Goal: Task Accomplishment & Management: Complete application form

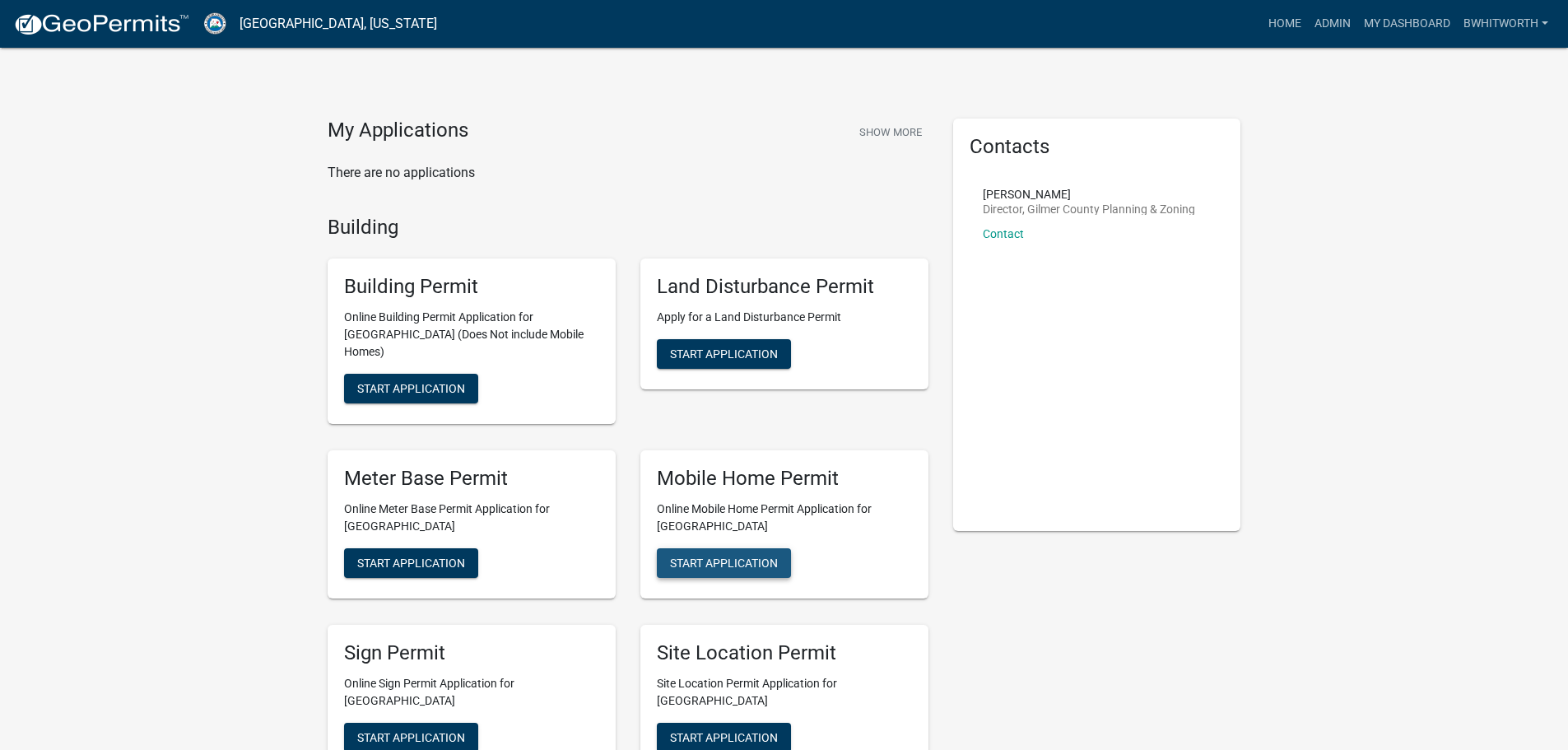
click at [724, 556] on span "Start Application" at bounding box center [723, 562] width 108 height 13
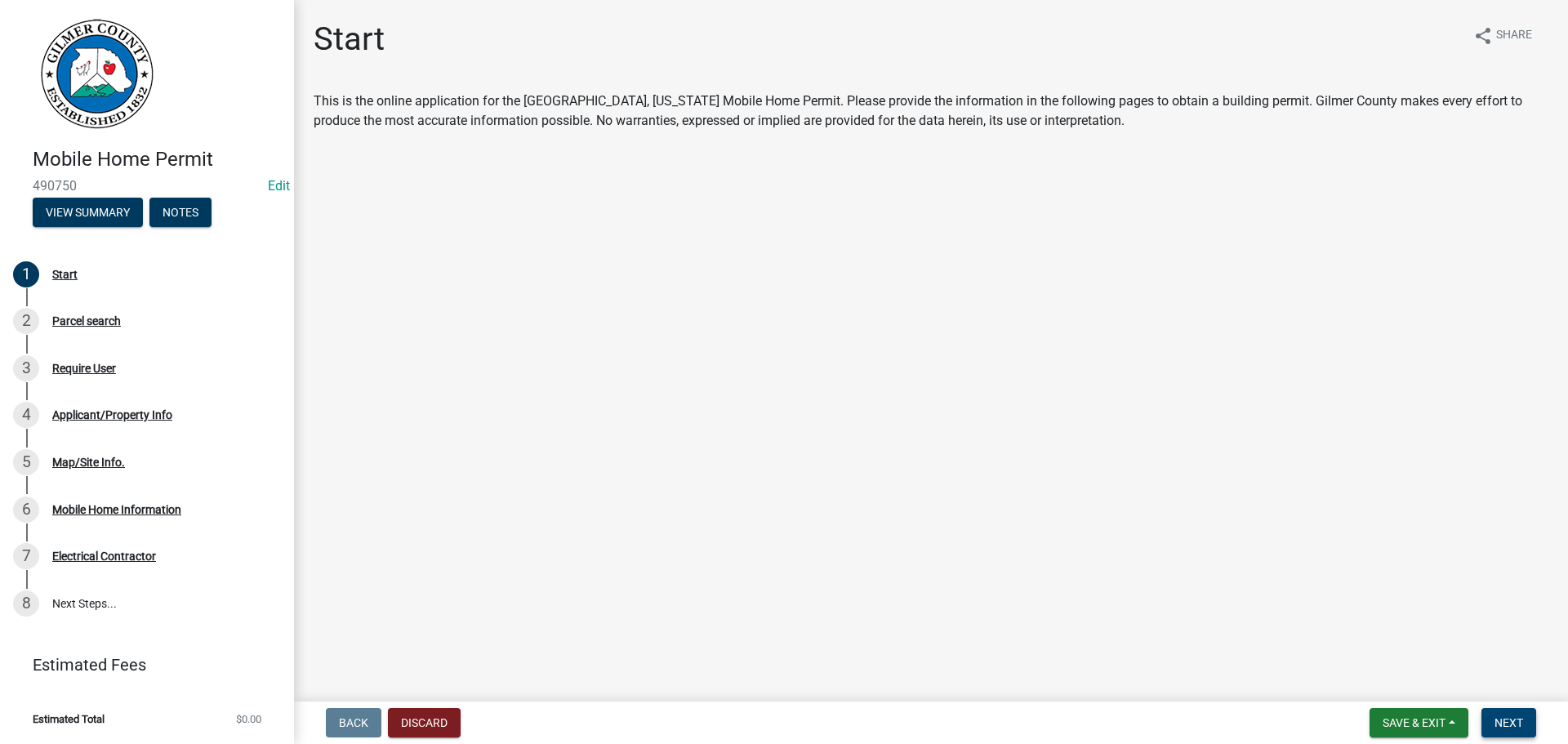
click at [1520, 717] on span "Next" at bounding box center [1509, 722] width 28 height 13
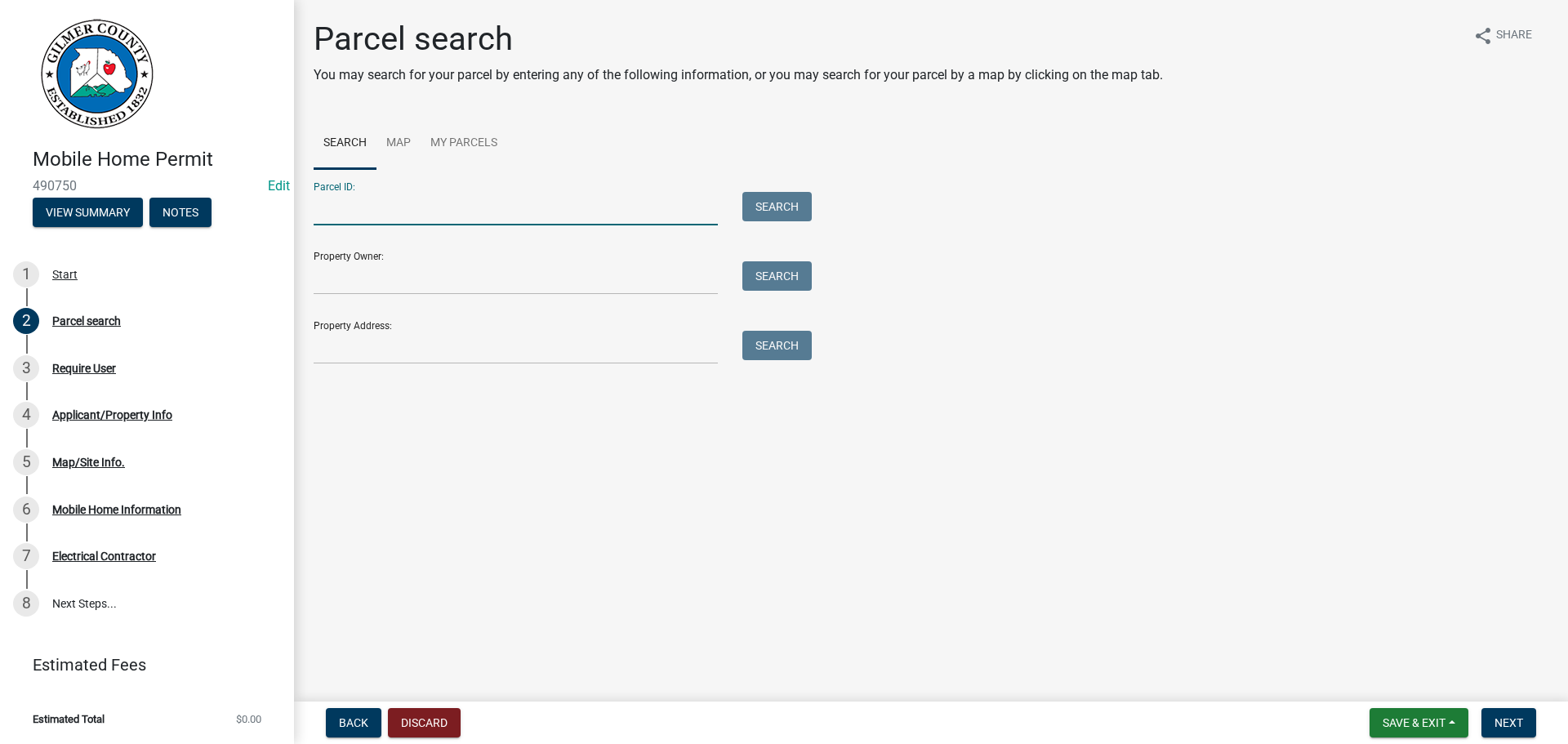
drag, startPoint x: 413, startPoint y: 207, endPoint x: 354, endPoint y: 188, distance: 62.0
click at [412, 206] on input "Parcel ID:" at bounding box center [515, 209] width 404 height 34
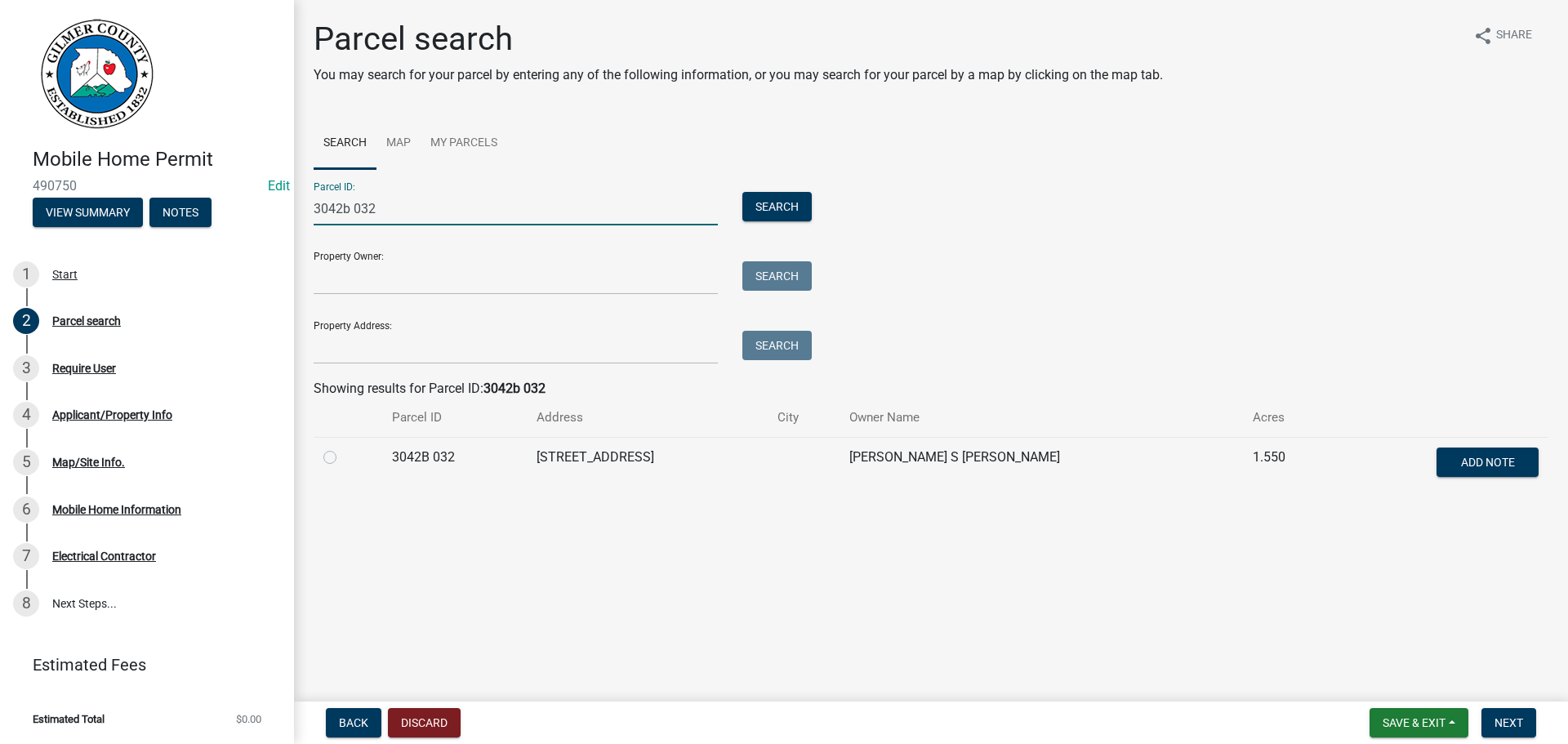
type input "3042b 032"
drag, startPoint x: 327, startPoint y: 457, endPoint x: 345, endPoint y: 460, distance: 18.2
click at [343, 448] on label at bounding box center [343, 448] width 0 height 0
click at [343, 457] on 032 "radio" at bounding box center [349, 453] width 11 height 11
radio 032 "true"
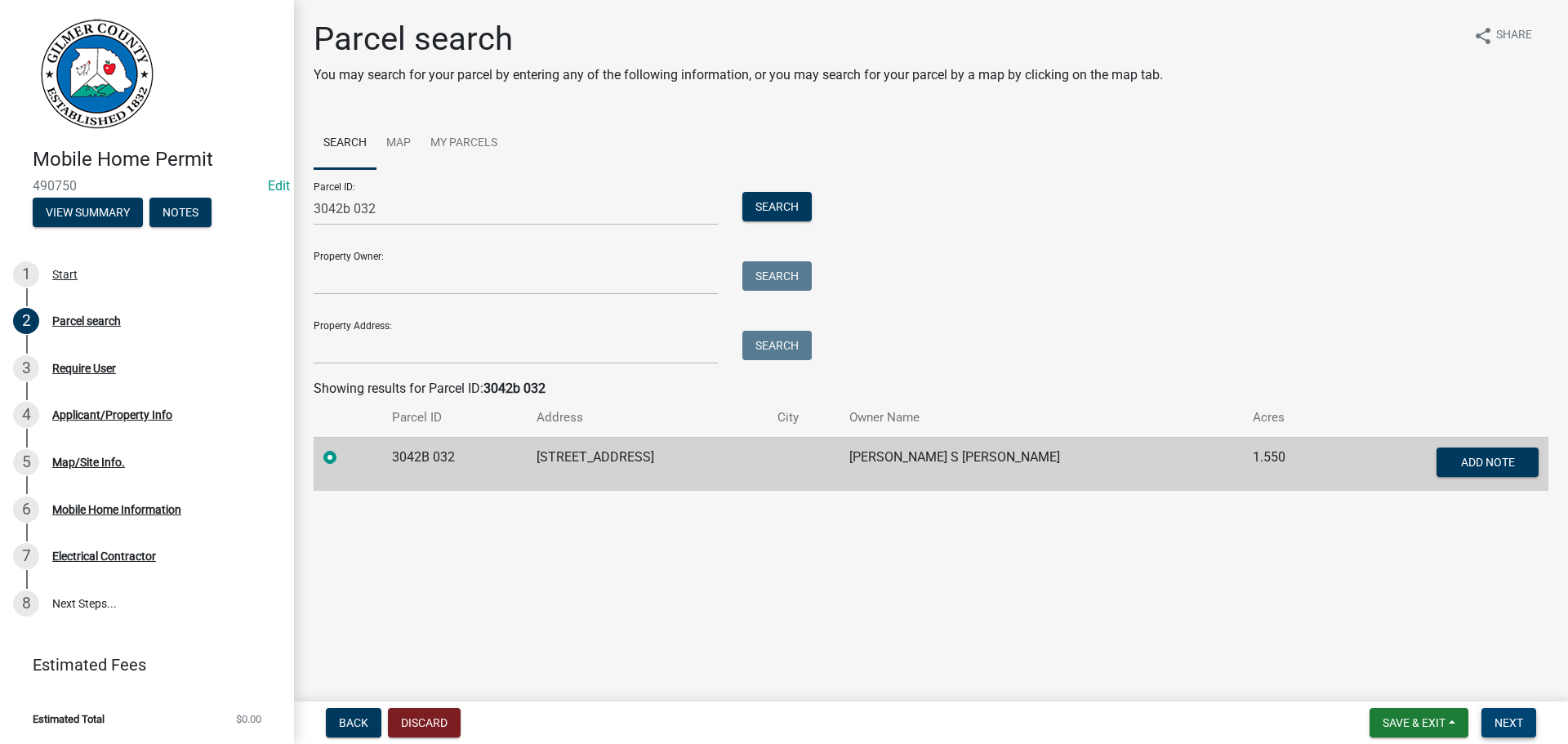
click at [1502, 718] on span "Next" at bounding box center [1509, 722] width 28 height 13
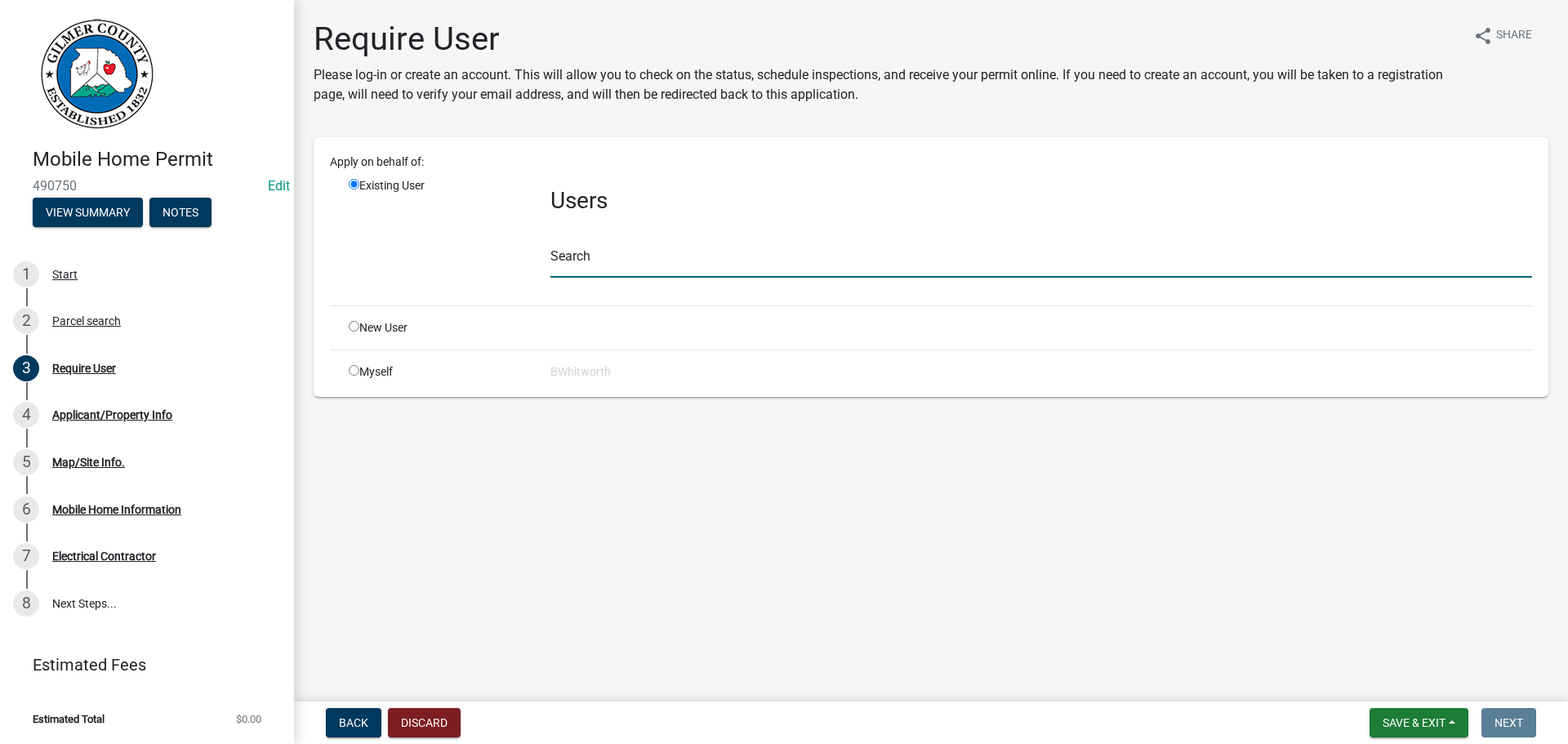
click at [596, 262] on input "text" at bounding box center [1041, 261] width 981 height 34
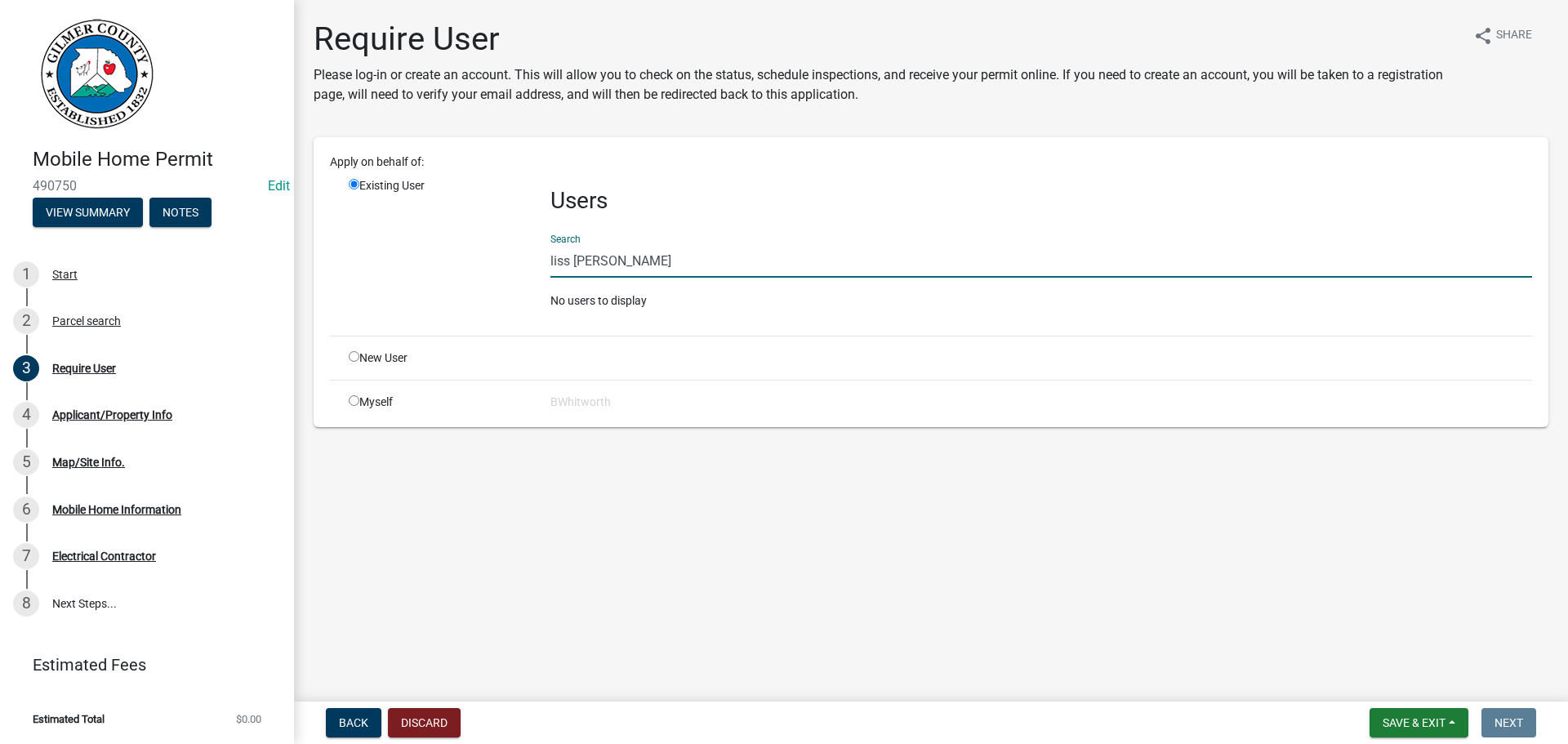
click at [573, 259] on input "liss [PERSON_NAME]" at bounding box center [1041, 261] width 981 height 34
type input "[PERSON_NAME]"
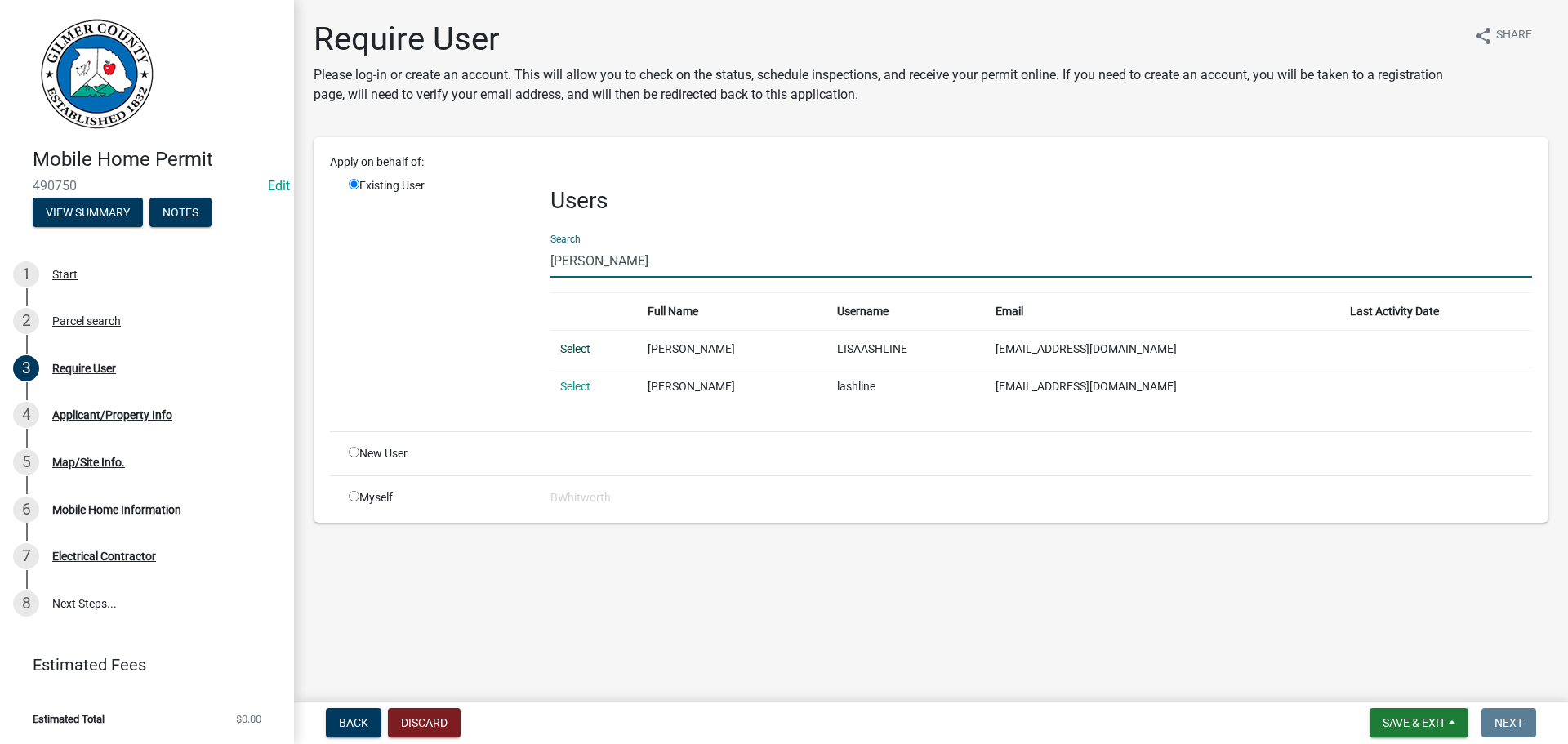
click at [578, 346] on link "Select" at bounding box center [575, 349] width 30 height 13
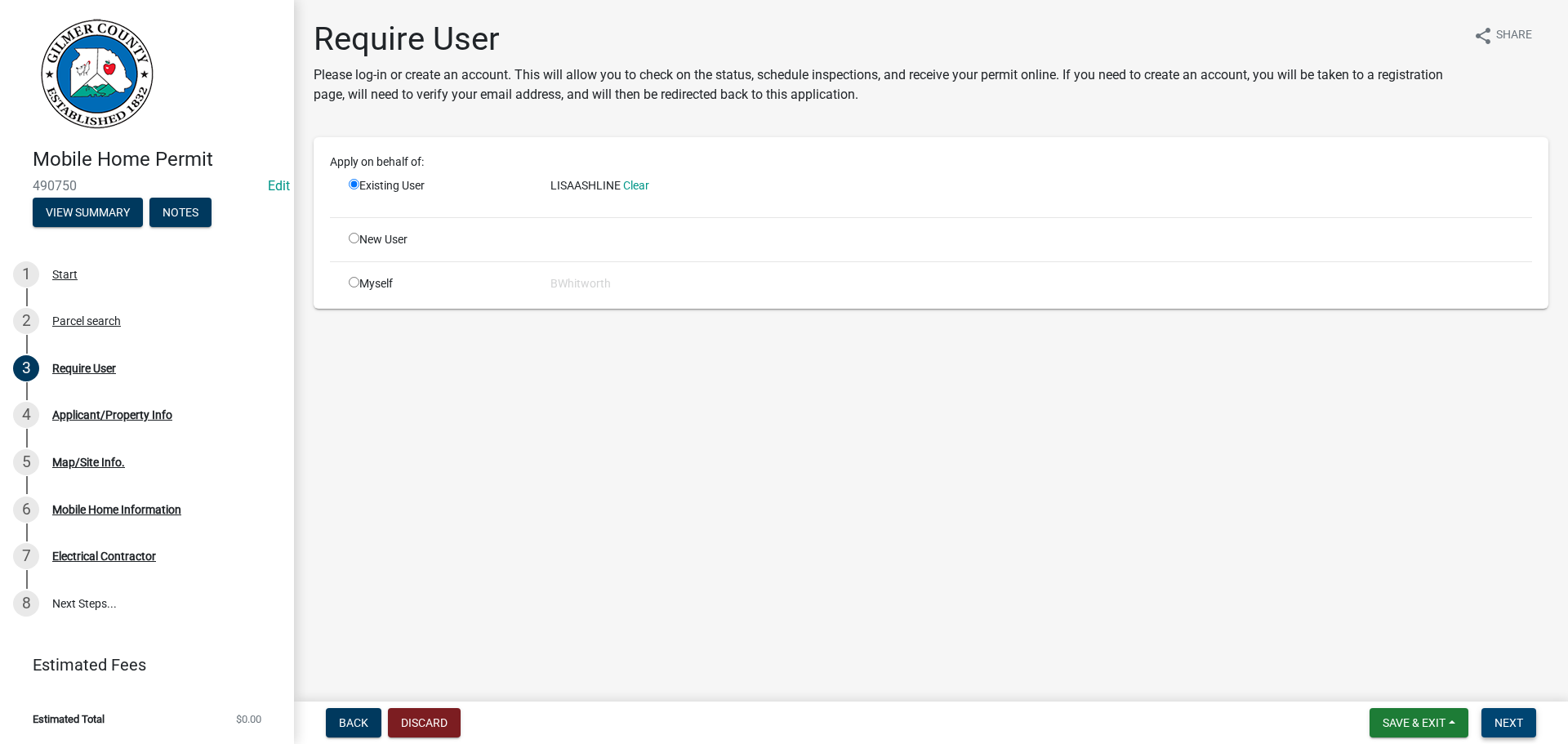
drag, startPoint x: 1510, startPoint y: 718, endPoint x: 1478, endPoint y: 701, distance: 36.2
click at [1510, 717] on span "Next" at bounding box center [1509, 722] width 28 height 13
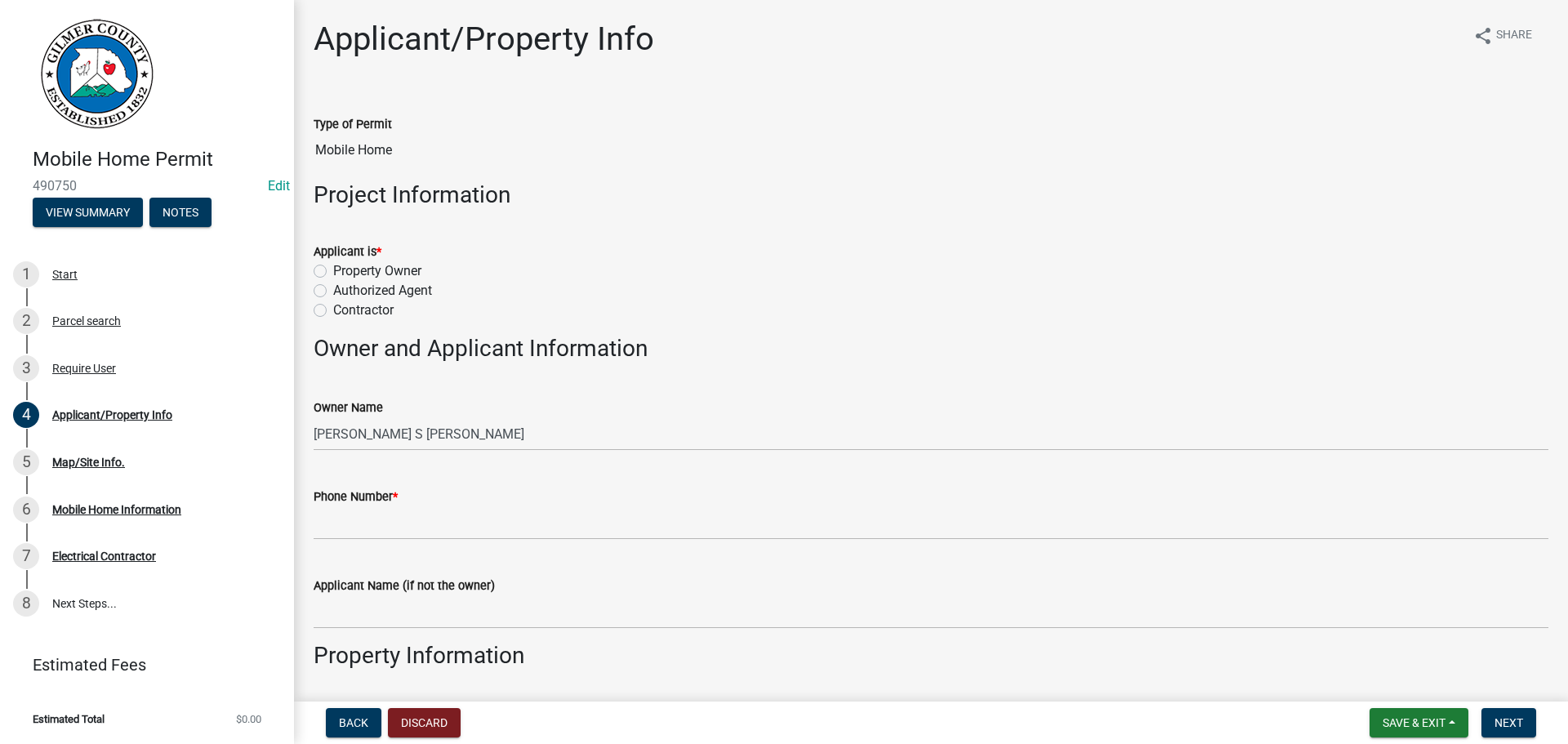
click at [334, 290] on label "Authorized Agent" at bounding box center [383, 291] width 99 height 19
click at [334, 290] on input "Authorized Agent" at bounding box center [339, 287] width 11 height 11
radio input "true"
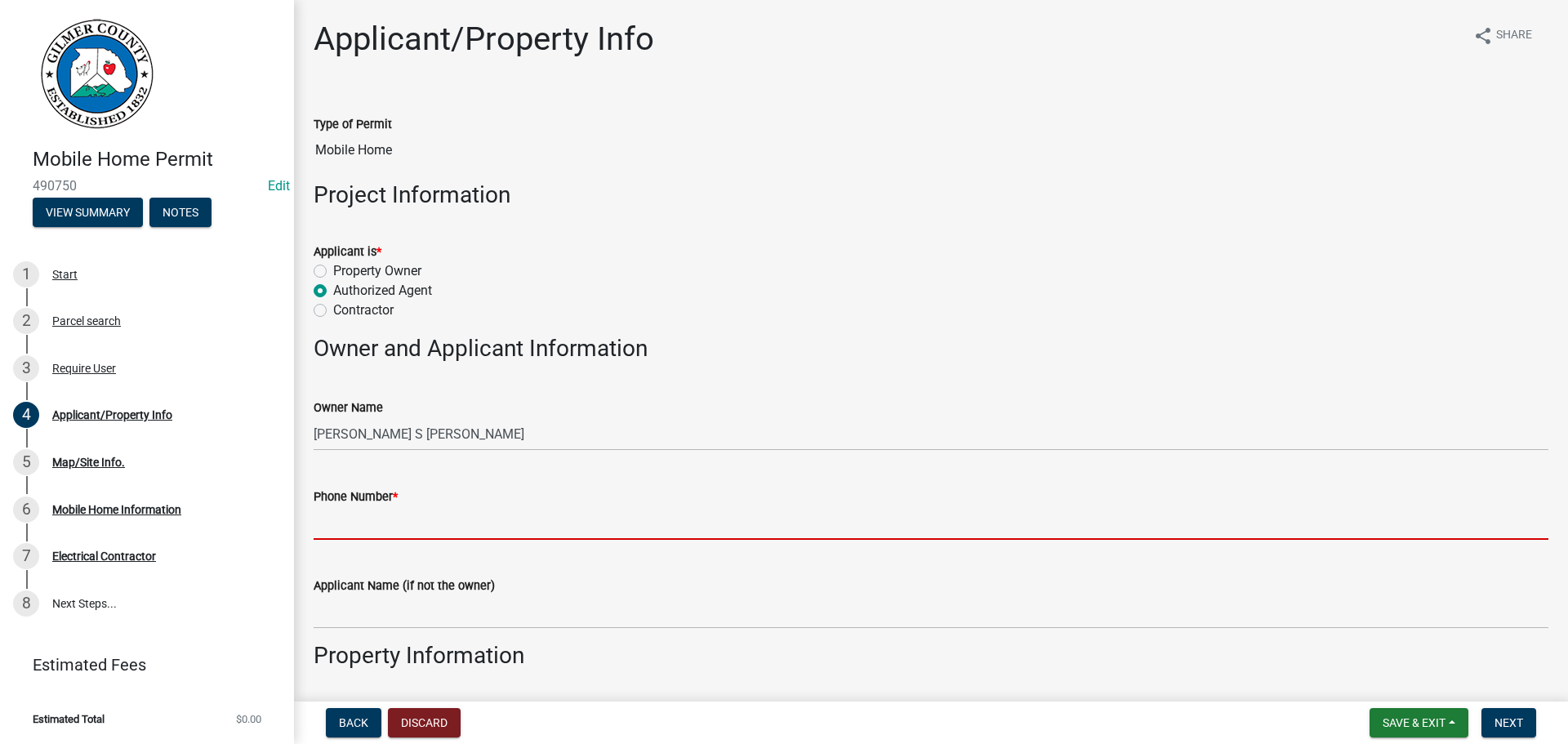
click at [381, 516] on input "Phone Number *" at bounding box center [931, 523] width 1235 height 34
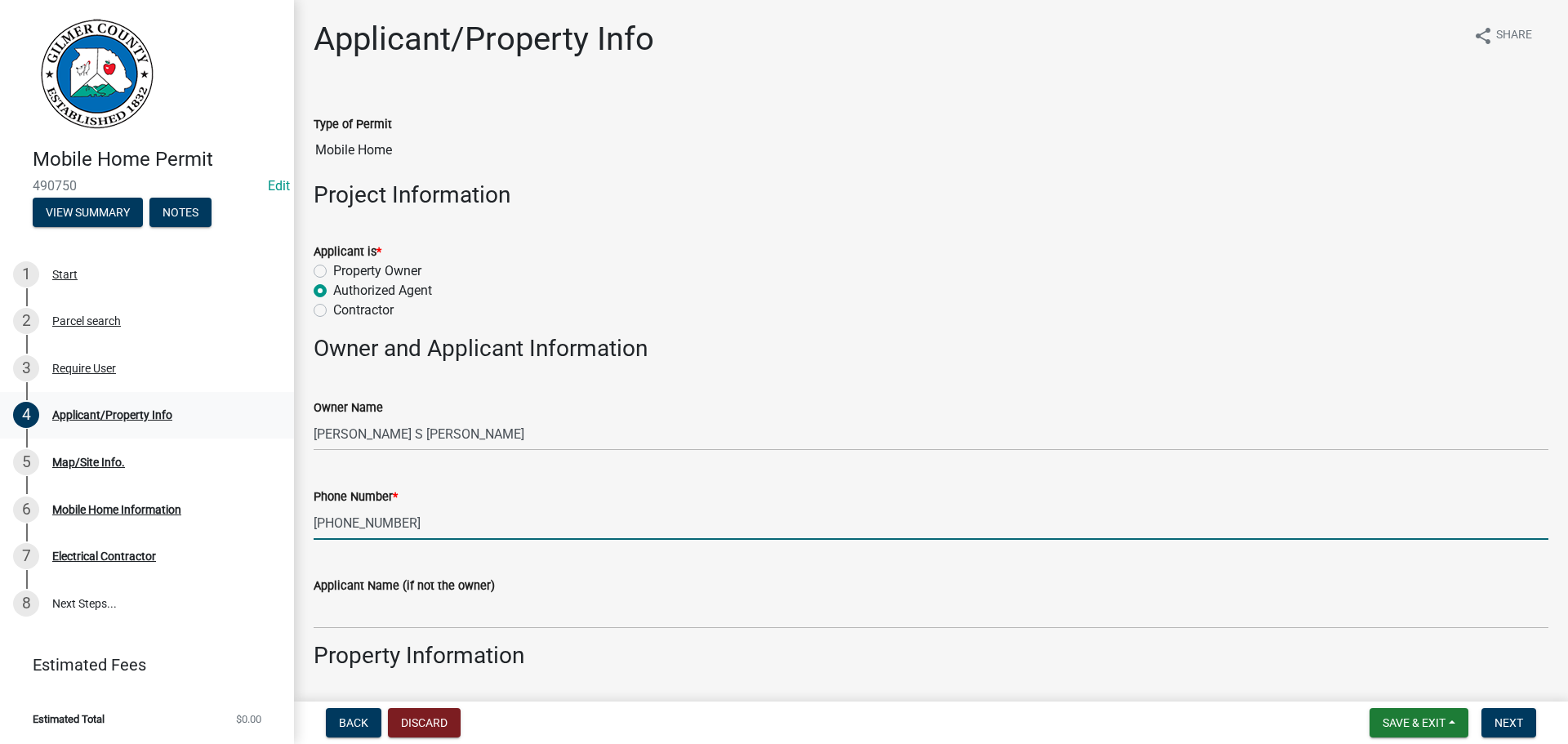
type input "706-889-9815"
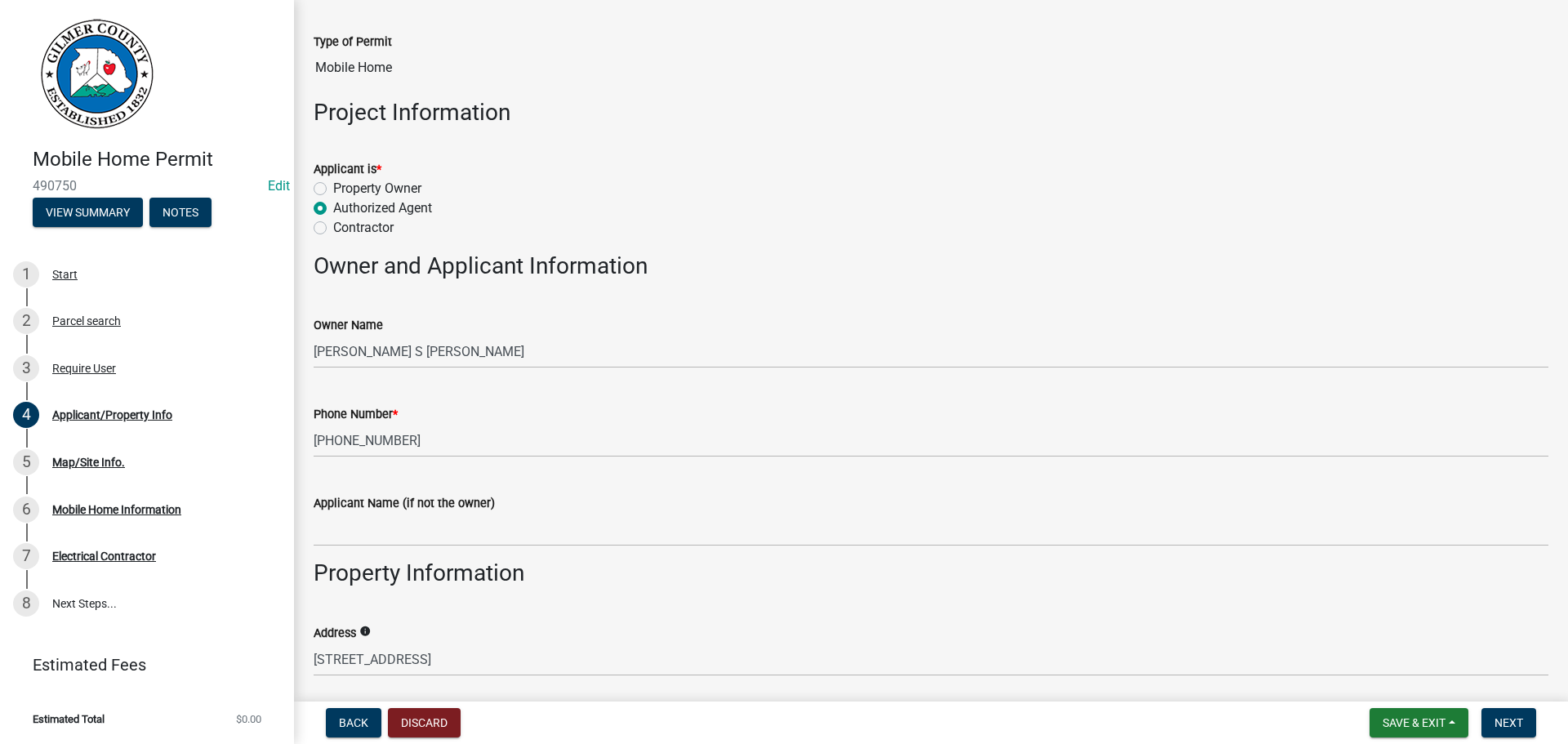
scroll to position [164, 0]
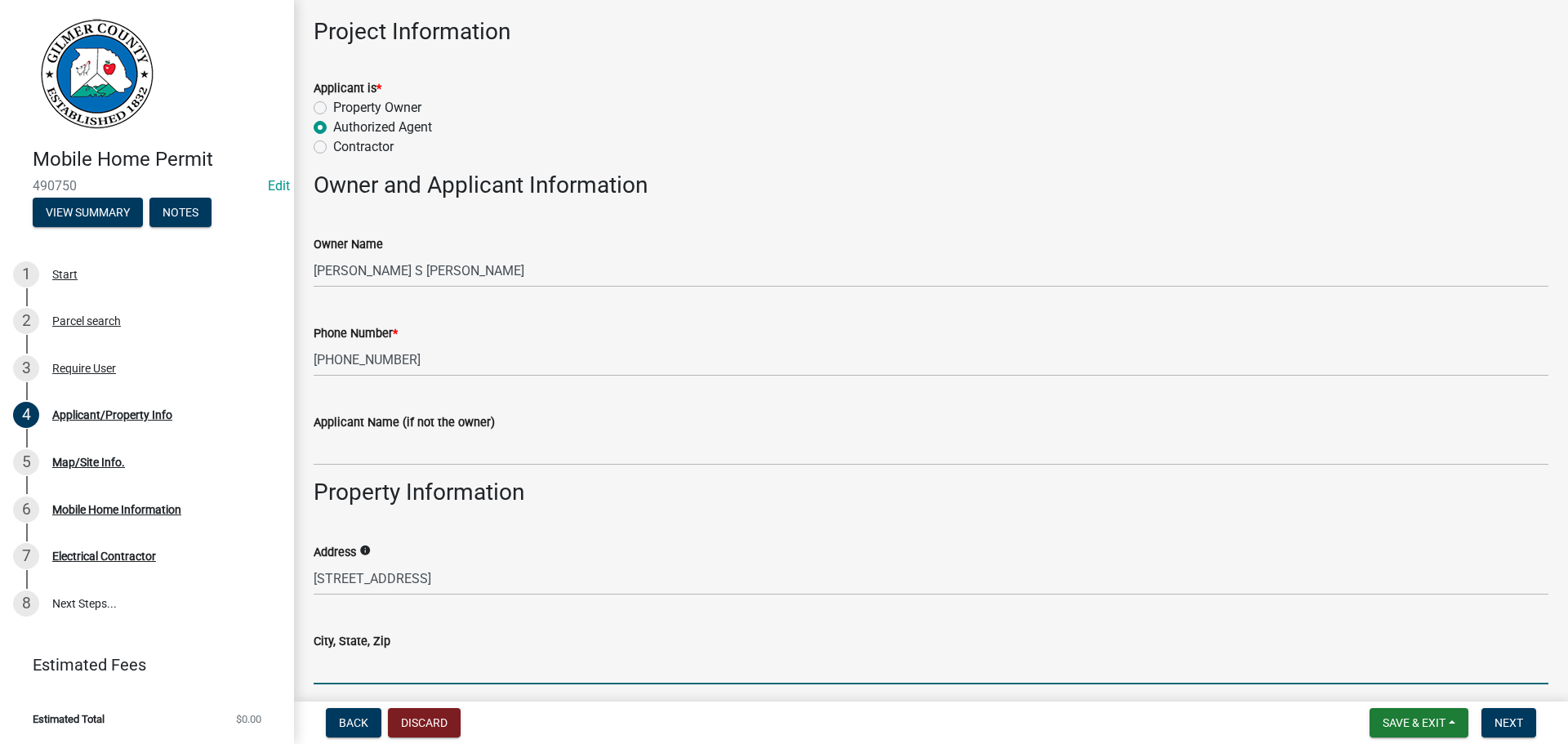
click at [458, 671] on input "City, State, Zip" at bounding box center [931, 668] width 1235 height 34
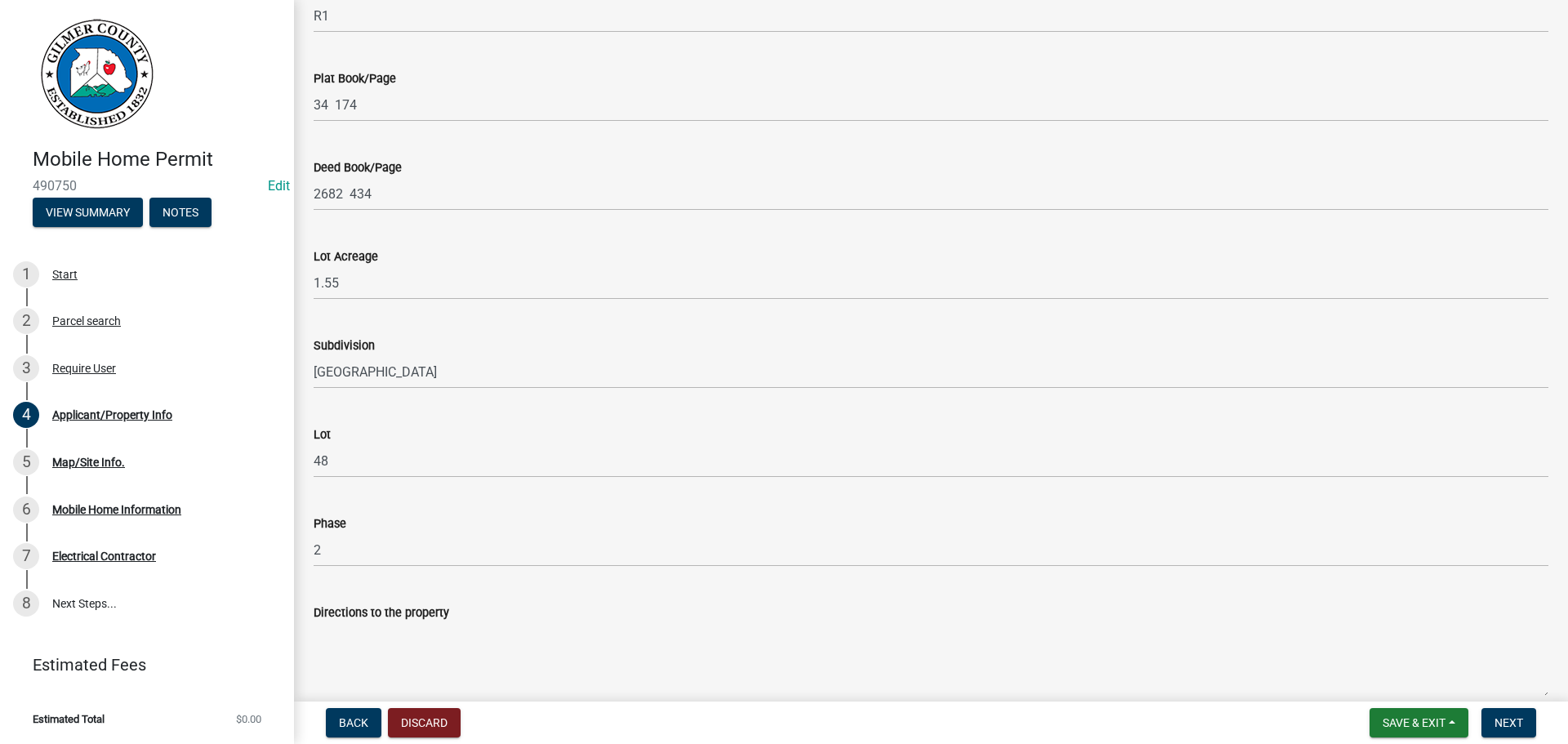
scroll to position [1162, 0]
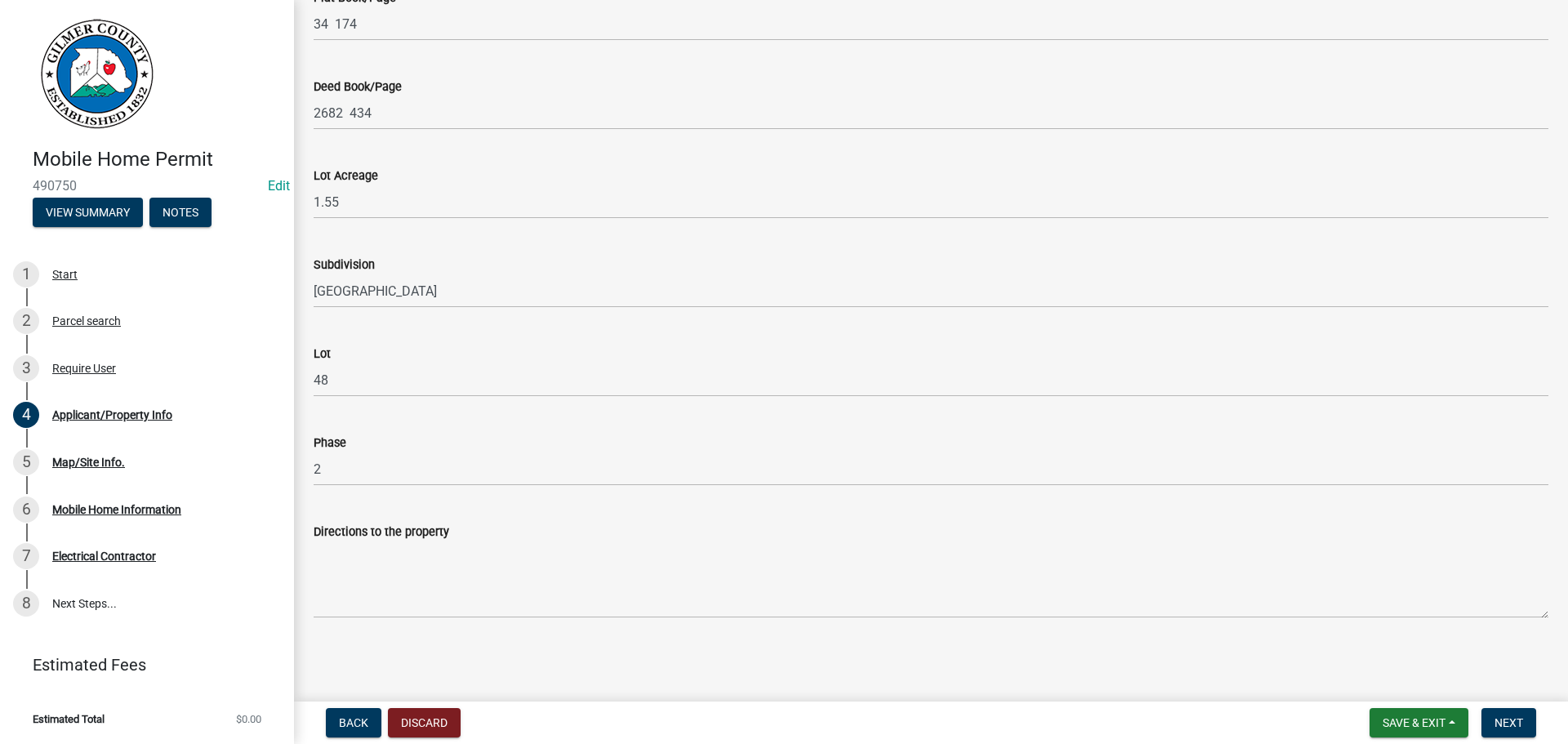
type input "ELLIJAY GA 30540"
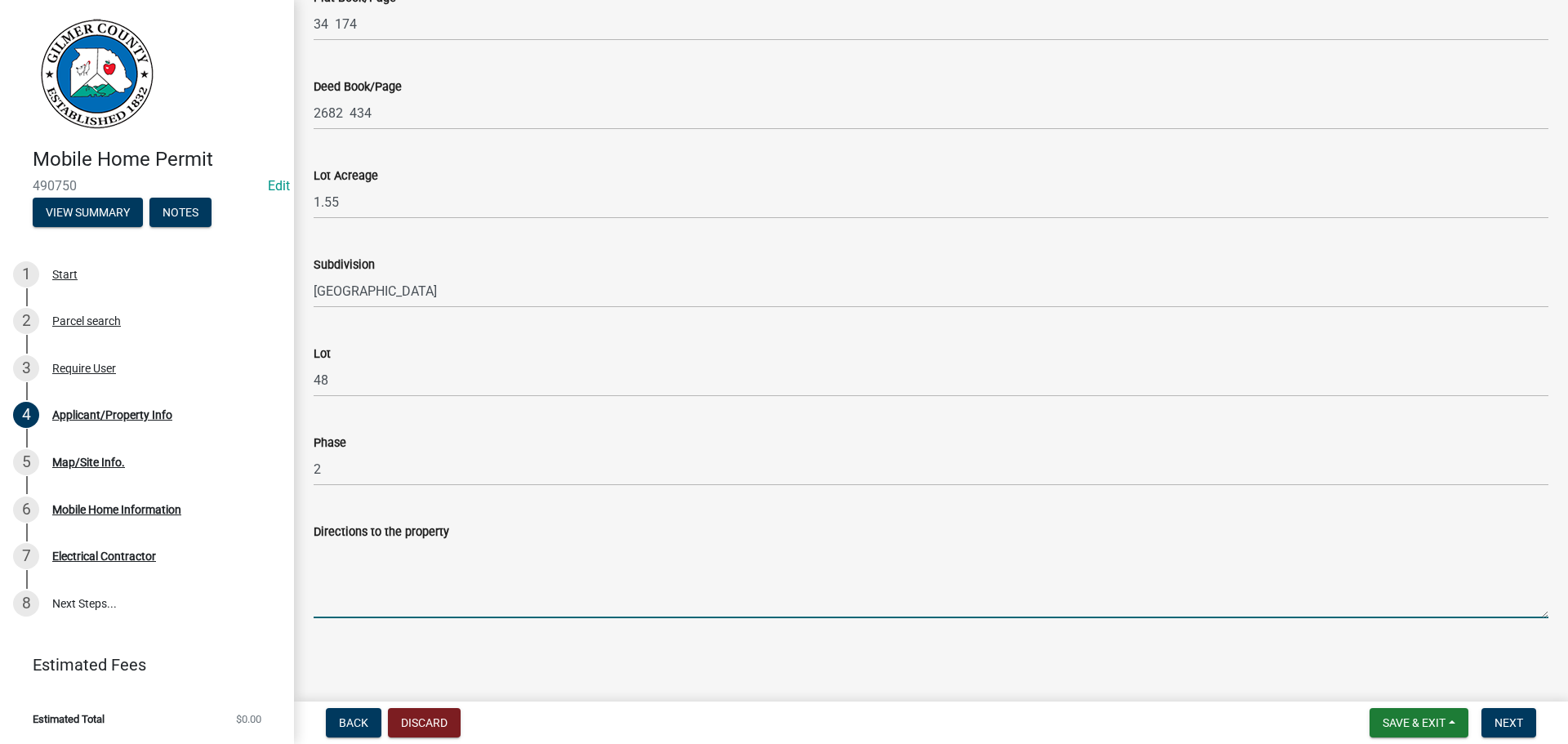
click at [345, 566] on textarea "Directions to the property" at bounding box center [931, 579] width 1235 height 77
type textarea "HWY 56 S, RT ON HOLDEN, LT ON ROUNDTOP, RTT ON WILDCAT CEEK , 864 ON RT"
click at [1502, 724] on span "Next" at bounding box center [1509, 722] width 28 height 13
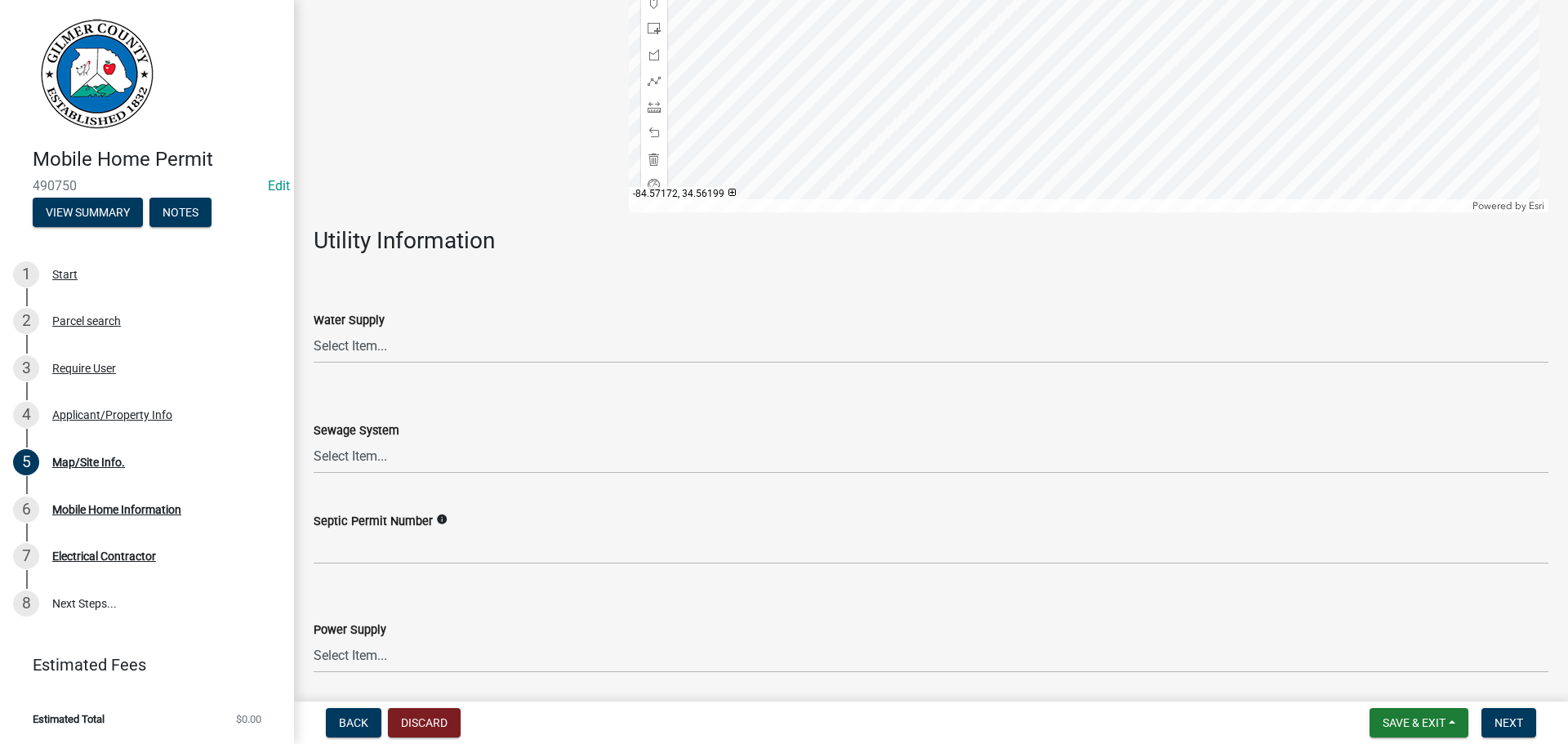
scroll to position [383, 0]
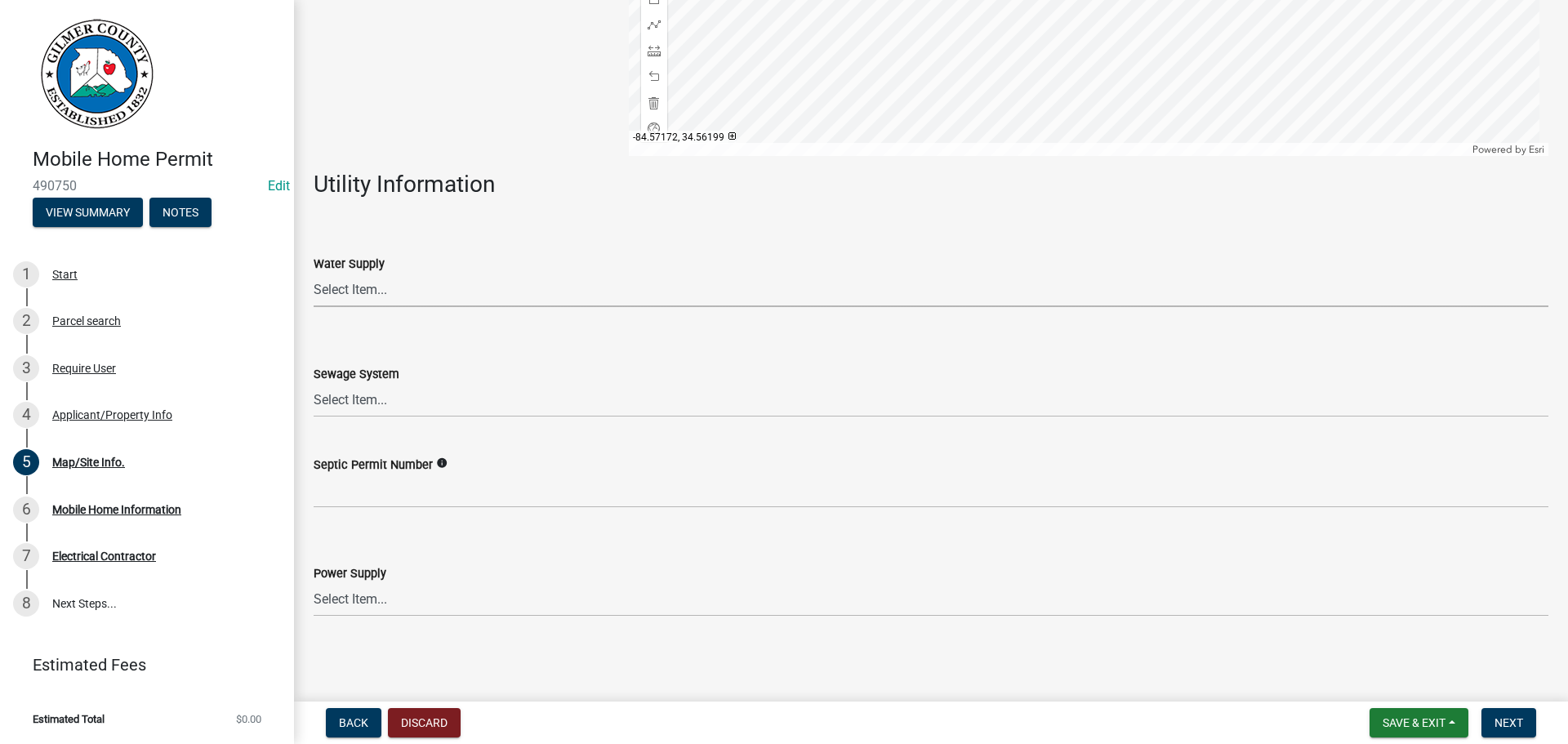
click at [425, 292] on select "Select Item... Well Community Public Spring" at bounding box center [931, 290] width 1235 height 34
click at [313, 273] on select "Select Item... Well Community Public Spring" at bounding box center [931, 290] width 1235 height 34
select select "6d3c22a4-bb85-4608-b1e4-8a8b34b9a216"
click at [418, 397] on select "Select Item... Septic Community Public" at bounding box center [931, 401] width 1235 height 34
click at [313, 384] on select "Select Item... Septic Community Public" at bounding box center [931, 401] width 1235 height 34
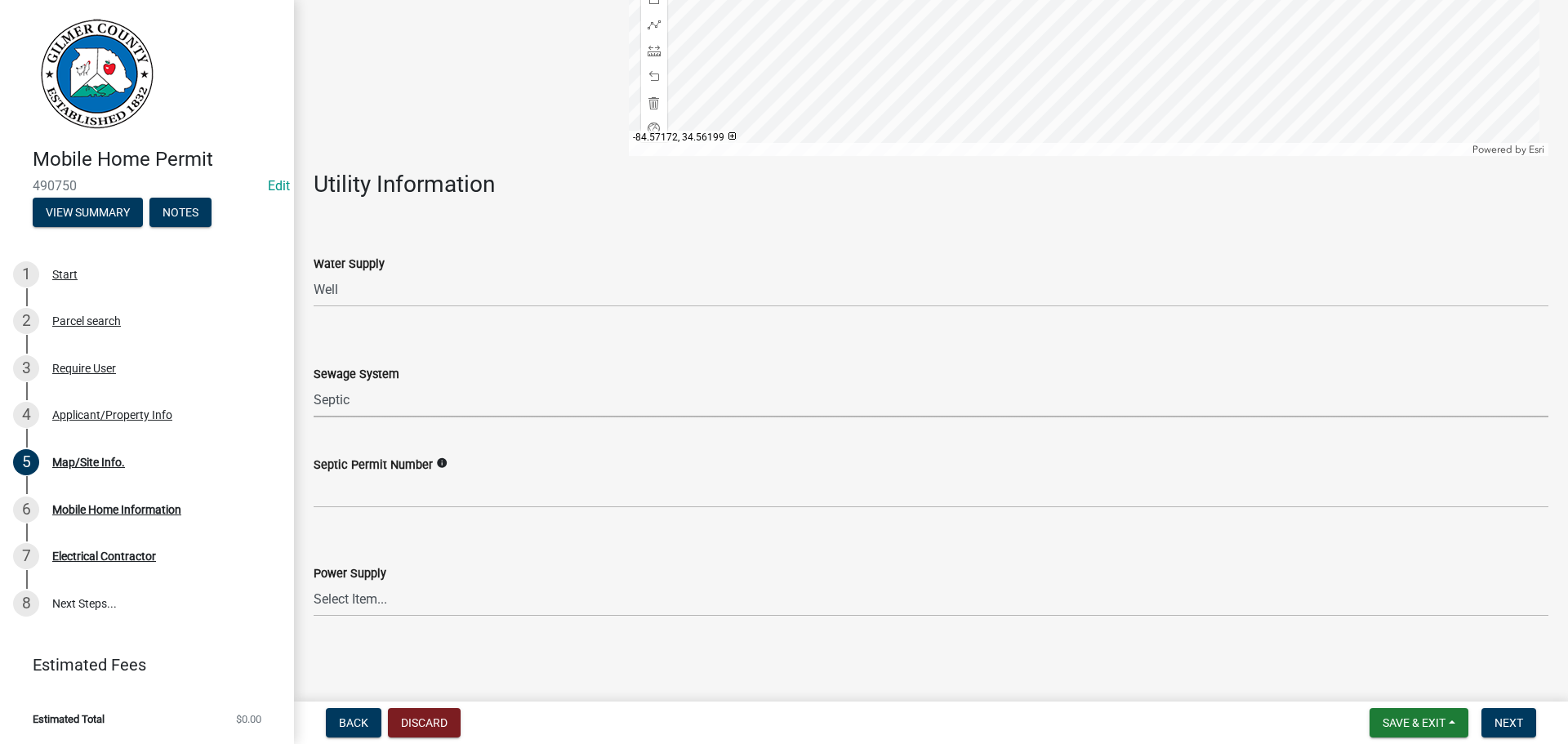
select select "92a37e23-3b7d-408e-b3c7-0afbe39b0942"
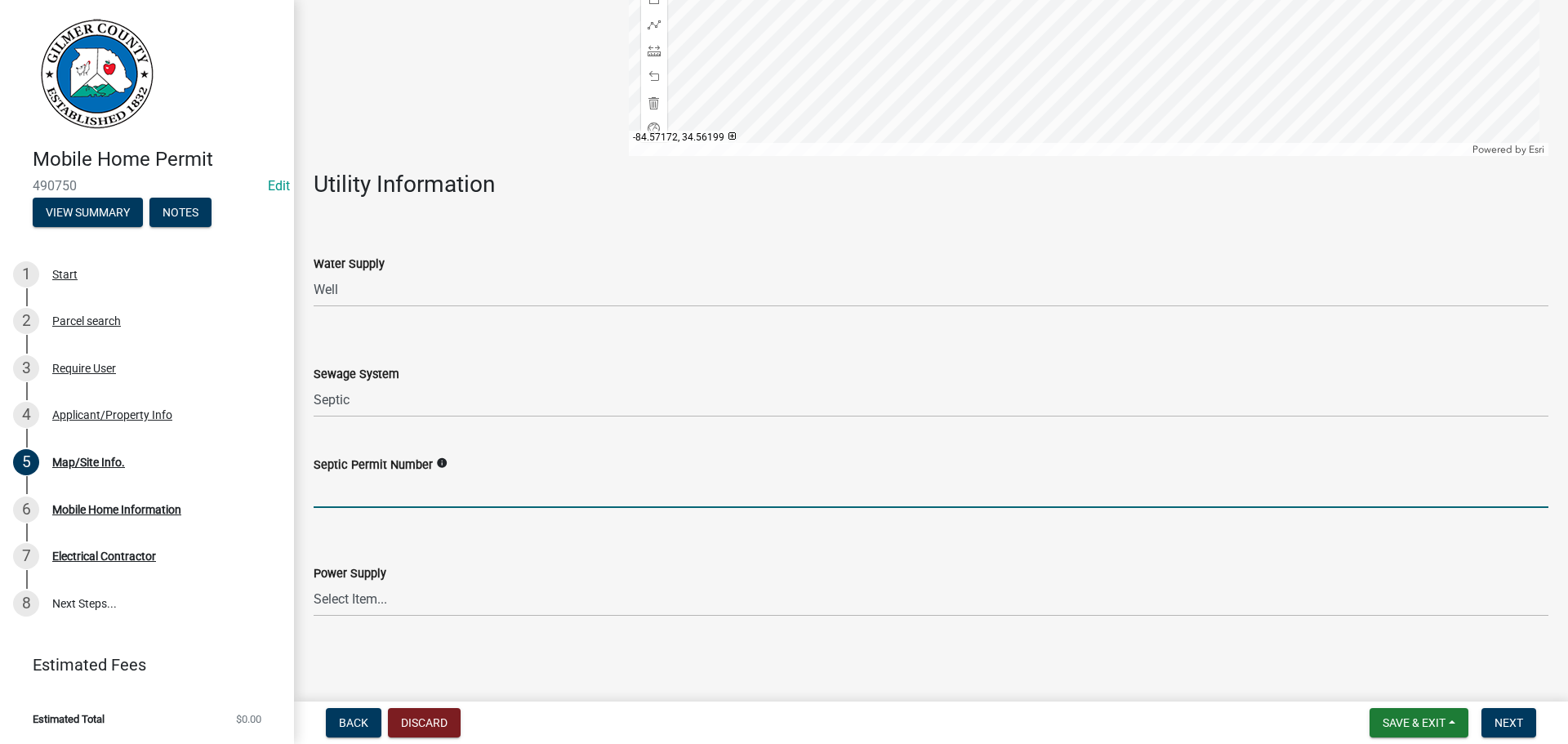
click at [484, 490] on input "Septic Permit Number" at bounding box center [931, 491] width 1235 height 34
type input "05915"
click at [373, 598] on select "Select Item... Amicalola EMC Blue Ridge EMC Tri-State Power Georgia Power" at bounding box center [931, 600] width 1235 height 34
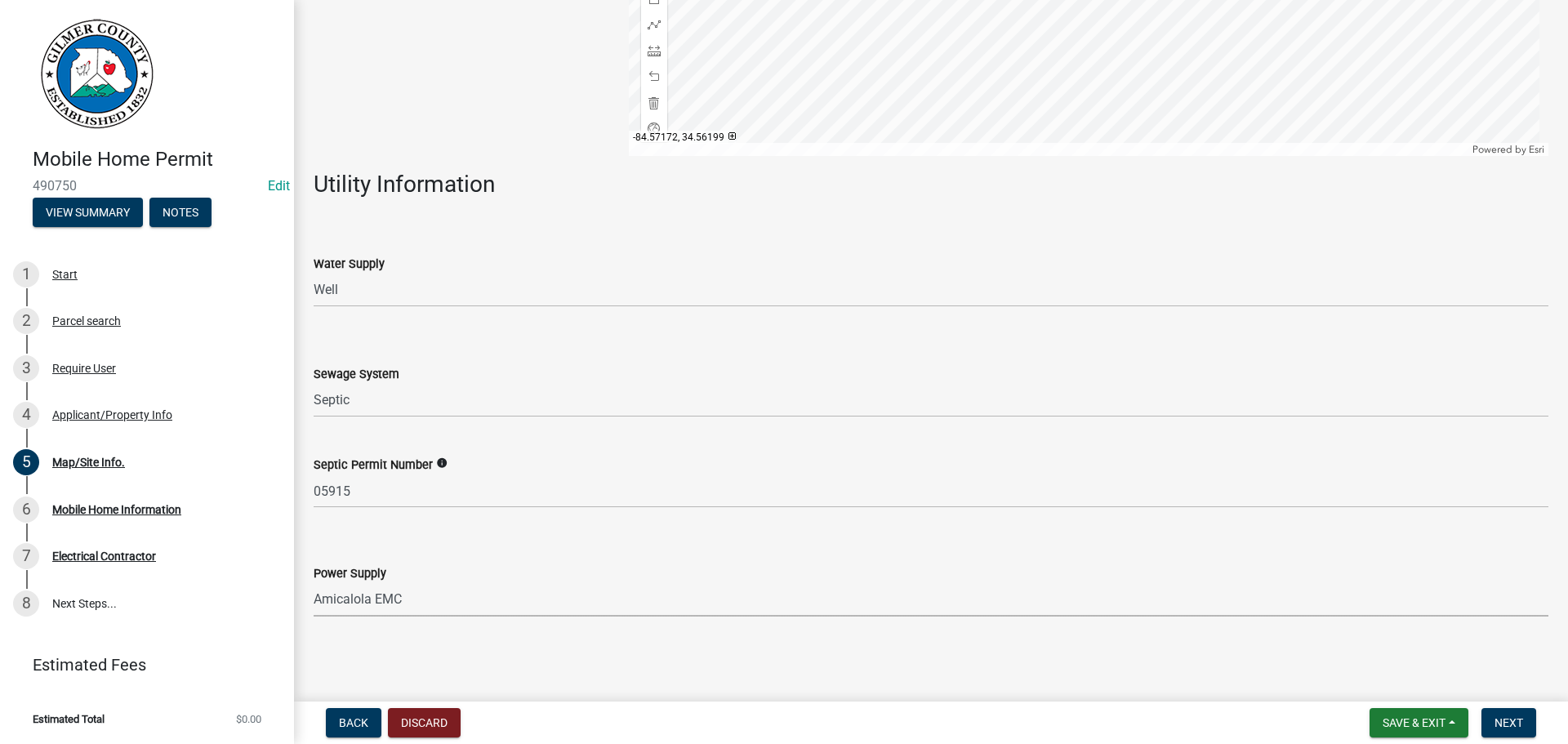
click at [313, 583] on select "Select Item... Amicalola EMC Blue Ridge EMC Tri-State Power Georgia Power" at bounding box center [931, 600] width 1235 height 34
select select "c9feaa94-b03b-4165-97cf-90fdf63947c5"
click at [1510, 726] on span "Next" at bounding box center [1509, 722] width 28 height 13
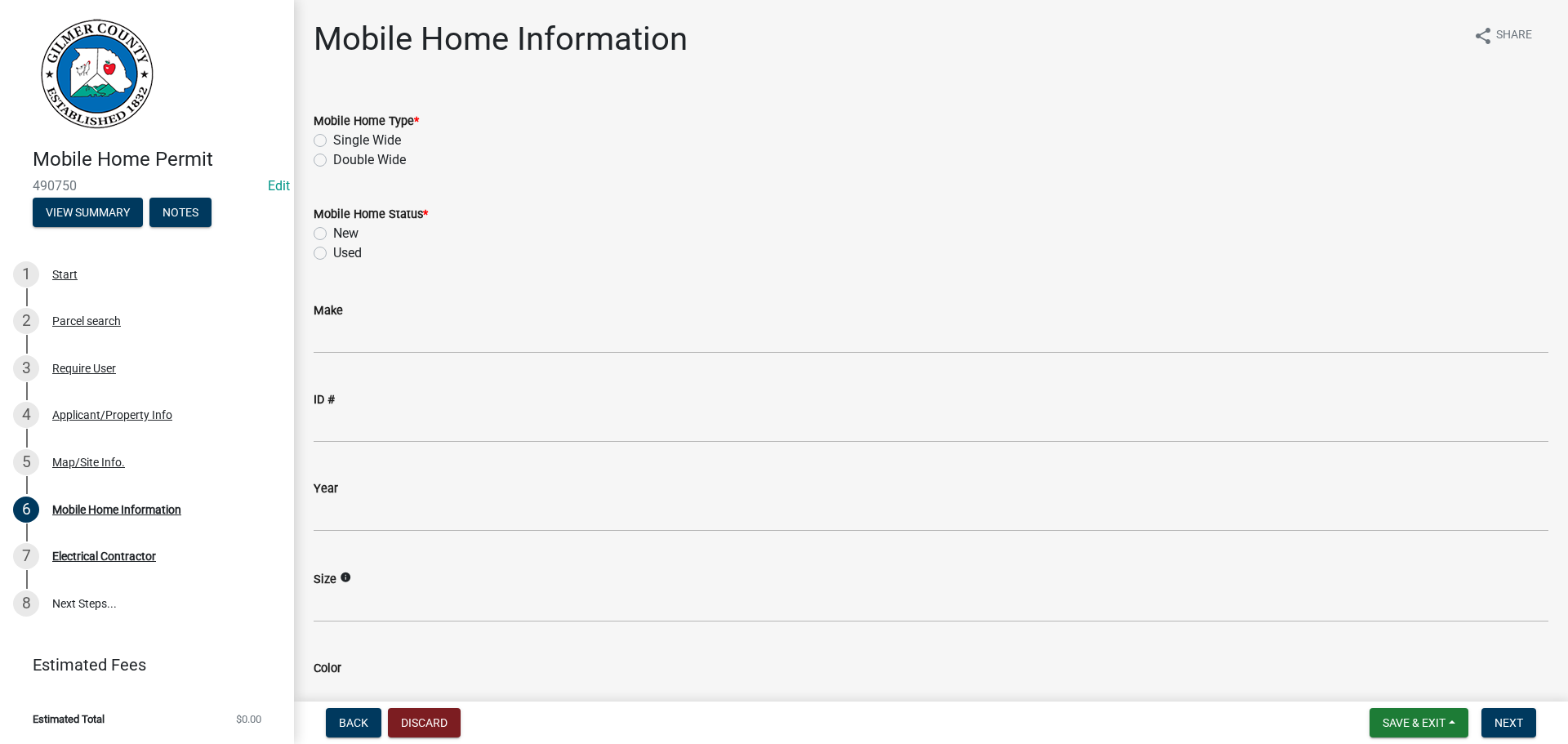
click at [334, 161] on label "Double Wide" at bounding box center [370, 160] width 73 height 19
click at [334, 161] on input "Double Wide" at bounding box center [339, 156] width 11 height 11
radio input "true"
click at [334, 234] on label "New" at bounding box center [346, 234] width 26 height 19
click at [334, 234] on input "New" at bounding box center [339, 229] width 11 height 11
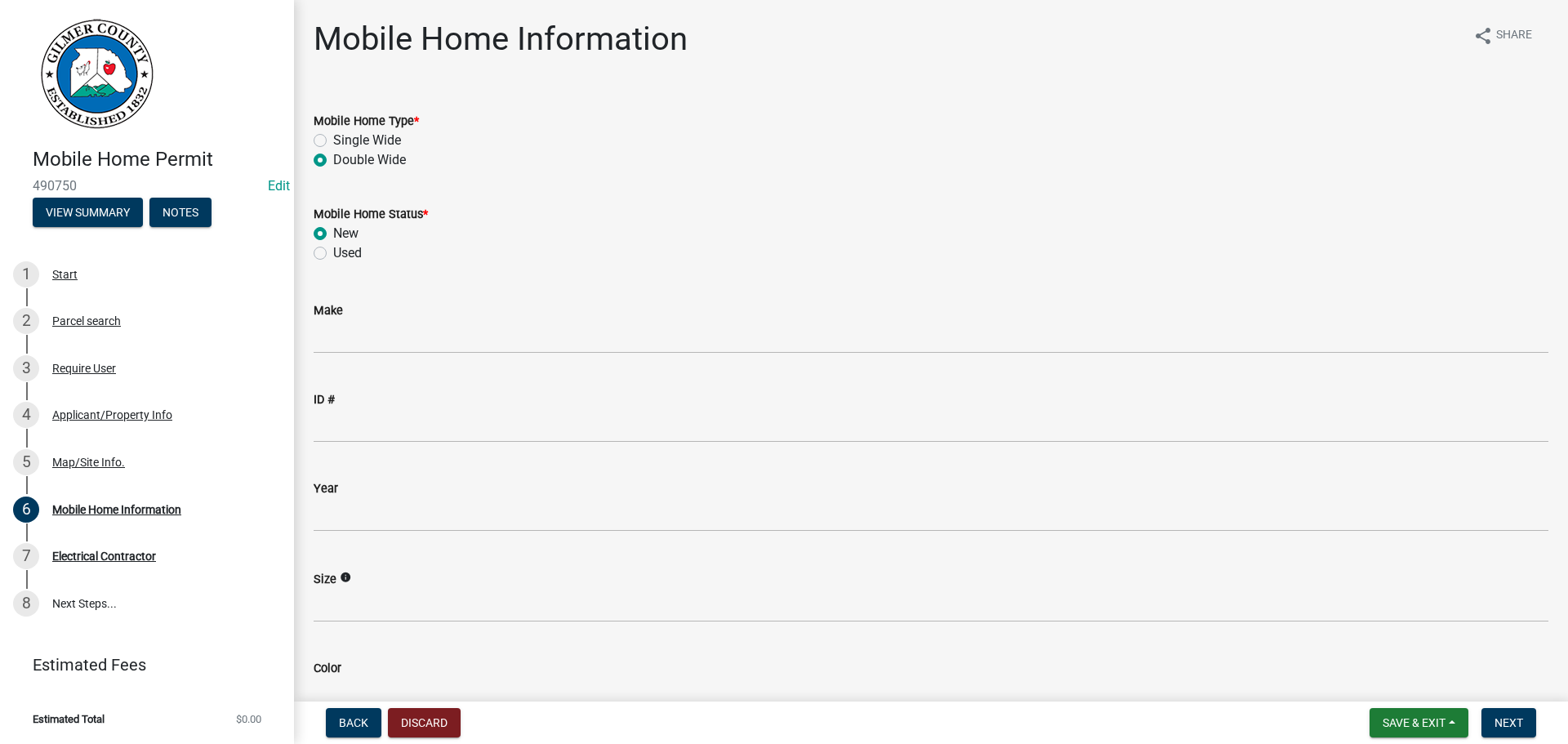
radio input "true"
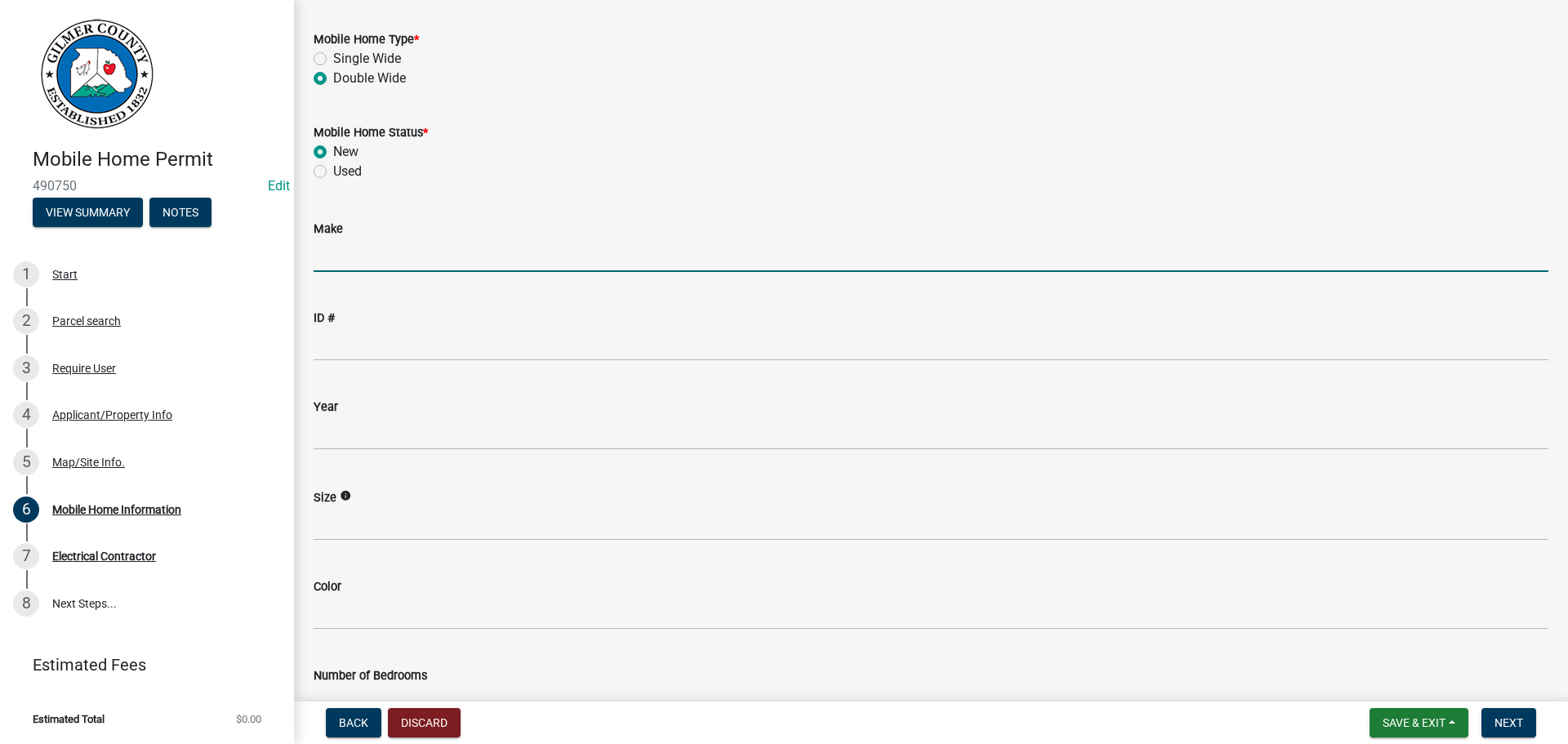
click at [375, 252] on input "Make" at bounding box center [931, 256] width 1235 height 34
type input "DESTINY HOMES"
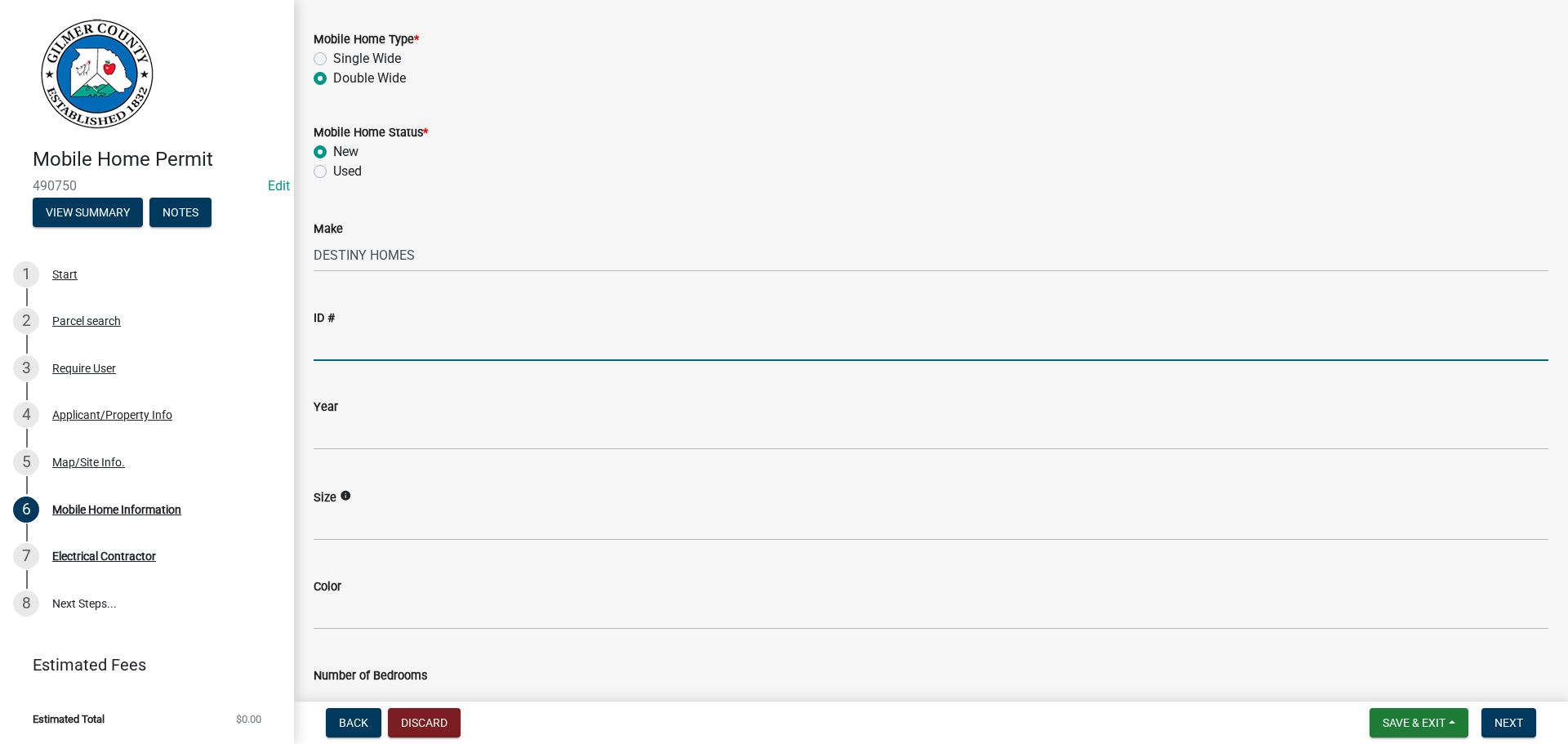
click at [409, 349] on input "ID #" at bounding box center [931, 344] width 1235 height 34
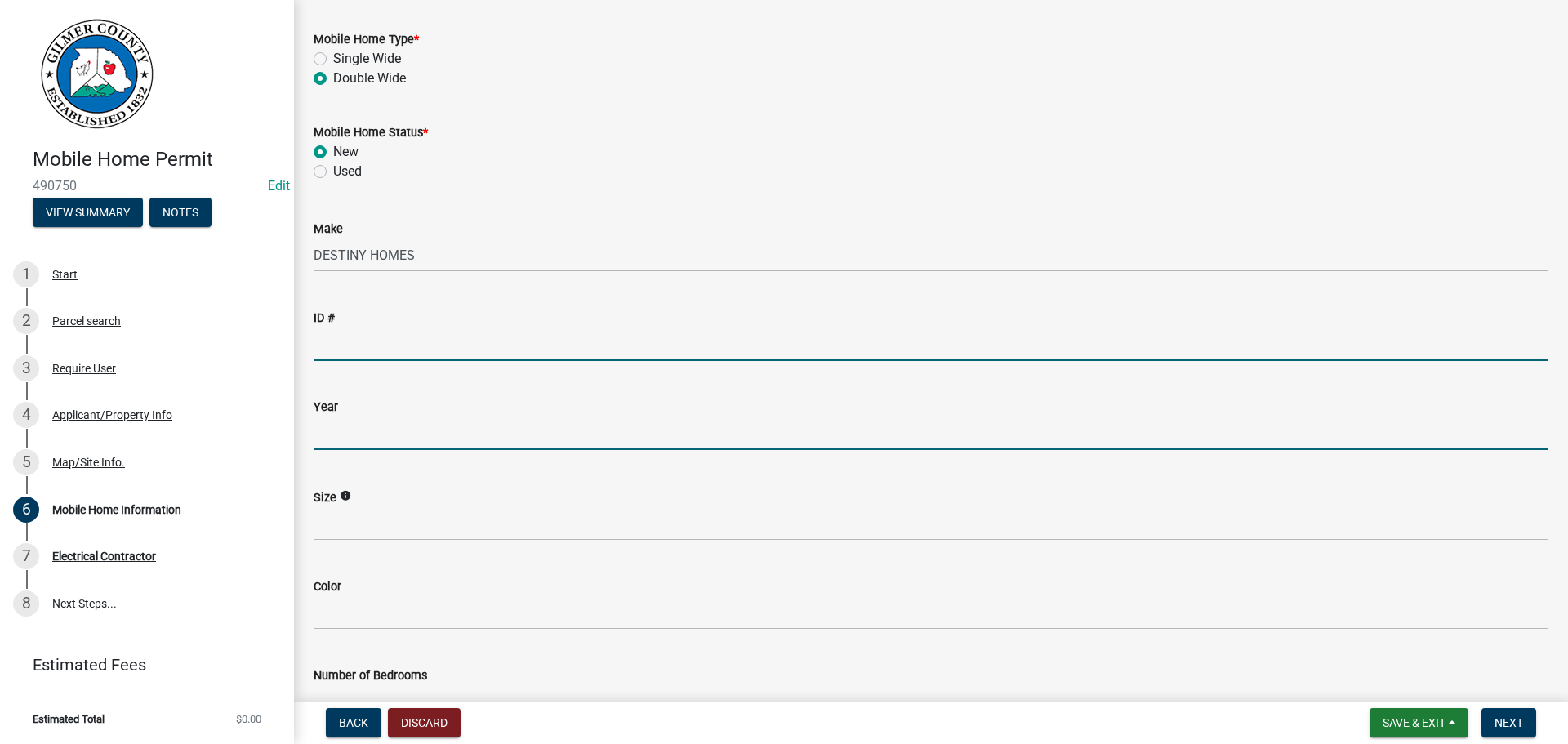
click at [379, 431] on input "text" at bounding box center [931, 433] width 1235 height 34
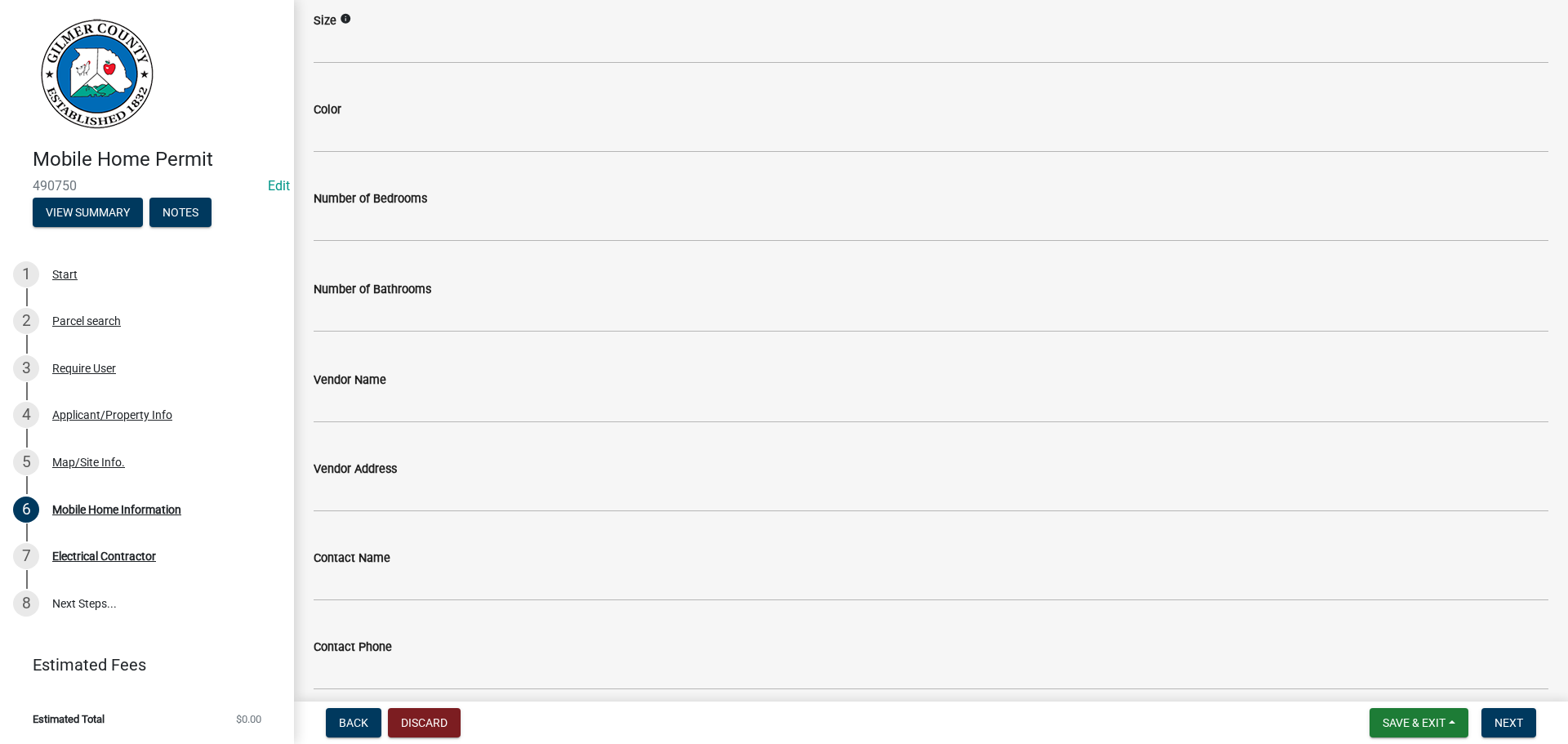
scroll to position [571, 0]
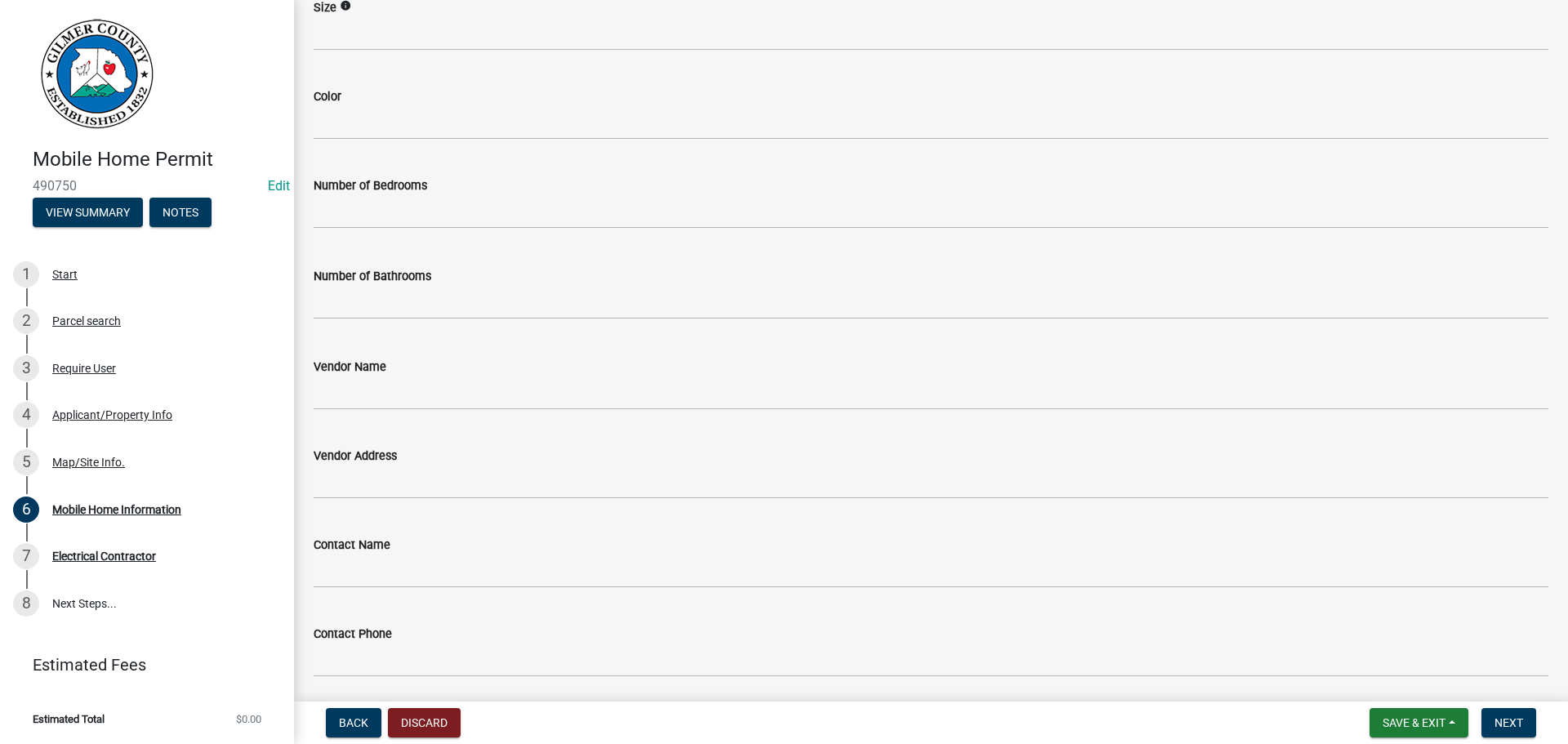
type input "2024"
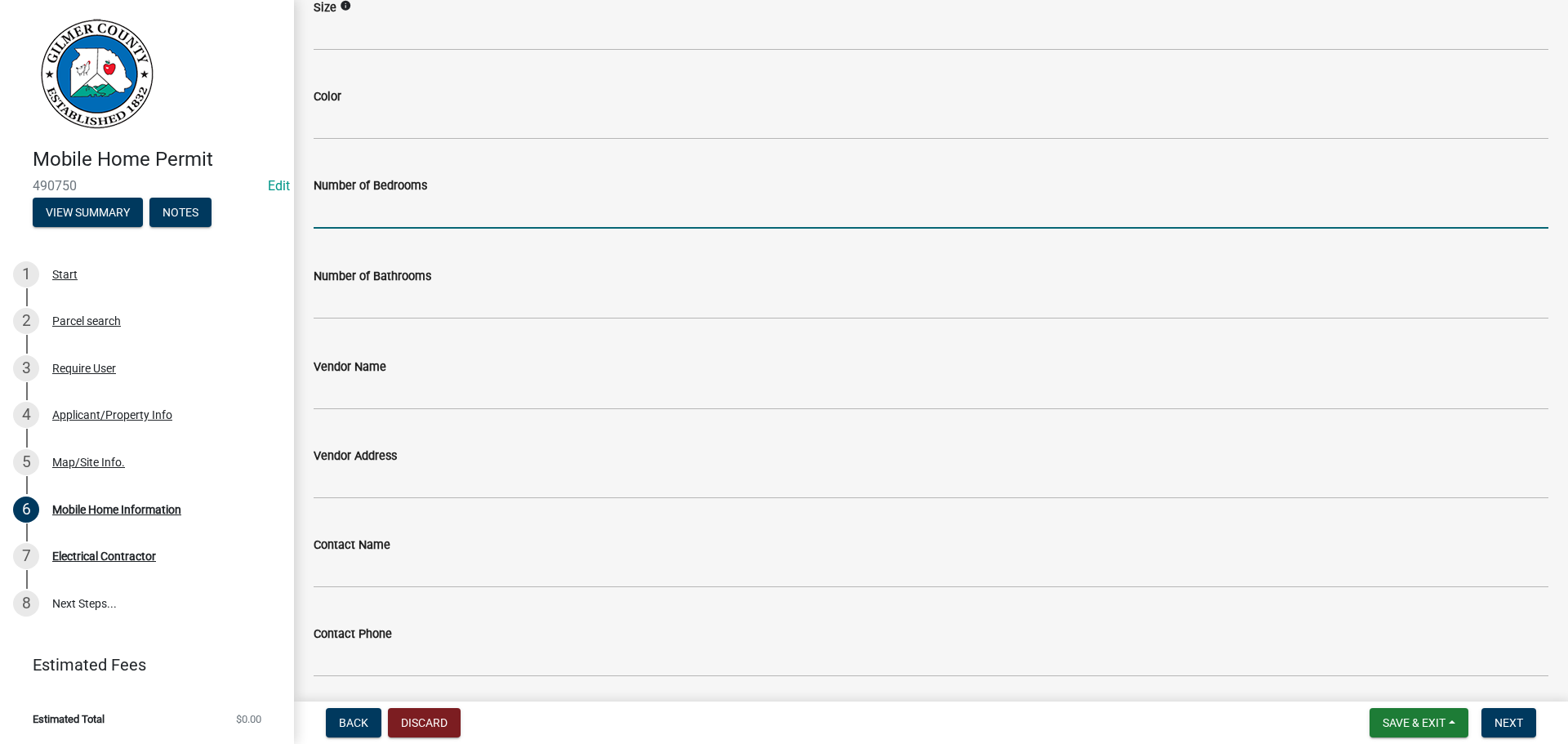
click at [396, 219] on input "text" at bounding box center [931, 212] width 1235 height 34
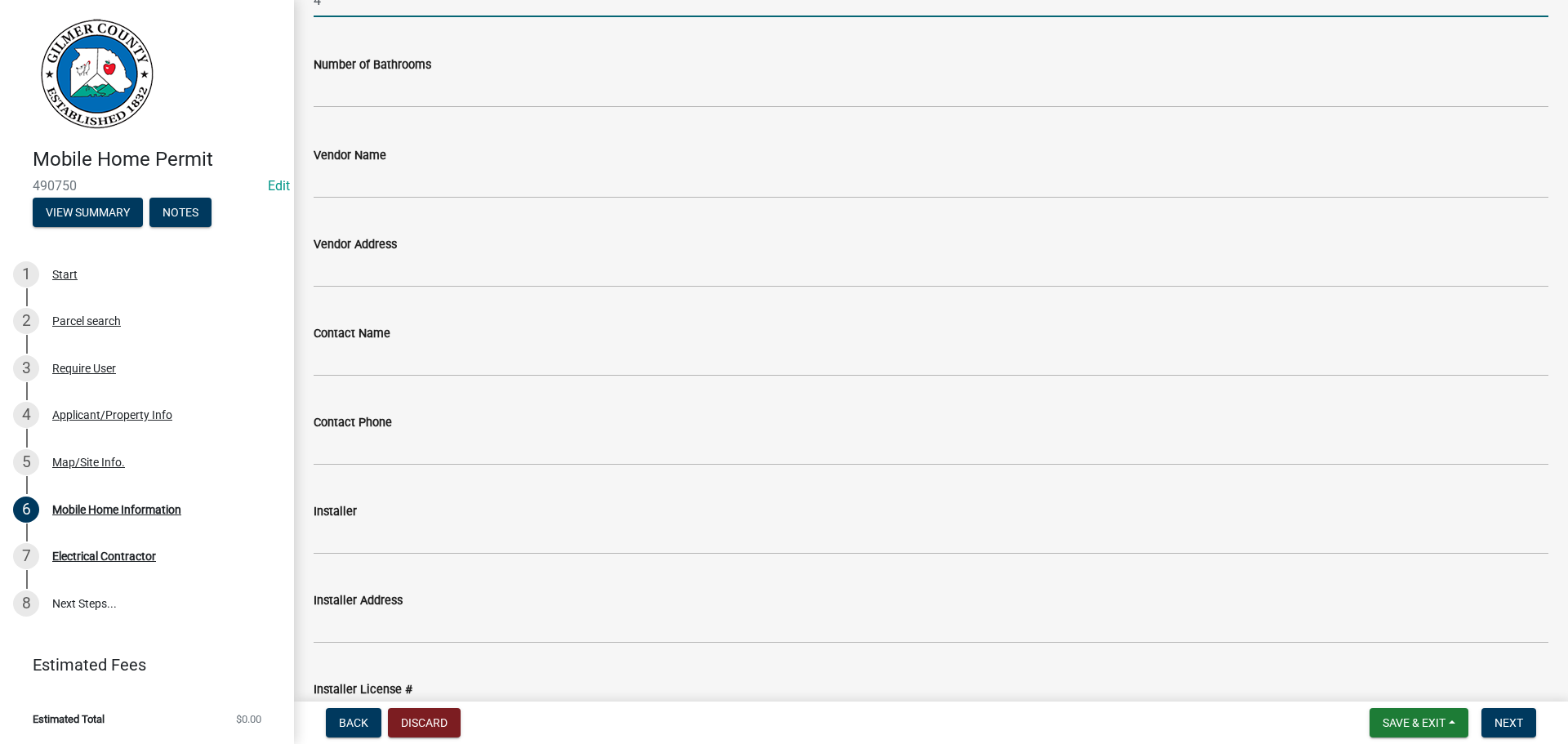
scroll to position [735, 0]
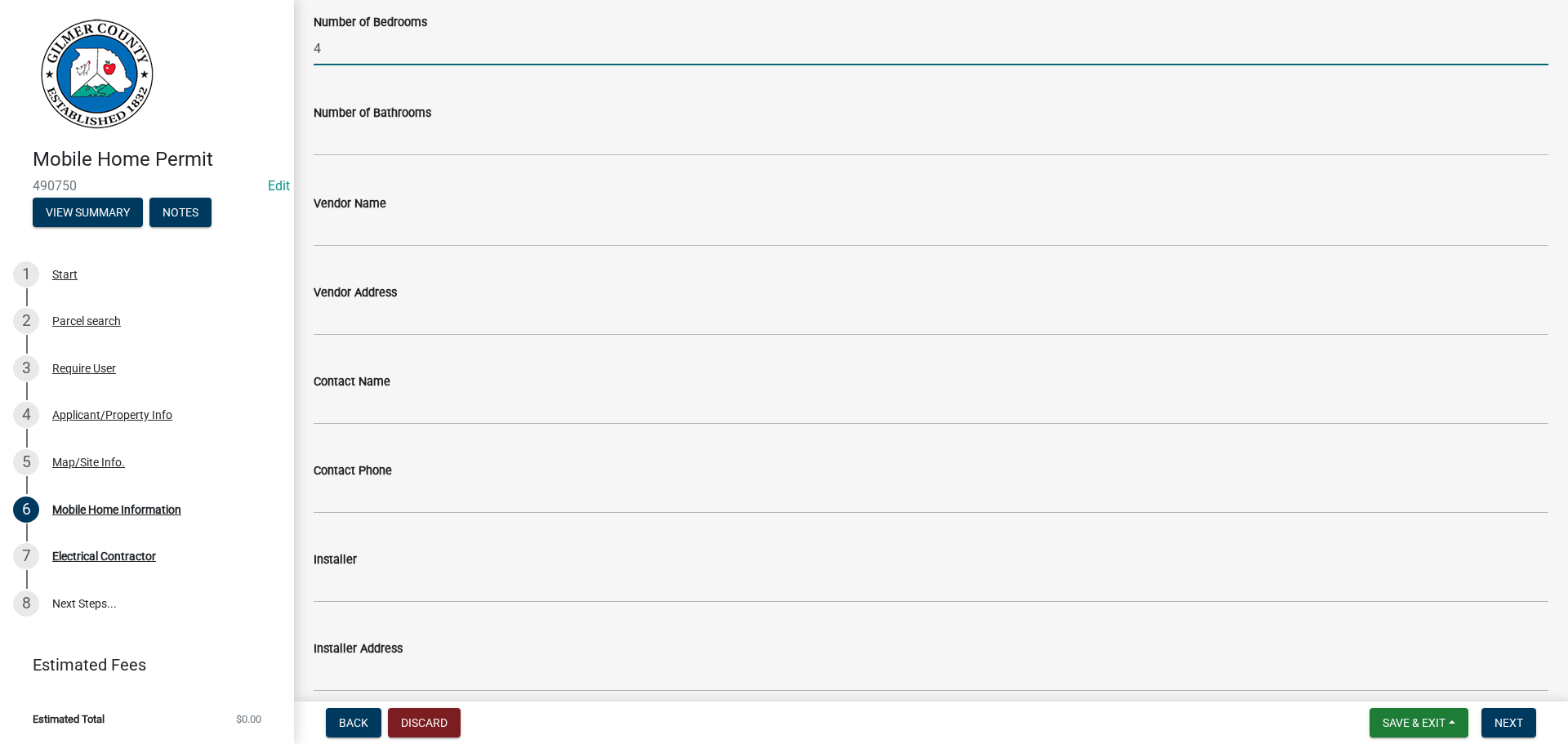
type input "4"
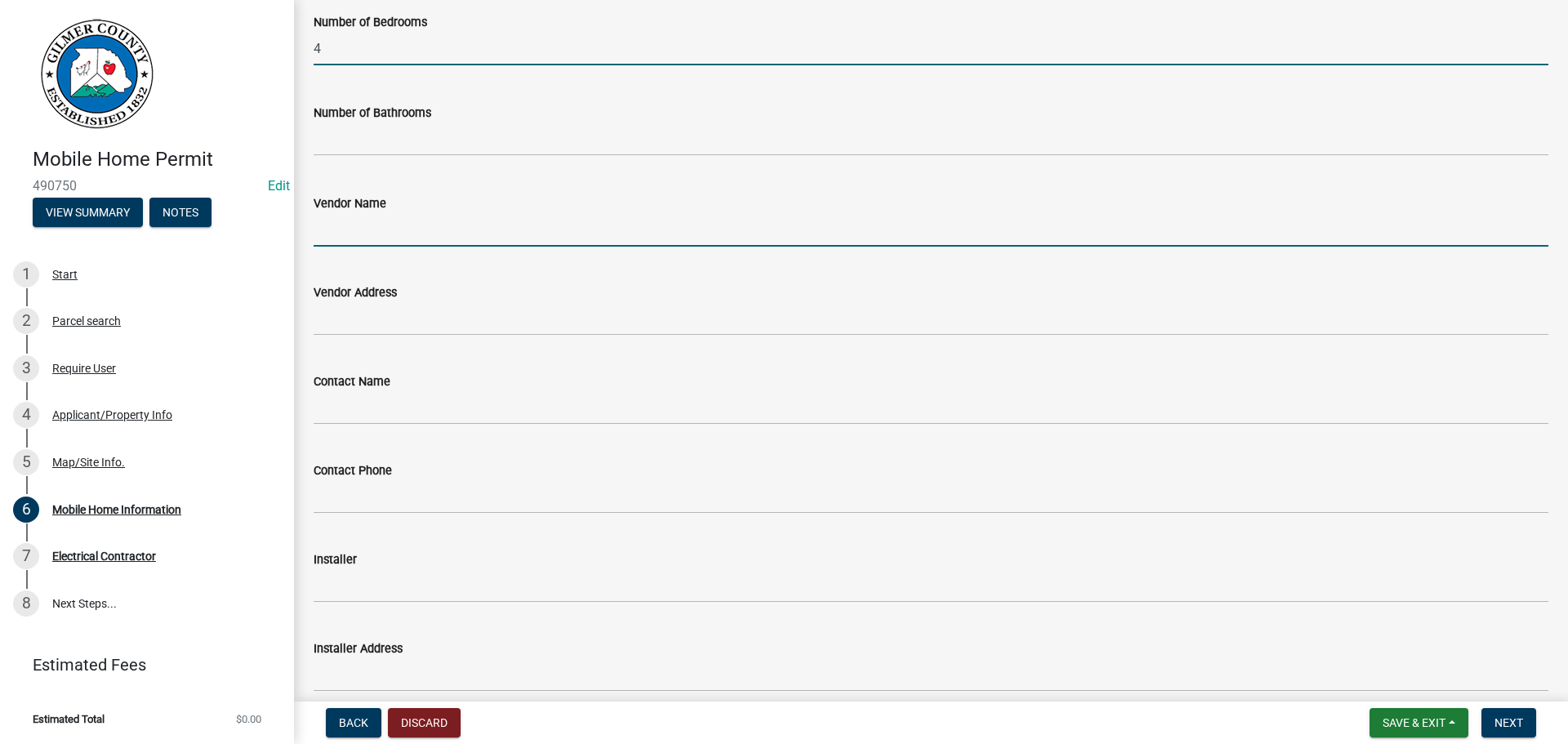
click at [374, 224] on input "Vendor Name" at bounding box center [931, 230] width 1235 height 34
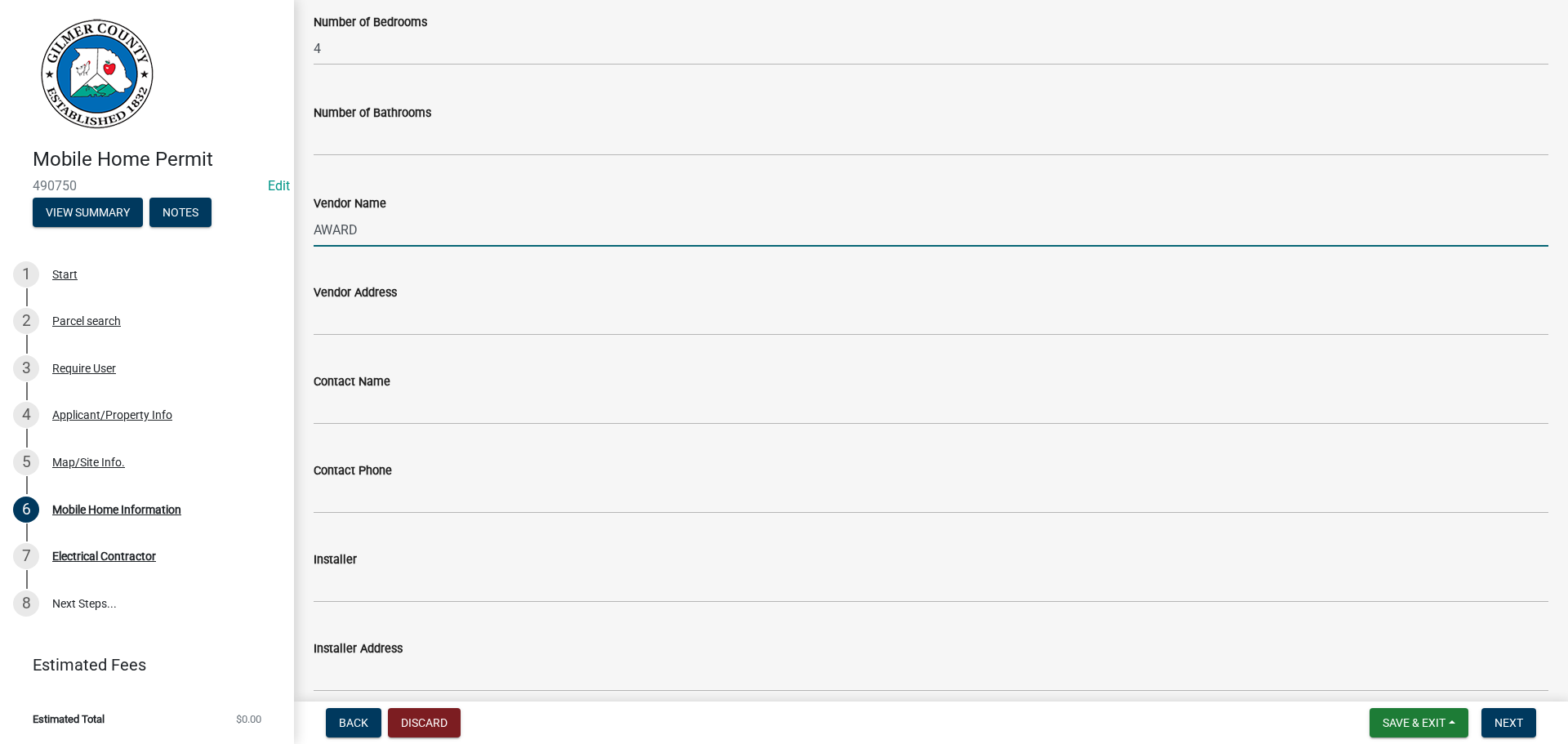
type input "AWARD"
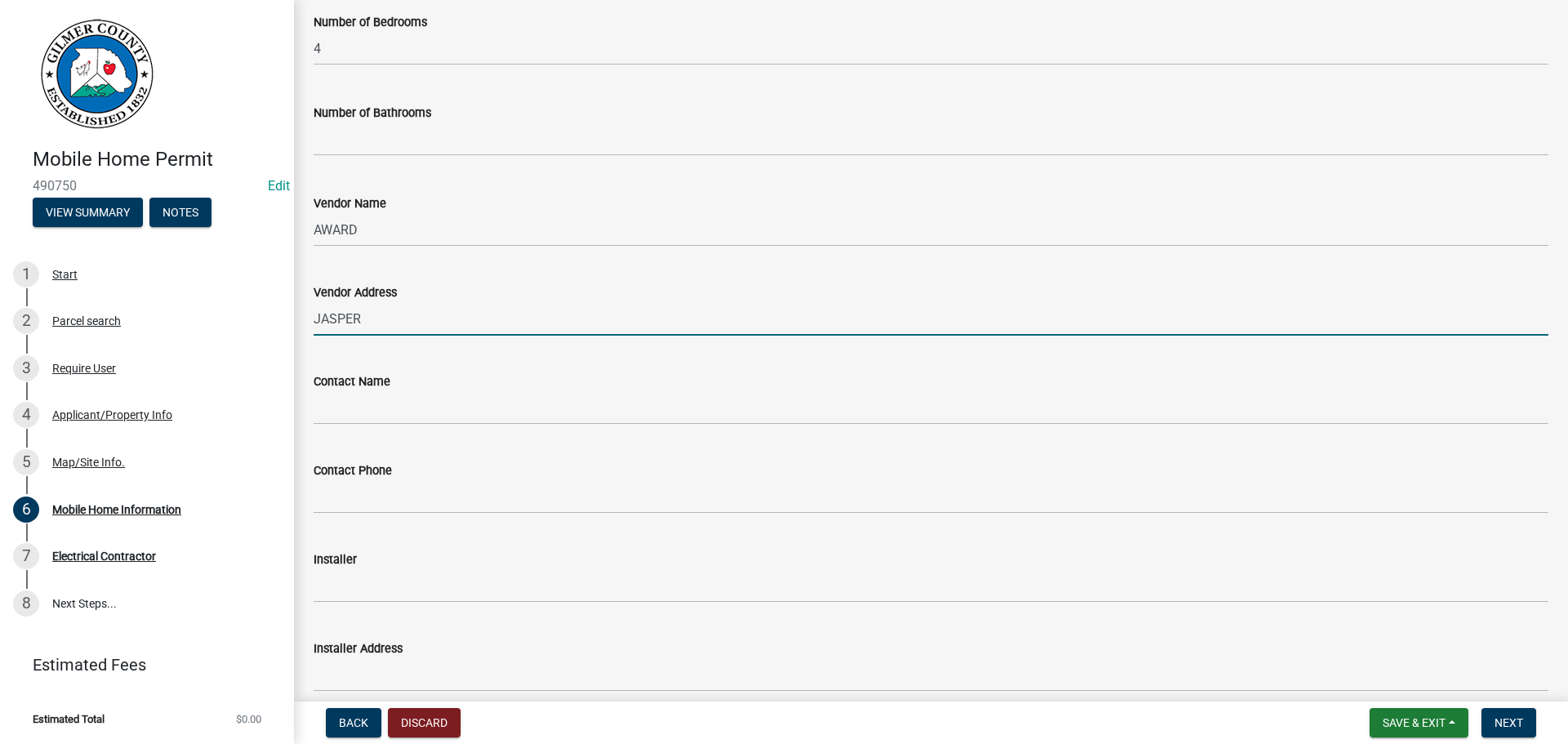
type input "JASPER"
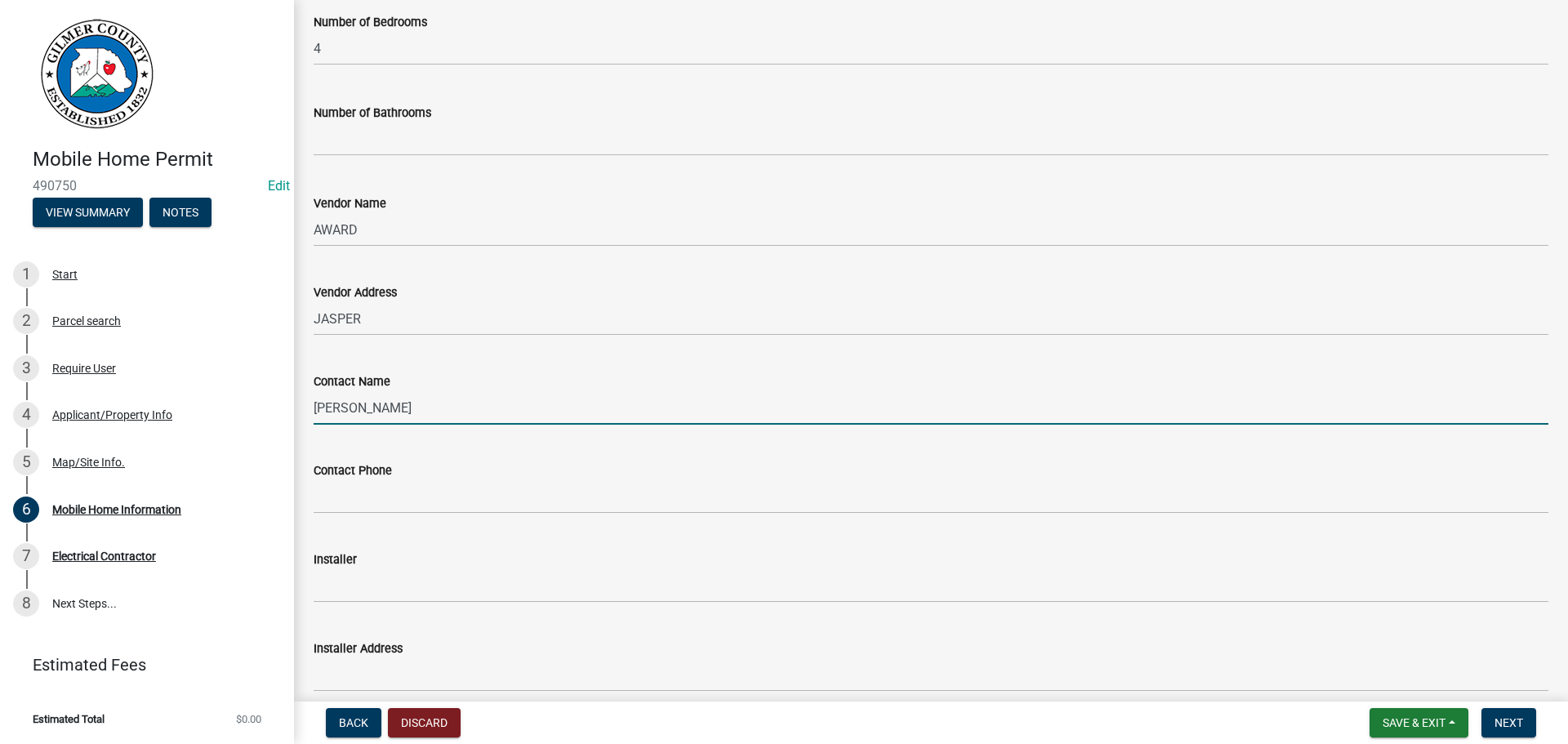
type input "BRYAN"
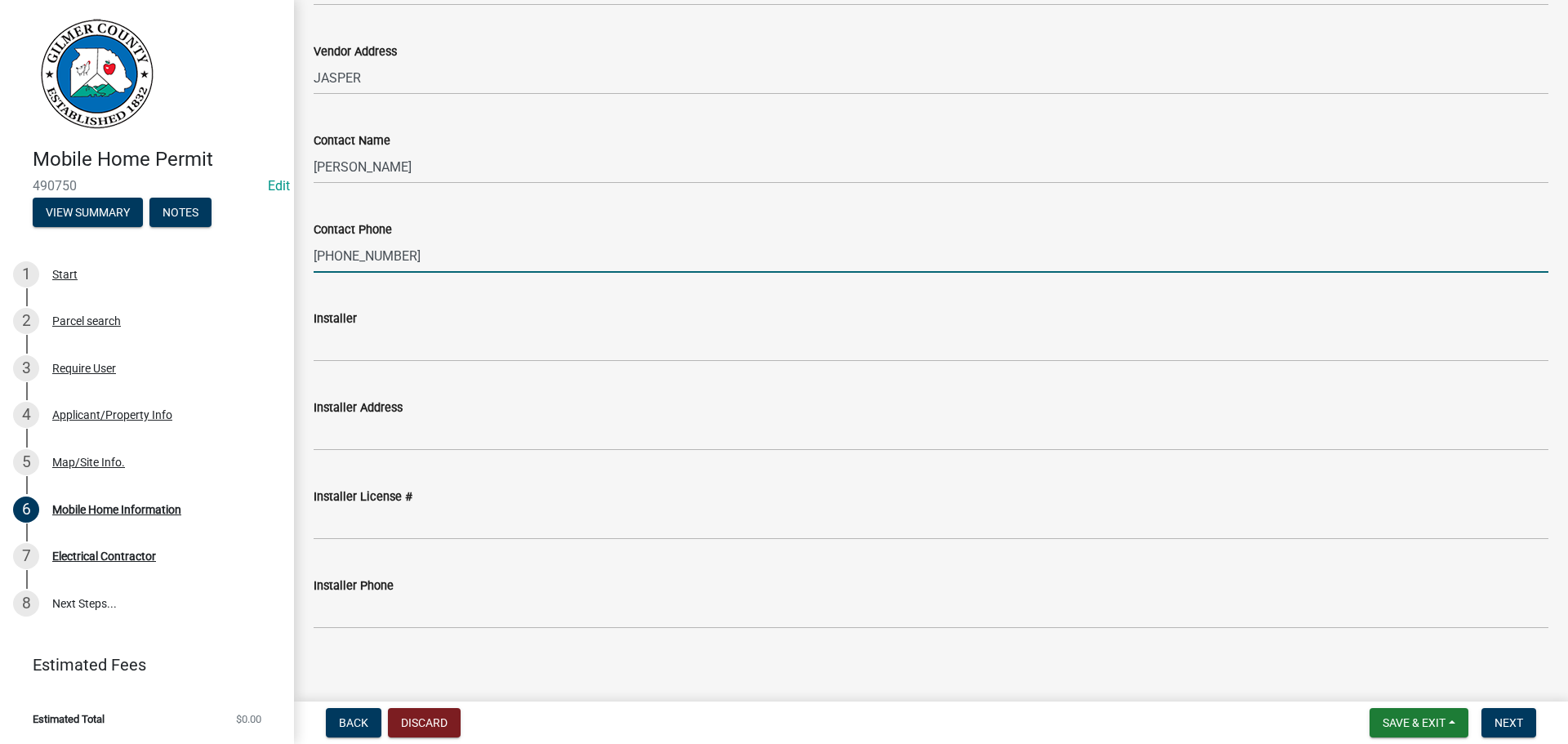
scroll to position [980, 0]
type input "706-889-9815"
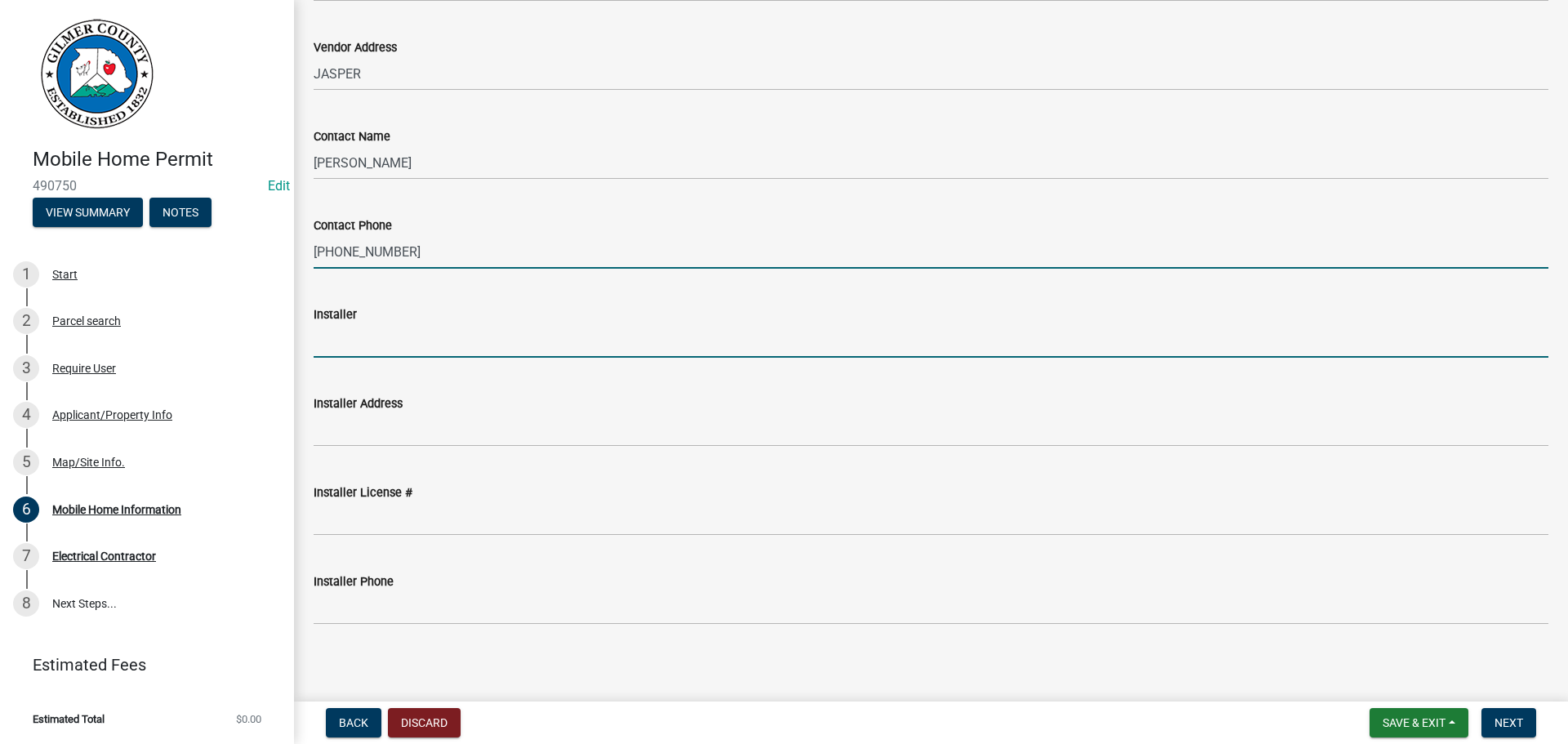
click at [380, 349] on input "Installer" at bounding box center [931, 341] width 1235 height 34
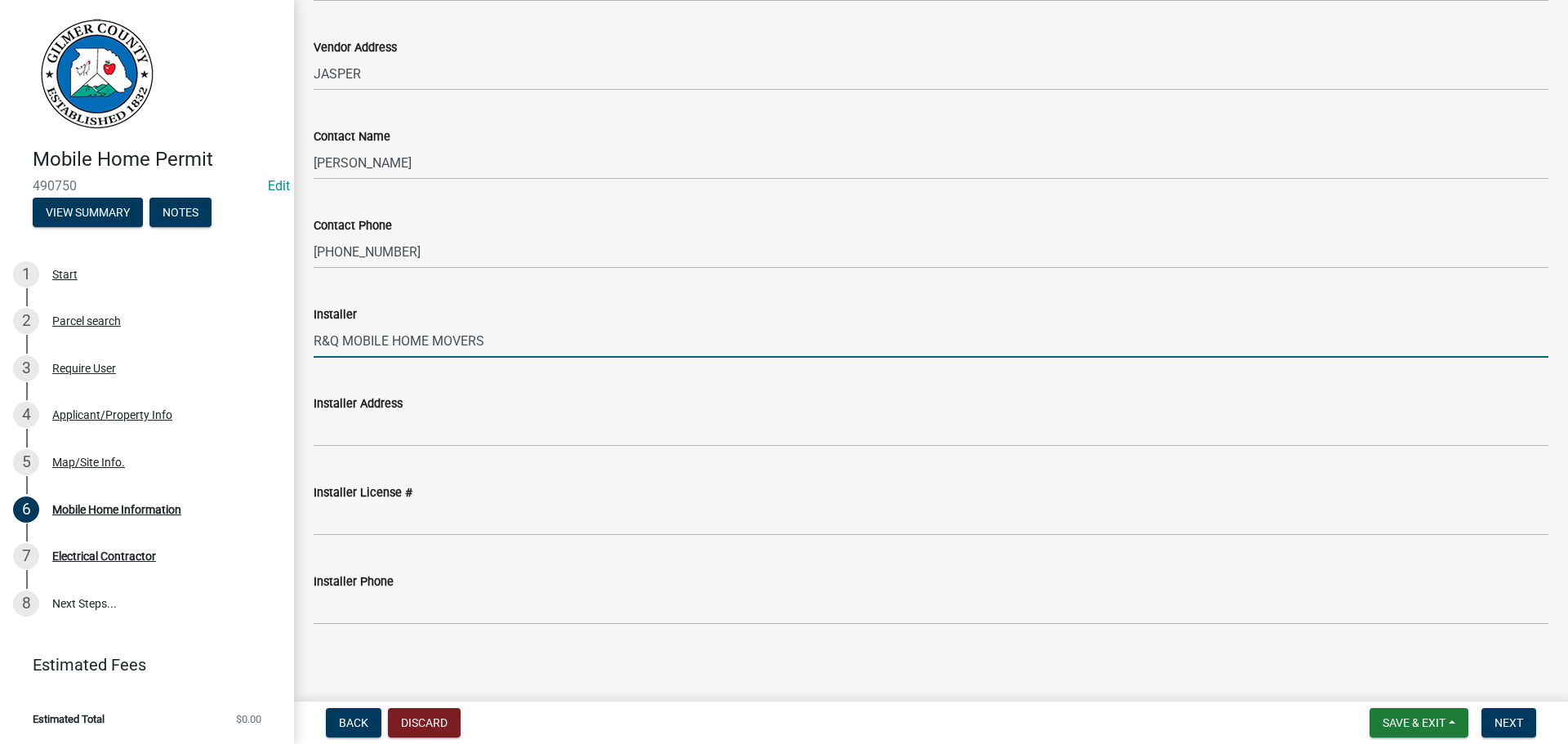
type input "R&Q MOBILE HOME MOVERS"
click at [730, 462] on div "Installer License #" at bounding box center [931, 498] width 1235 height 76
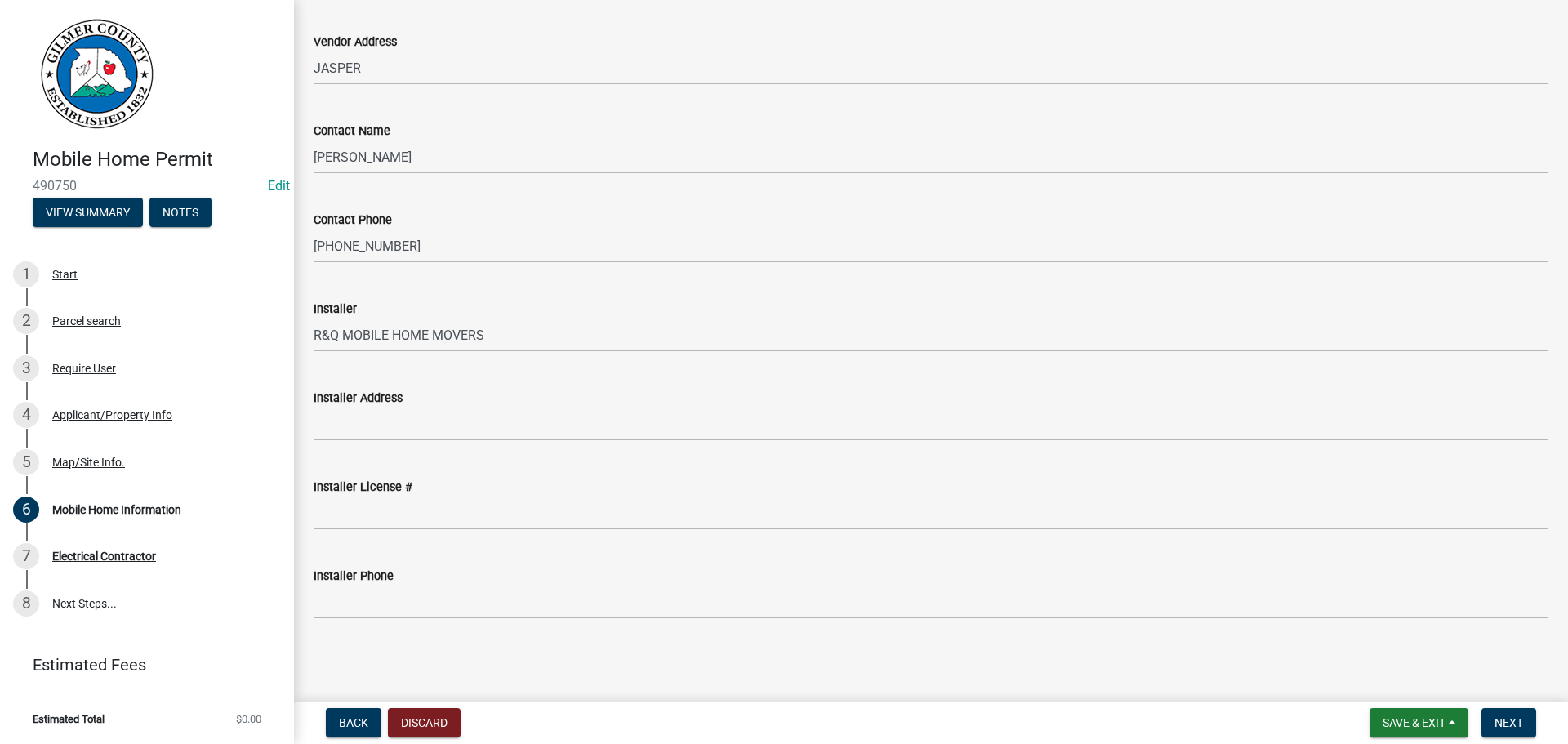
scroll to position [986, 0]
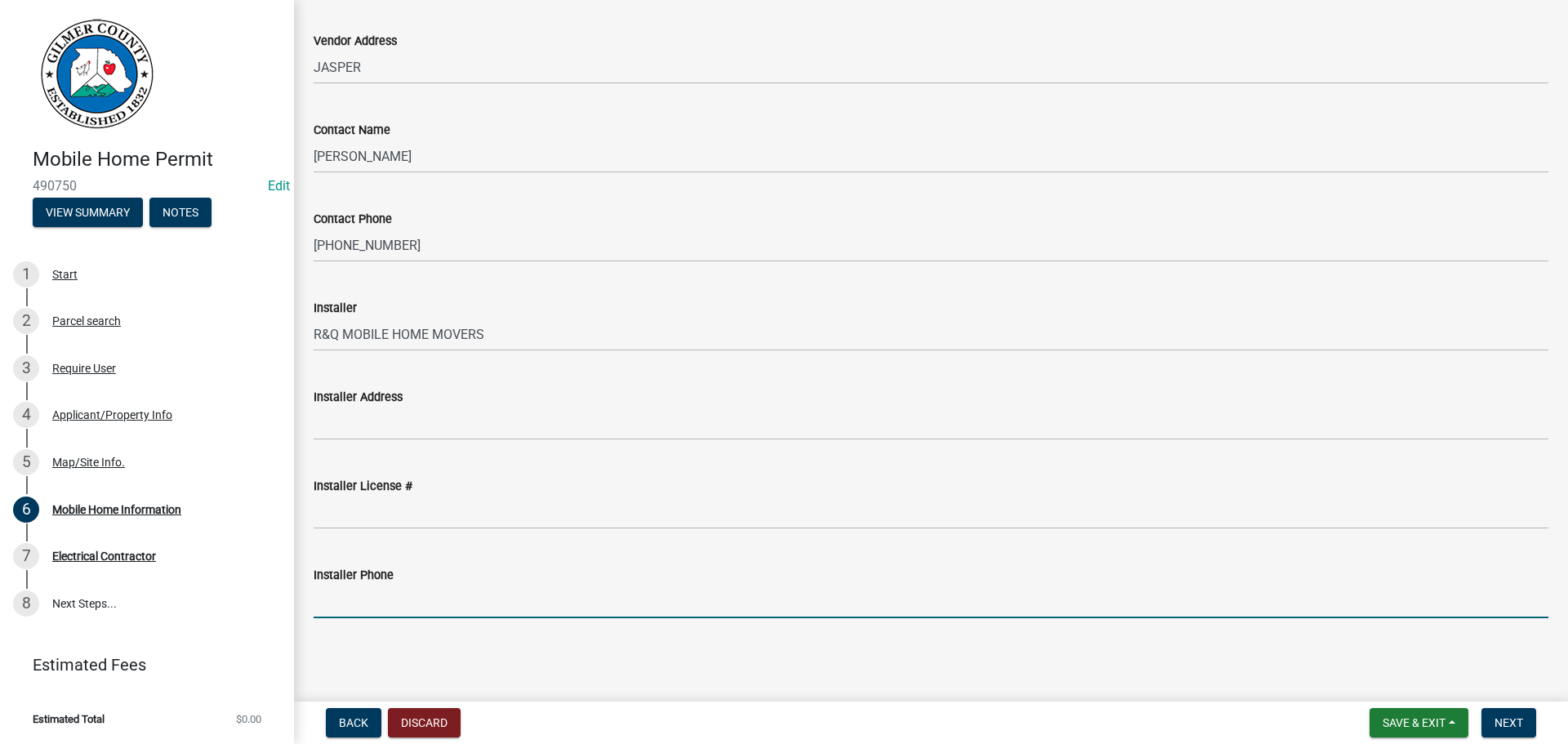
click at [388, 599] on input "Installer Phone" at bounding box center [931, 602] width 1235 height 34
type input "706-263-0589"
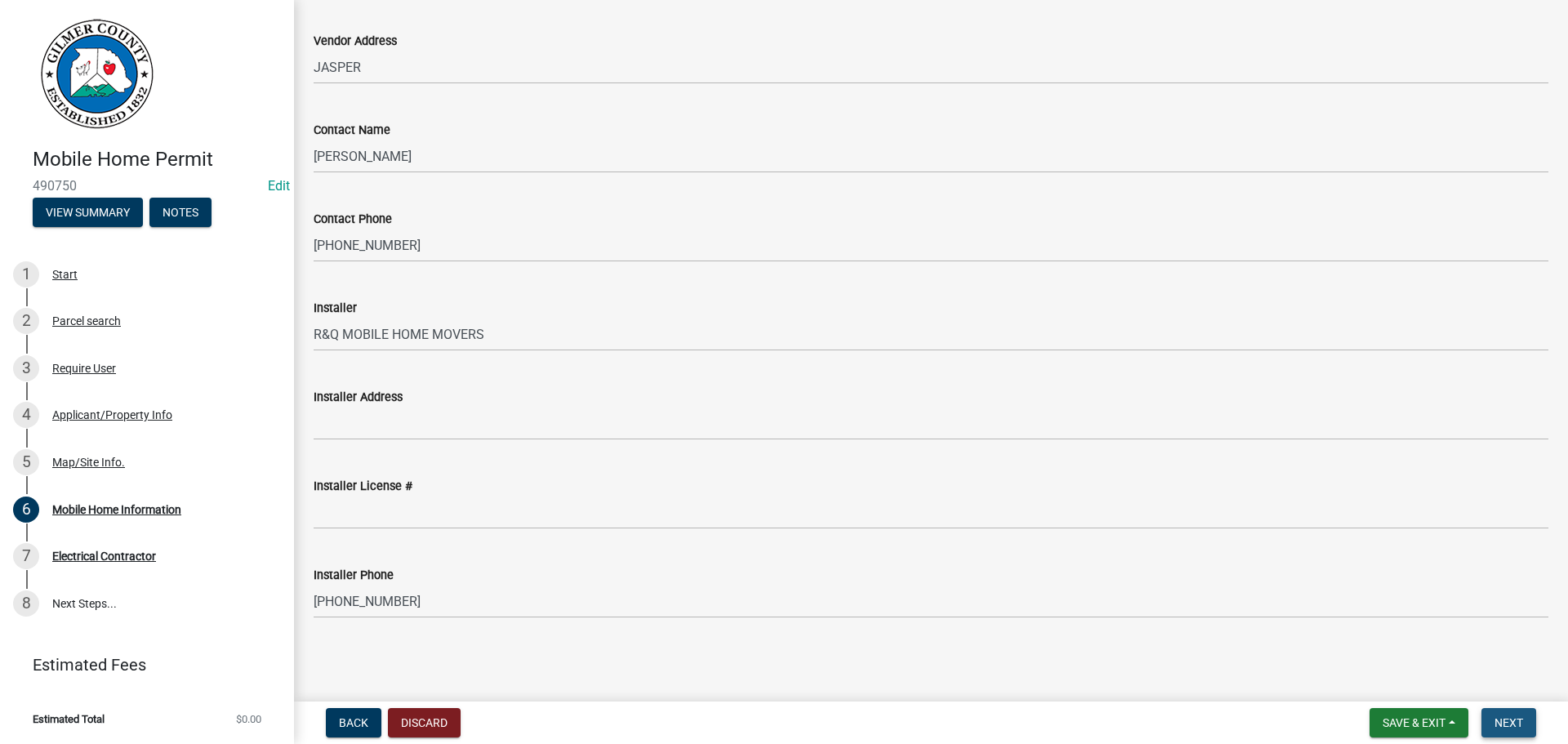
click at [1502, 717] on span "Next" at bounding box center [1509, 722] width 28 height 13
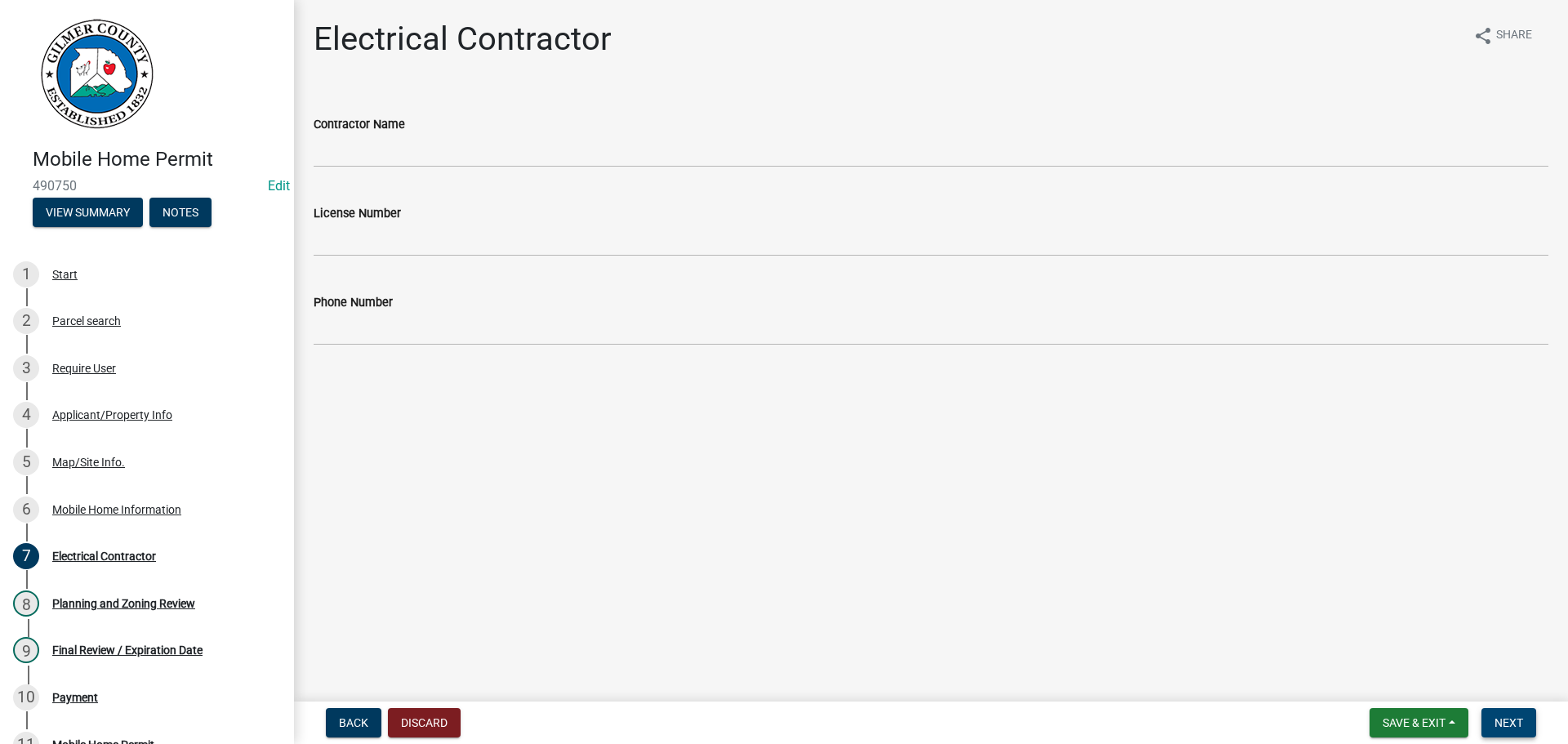
click at [1502, 719] on span "Next" at bounding box center [1509, 722] width 28 height 13
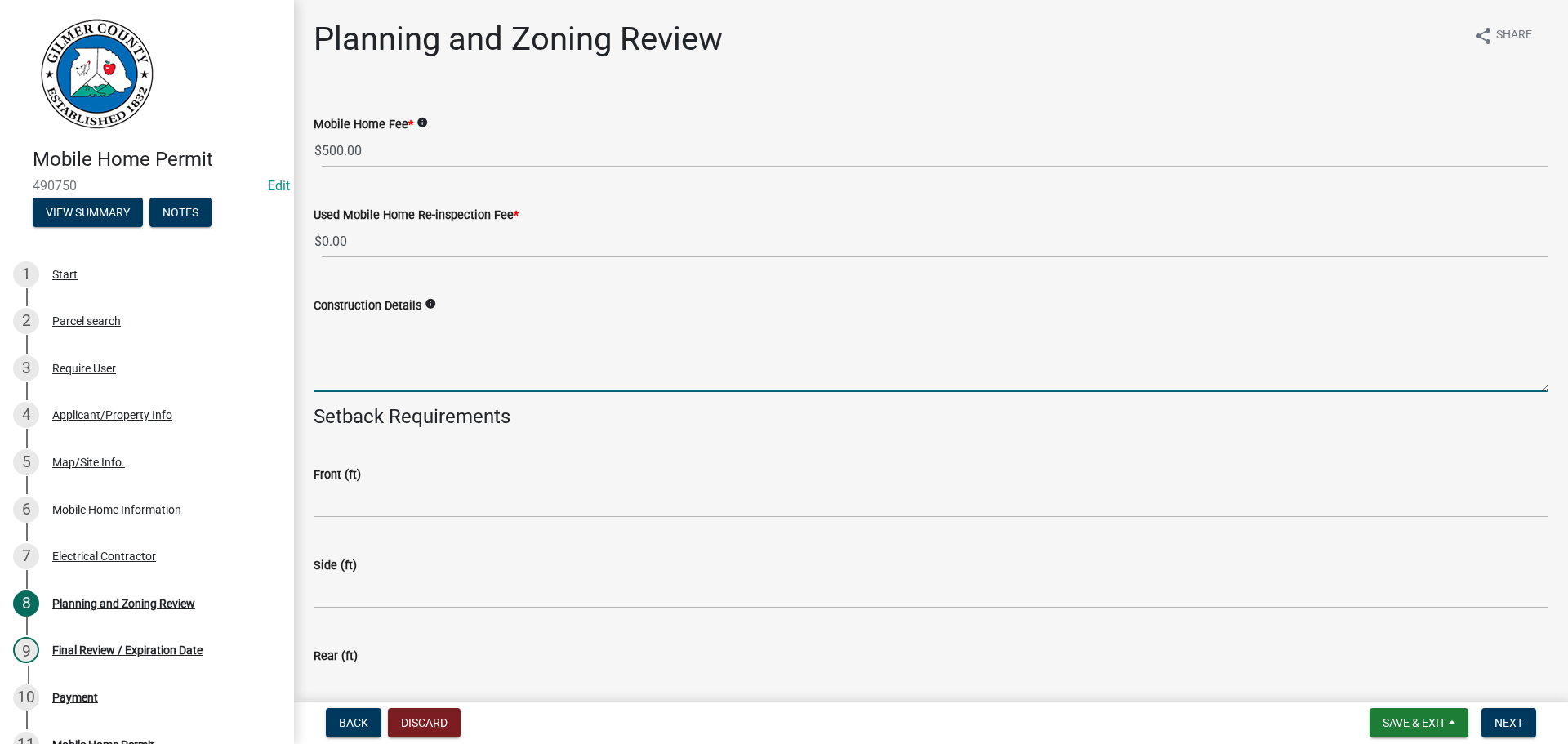
click at [392, 354] on textarea "Construction Details" at bounding box center [931, 353] width 1235 height 77
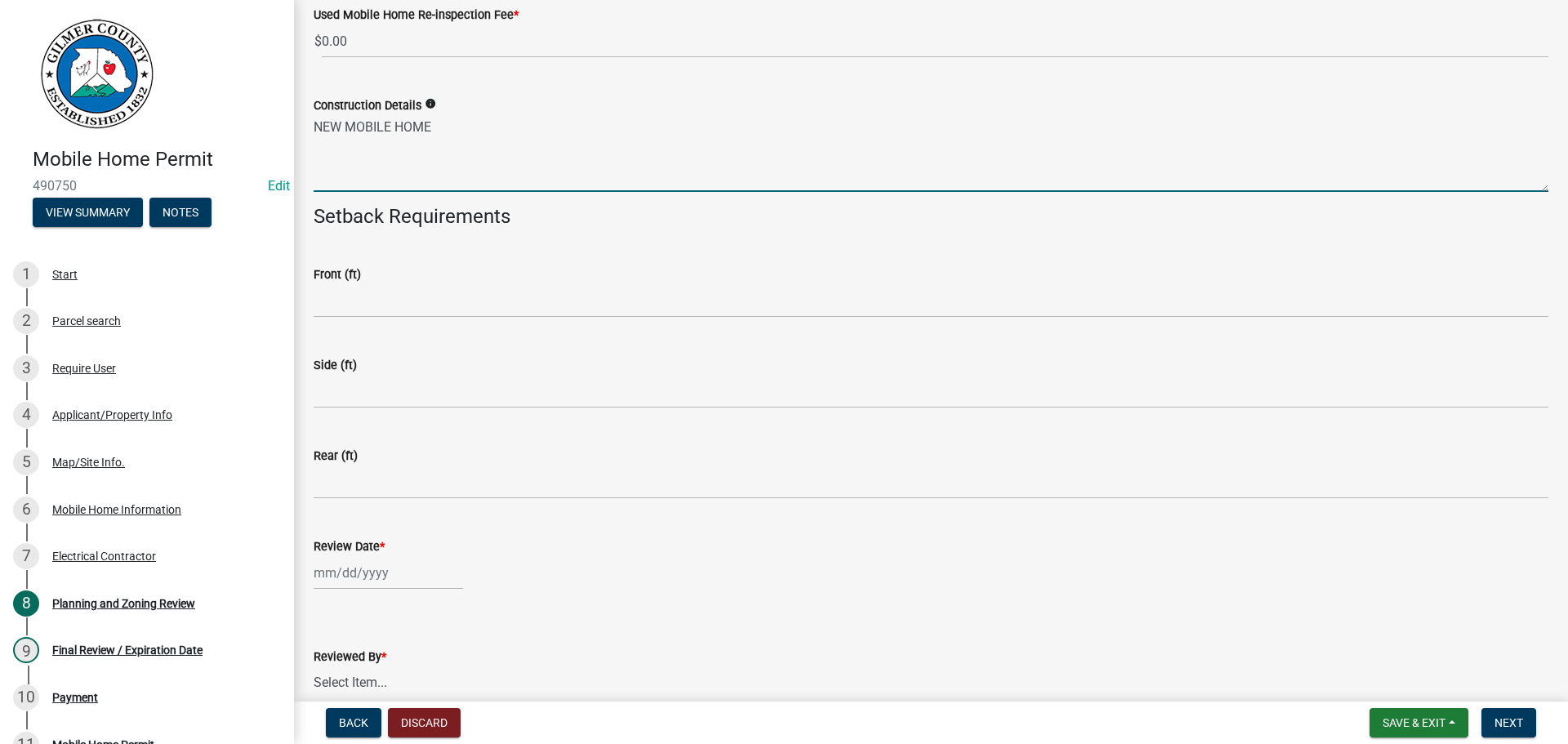
scroll to position [245, 0]
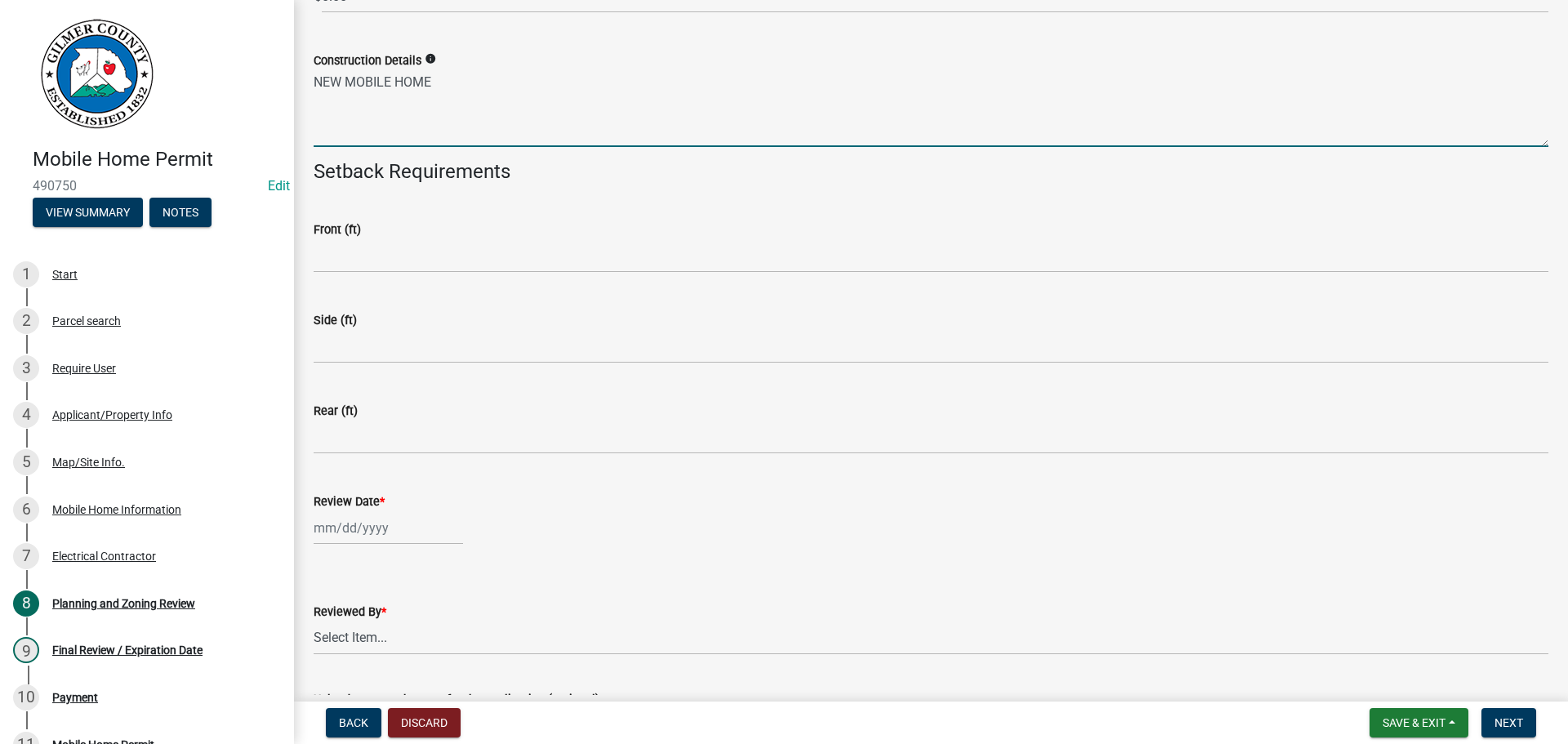
type textarea "NEW MOBILE HOME"
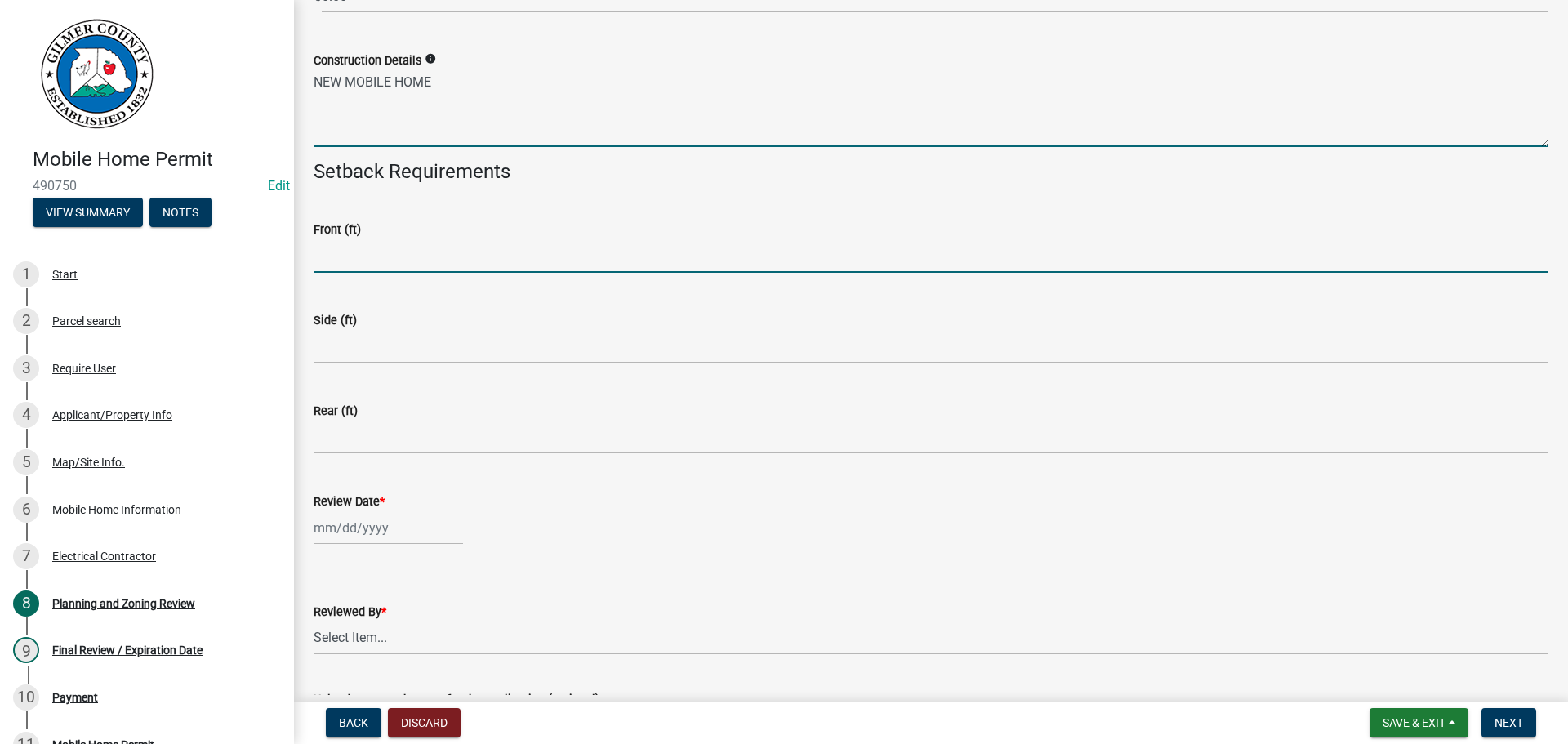
click at [399, 258] on input "text" at bounding box center [931, 256] width 1235 height 34
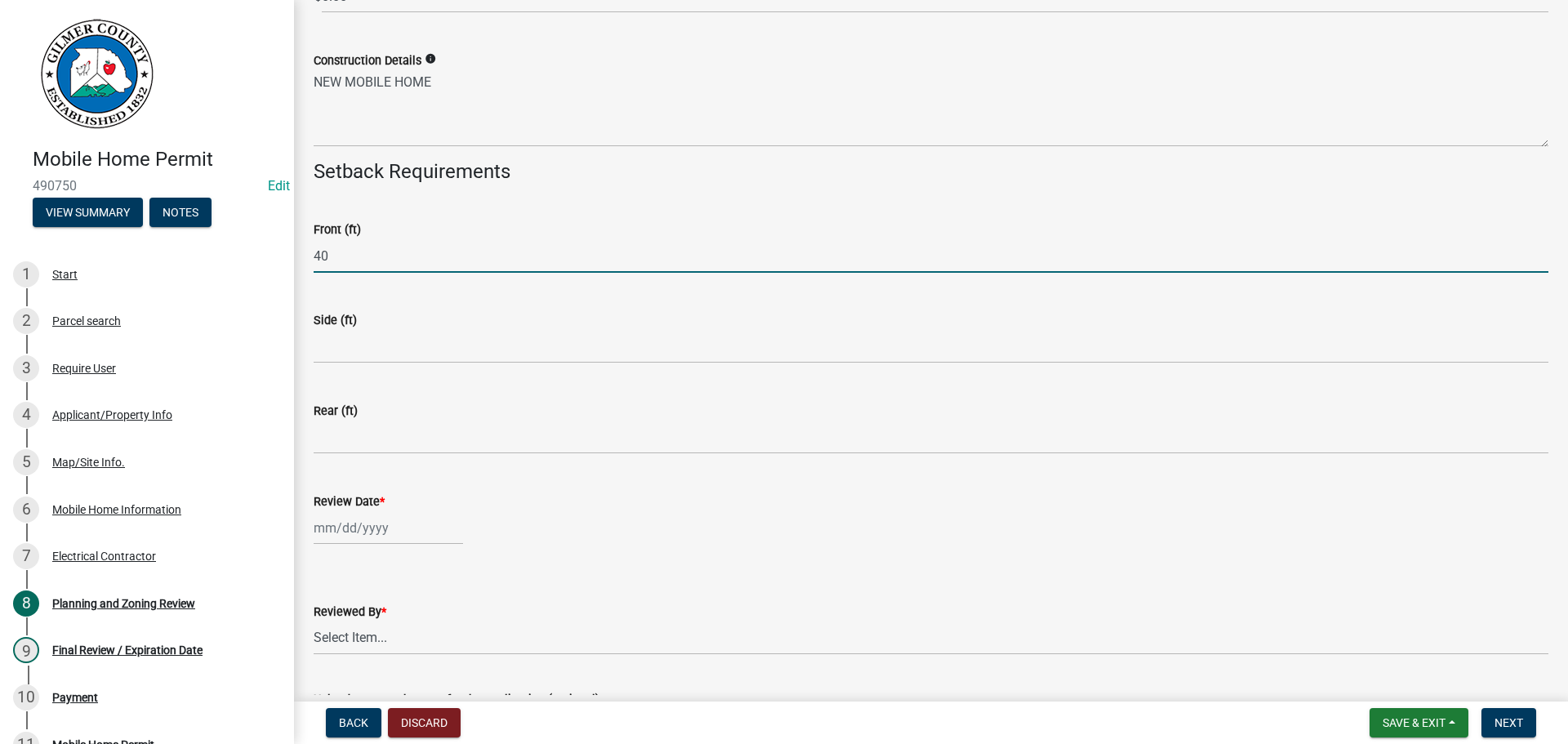
type input "40"
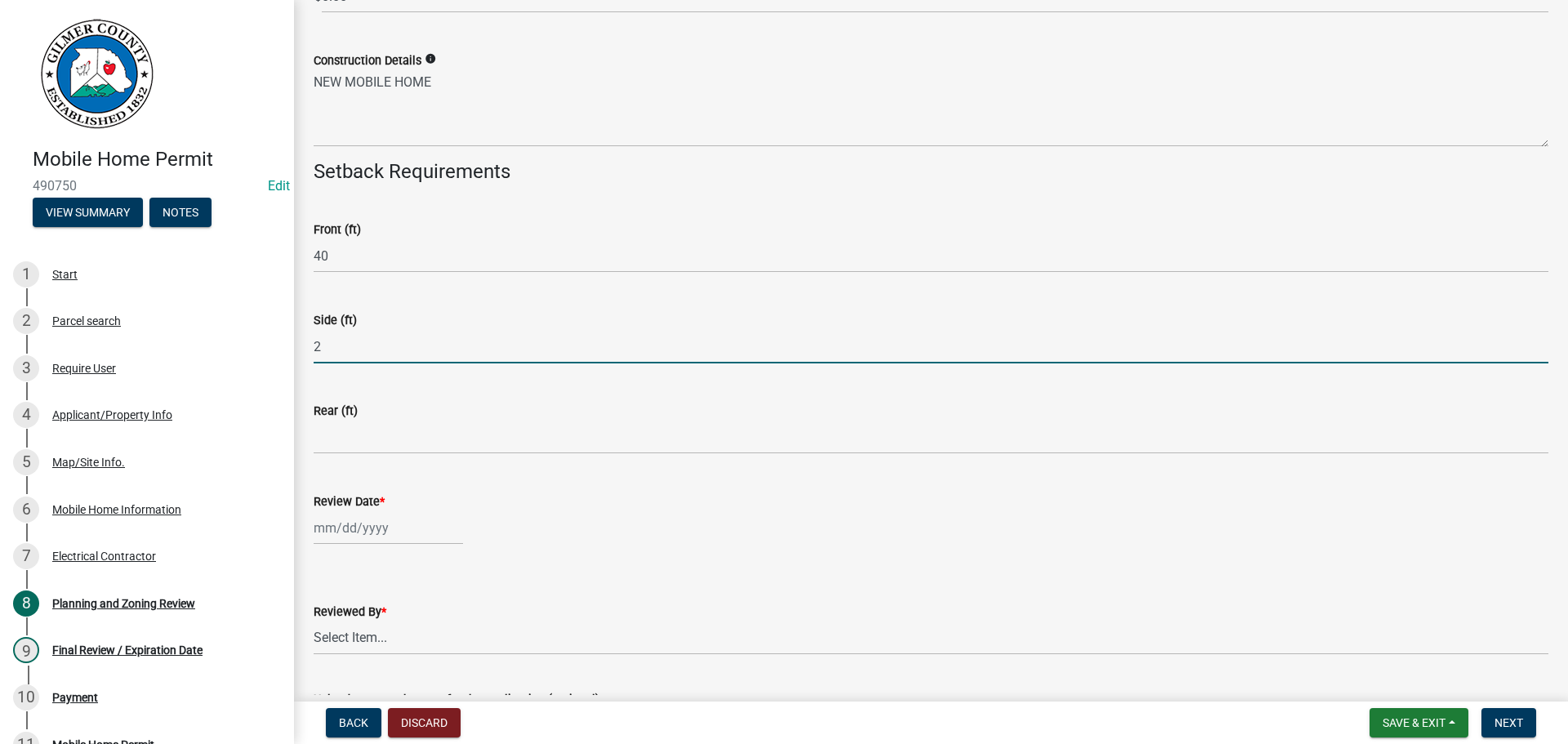
type input "20"
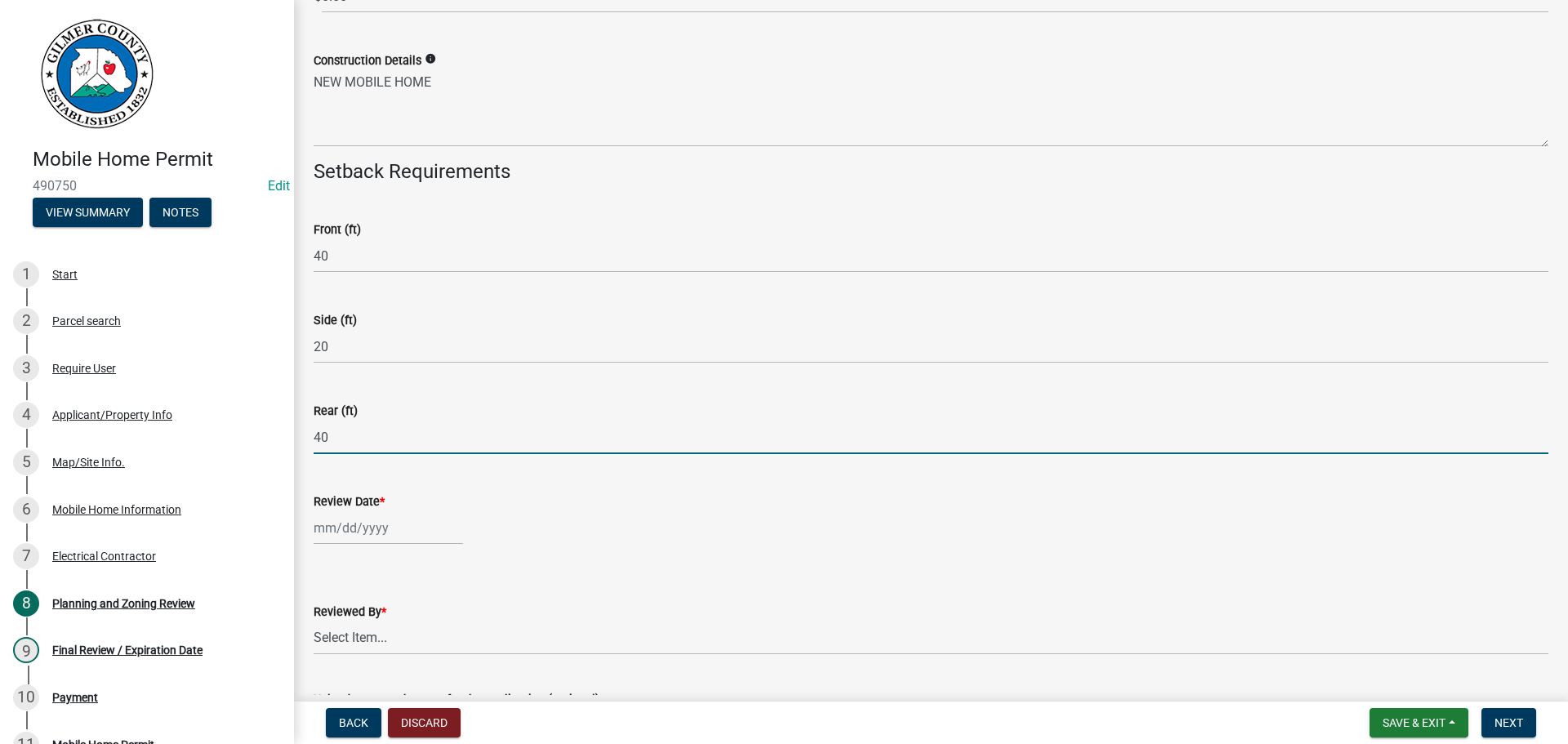
type input "40"
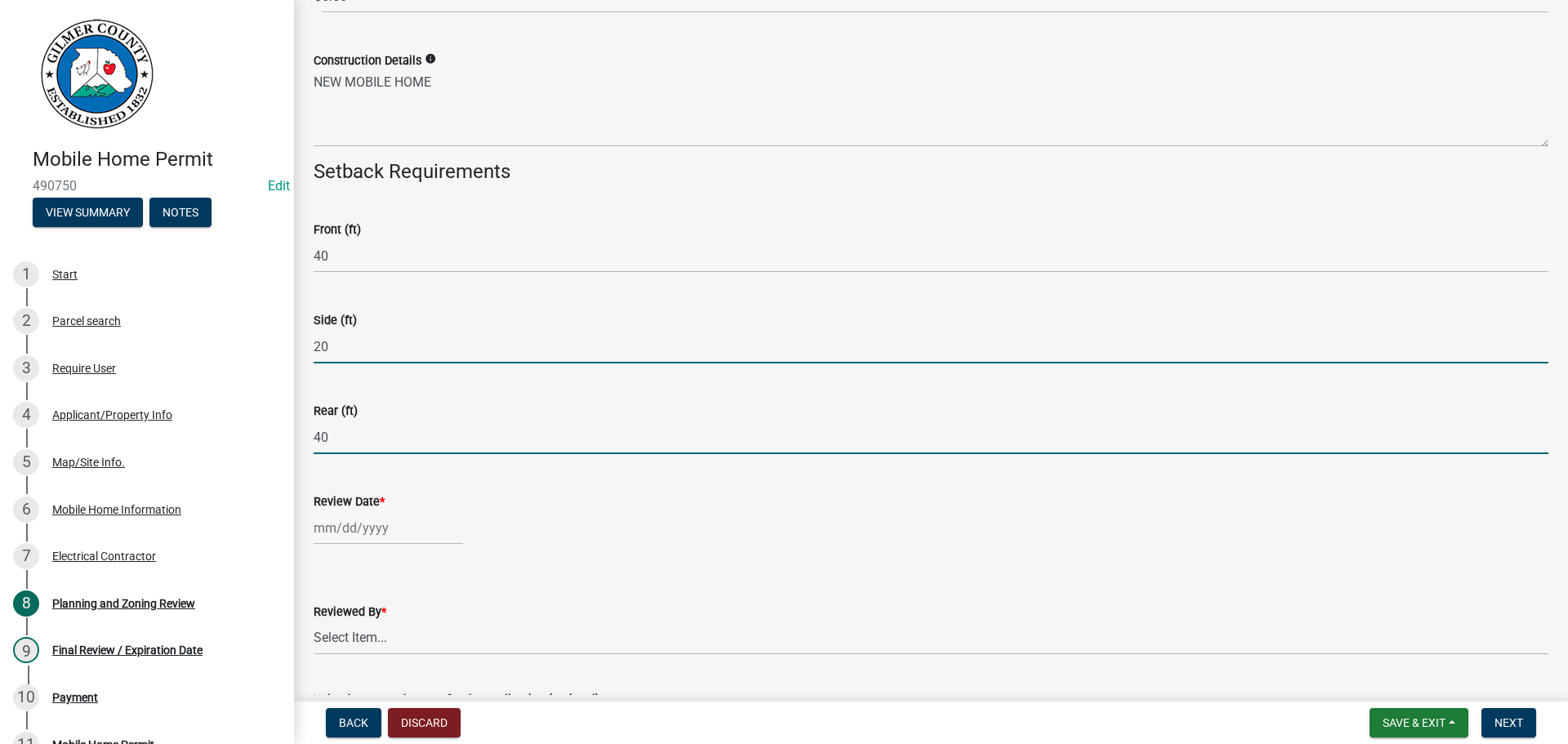
click at [356, 356] on input "20" at bounding box center [931, 347] width 1235 height 34
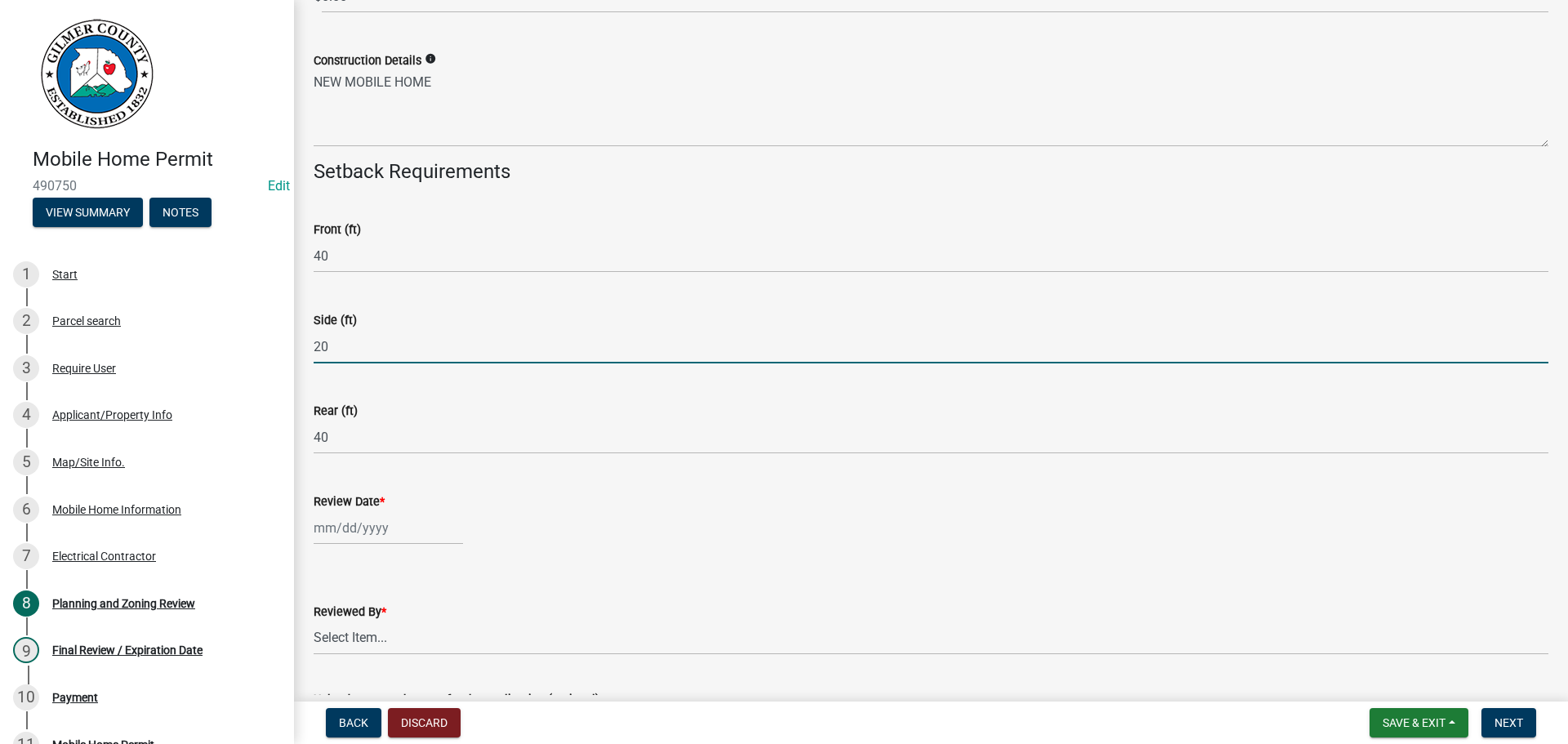
type input "2"
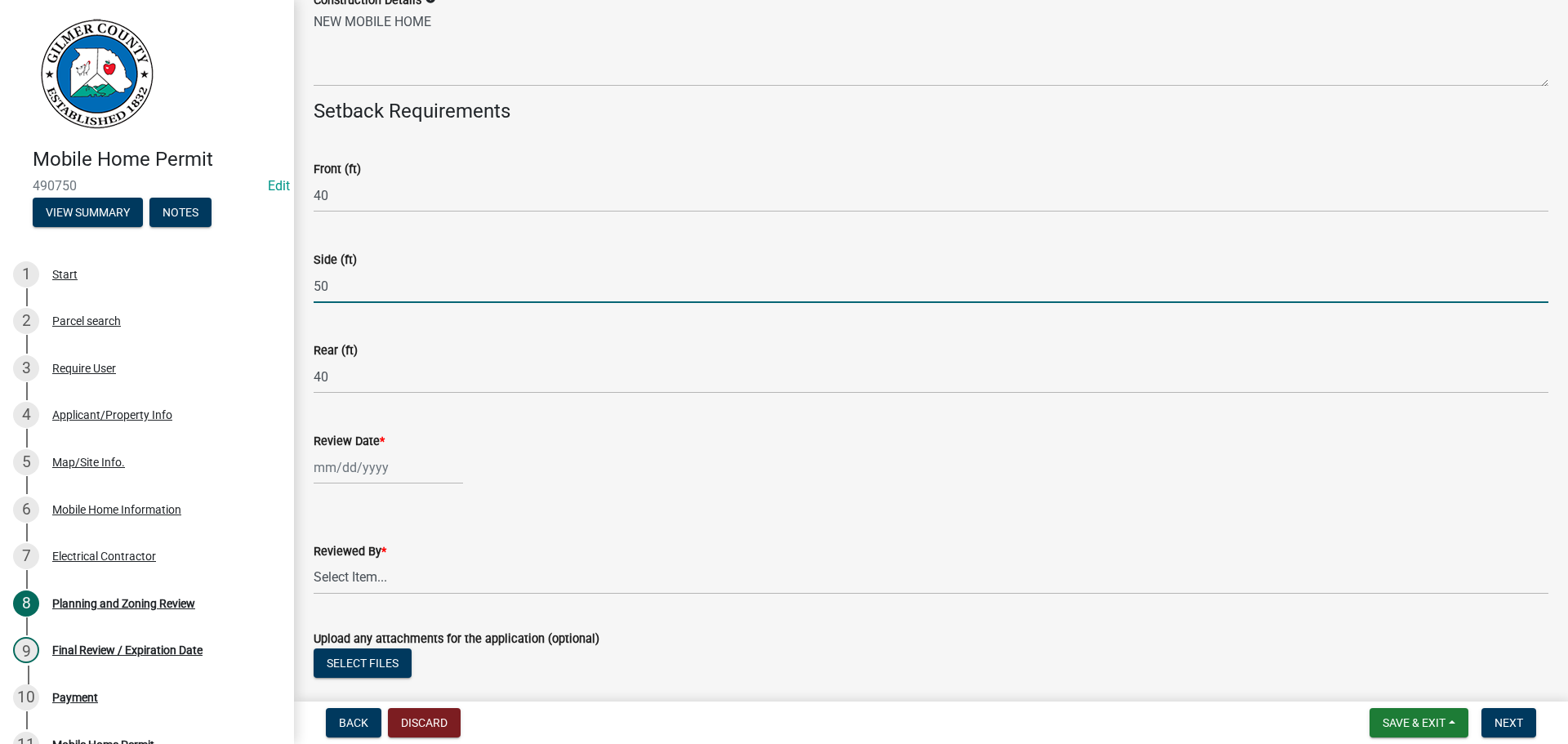
scroll to position [403, 0]
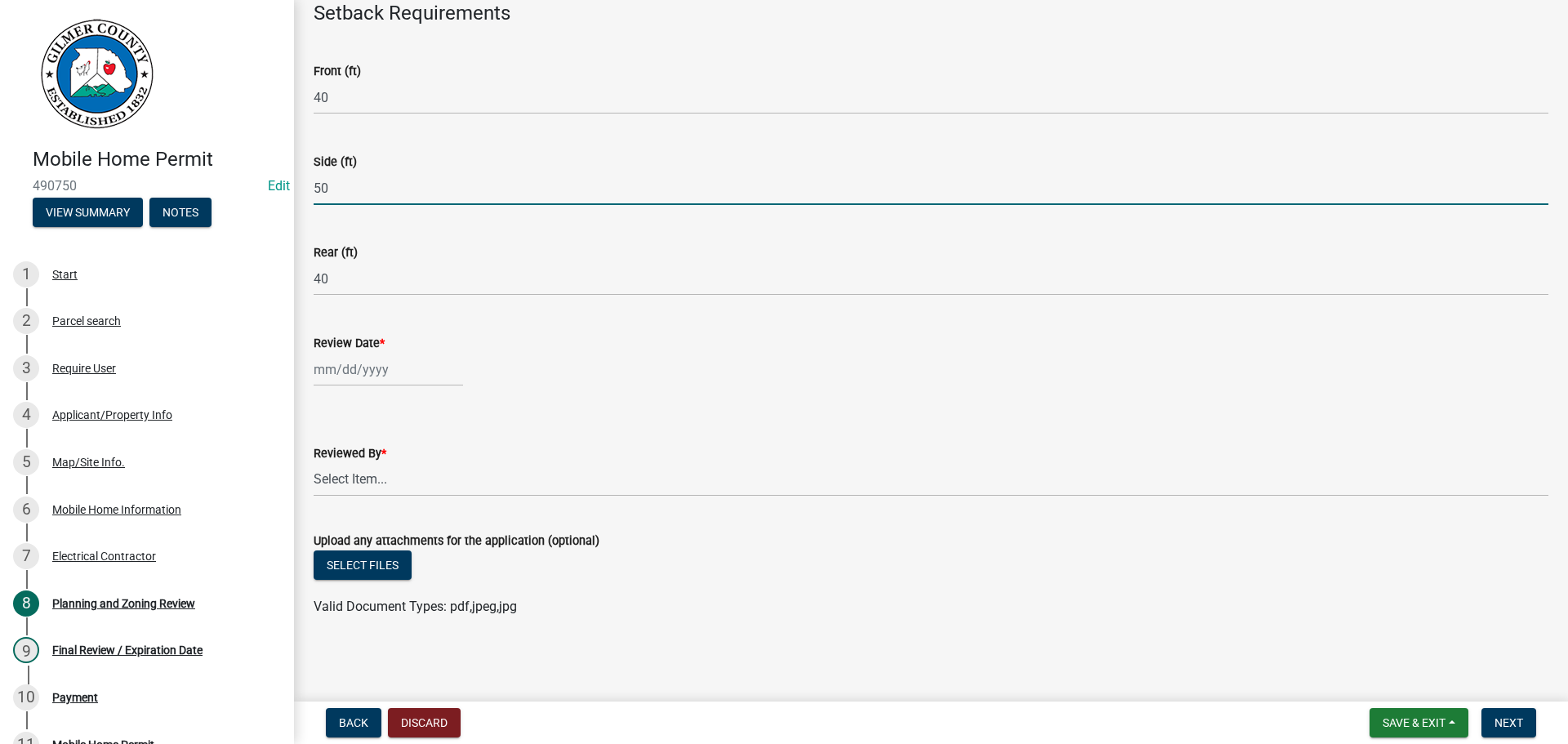
type input "50"
click at [375, 366] on div at bounding box center [388, 370] width 150 height 34
select select "10"
select select "2025"
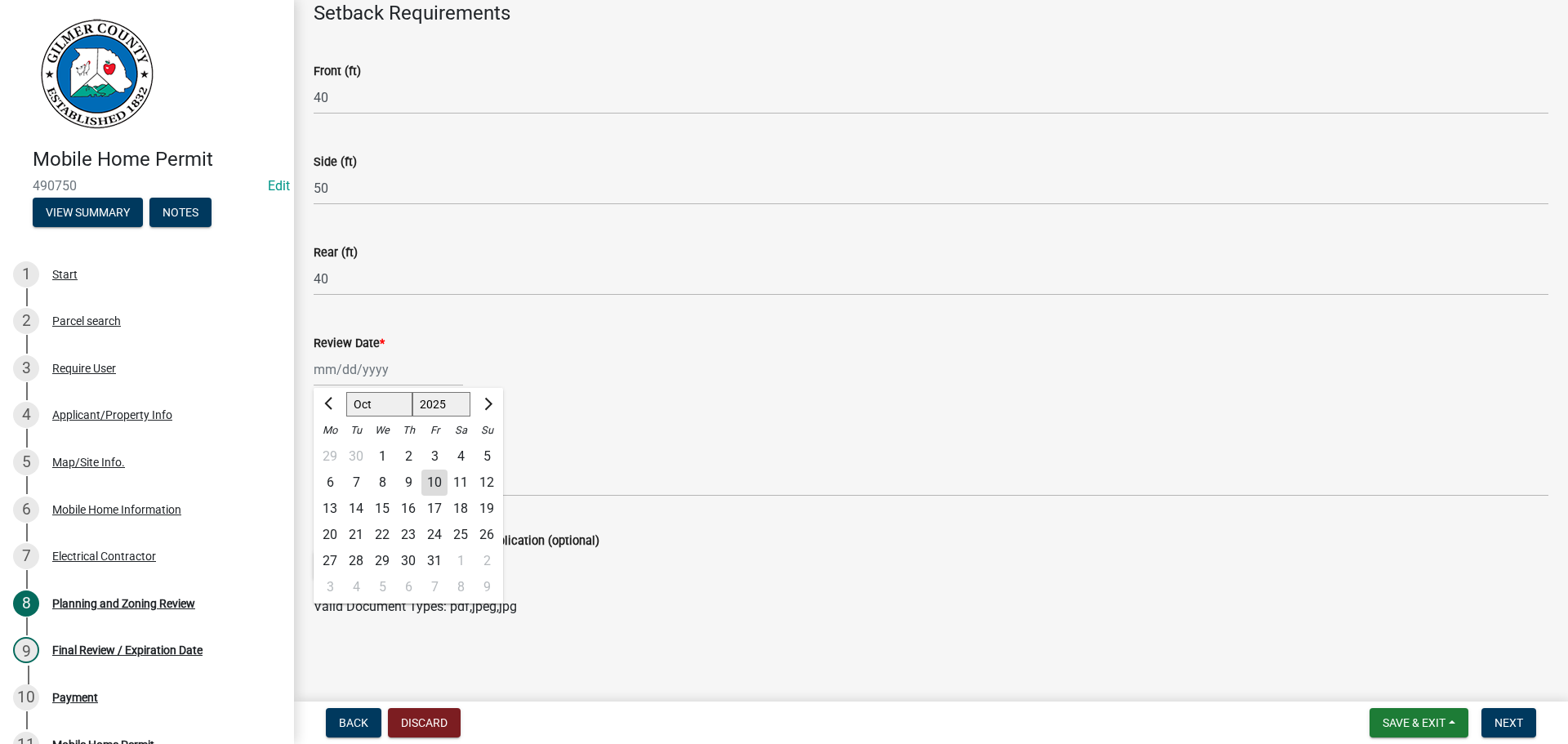
click at [431, 483] on div "10" at bounding box center [434, 483] width 27 height 27
type input "[DATE]"
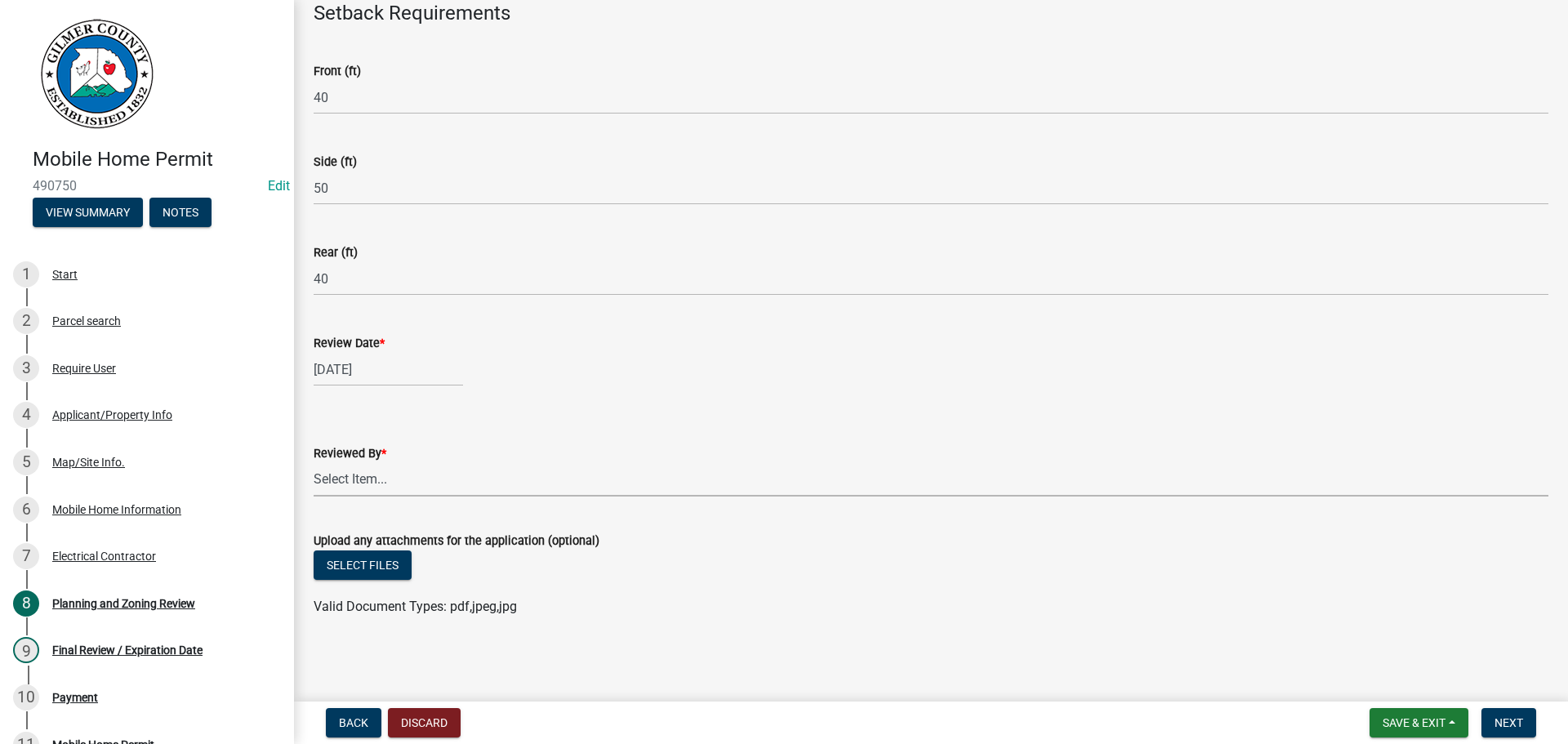
click at [374, 487] on select "Select Item... [PERSON_NAME] [PERSON_NAME] [PERSON_NAME] [PERSON_NAME] [PERSON_…" at bounding box center [931, 479] width 1235 height 34
click at [313, 463] on select "Select Item... [PERSON_NAME] [PERSON_NAME] [PERSON_NAME] [PERSON_NAME] [PERSON_…" at bounding box center [931, 479] width 1235 height 34
select select "f66b4cef-93c9-440c-84d8-a2c8d35cb7c1"
click at [387, 574] on button "Select files" at bounding box center [362, 564] width 98 height 29
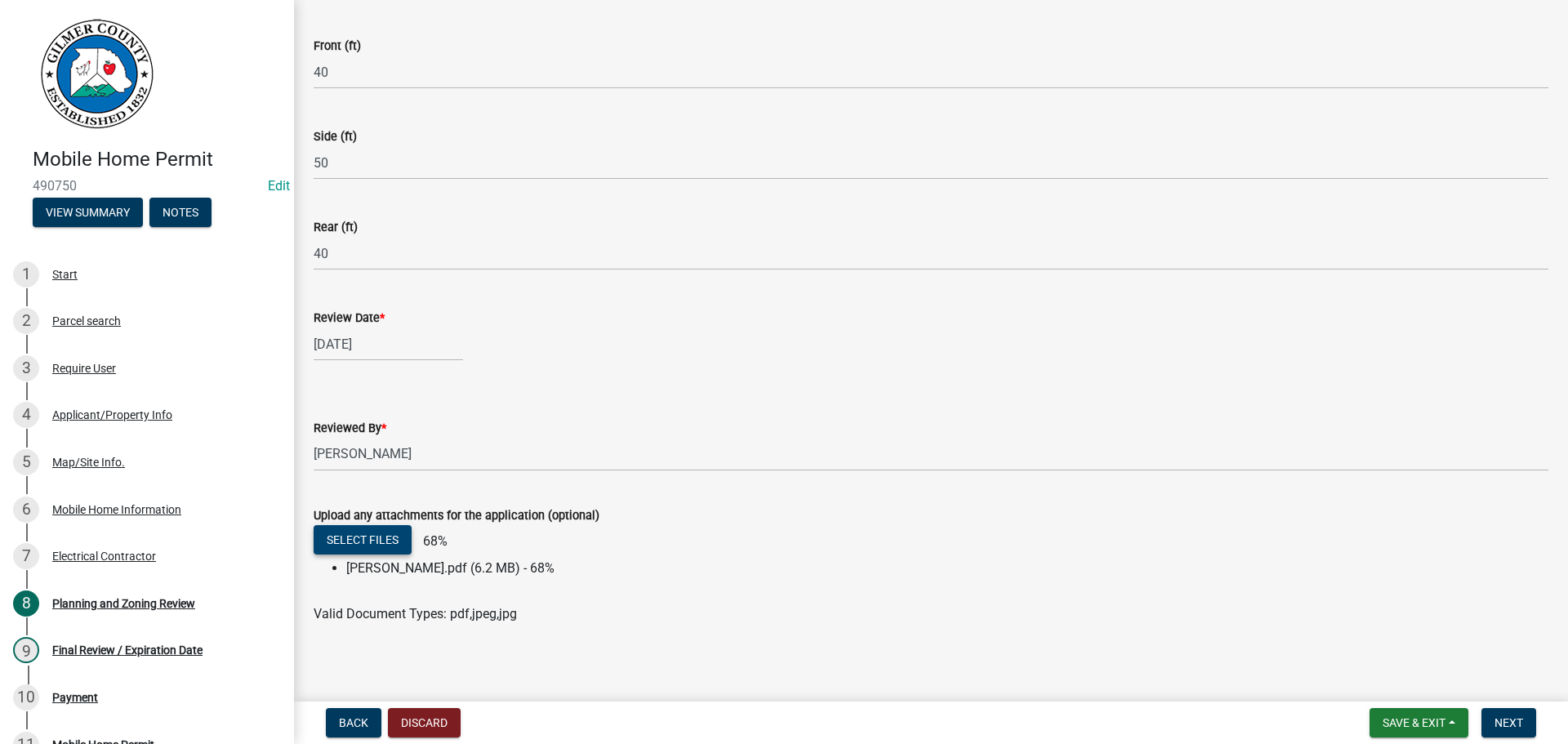
scroll to position [436, 0]
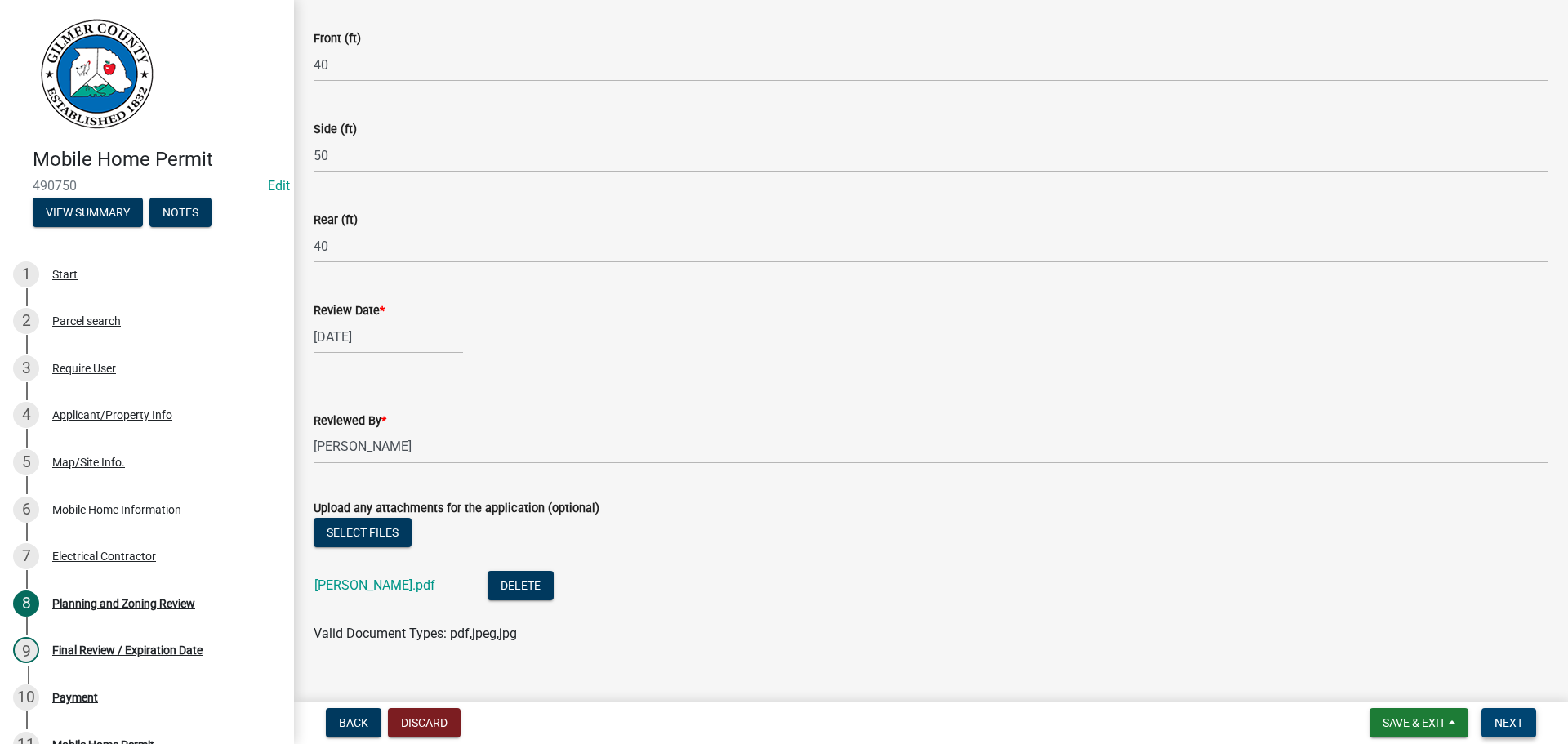
click at [1500, 720] on span "Next" at bounding box center [1509, 722] width 28 height 13
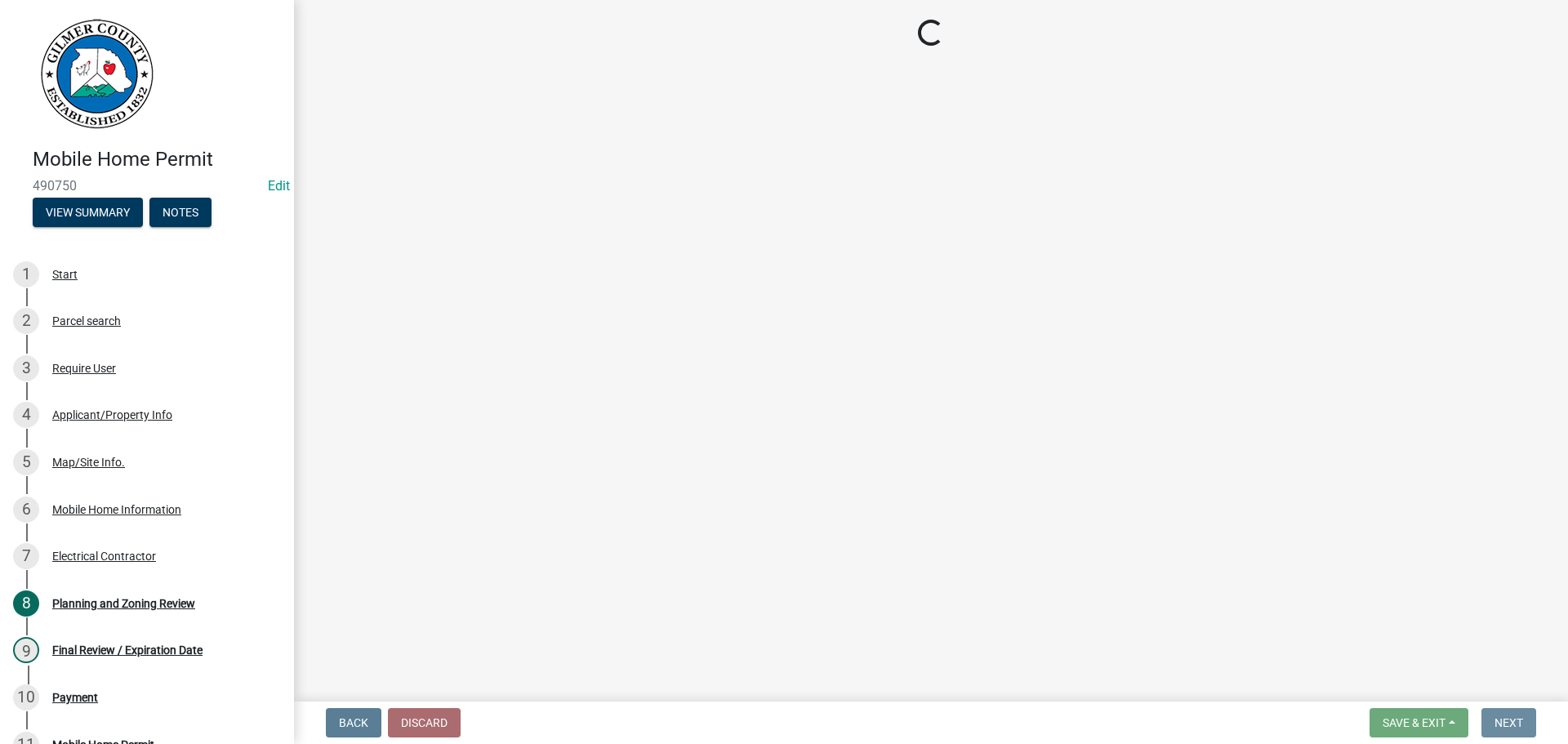
scroll to position [0, 0]
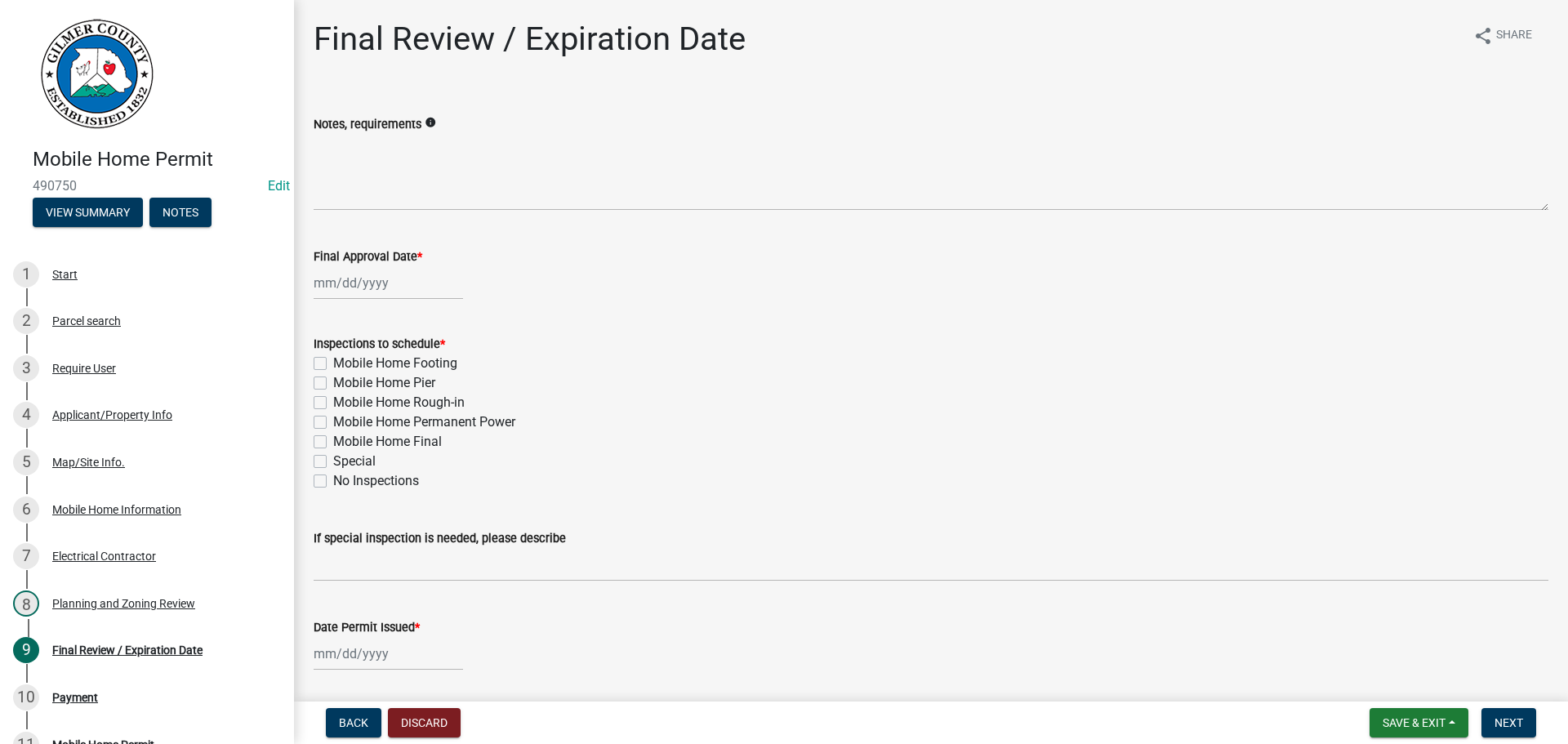
click at [353, 286] on div at bounding box center [388, 283] width 150 height 34
select select "10"
select select "2025"
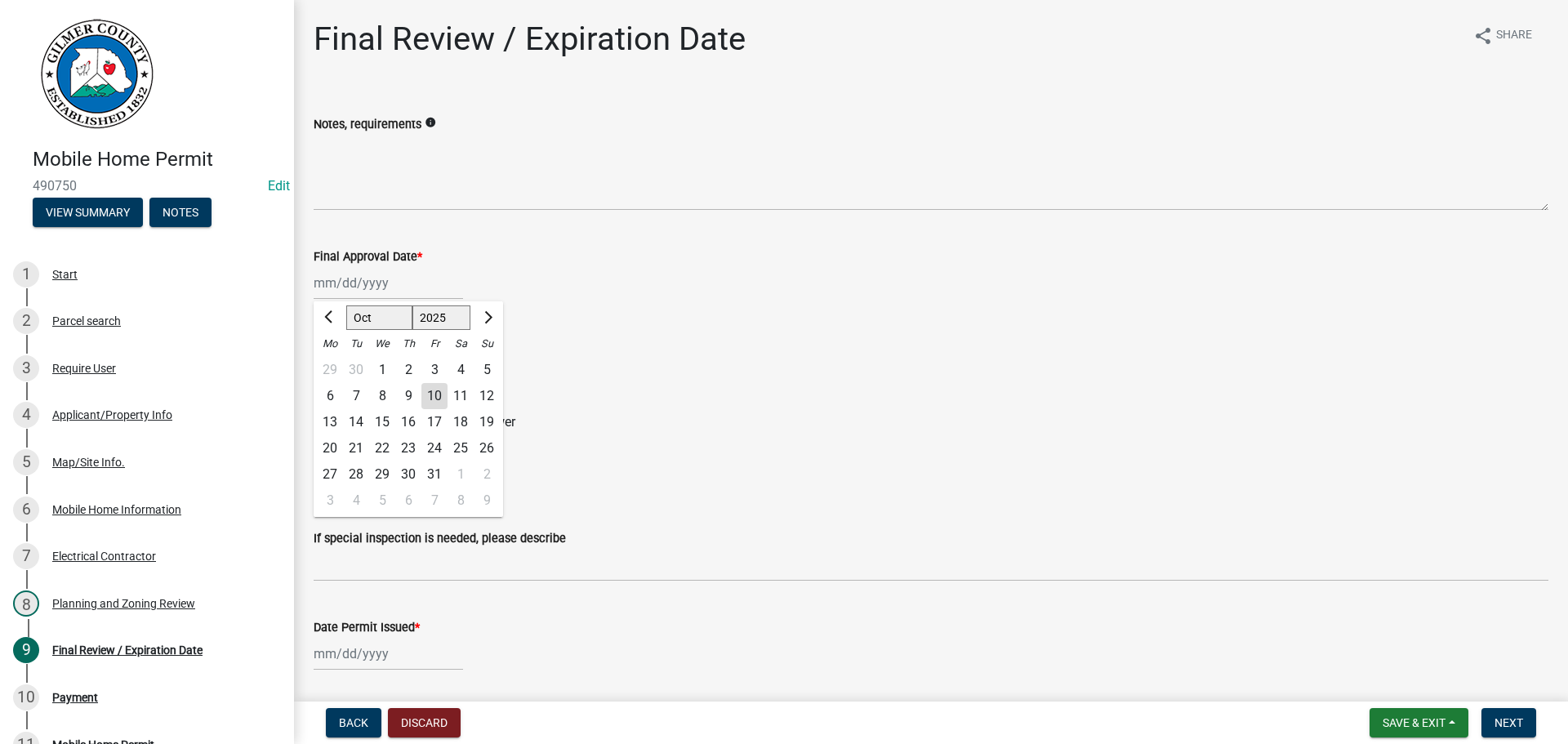
click at [428, 392] on div "10" at bounding box center [434, 396] width 27 height 27
type input "[DATE]"
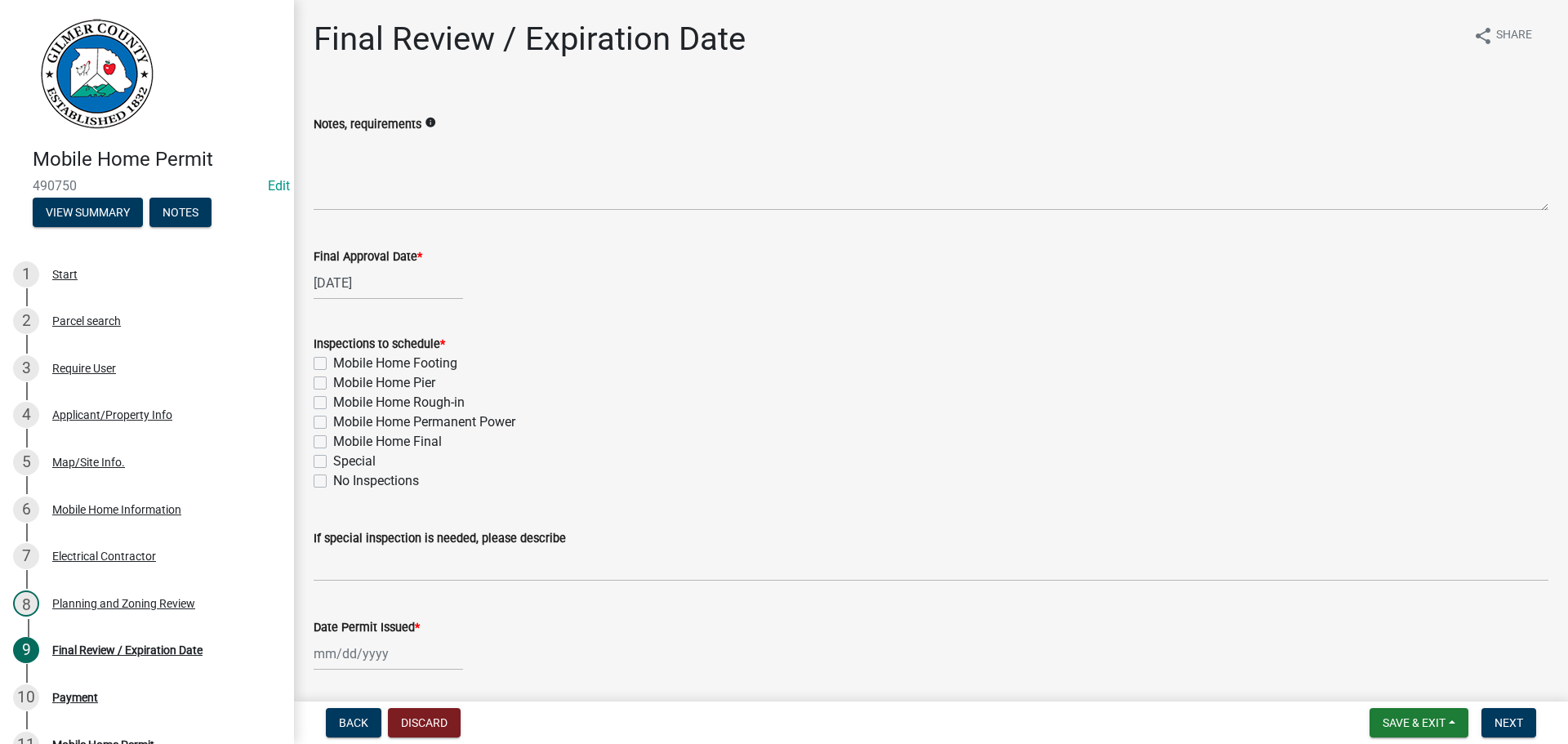
click at [334, 401] on label "Mobile Home Rough-in" at bounding box center [399, 403] width 132 height 19
click at [334, 401] on input "Mobile Home Rough-in" at bounding box center [339, 398] width 11 height 11
checkbox input "true"
checkbox input "false"
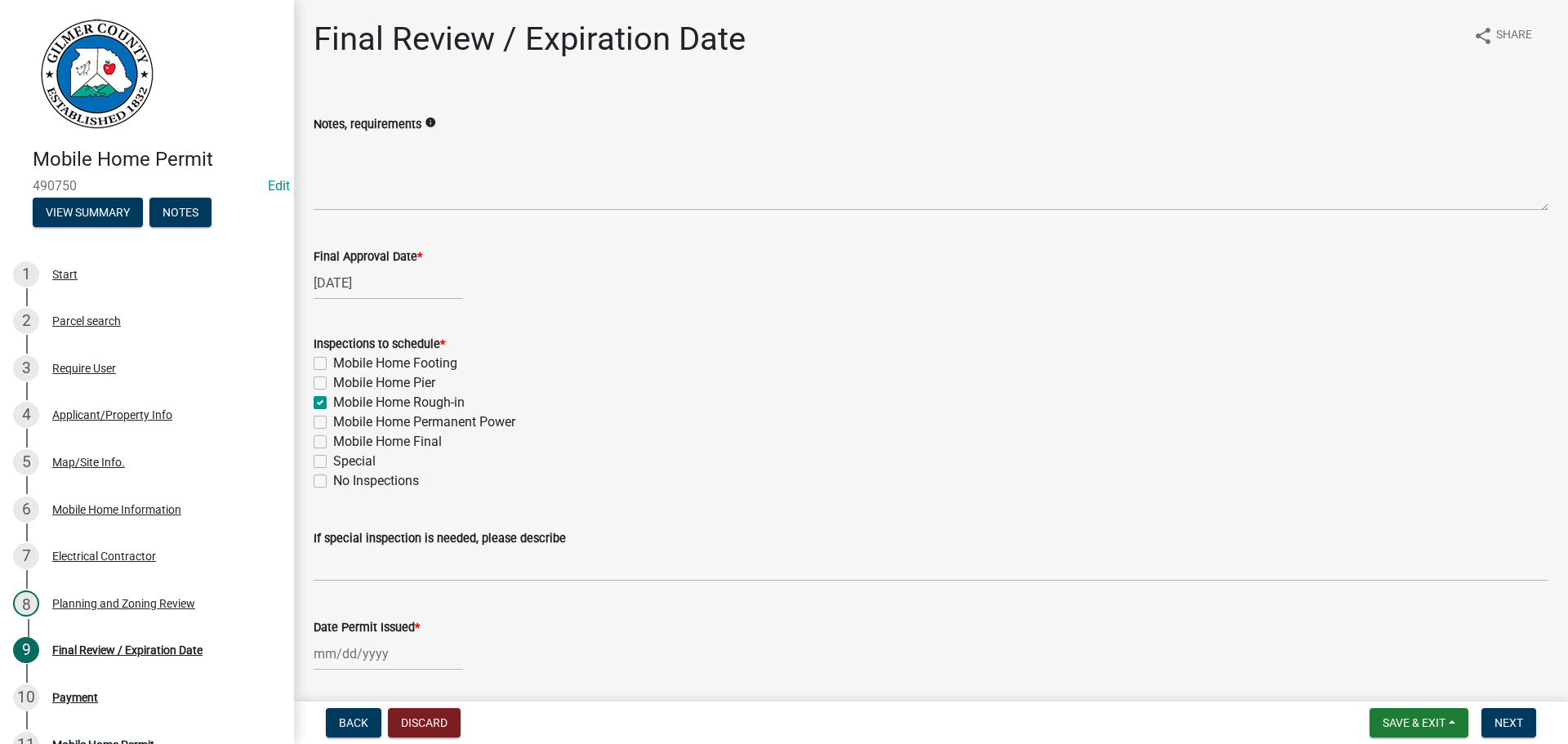
checkbox input "true"
checkbox input "false"
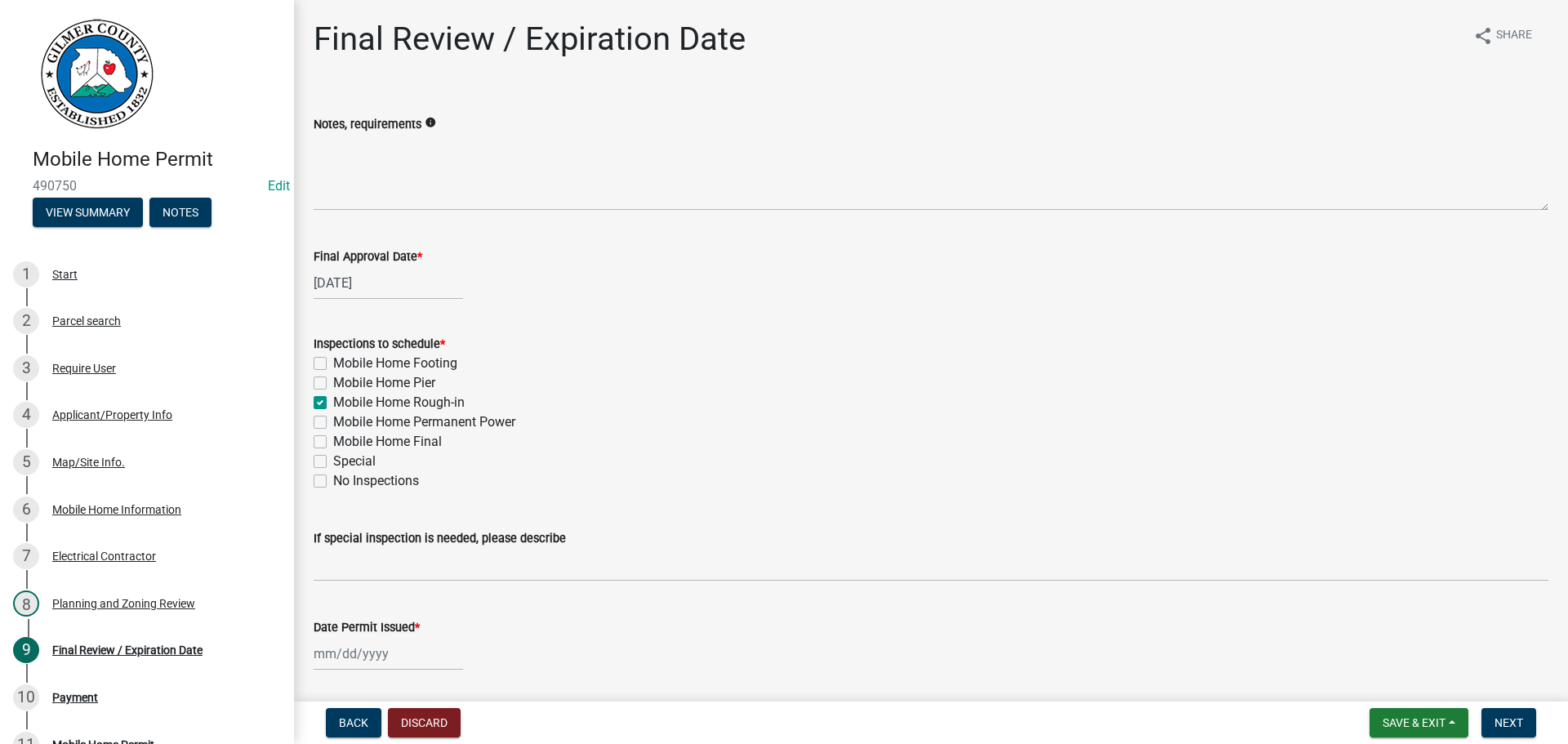
click at [334, 422] on label "Mobile Home Permanent Power" at bounding box center [425, 422] width 182 height 19
click at [334, 422] on input "Mobile Home Permanent Power" at bounding box center [339, 418] width 11 height 11
checkbox input "true"
checkbox input "false"
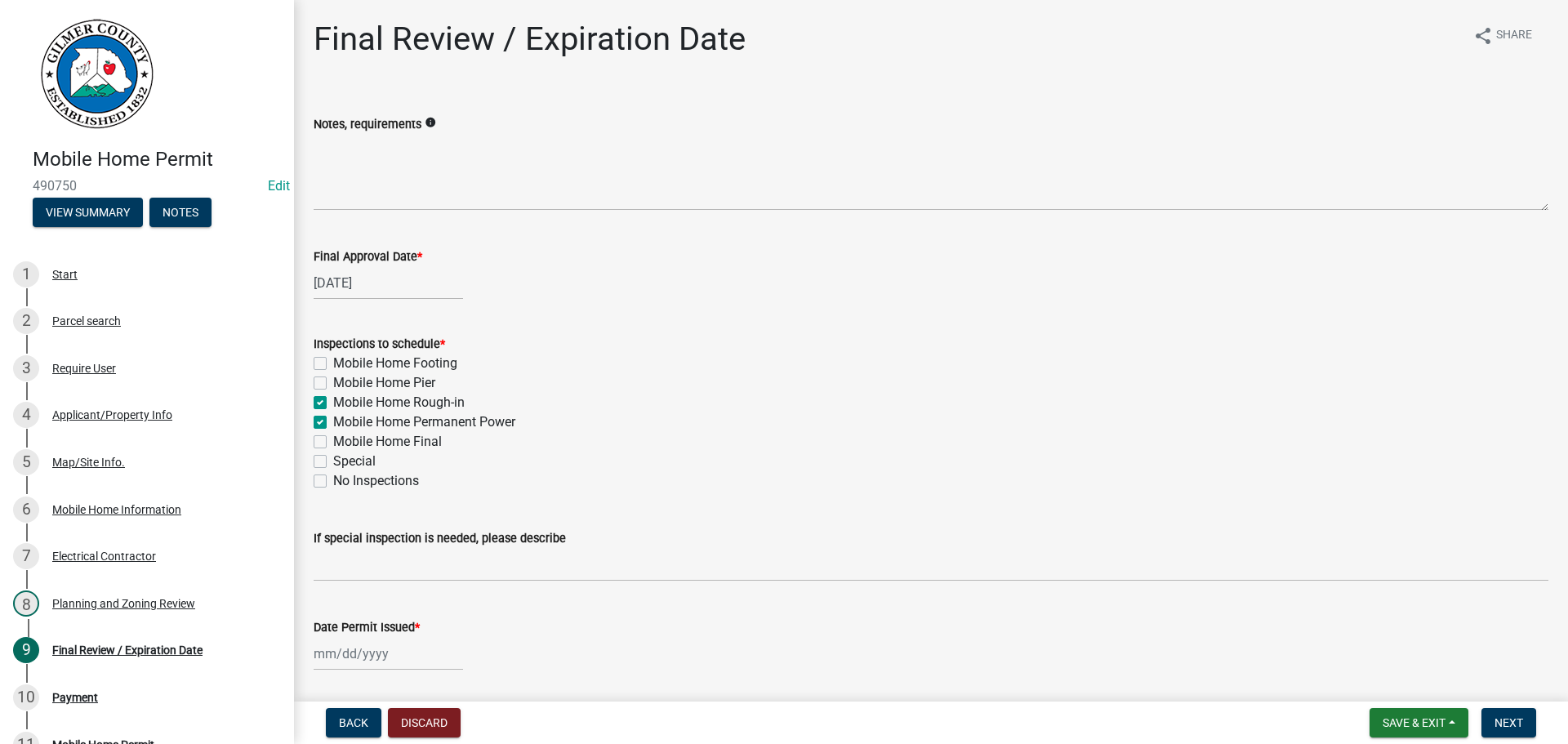
checkbox input "true"
checkbox input "false"
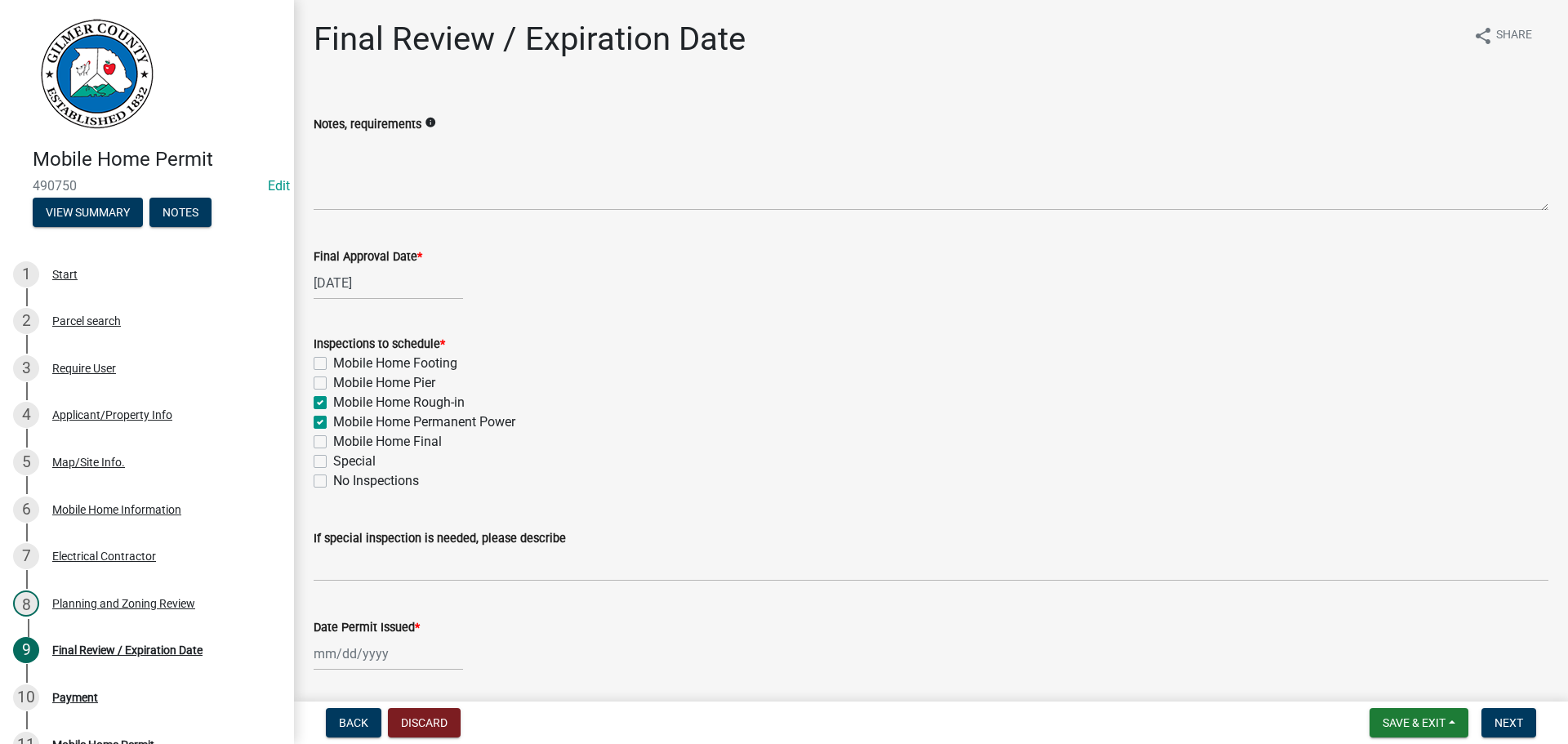
click at [334, 442] on label "Mobile Home Final" at bounding box center [388, 441] width 109 height 19
click at [334, 442] on input "Mobile Home Final" at bounding box center [339, 437] width 11 height 11
checkbox input "true"
checkbox input "false"
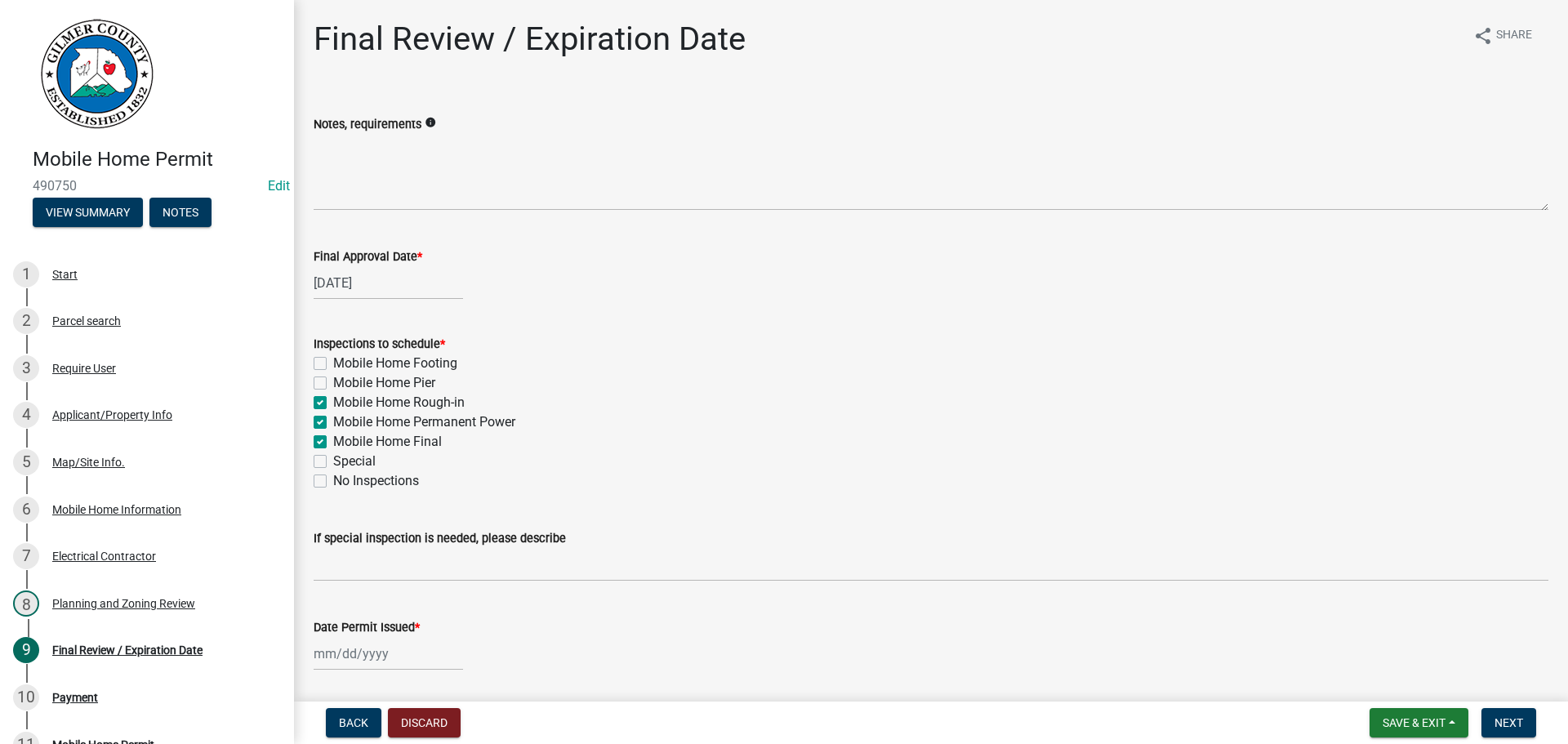
checkbox input "true"
checkbox input "false"
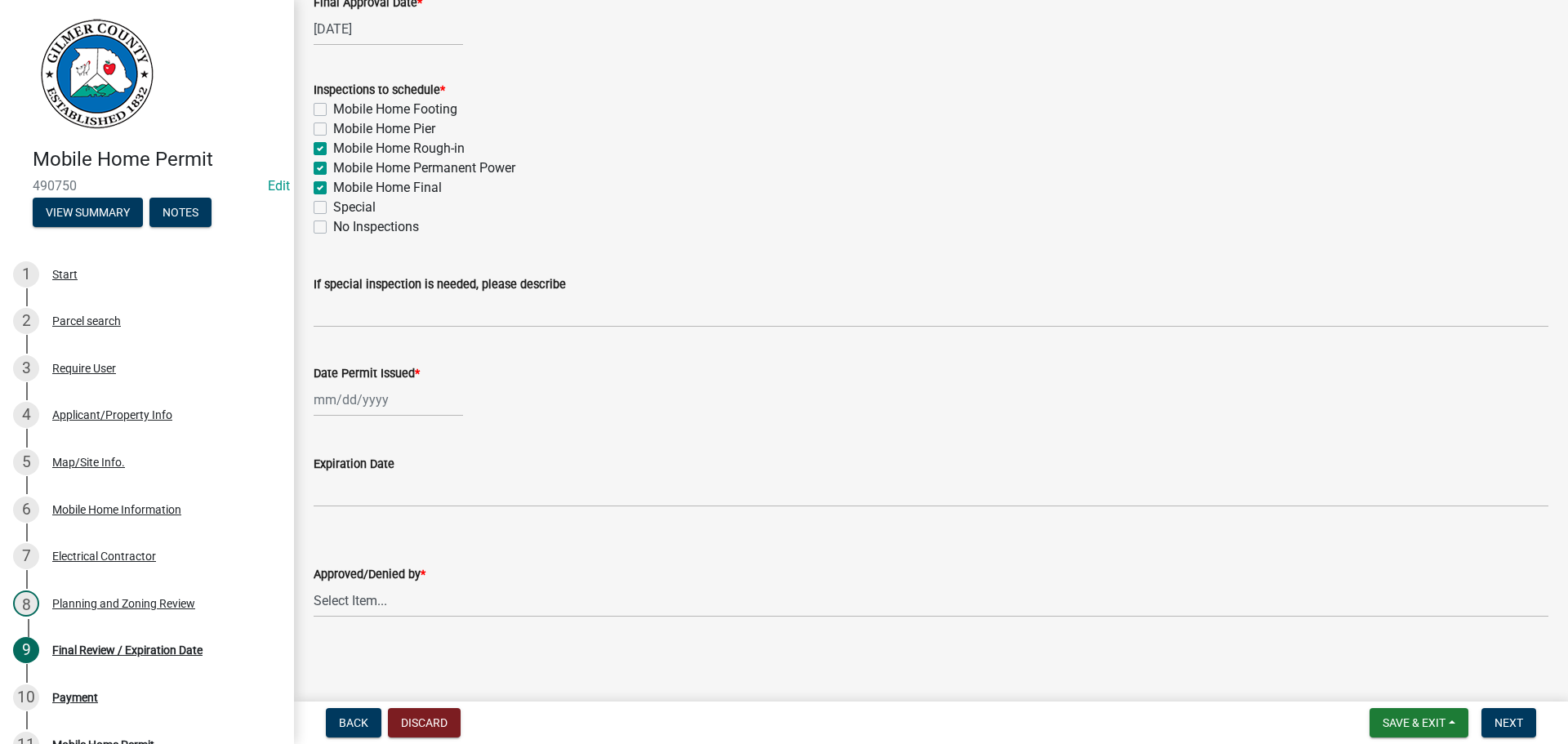
scroll to position [255, 0]
click at [334, 403] on div at bounding box center [388, 399] width 150 height 34
select select "10"
select select "2025"
click at [437, 509] on div "10" at bounding box center [434, 512] width 27 height 27
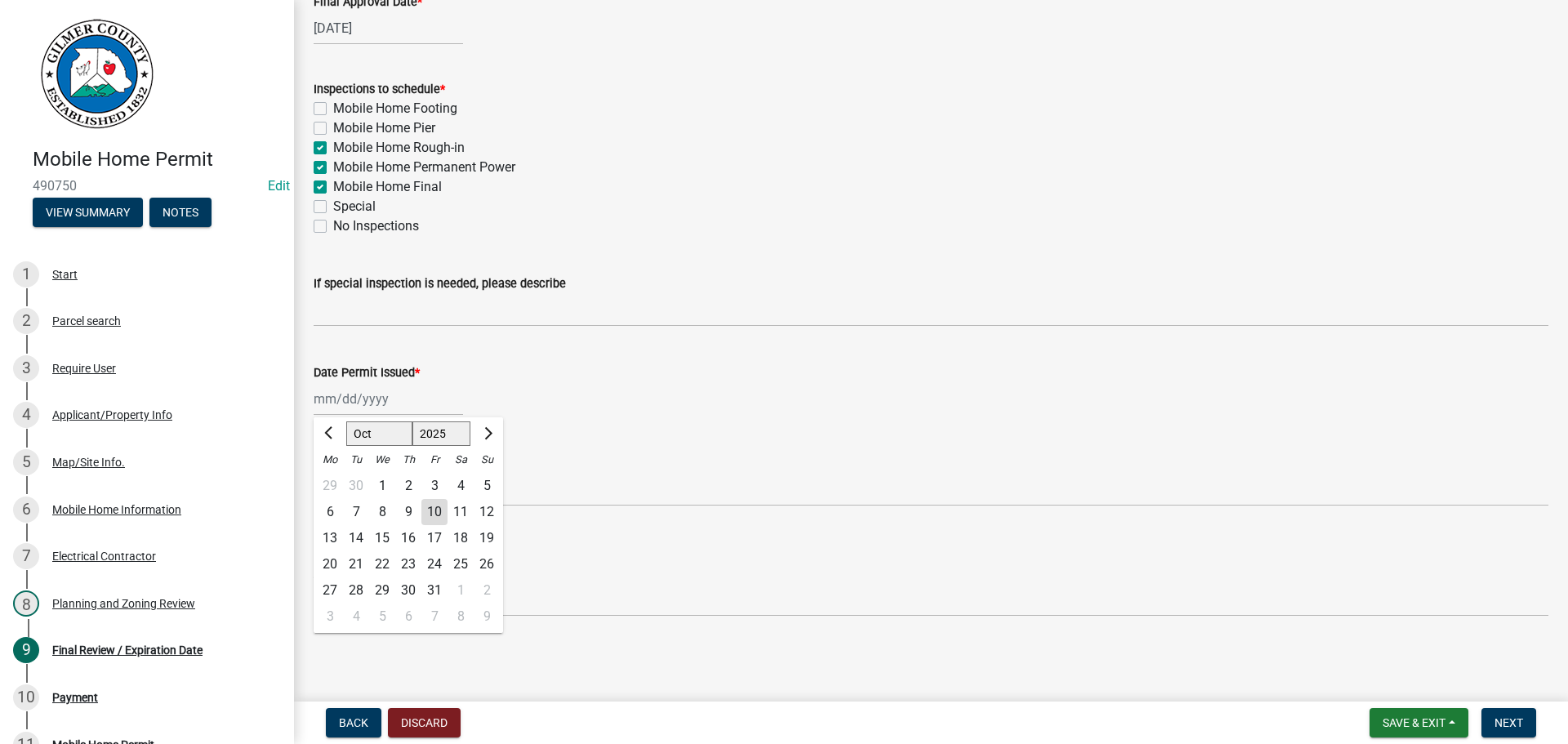
type input "[DATE]"
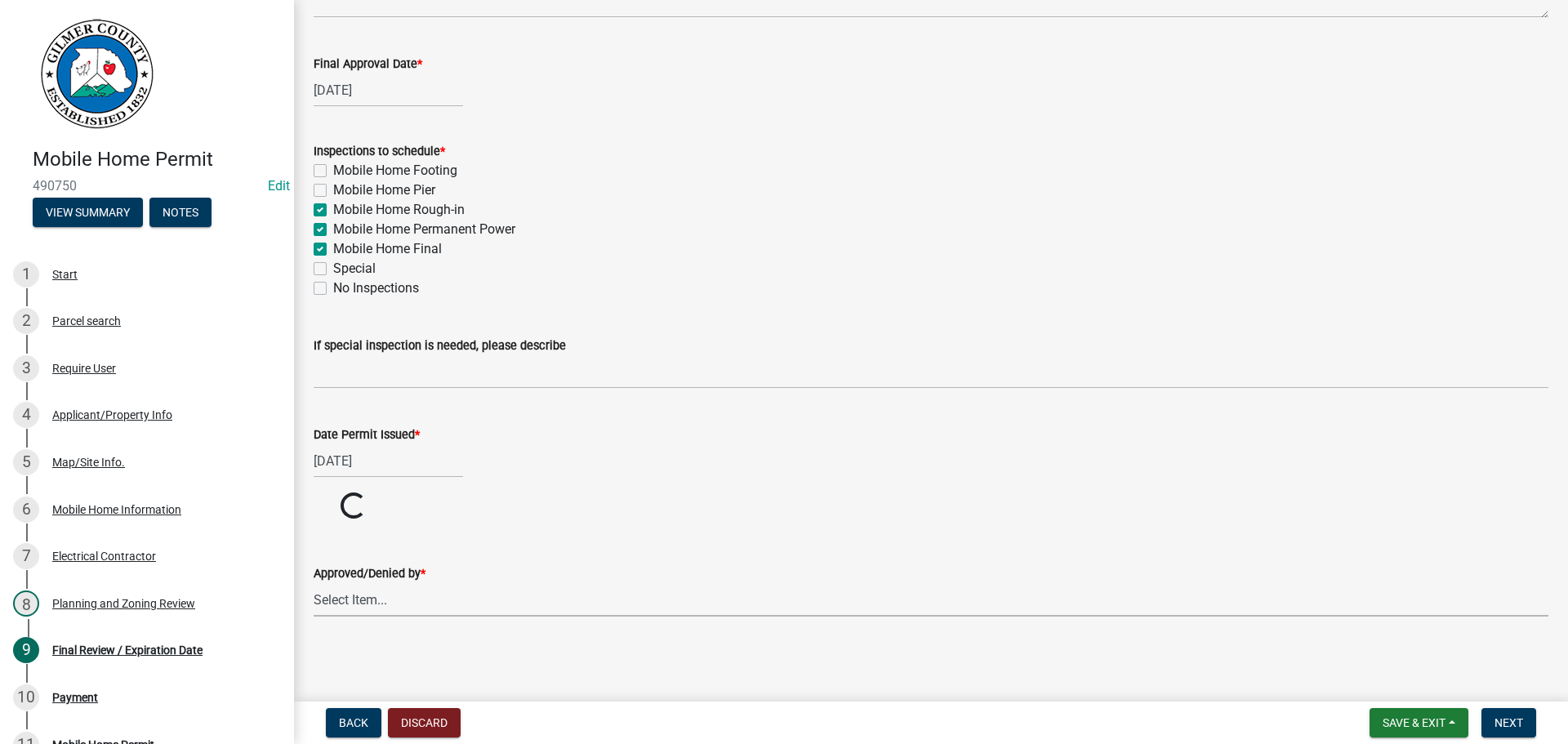
click at [381, 602] on select "Select Item... [PERSON_NAME] [PERSON_NAME] [PERSON_NAME] [PERSON_NAME] [PERSON_…" at bounding box center [931, 600] width 1235 height 34
click at [313, 645] on select "Select Item... [PERSON_NAME] [PERSON_NAME] [PERSON_NAME] [PERSON_NAME] [PERSON_…" at bounding box center [931, 662] width 1235 height 34
select select "f66b4cef-93c9-440c-84d8-a2c8d35cb7c1"
click at [1512, 719] on span "Next" at bounding box center [1509, 722] width 28 height 13
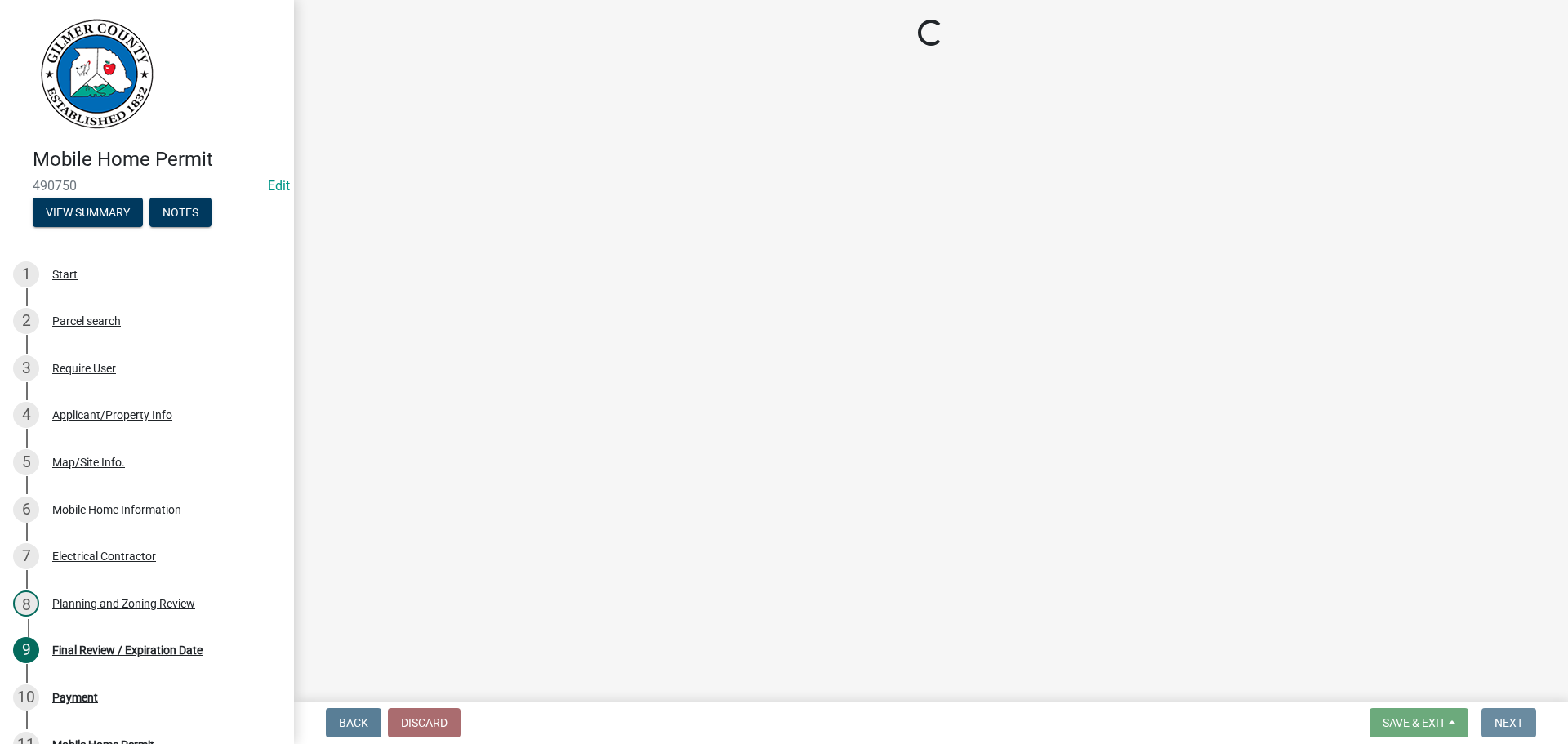
scroll to position [0, 0]
select select "2: 1"
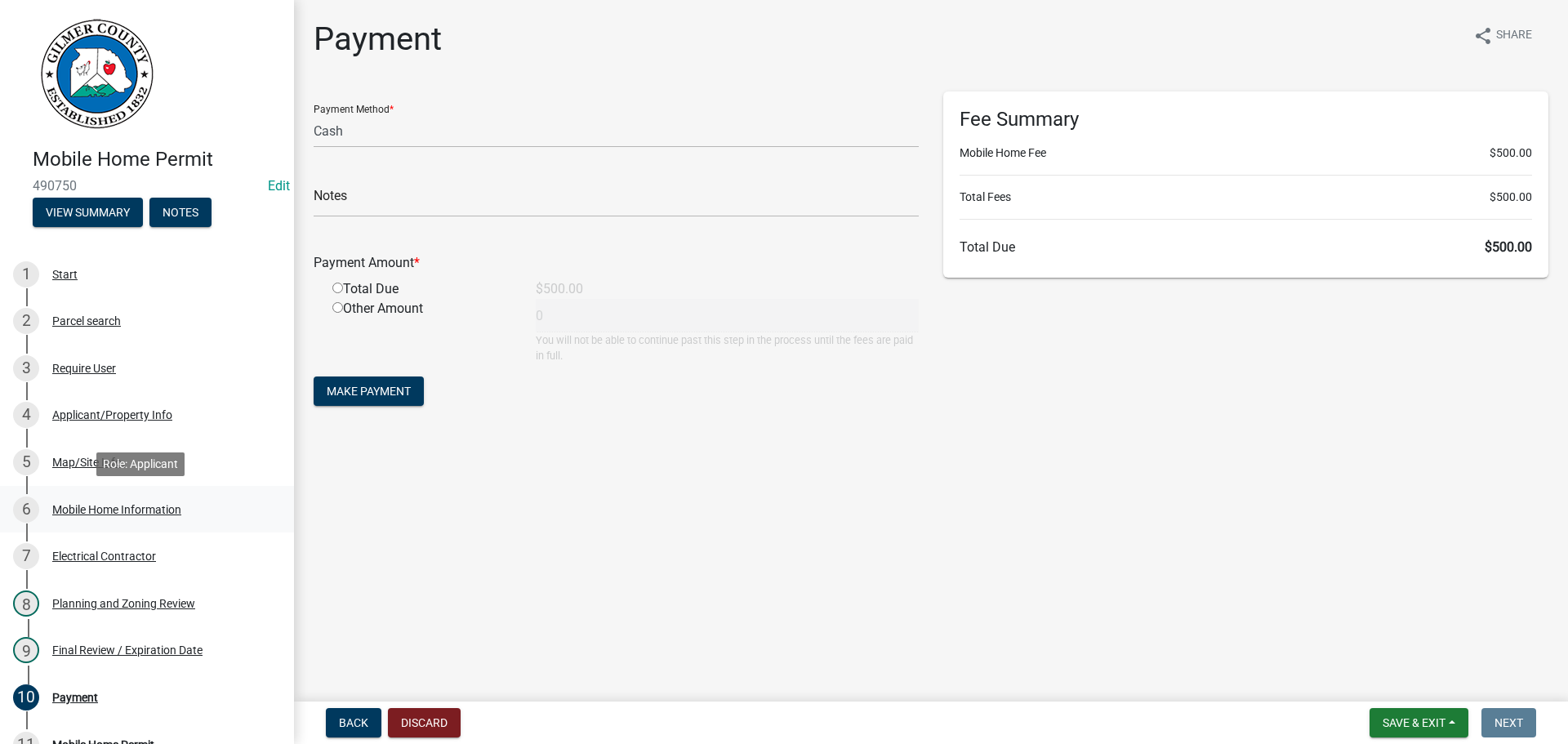
click at [93, 507] on div "Mobile Home Information" at bounding box center [117, 509] width 129 height 12
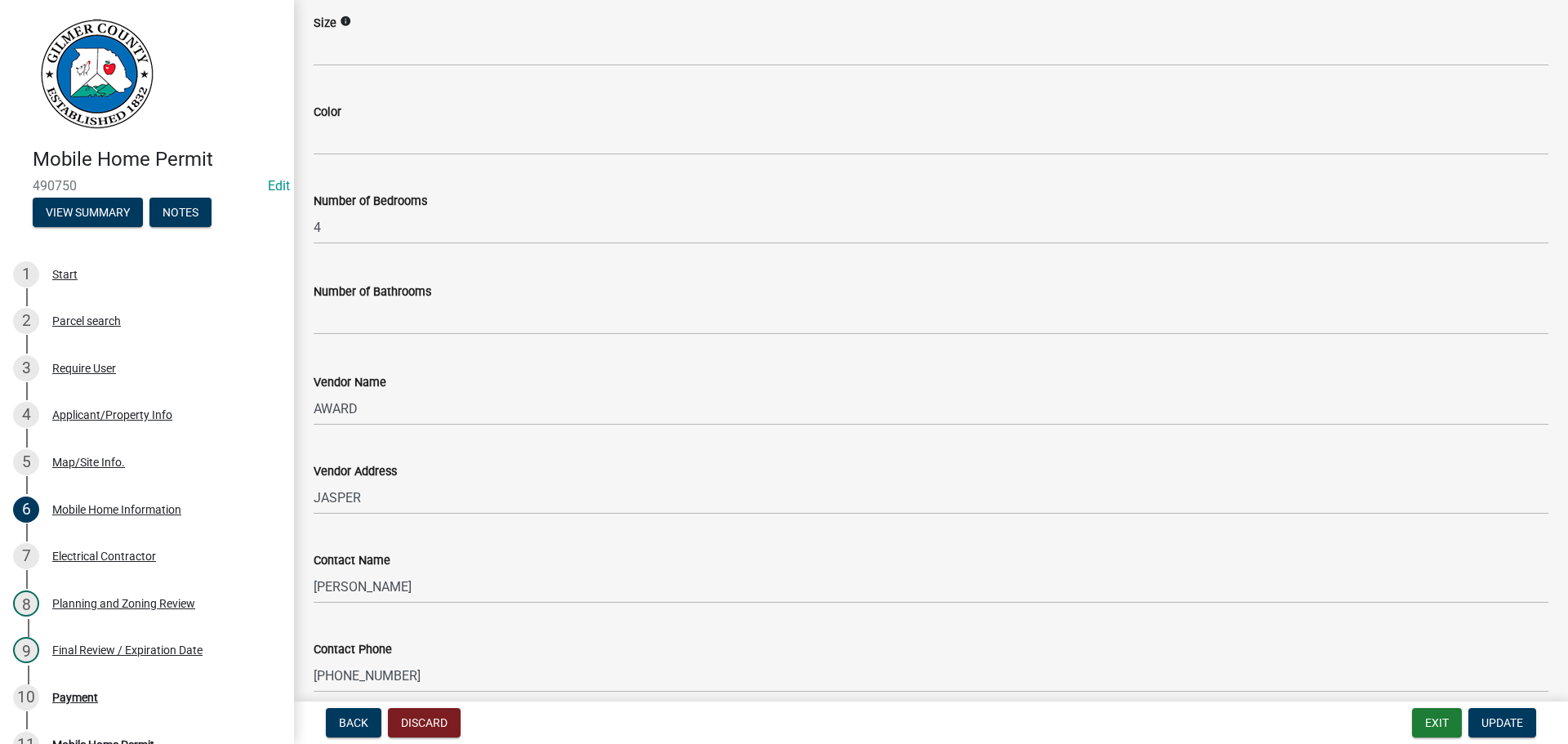
scroll to position [653, 0]
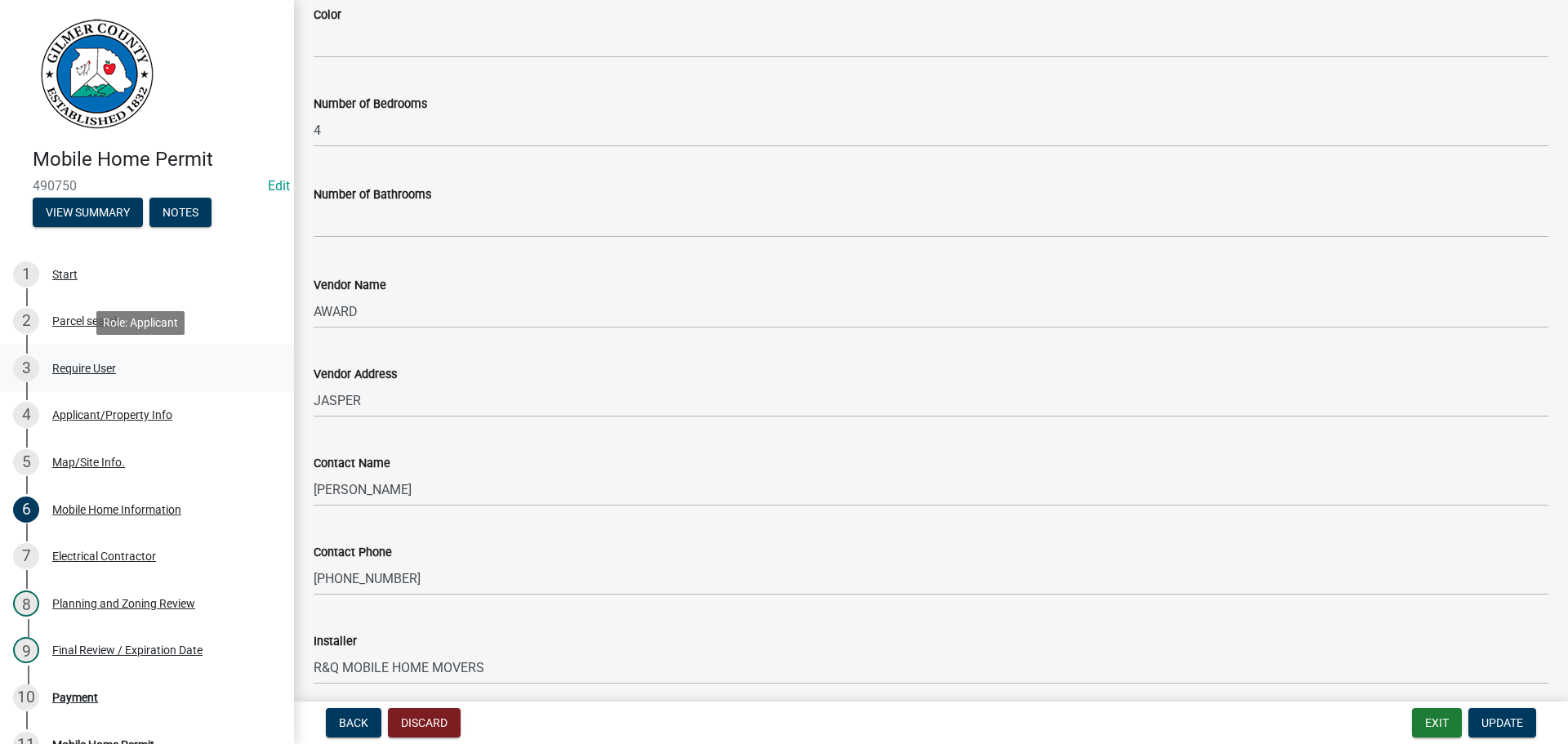
click at [86, 366] on div "Require User" at bounding box center [84, 368] width 64 height 12
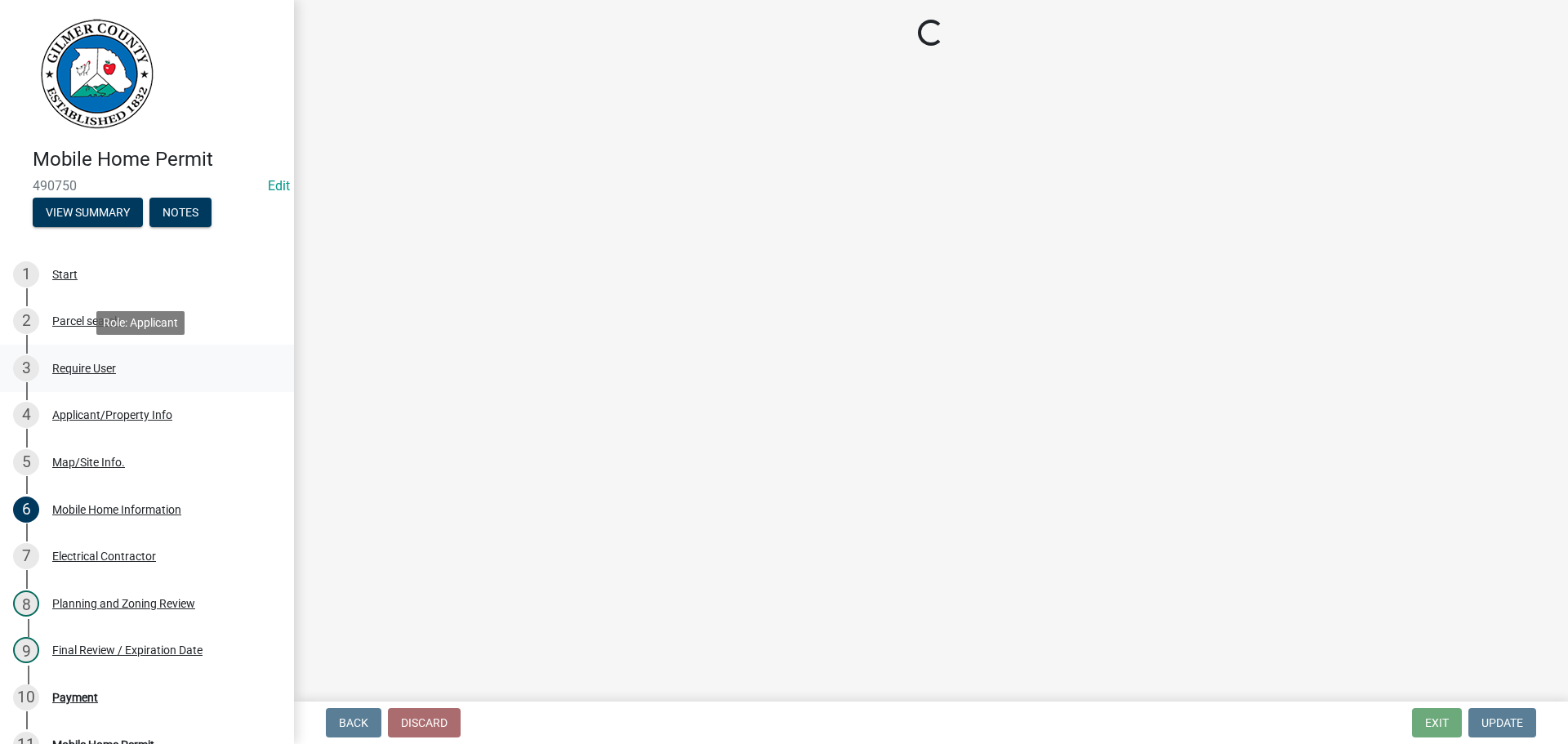
scroll to position [0, 0]
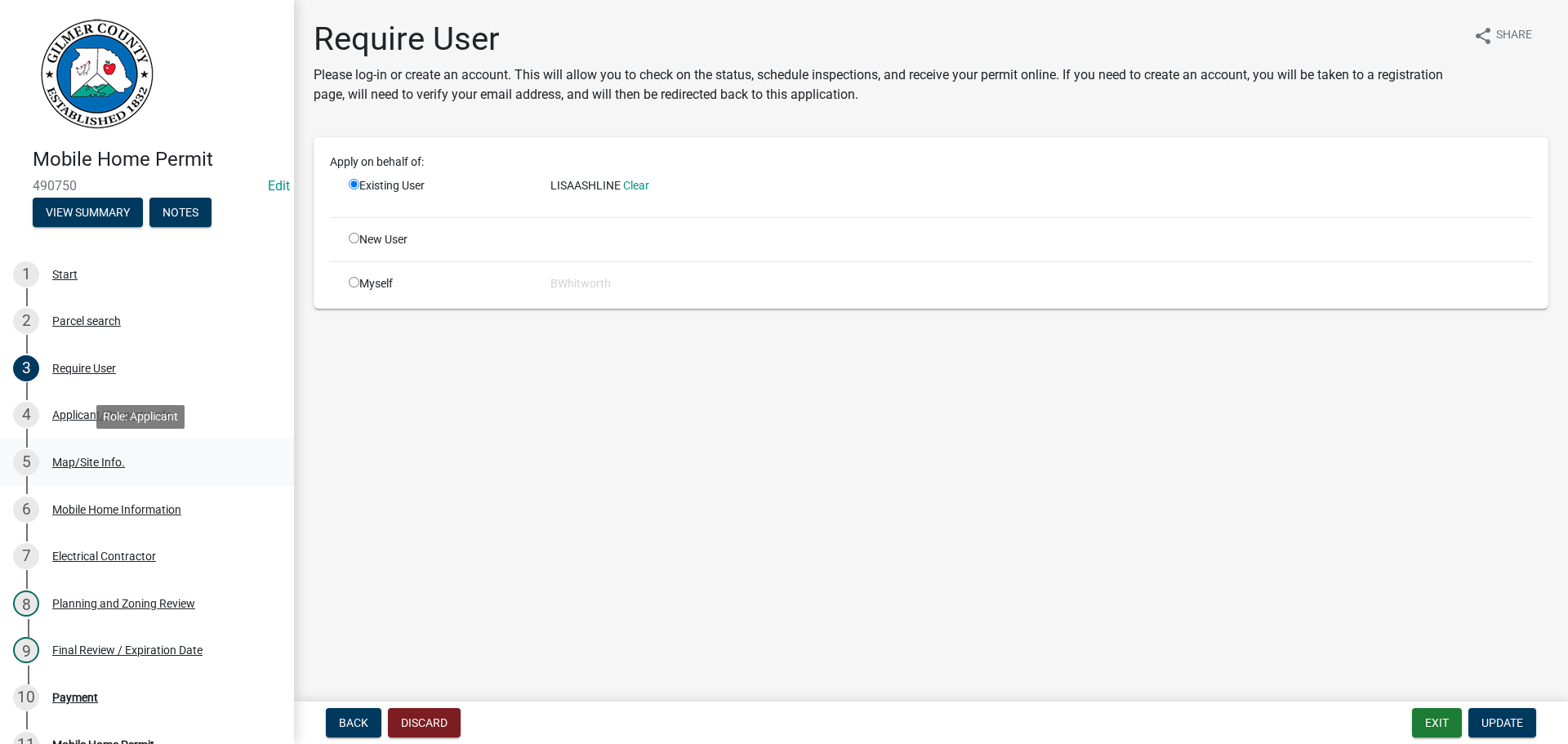
click at [80, 457] on div "Map/Site Info." at bounding box center [88, 462] width 73 height 12
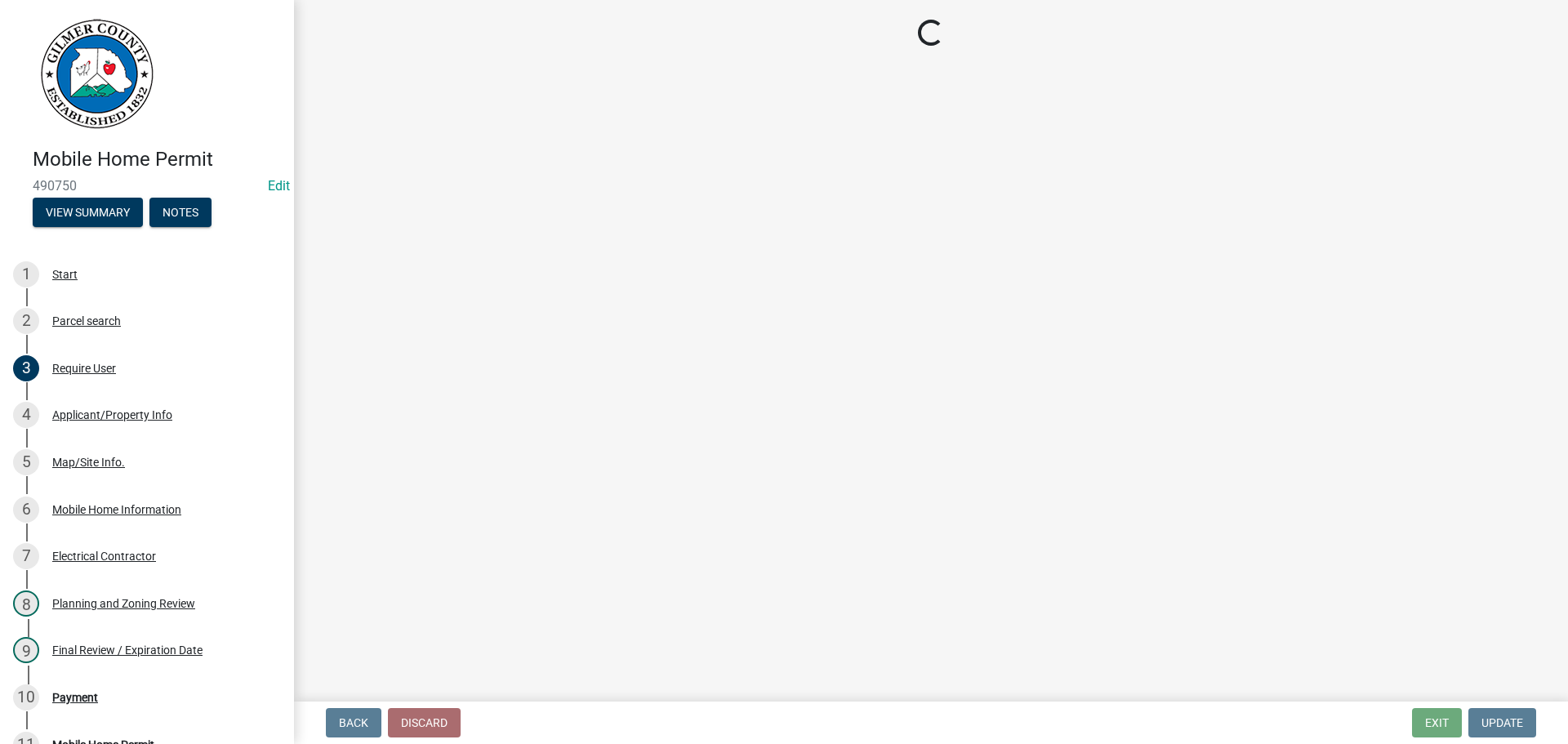
select select "6d3c22a4-bb85-4608-b1e4-8a8b34b9a216"
select select "92a37e23-3b7d-408e-b3c7-0afbe39b0942"
select select "c9feaa94-b03b-4165-97cf-90fdf63947c5"
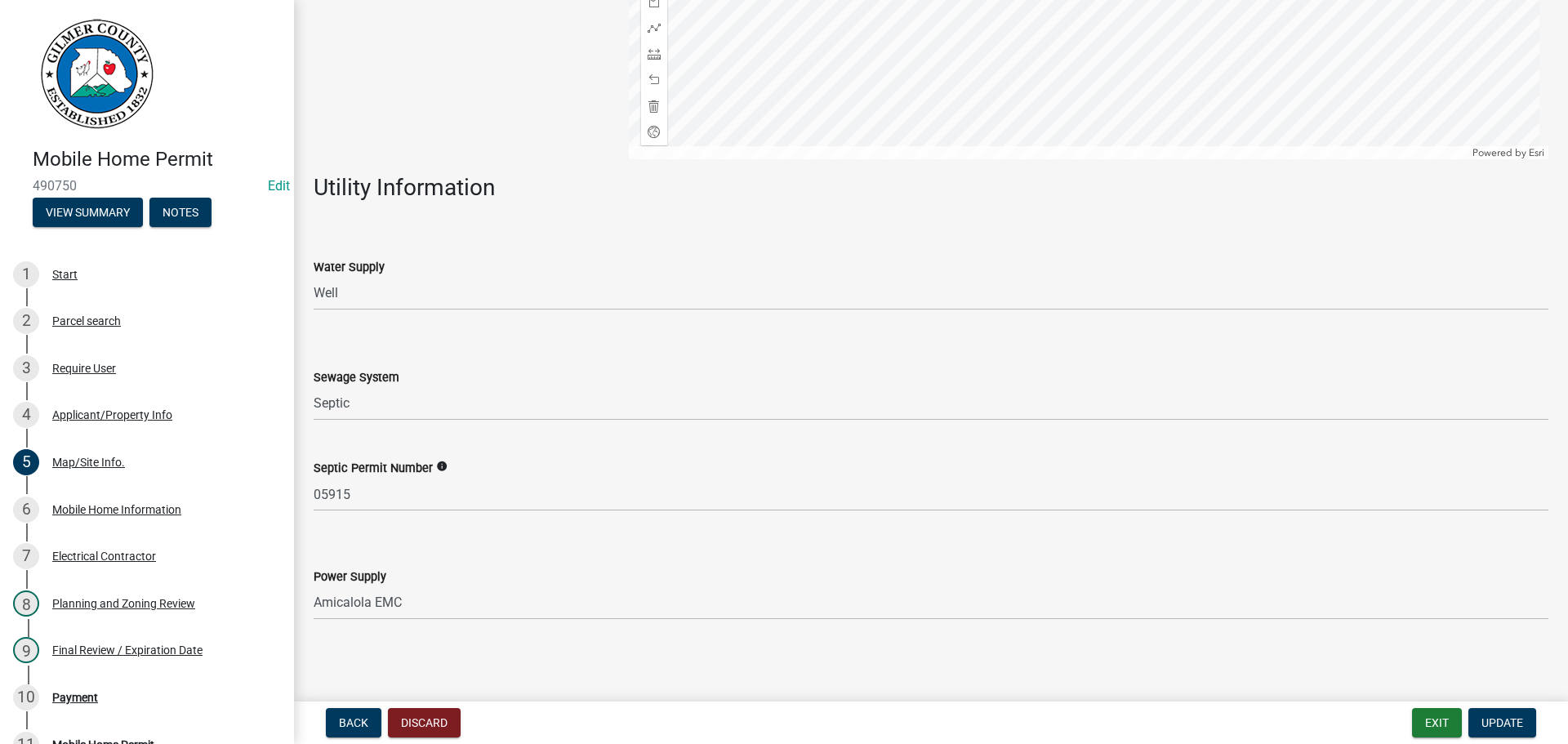
scroll to position [383, 0]
click at [93, 506] on div "Mobile Home Information" at bounding box center [117, 509] width 129 height 12
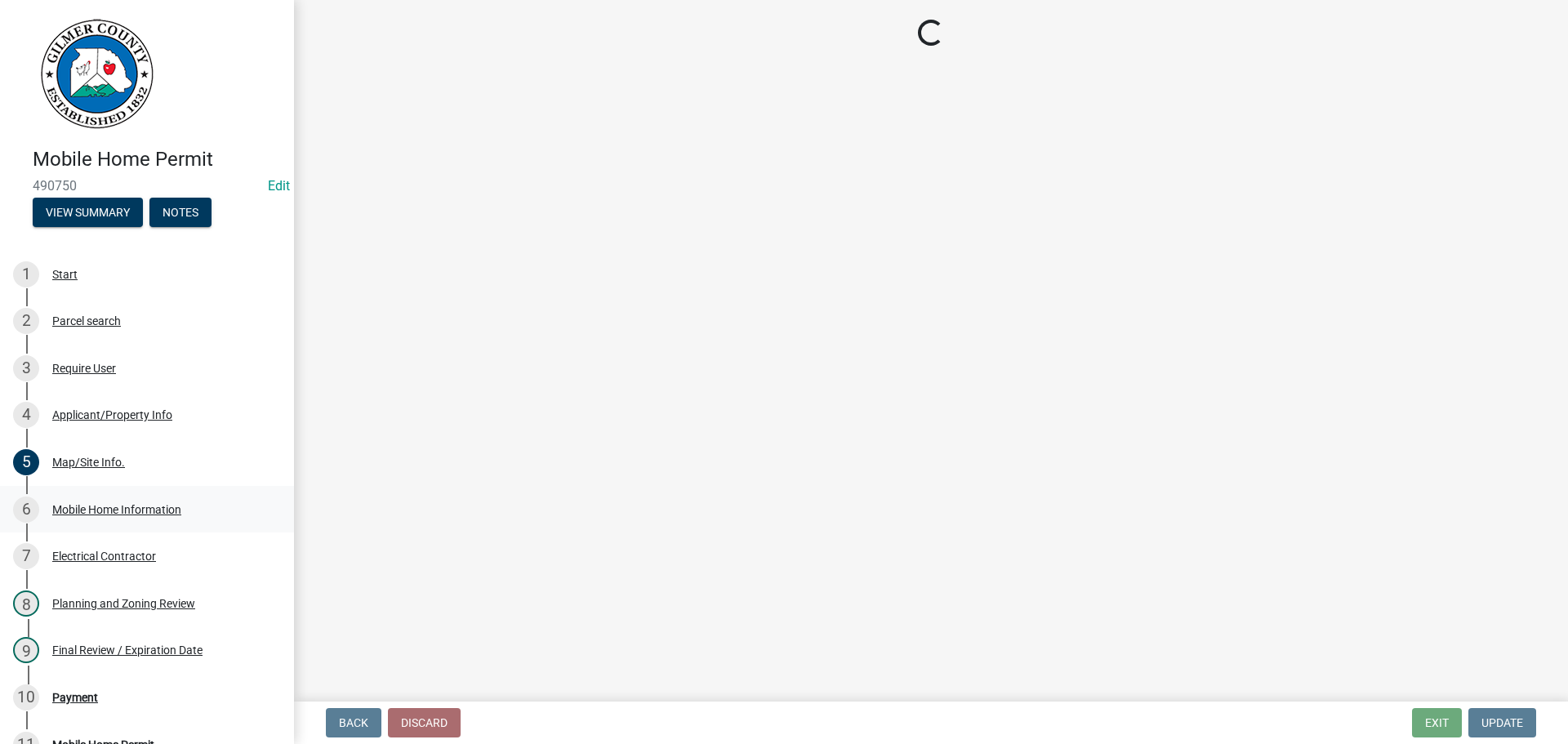
scroll to position [0, 0]
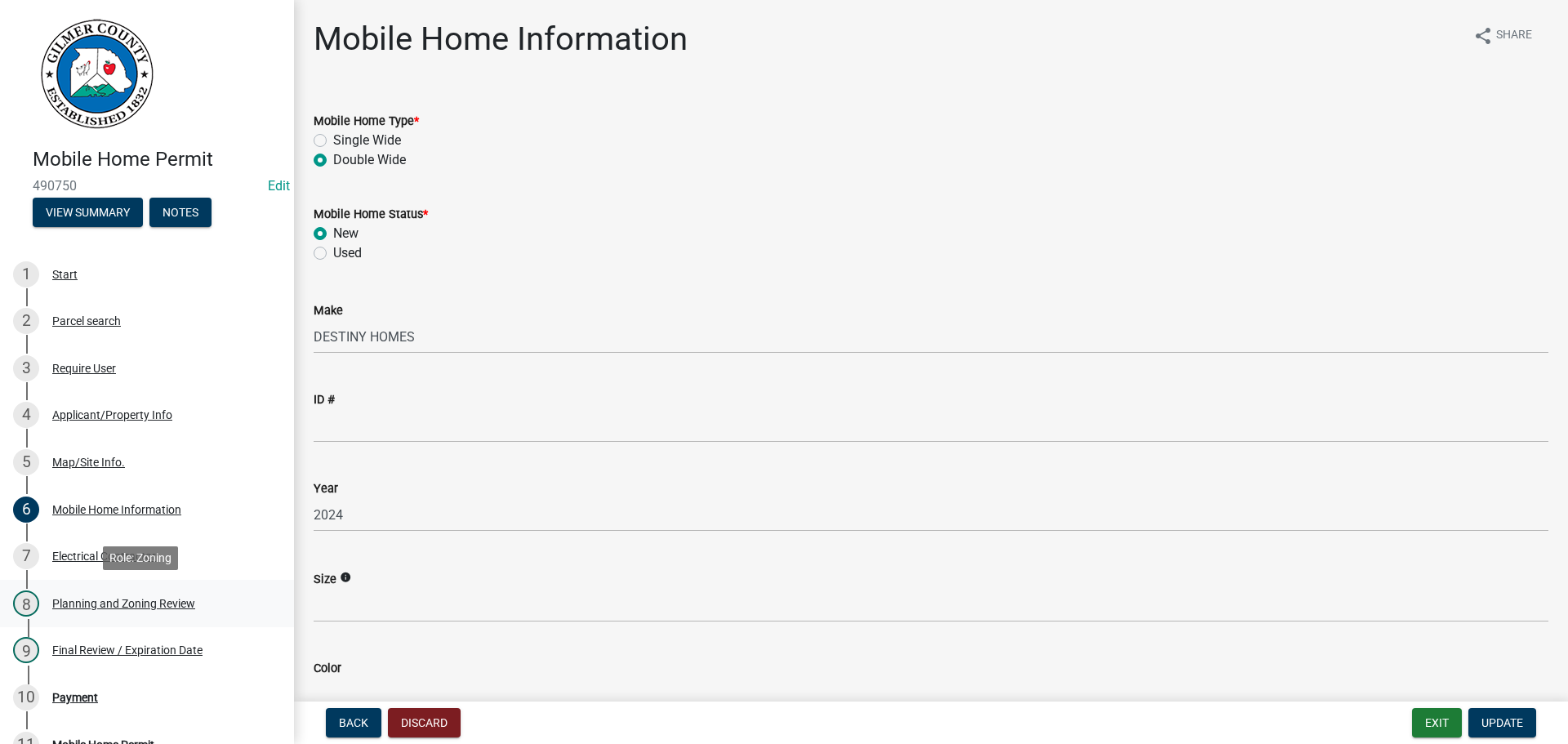
click at [131, 602] on div "Planning and Zoning Review" at bounding box center [124, 603] width 143 height 12
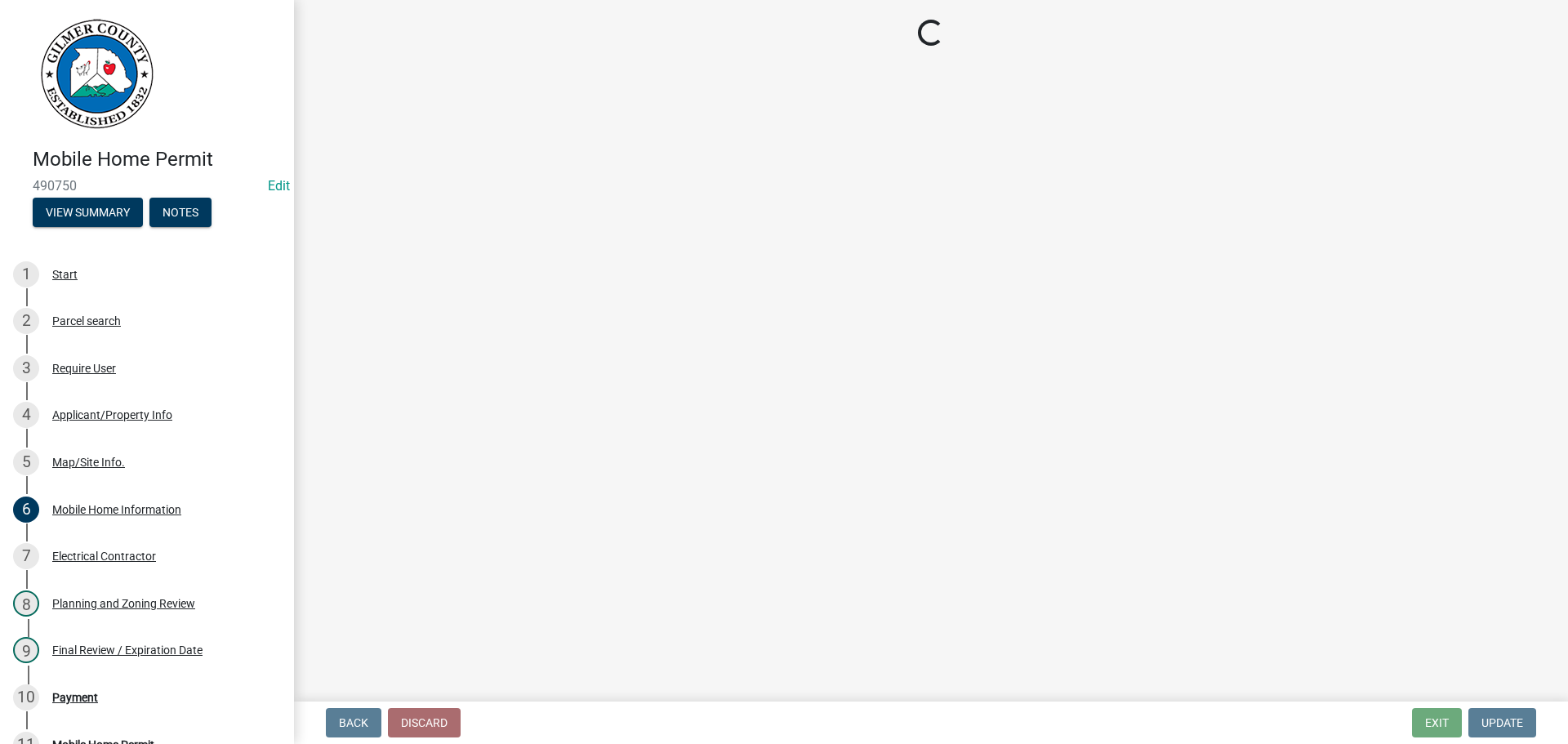
select select "f66b4cef-93c9-440c-84d8-a2c8d35cb7c1"
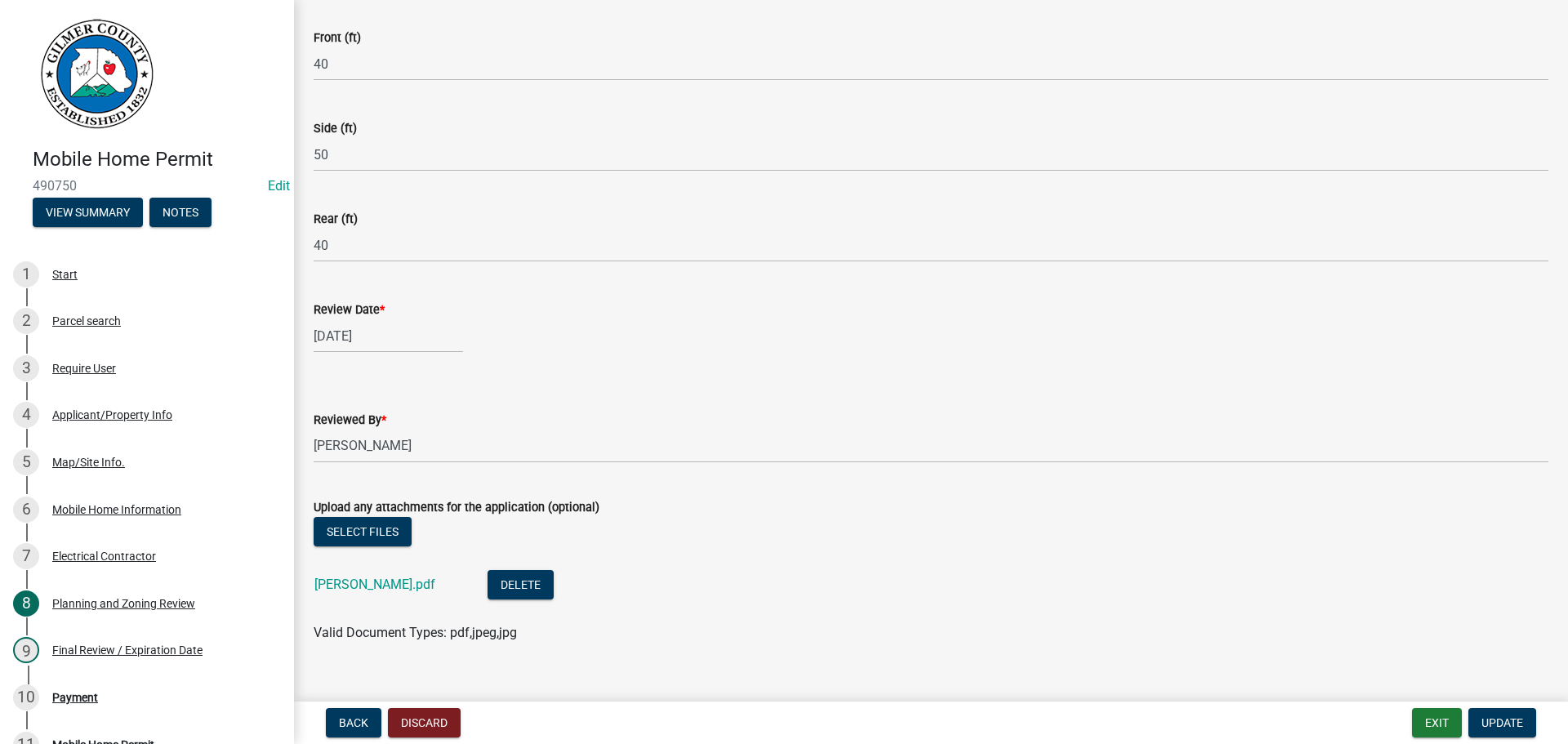
scroll to position [463, 0]
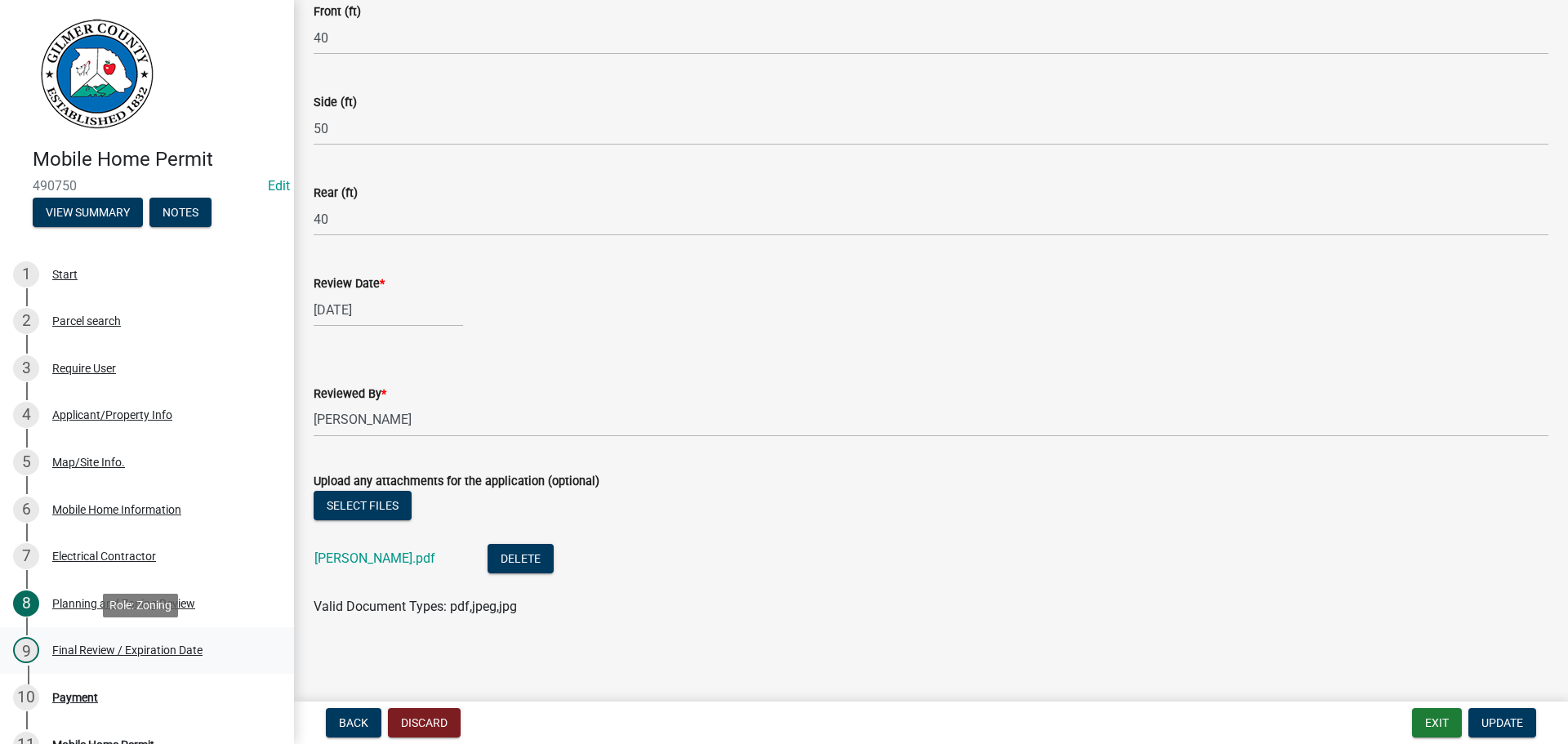
click at [165, 647] on div "Final Review / Expiration Date" at bounding box center [127, 649] width 150 height 12
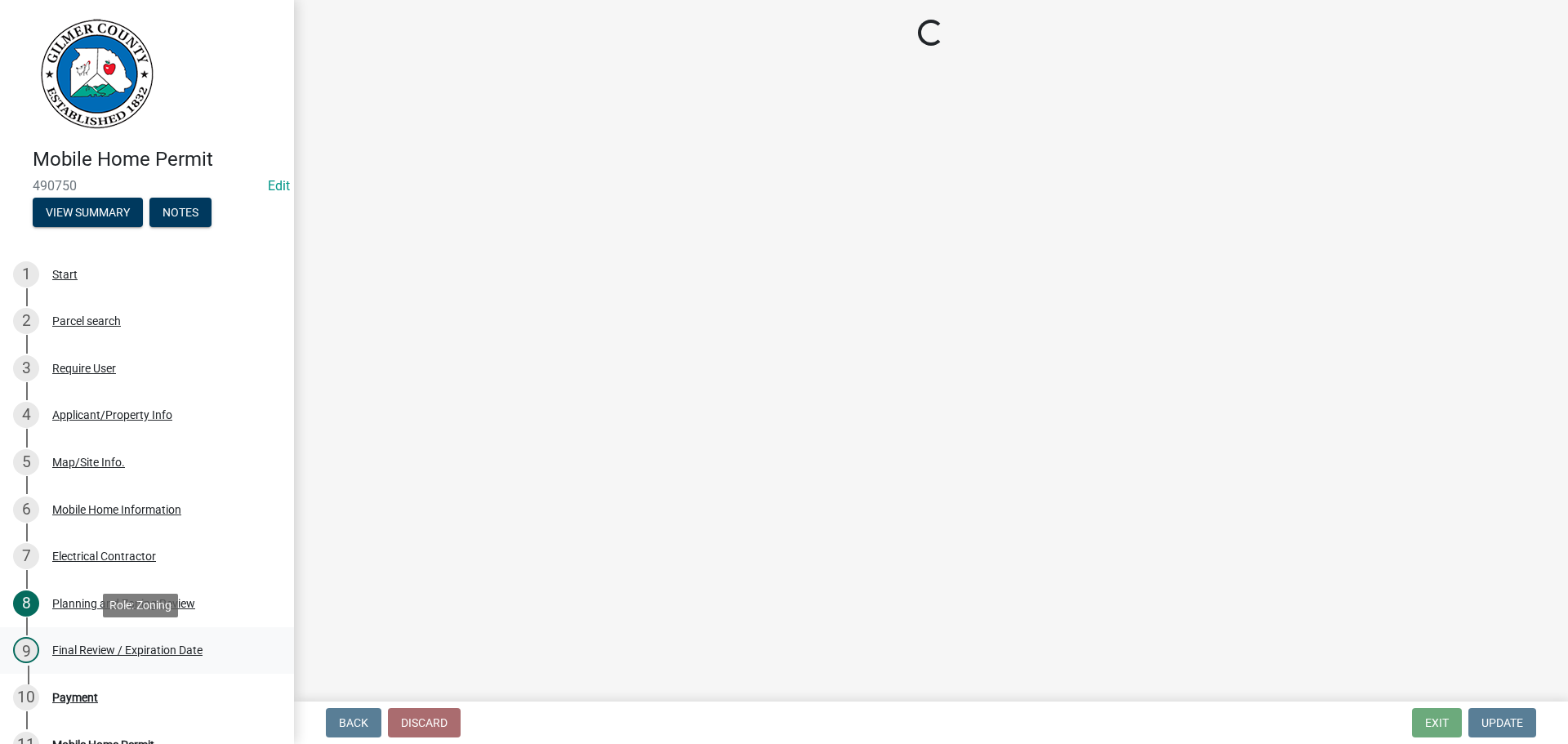
scroll to position [0, 0]
select select "f66b4cef-93c9-440c-84d8-a2c8d35cb7c1"
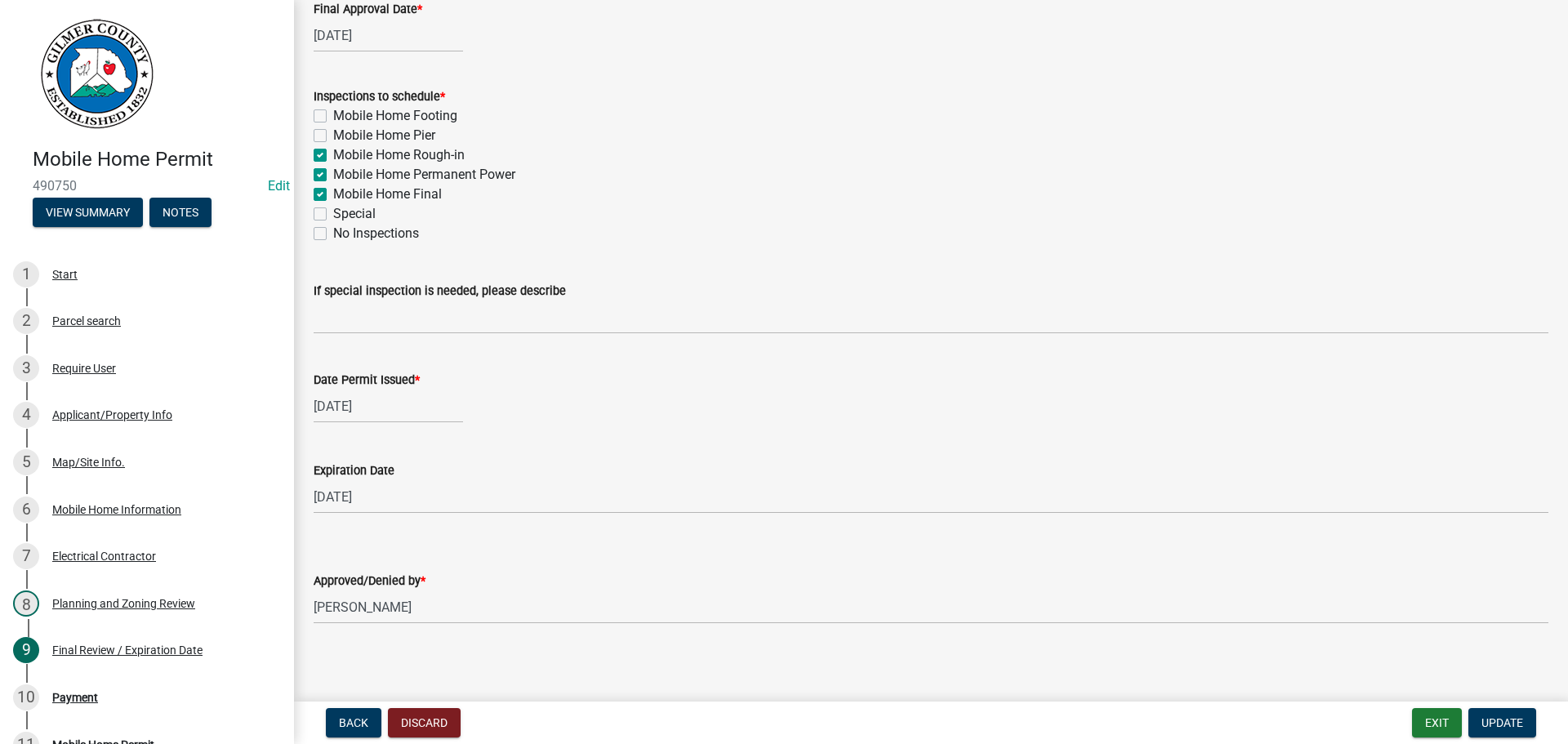
scroll to position [255, 0]
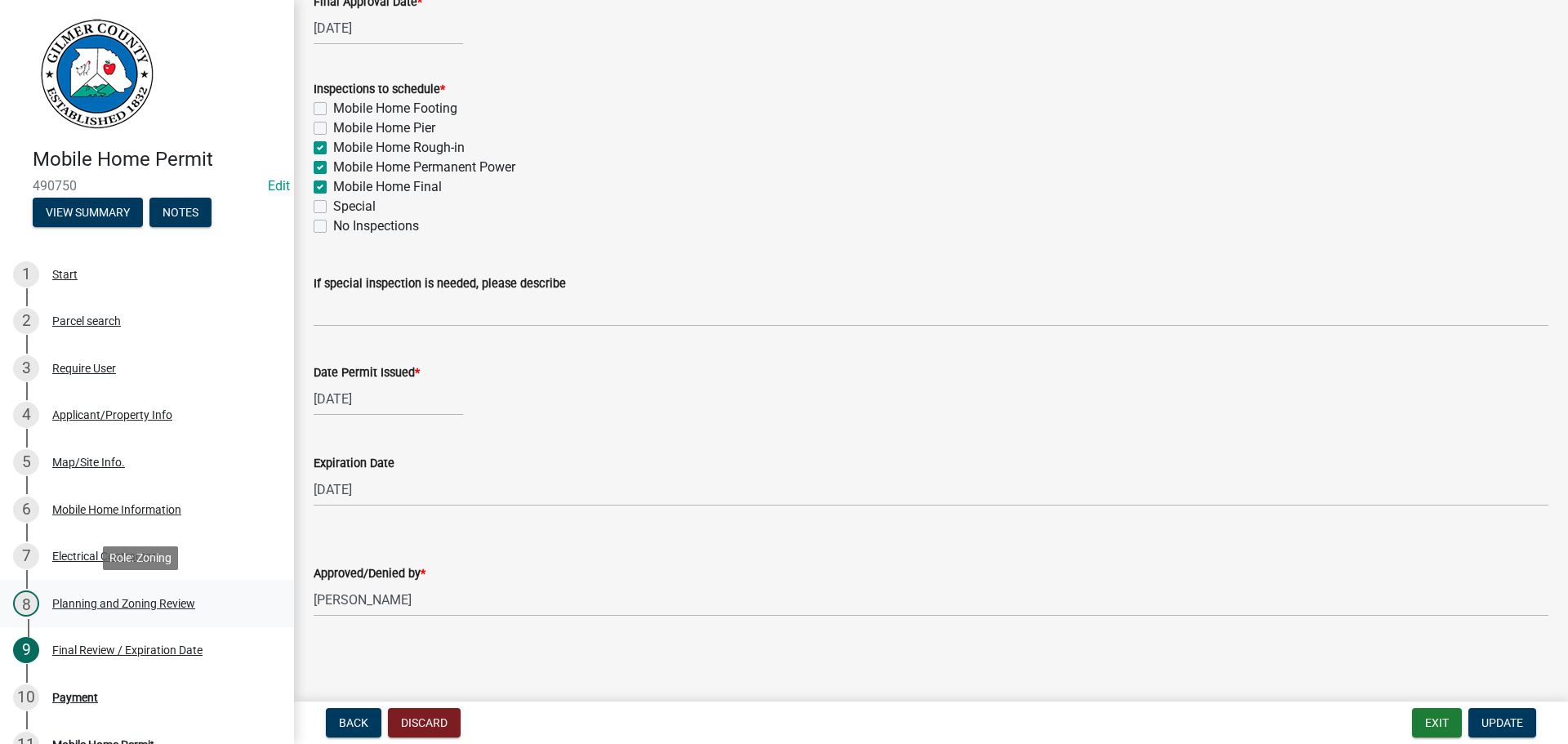
click at [90, 598] on div "Planning and Zoning Review" at bounding box center [124, 603] width 143 height 12
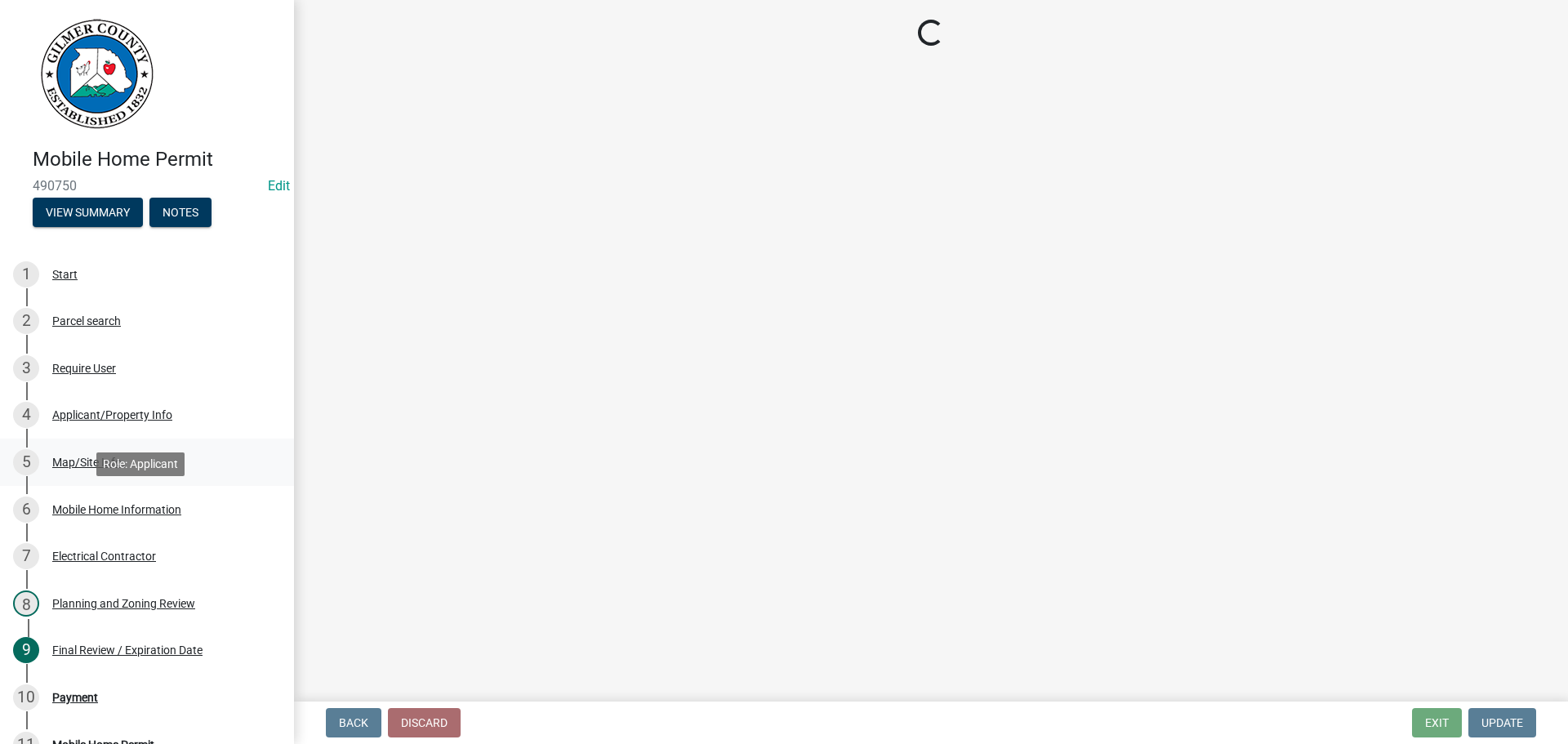
select select "f66b4cef-93c9-440c-84d8-a2c8d35cb7c1"
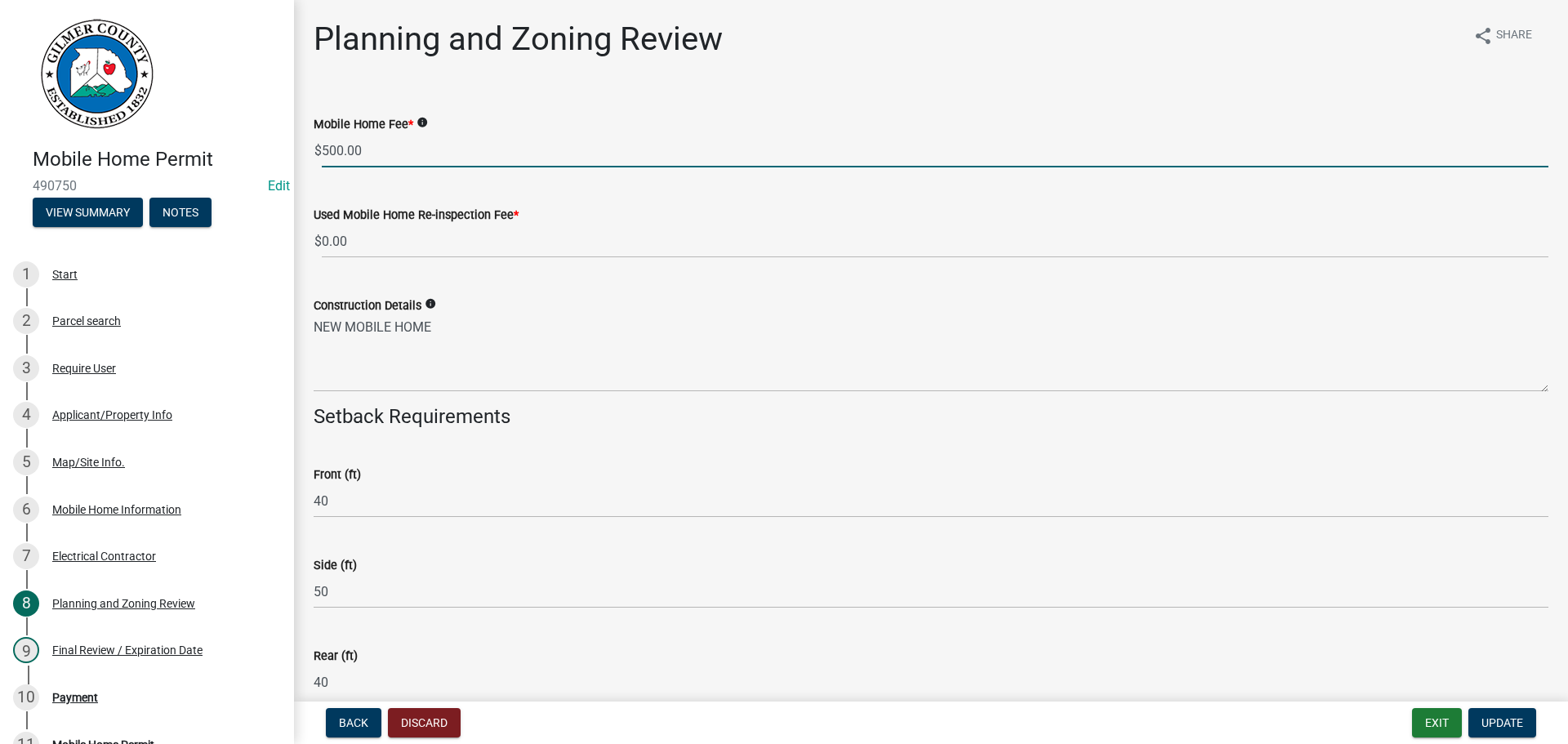
click at [336, 150] on input "500.00" at bounding box center [935, 150] width 1226 height 34
type input "450.00"
click at [916, 218] on div "Used Mobile Home Re-inspection Fee *" at bounding box center [931, 215] width 1235 height 19
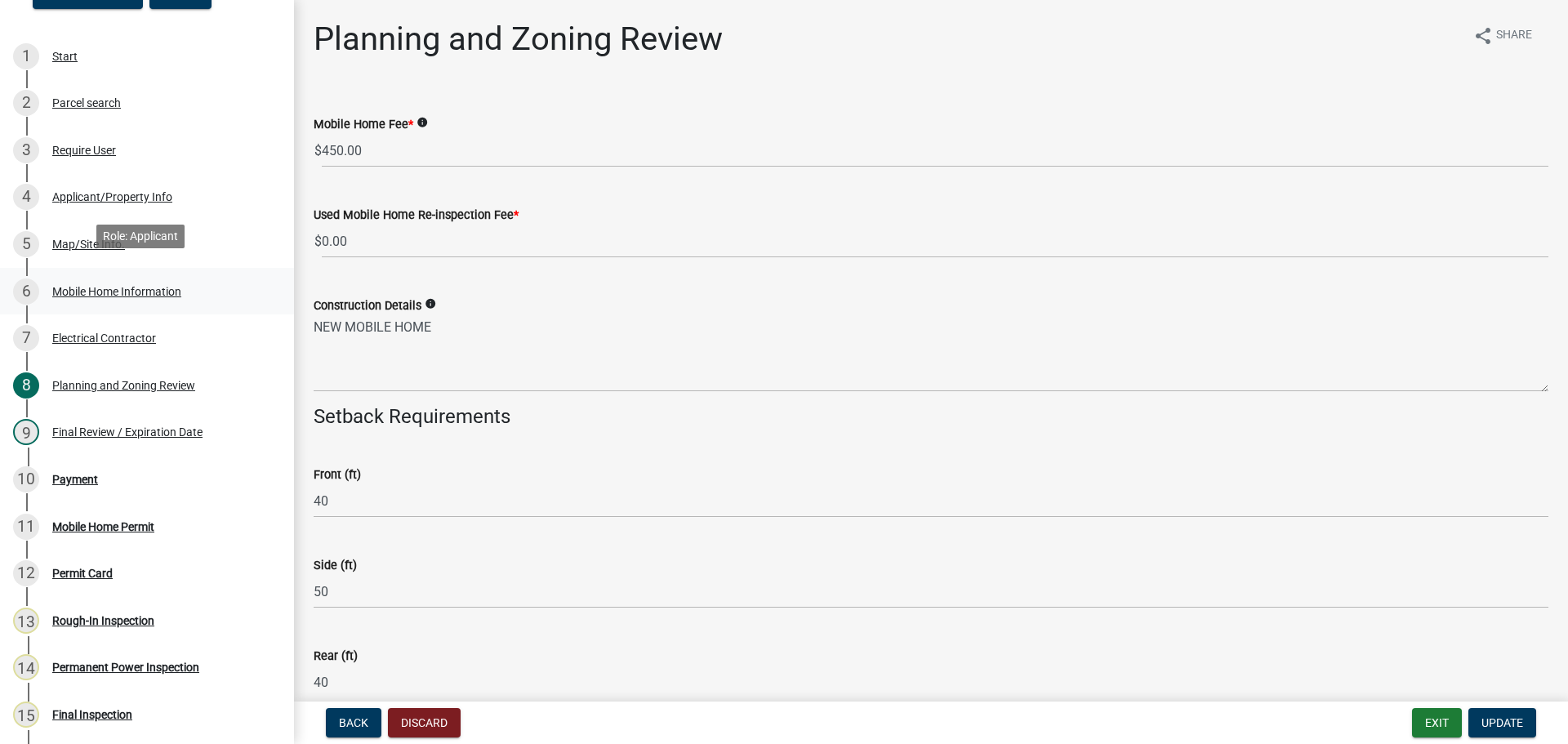
scroll to position [245, 0]
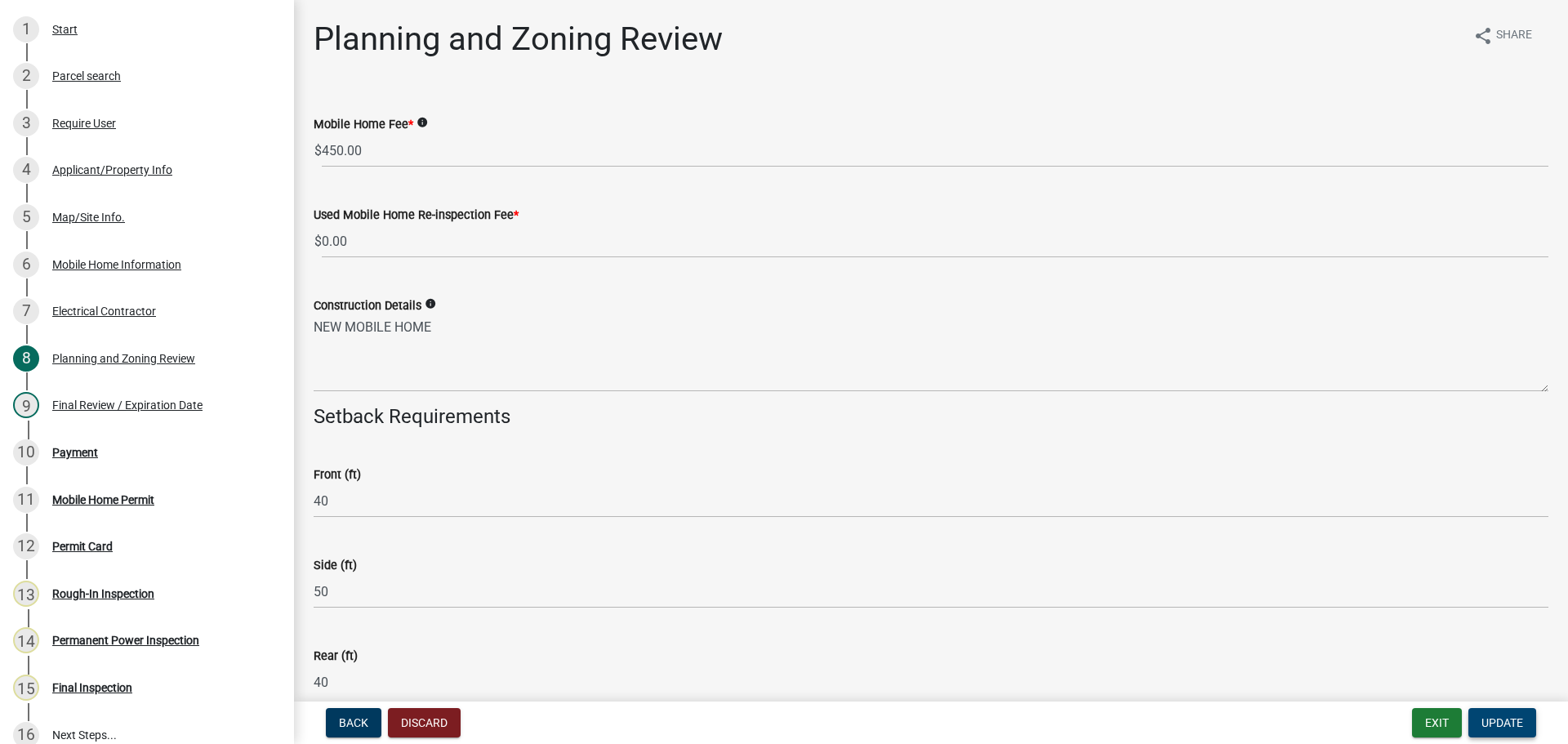
click at [1501, 723] on span "Update" at bounding box center [1502, 722] width 42 height 13
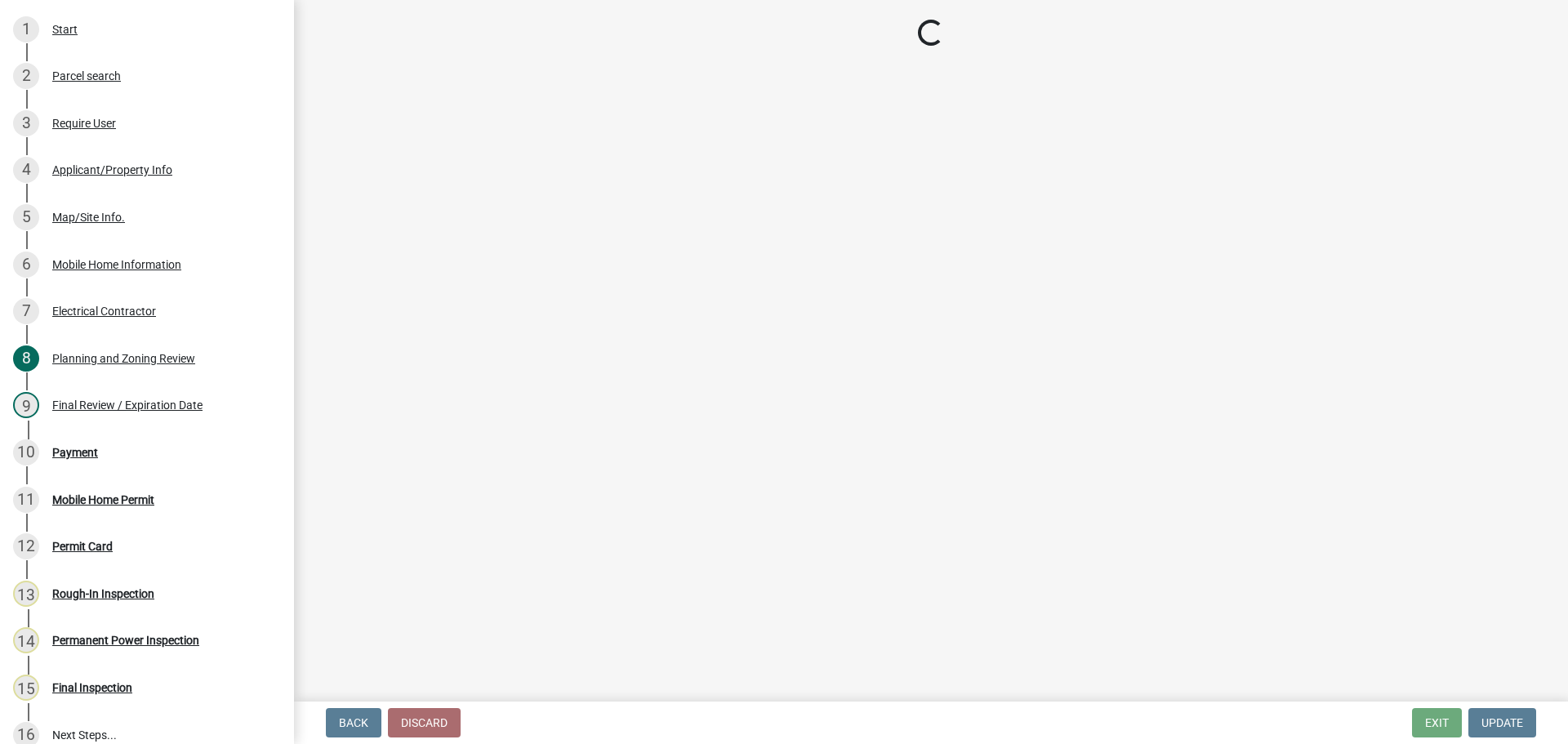
select select "2: 1"
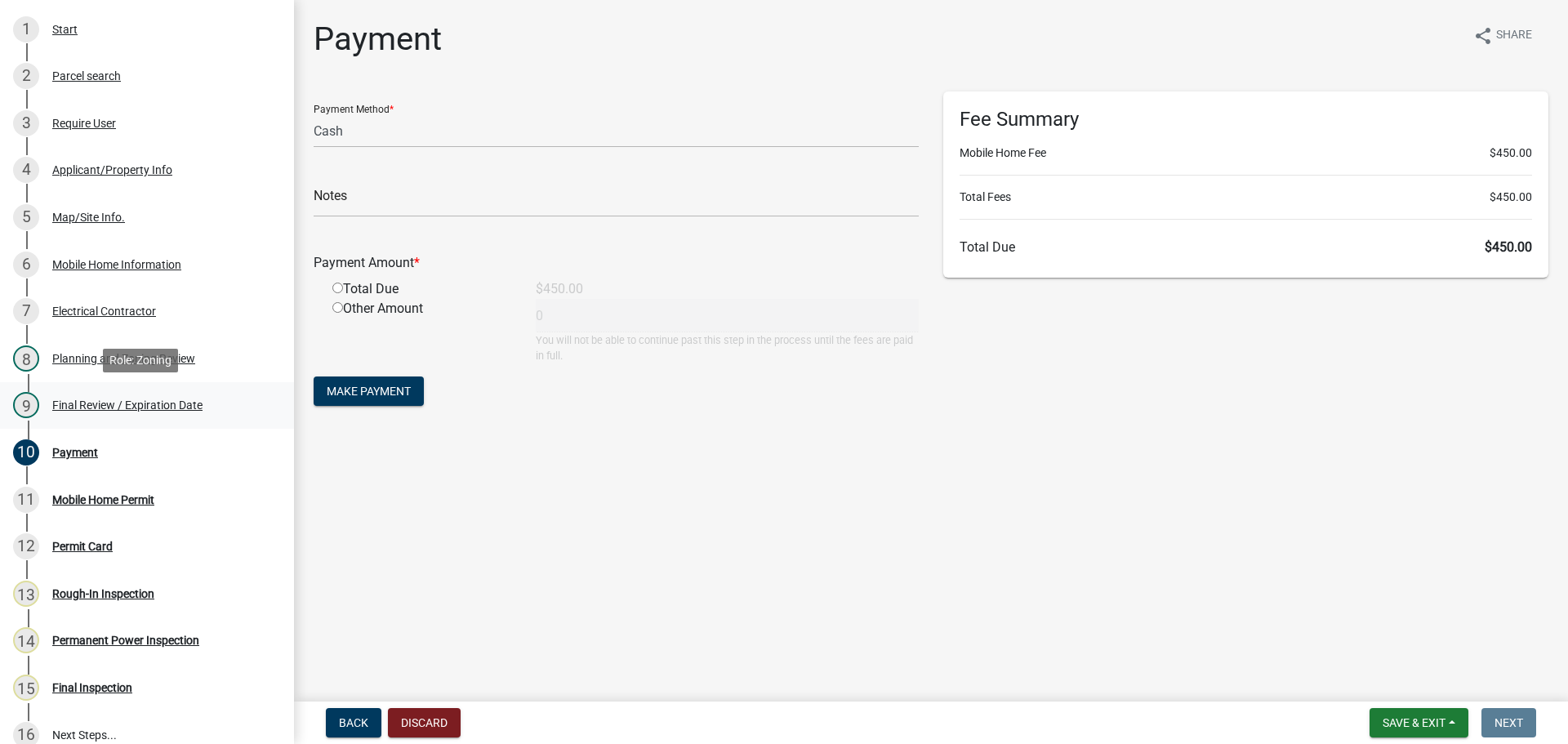
click at [91, 395] on div "9 Final Review / Expiration Date" at bounding box center [141, 405] width 255 height 27
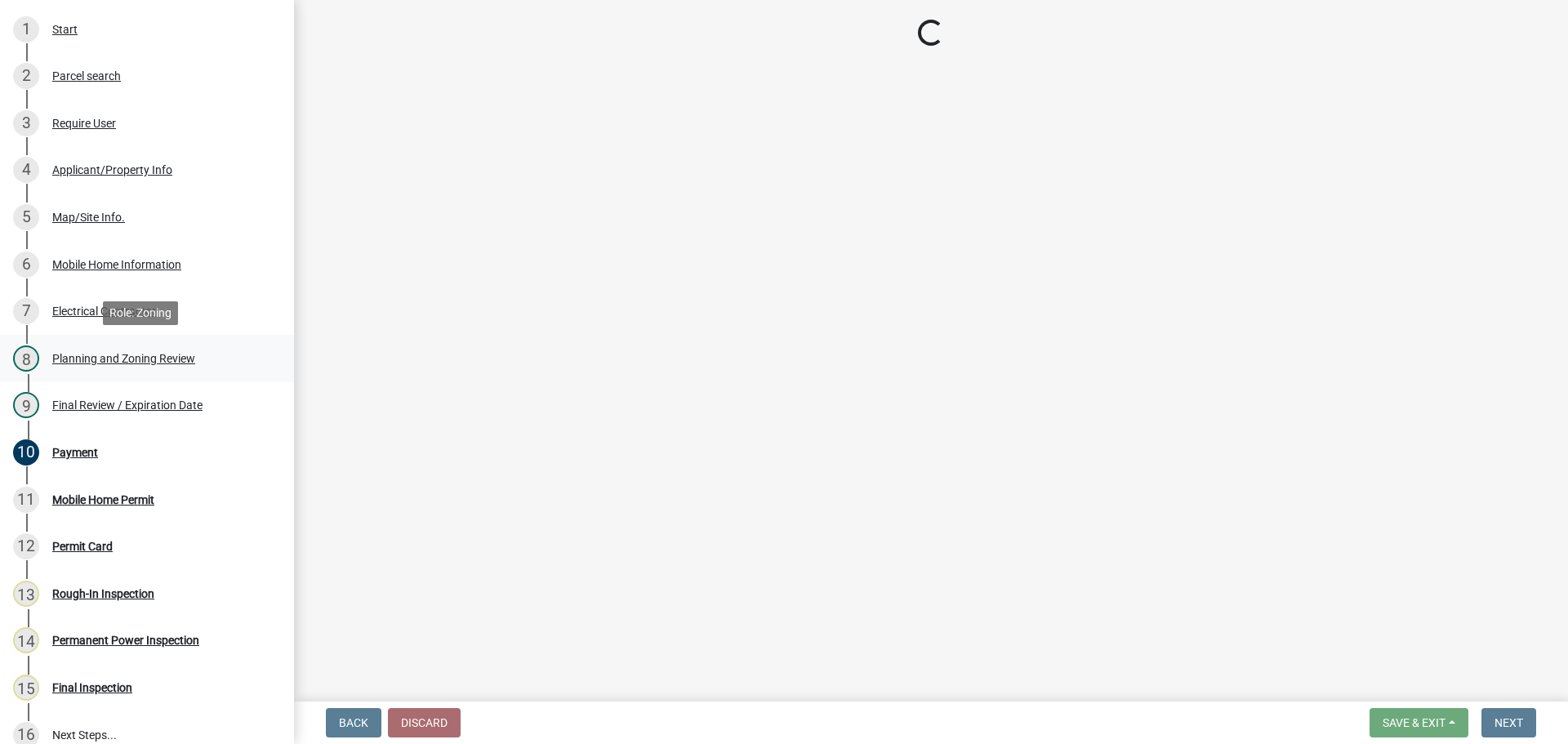
select select "f66b4cef-93c9-440c-84d8-a2c8d35cb7c1"
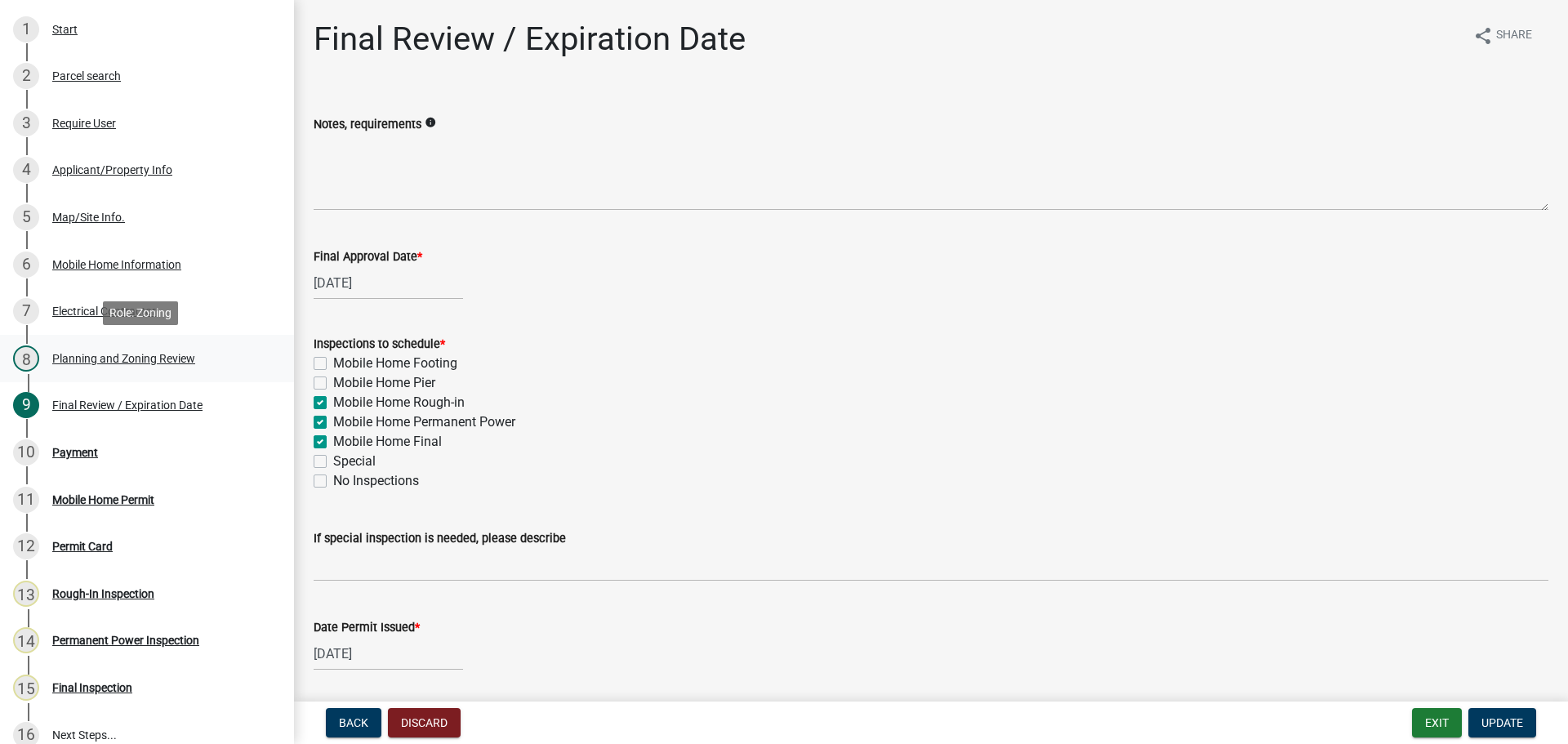
click at [113, 360] on div "Planning and Zoning Review" at bounding box center [124, 358] width 143 height 12
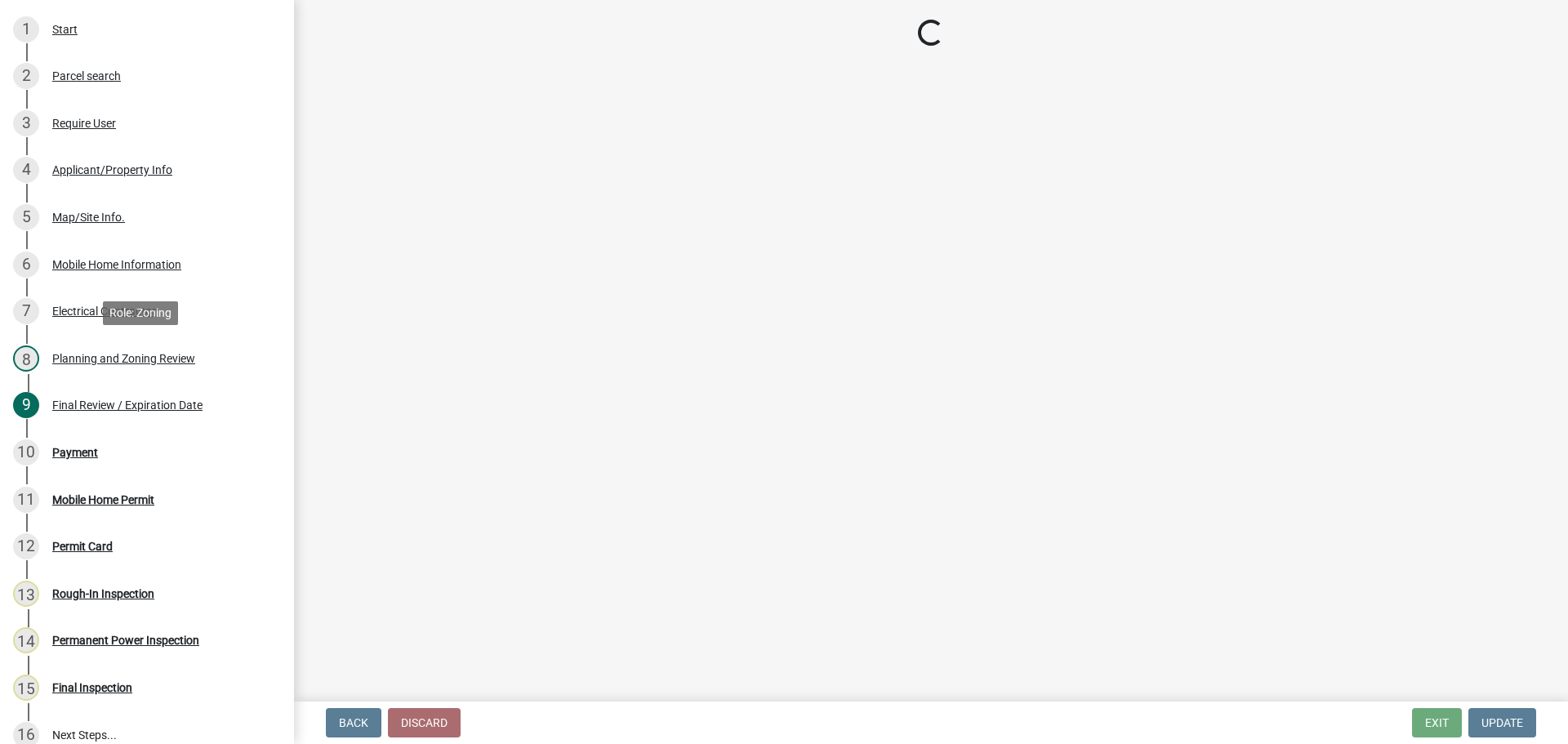
select select "f66b4cef-93c9-440c-84d8-a2c8d35cb7c1"
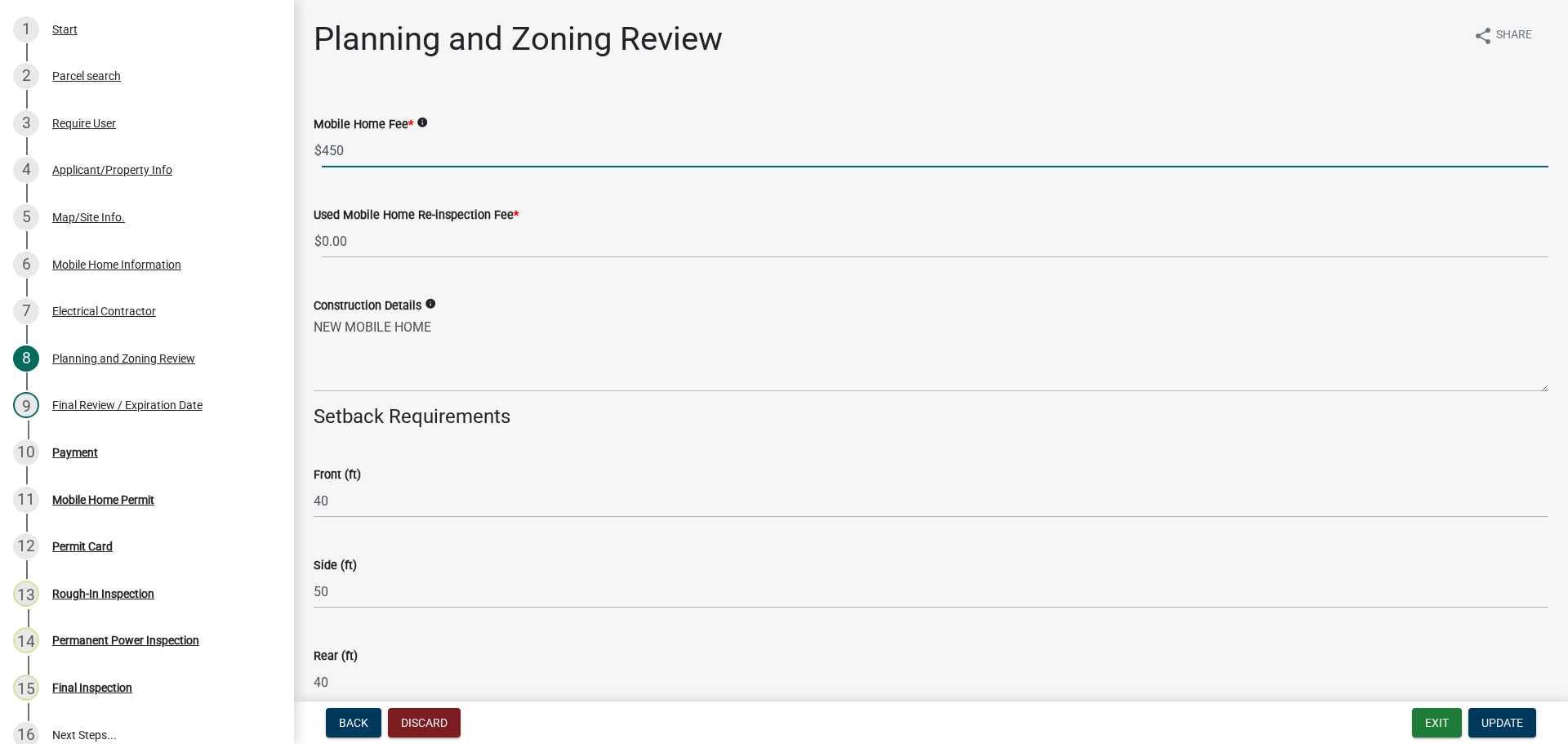
click at [327, 148] on input "450" at bounding box center [935, 150] width 1226 height 34
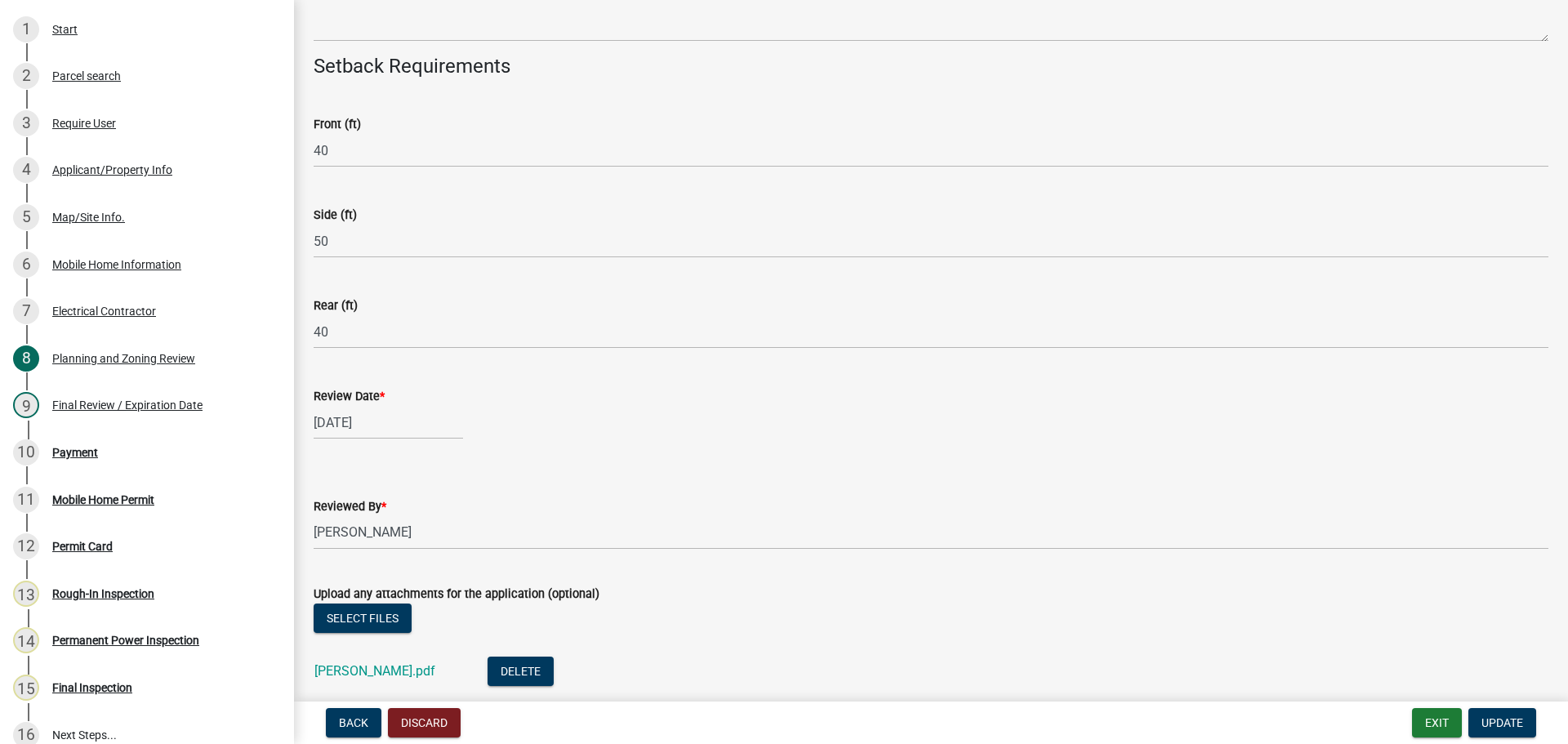
scroll to position [409, 0]
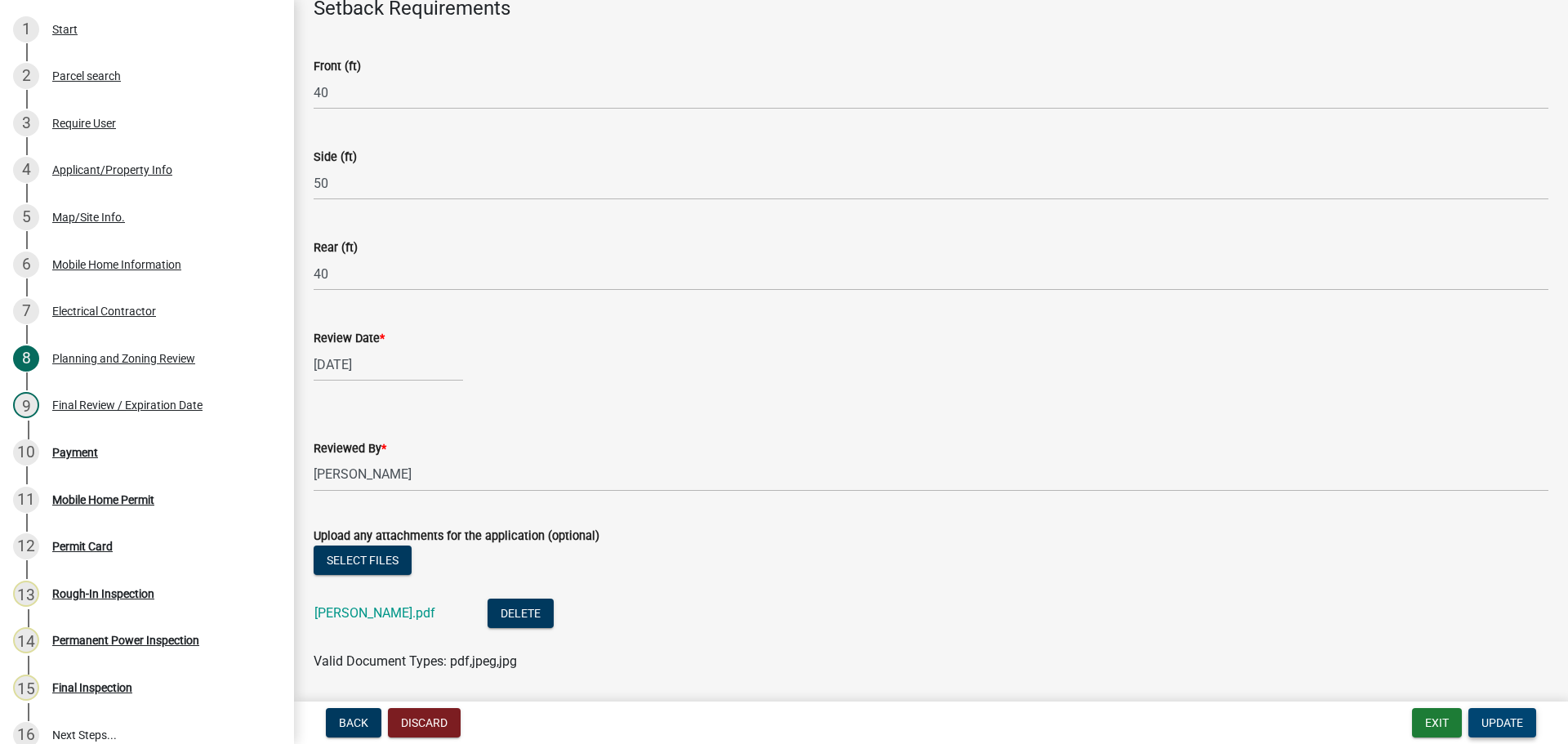
type input "250"
click at [1510, 717] on span "Update" at bounding box center [1502, 722] width 42 height 13
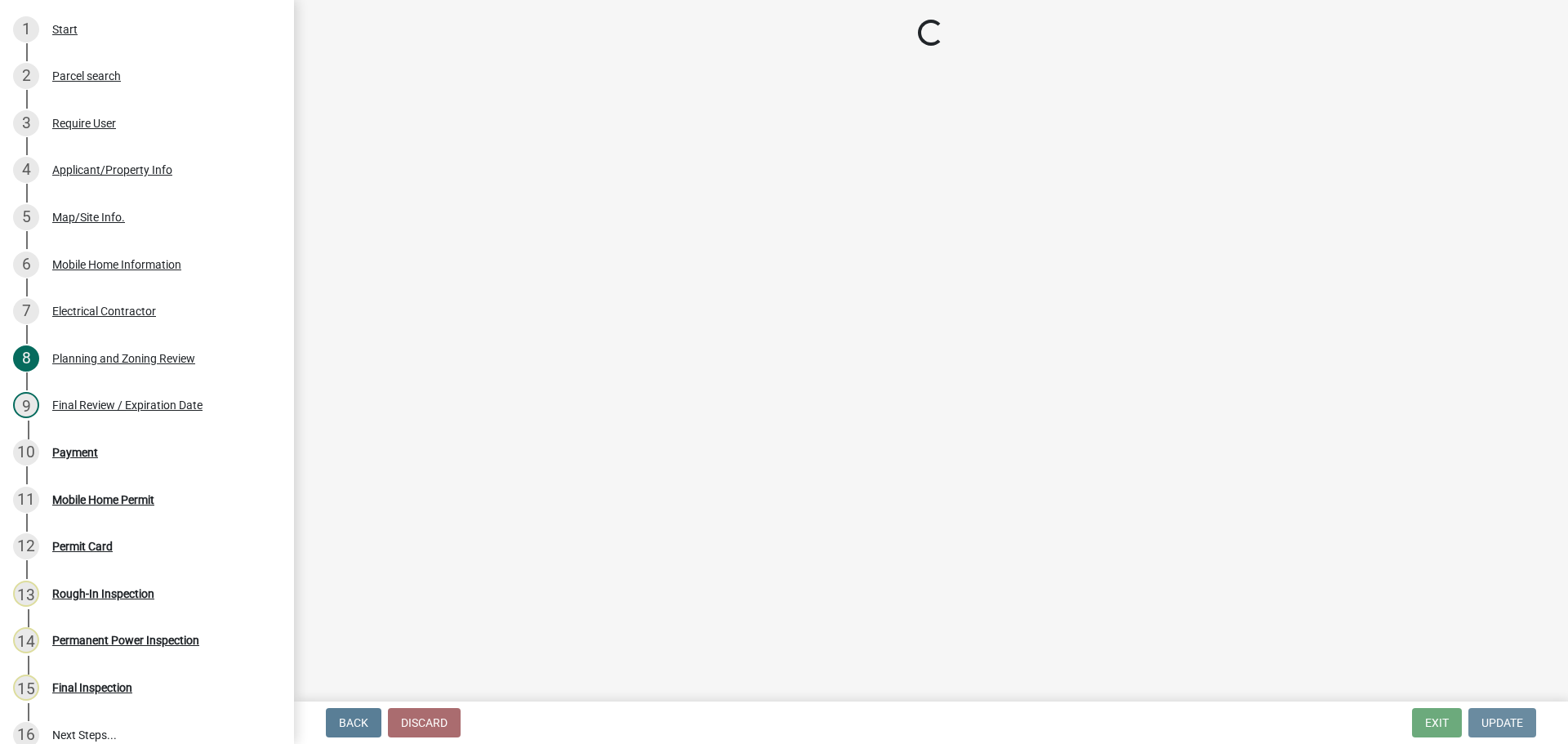
scroll to position [0, 0]
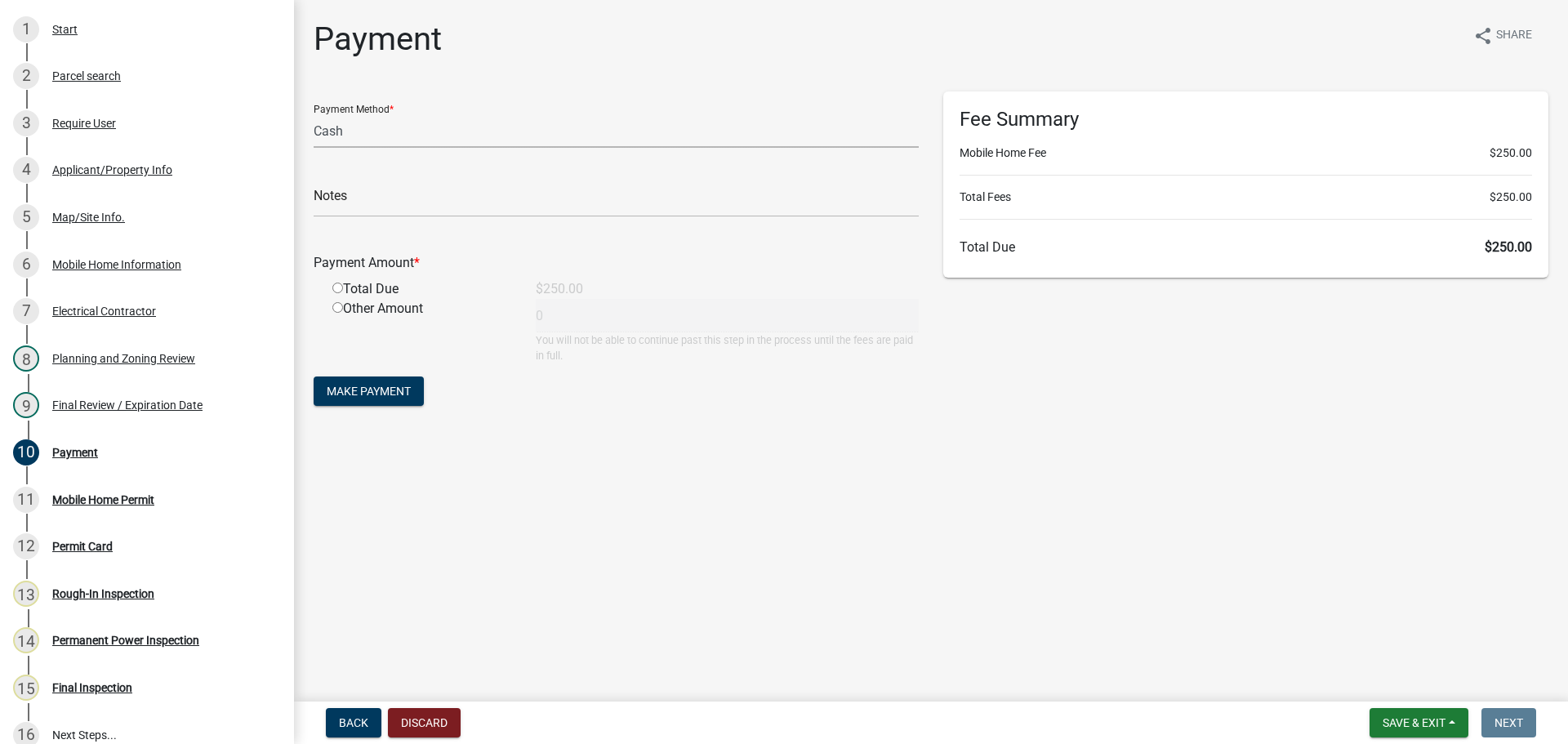
click at [389, 122] on select "Credit Card POS Check Cash" at bounding box center [616, 131] width 605 height 34
select select "1: 0"
click at [313, 114] on select "Credit Card POS Check Cash" at bounding box center [616, 131] width 605 height 34
drag, startPoint x: 410, startPoint y: 207, endPoint x: 424, endPoint y: 203, distance: 14.6
click at [417, 206] on input "text" at bounding box center [616, 201] width 605 height 34
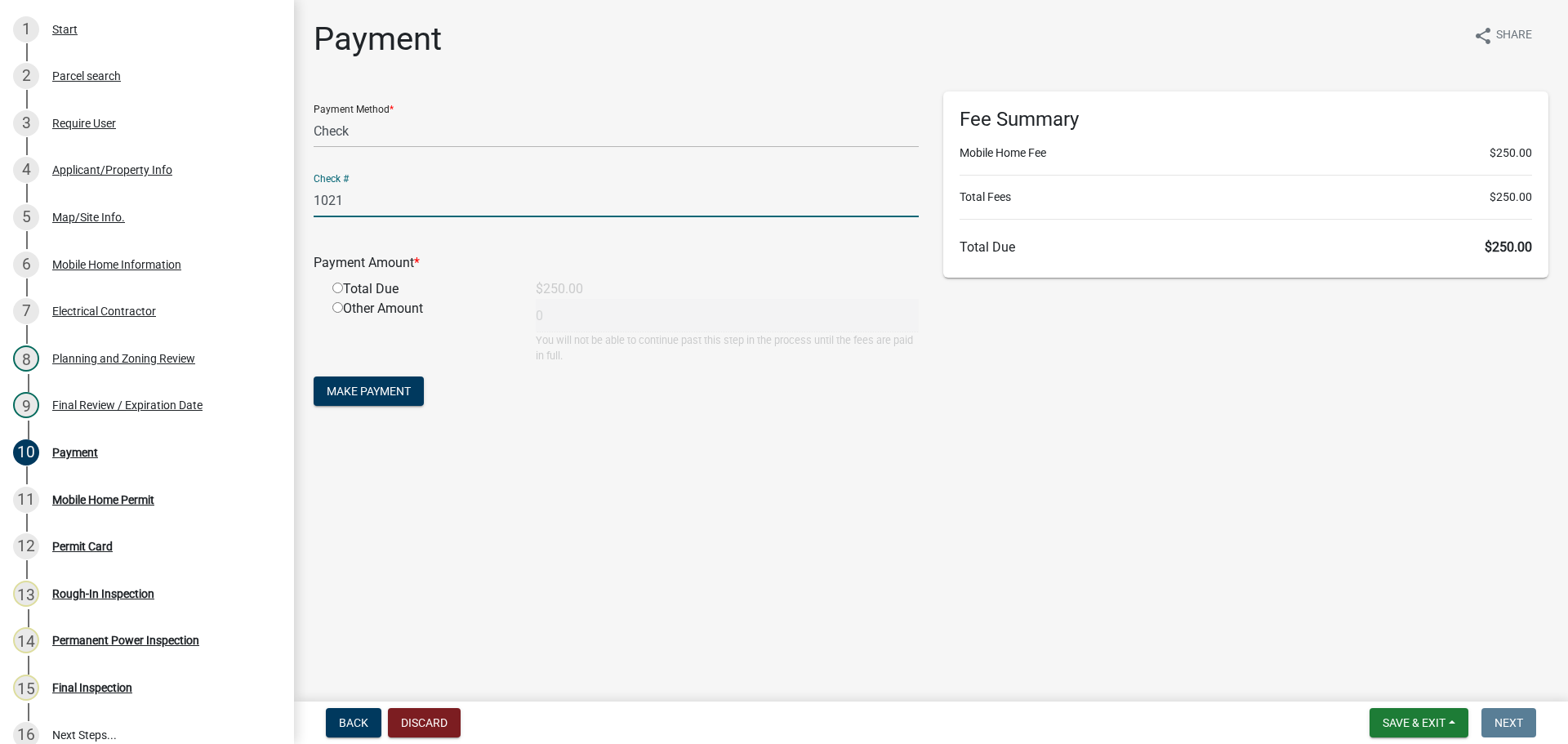
type input "1021"
click at [338, 288] on input "radio" at bounding box center [338, 288] width 11 height 11
radio input "true"
type input "250"
click at [379, 381] on button "Make Payment" at bounding box center [368, 391] width 111 height 29
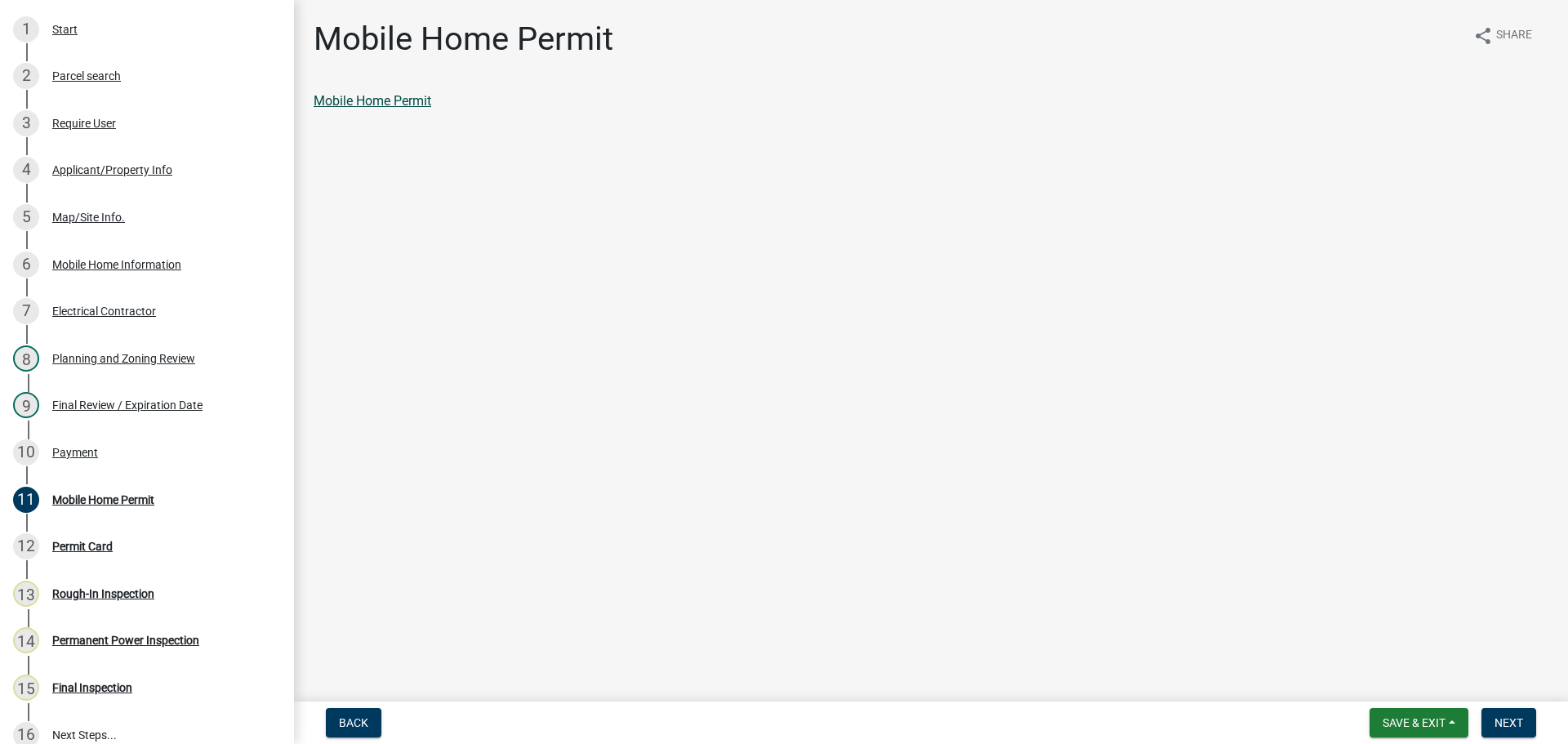
click at [381, 104] on link "Mobile Home Permit" at bounding box center [372, 101] width 118 height 16
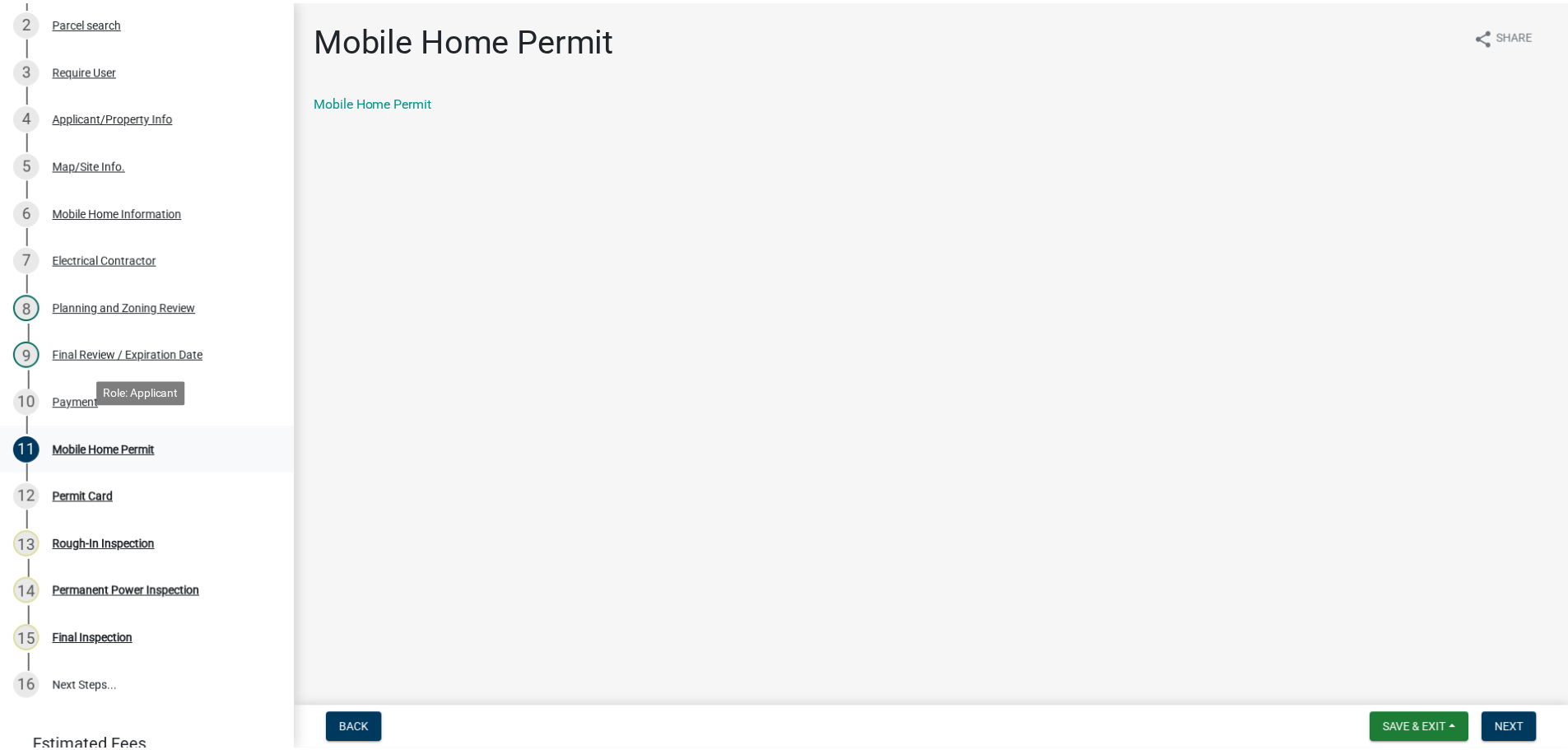
scroll to position [329, 0]
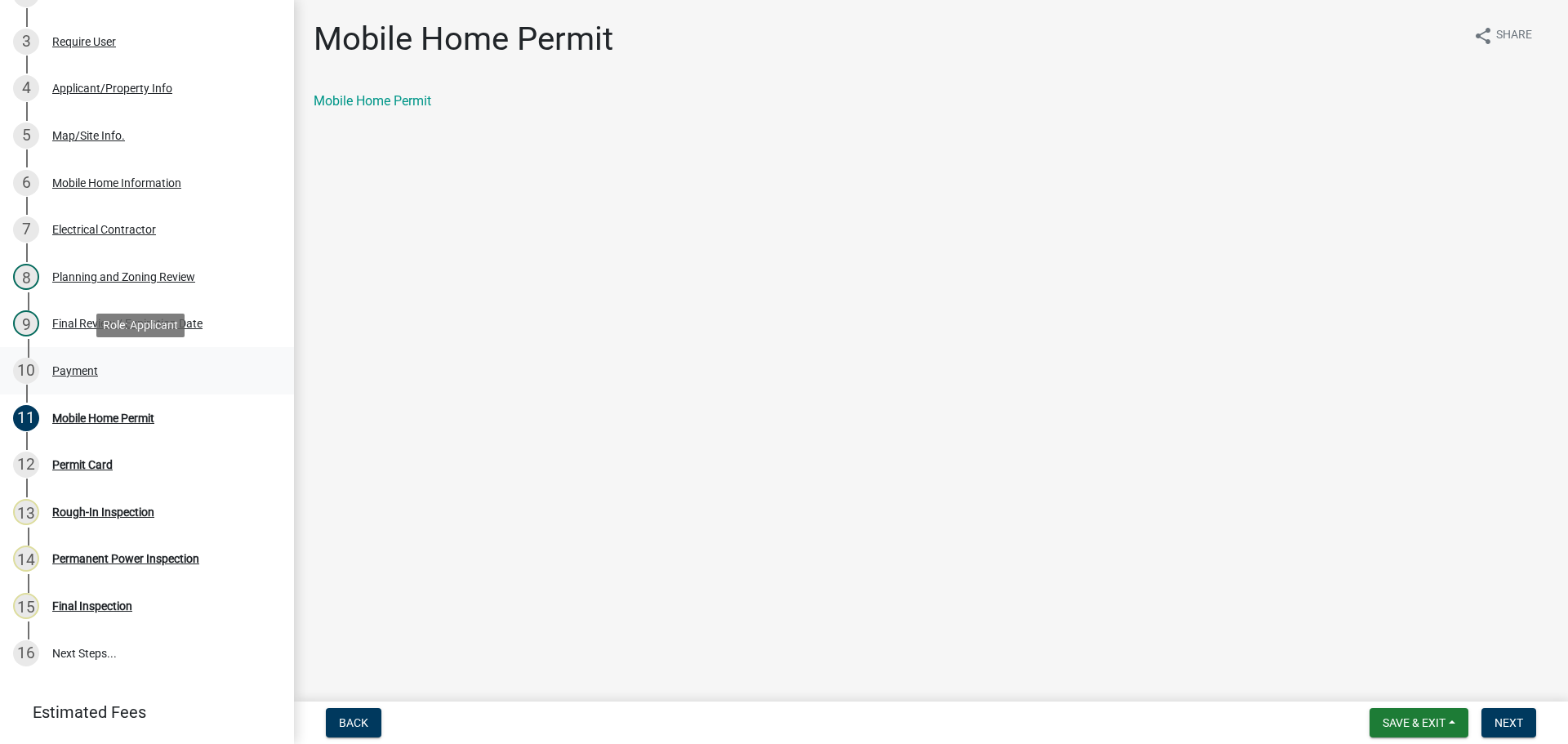
click at [83, 369] on div "Payment" at bounding box center [75, 371] width 46 height 12
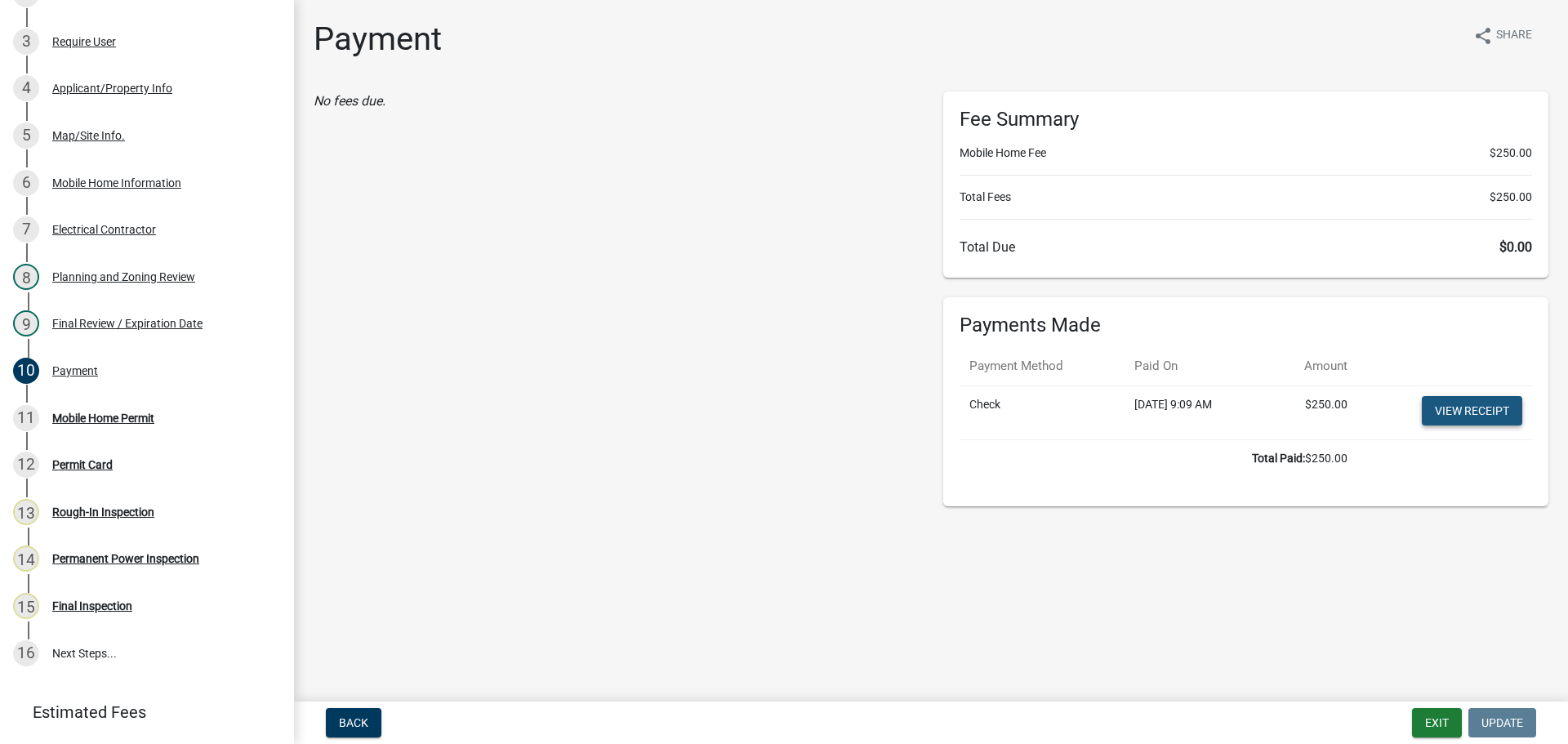
click at [1486, 404] on link "View receipt" at bounding box center [1472, 410] width 101 height 29
click at [68, 416] on div "Mobile Home Permit" at bounding box center [103, 418] width 102 height 12
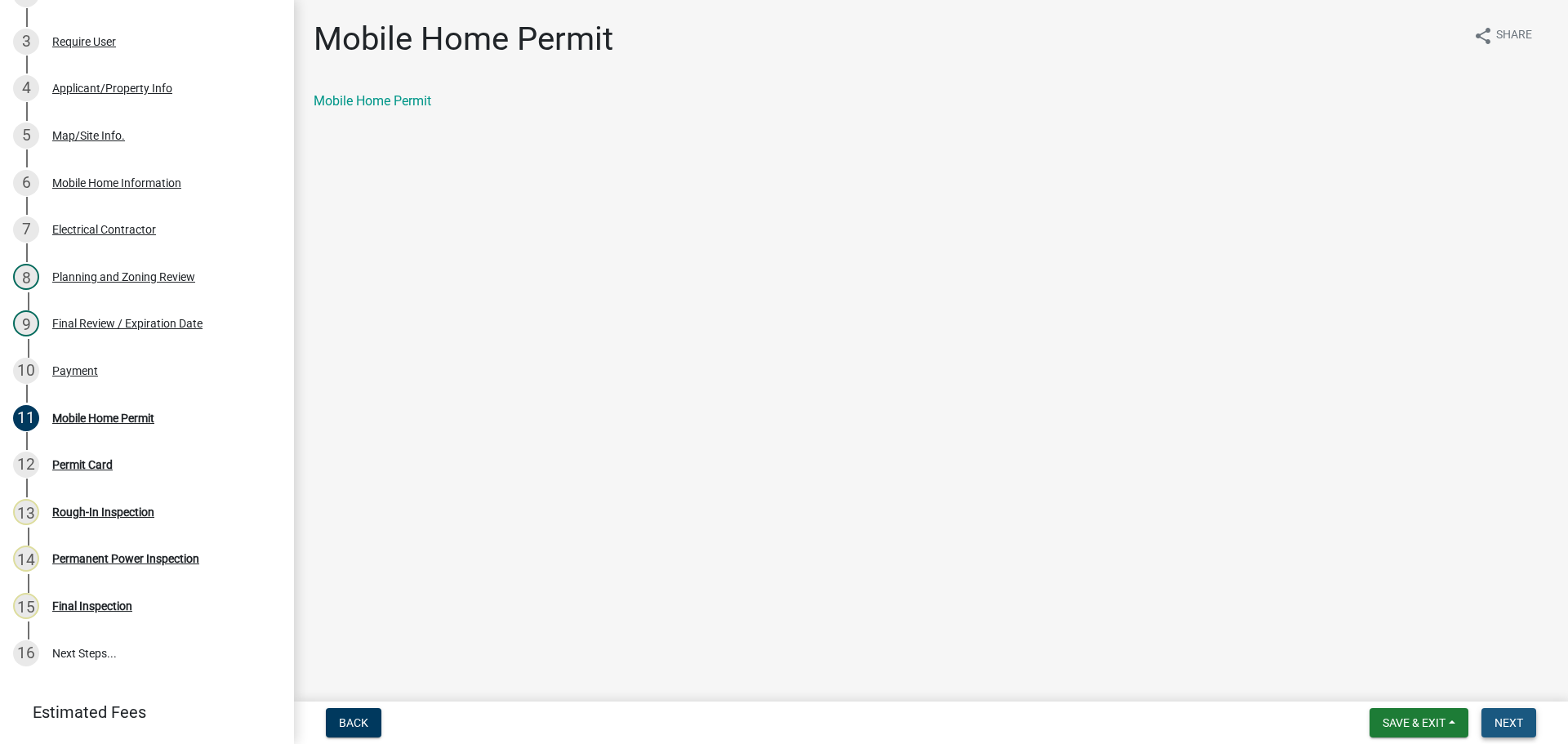
click at [1500, 723] on span "Next" at bounding box center [1509, 722] width 28 height 13
click at [342, 98] on link "Permit Card" at bounding box center [347, 101] width 68 height 16
click at [1517, 720] on span "Next" at bounding box center [1509, 722] width 28 height 13
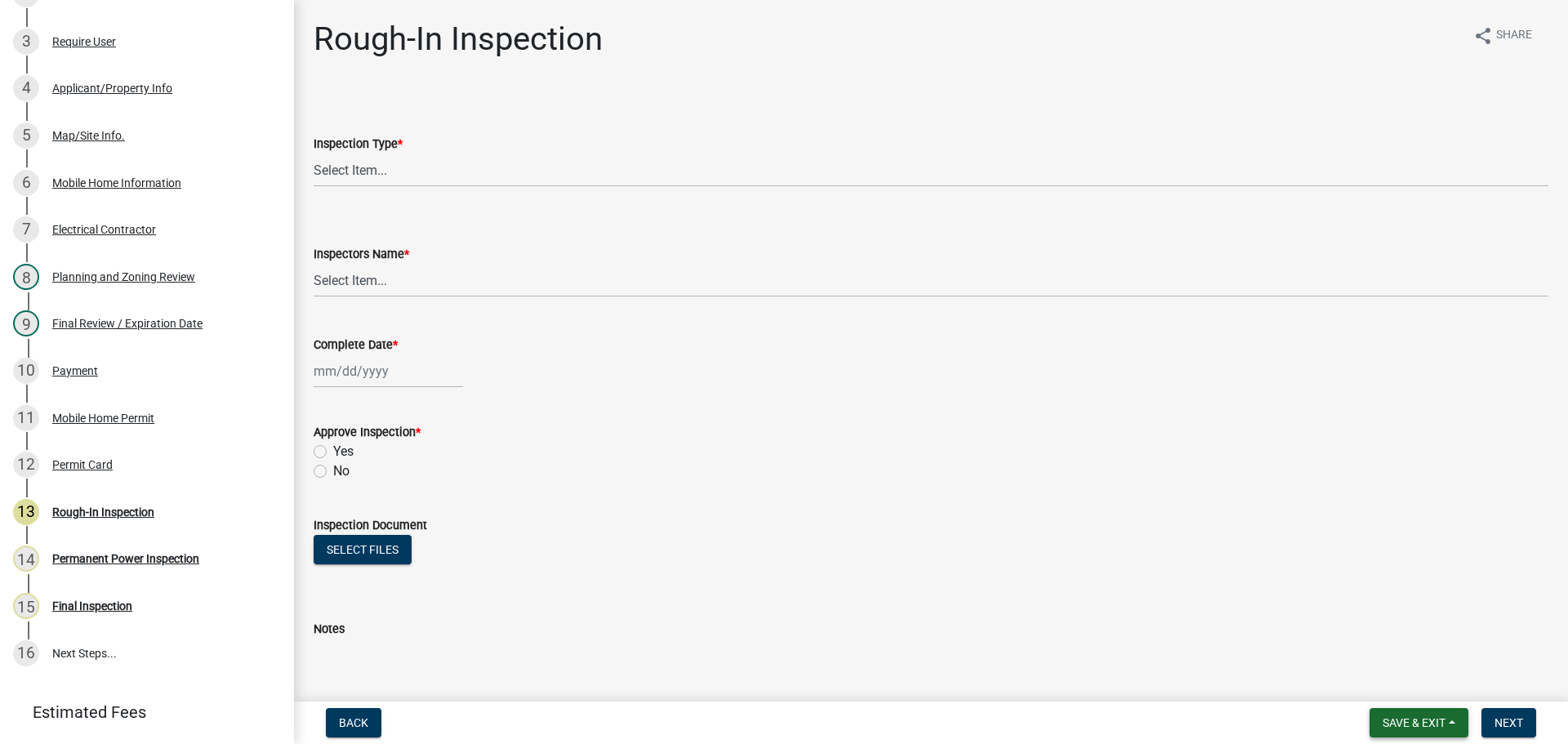
click at [1427, 727] on span "Save & Exit" at bounding box center [1414, 722] width 63 height 13
click at [1385, 695] on button "Save & Exit" at bounding box center [1403, 680] width 131 height 39
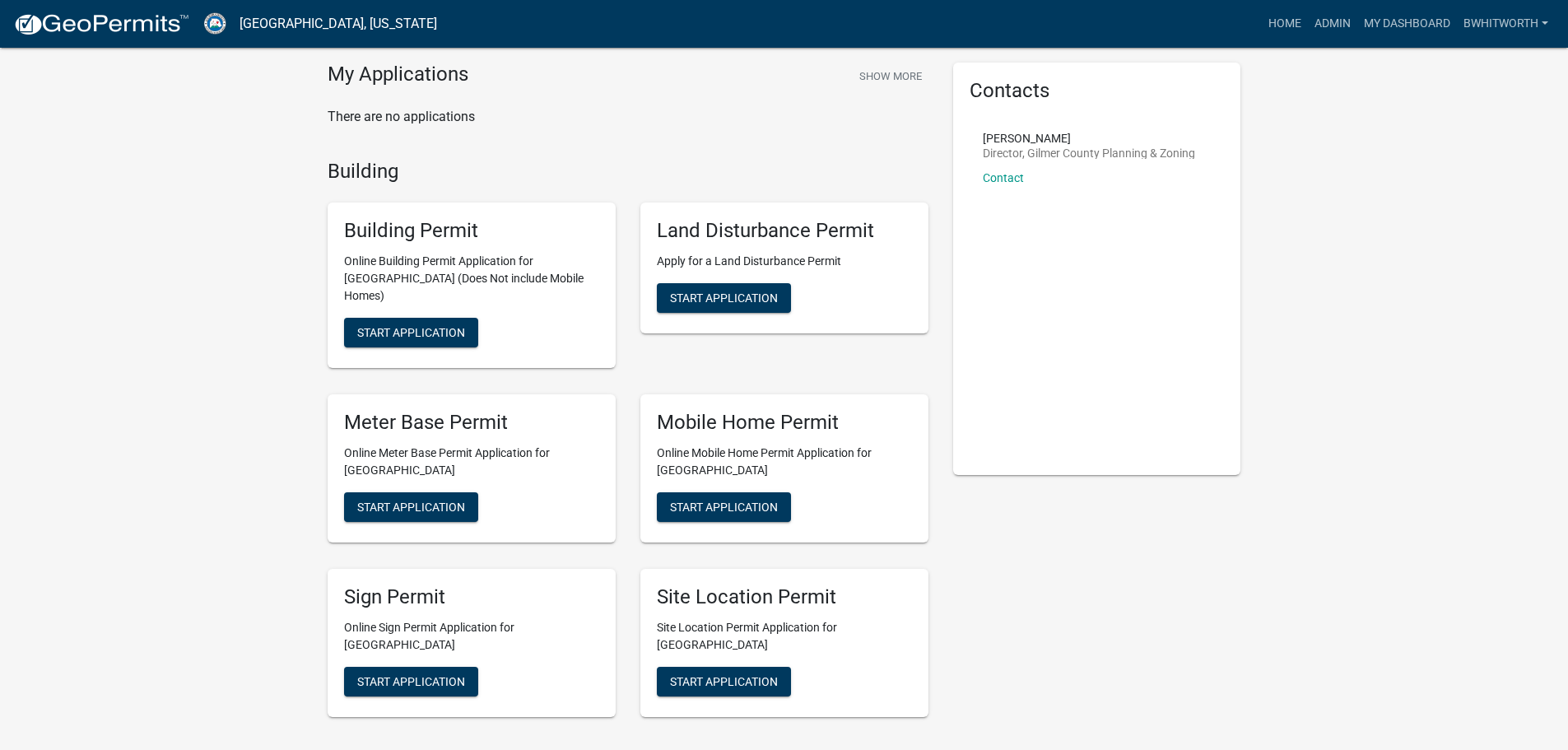
scroll to position [82, 0]
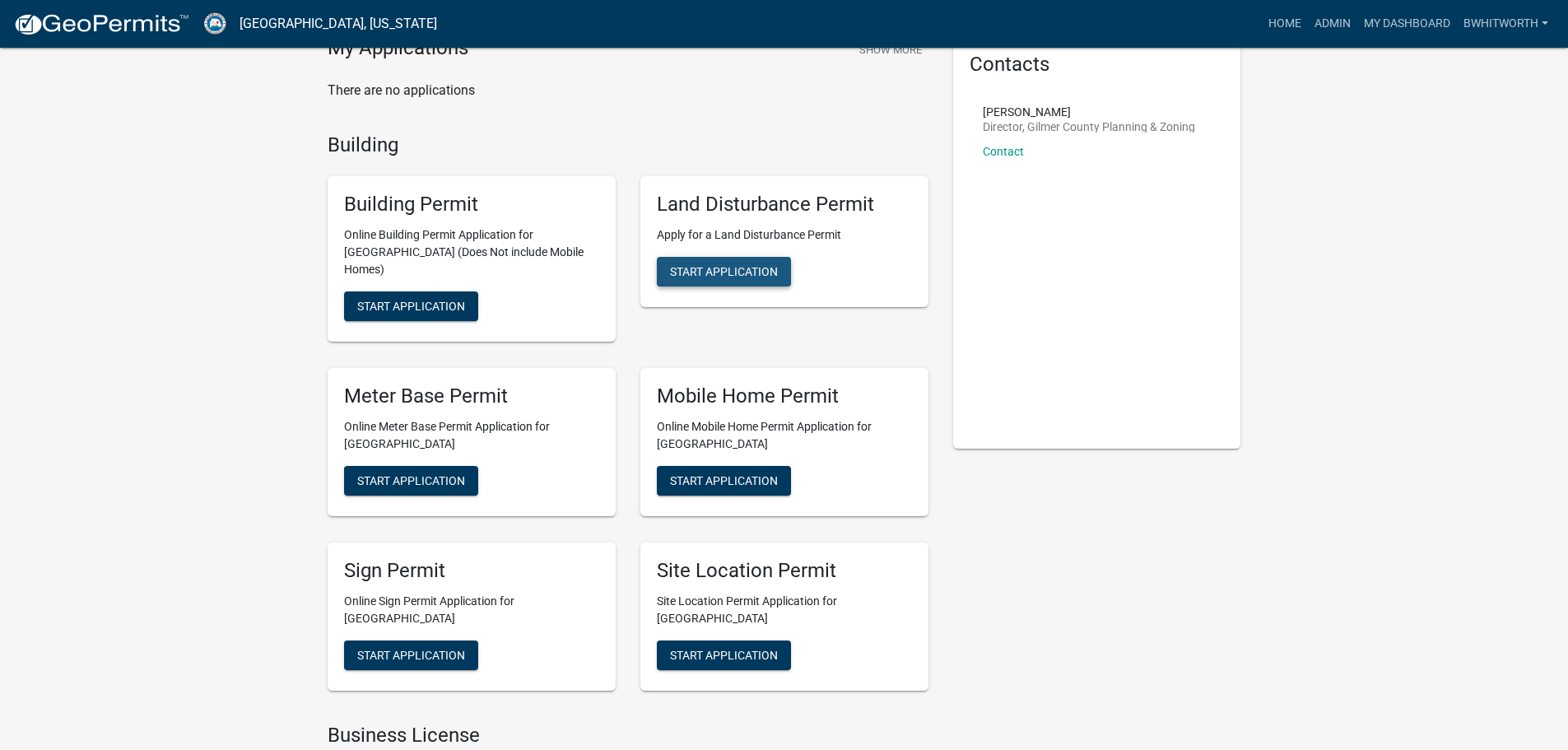
drag, startPoint x: 760, startPoint y: 268, endPoint x: 734, endPoint y: 260, distance: 27.2
click at [756, 268] on span "Start Application" at bounding box center [723, 271] width 108 height 13
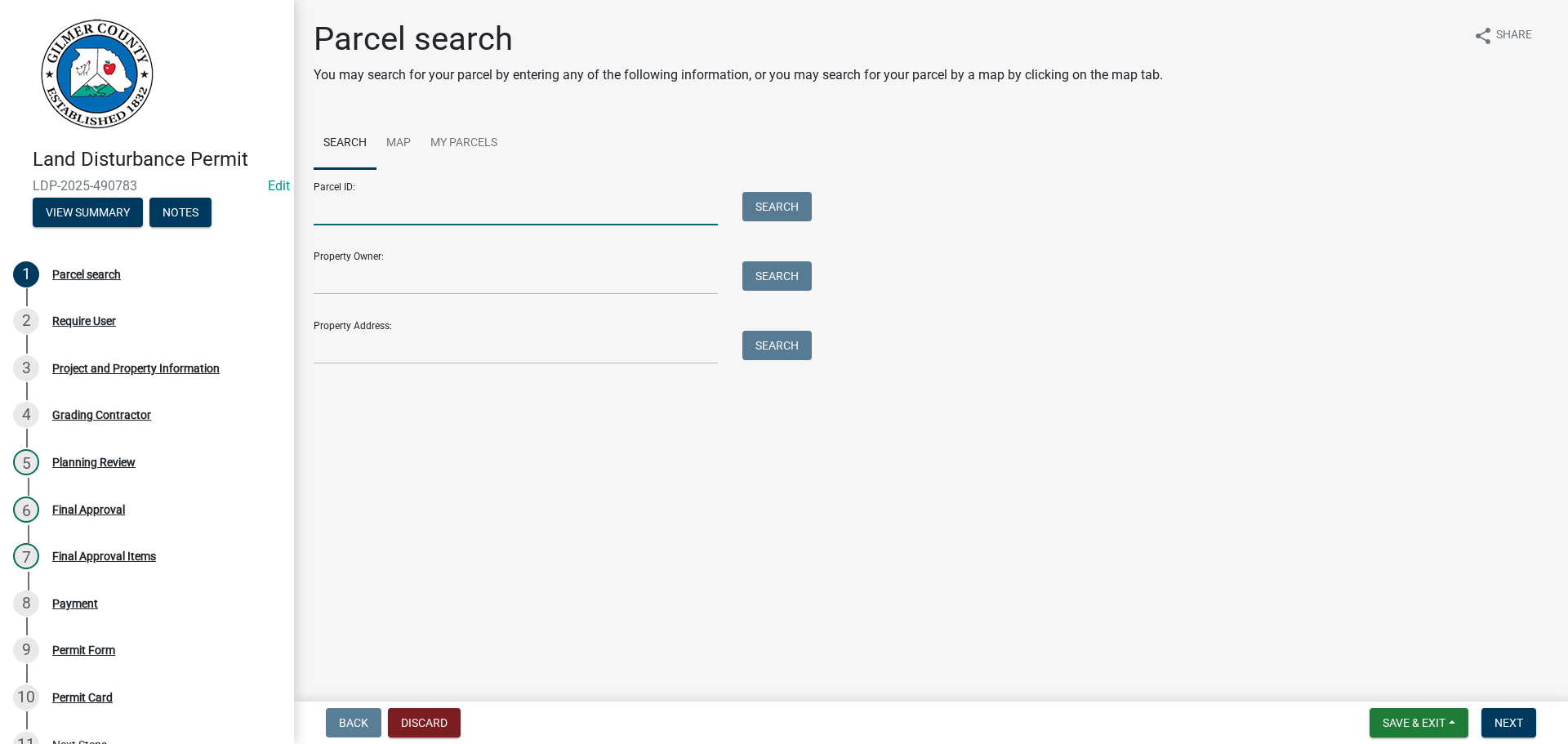
click at [340, 202] on input "Parcel ID:" at bounding box center [515, 209] width 404 height 34
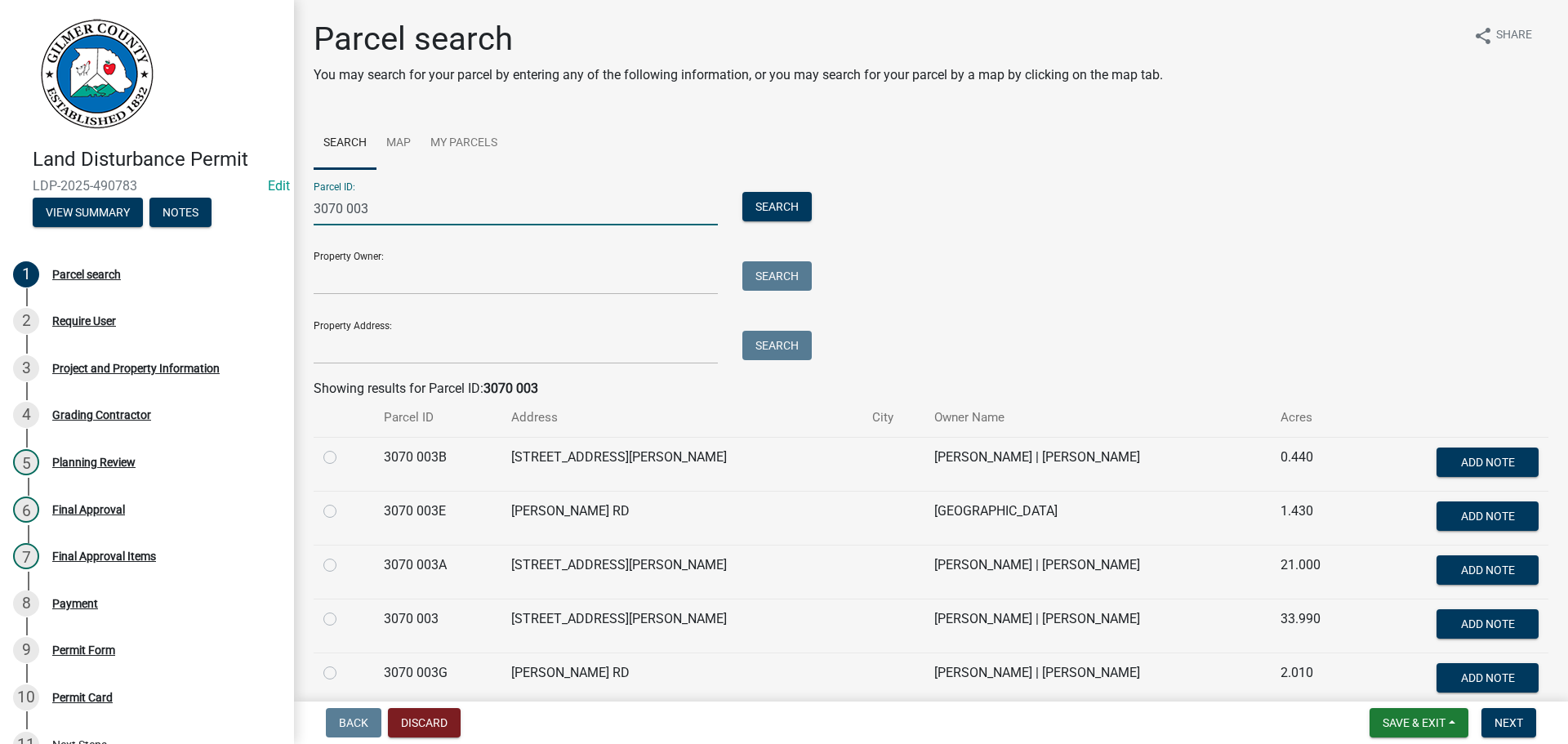
type input "3070 003"
click at [343, 610] on label at bounding box center [343, 610] width 0 height 0
click at [343, 617] on 003 "radio" at bounding box center [349, 615] width 11 height 11
radio 003 "true"
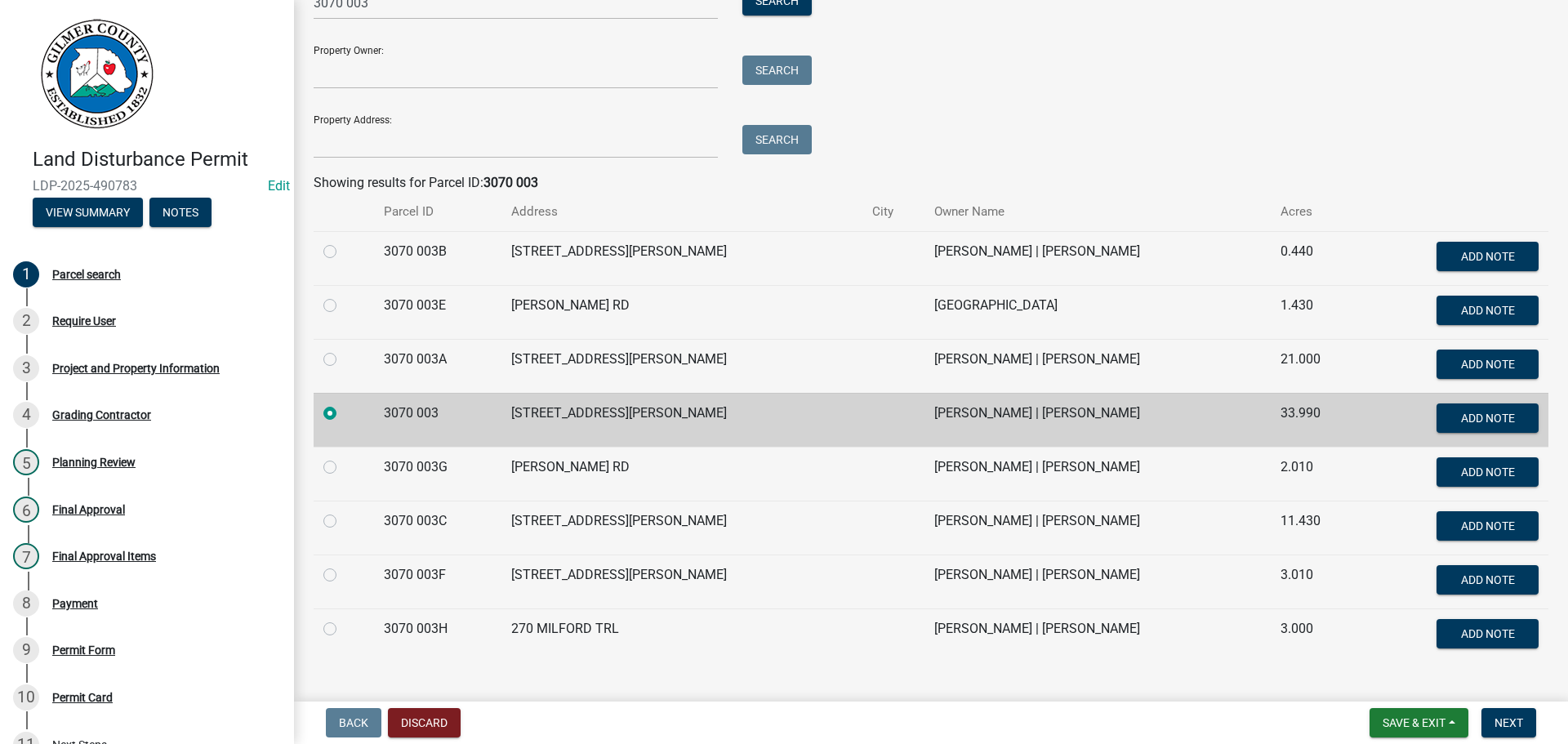
scroll to position [237, 0]
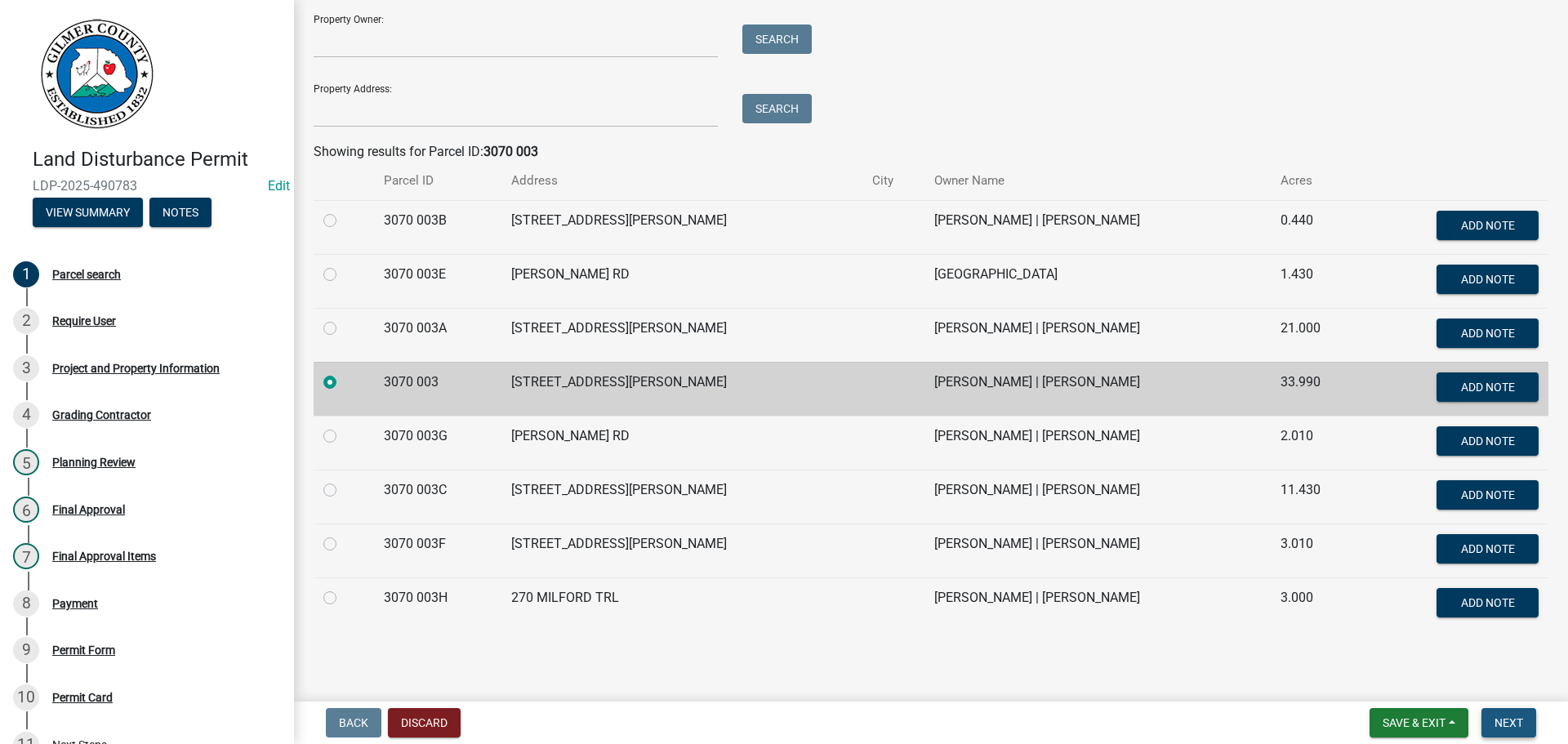
click at [1513, 723] on span "Next" at bounding box center [1509, 722] width 28 height 13
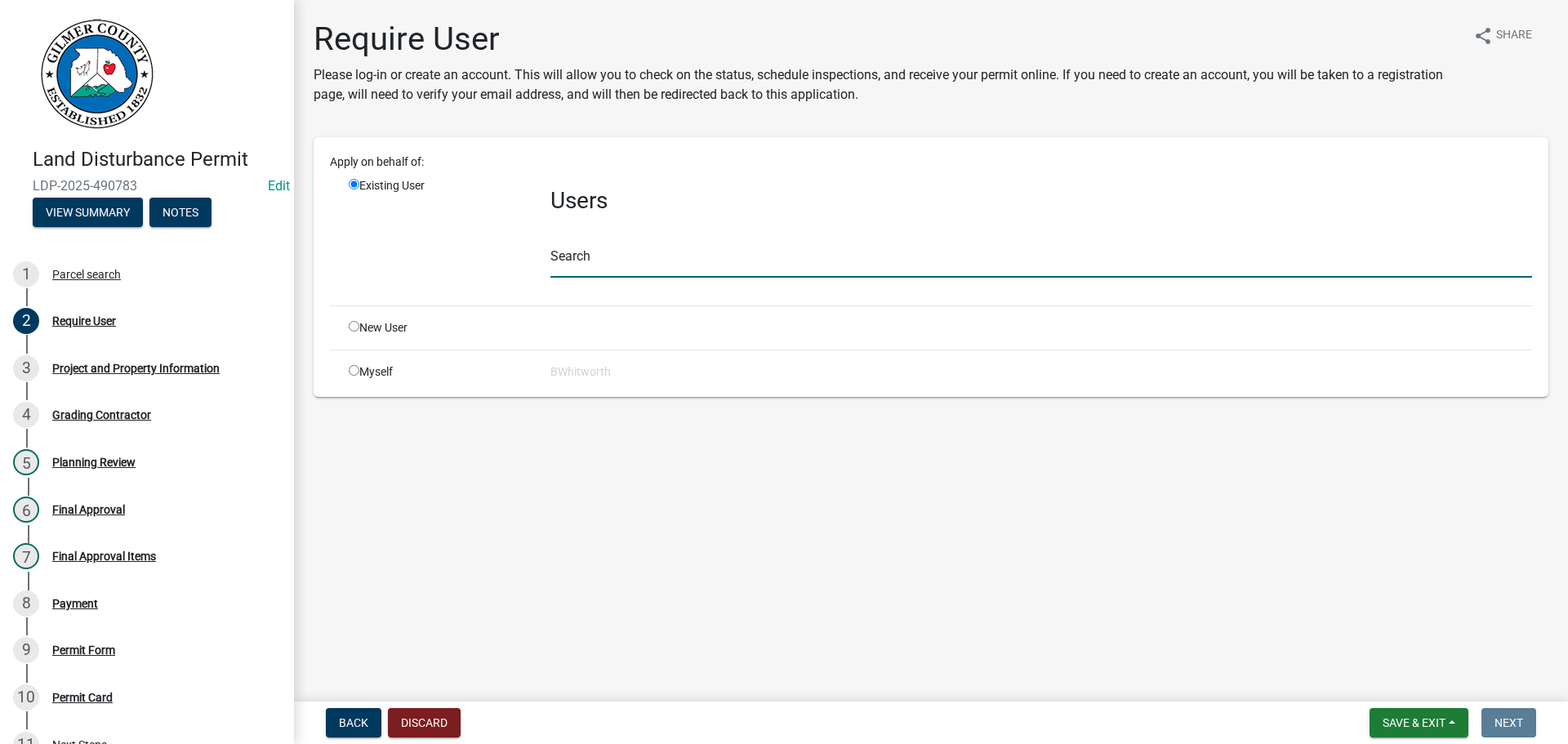
drag, startPoint x: 692, startPoint y: 262, endPoint x: 679, endPoint y: 246, distance: 20.6
click at [692, 262] on input "text" at bounding box center [1041, 261] width 981 height 34
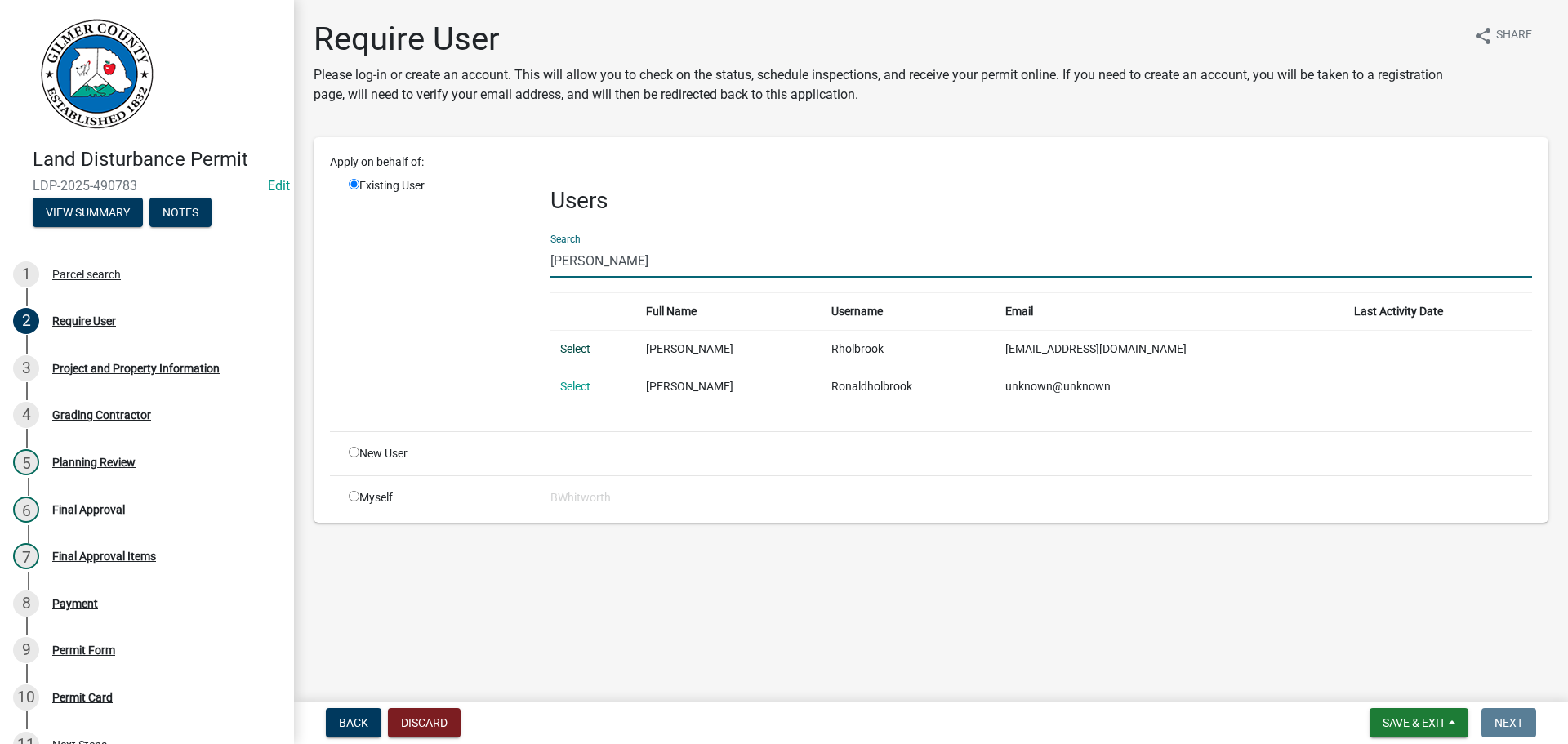
type input "RONALD HOLBROOK"
click at [580, 348] on link "Select" at bounding box center [575, 349] width 30 height 13
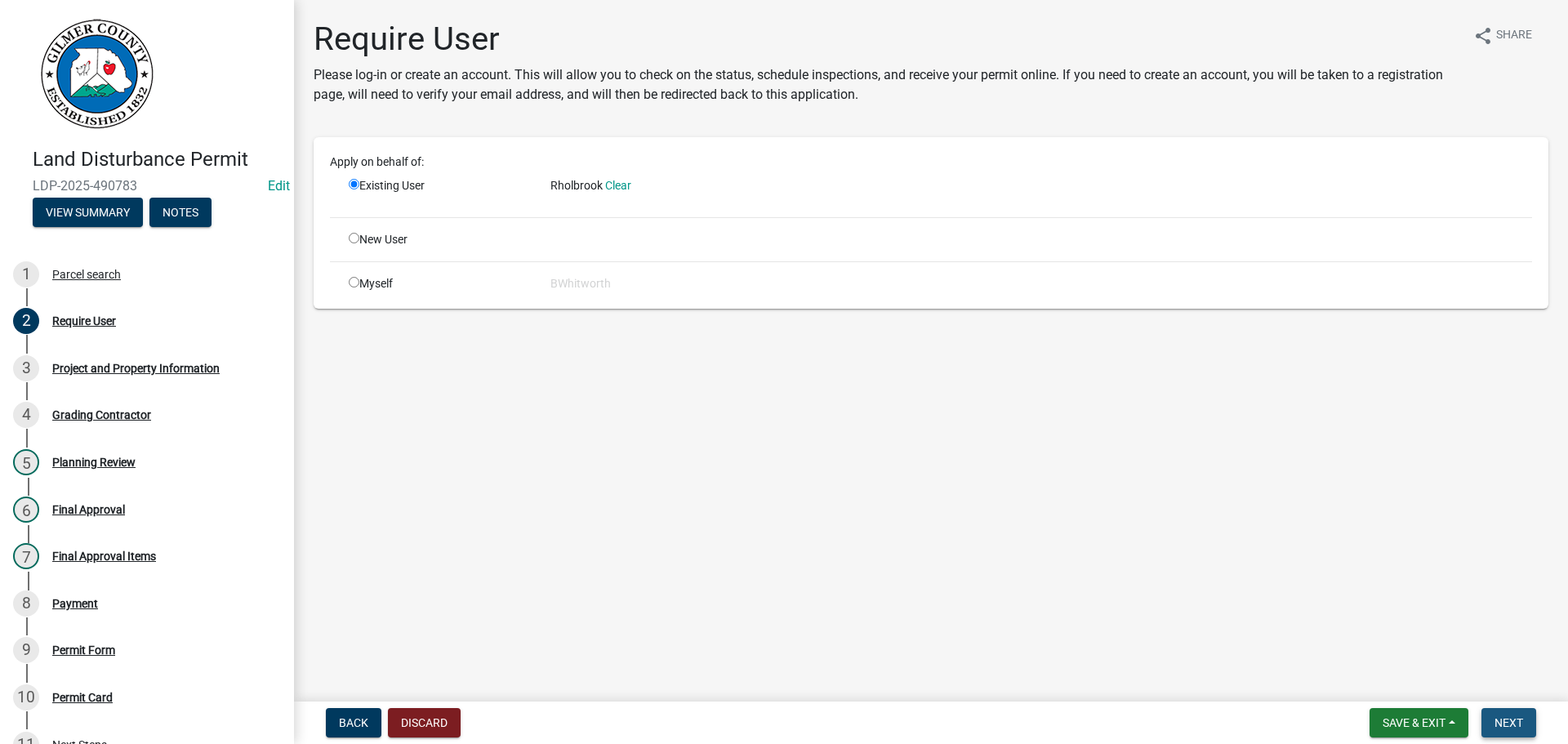
click at [1508, 722] on span "Next" at bounding box center [1509, 722] width 28 height 13
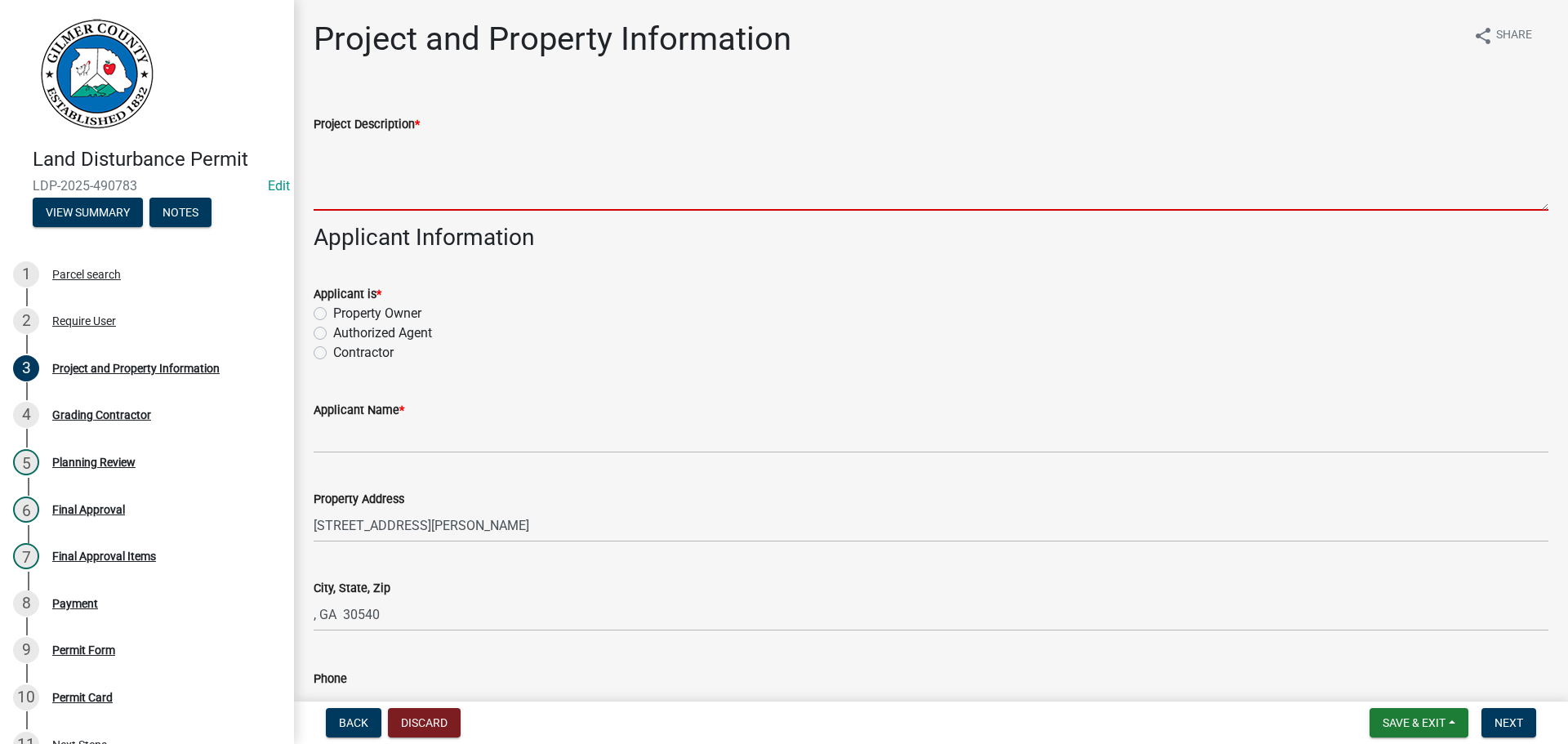
drag, startPoint x: 419, startPoint y: 178, endPoint x: 421, endPoint y: 166, distance: 12.2
click at [419, 178] on textarea "Project Description *" at bounding box center [931, 172] width 1235 height 77
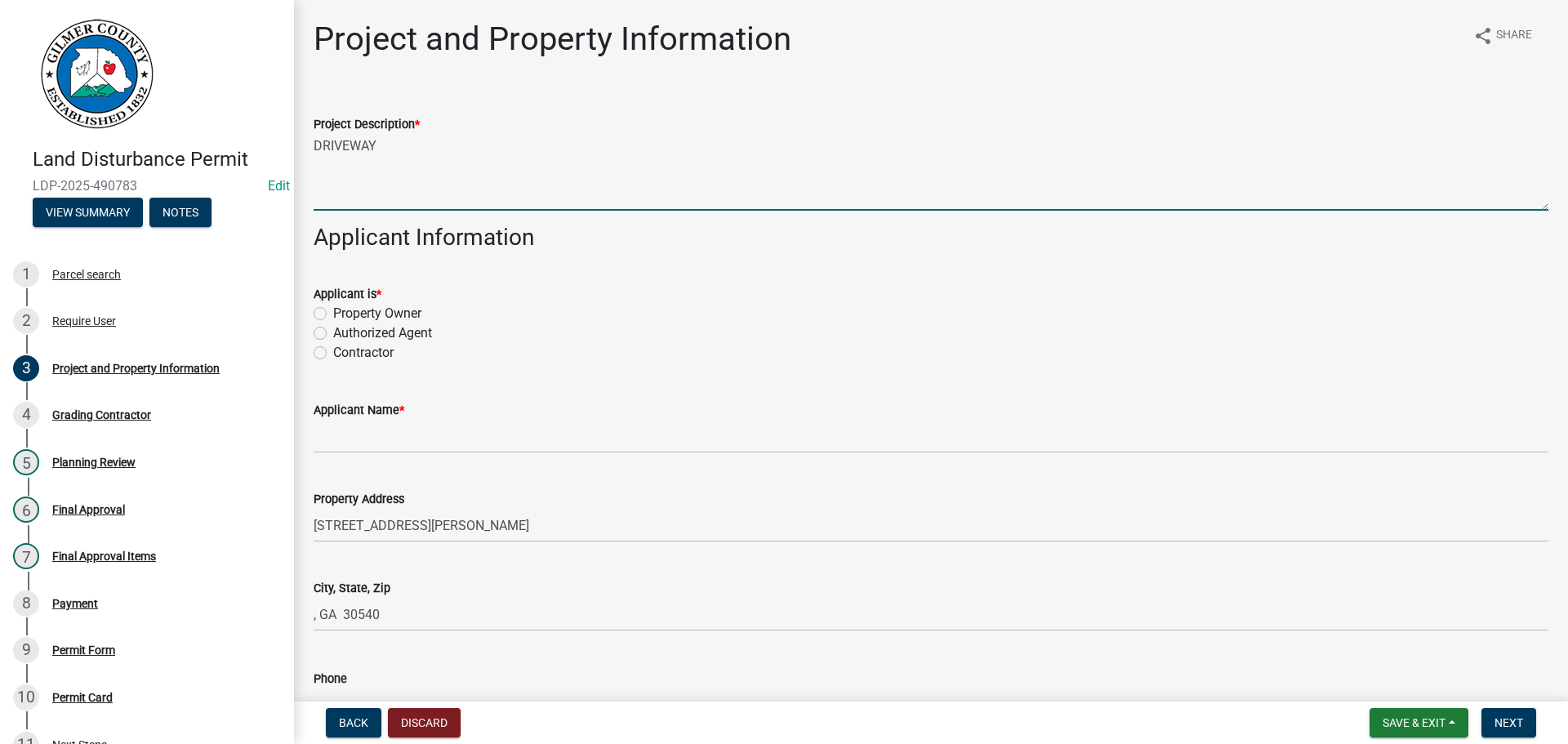
type textarea "DRIVEWAY"
click at [334, 314] on label "Property Owner" at bounding box center [378, 313] width 88 height 19
click at [334, 314] on input "Property Owner" at bounding box center [339, 309] width 11 height 11
radio input "true"
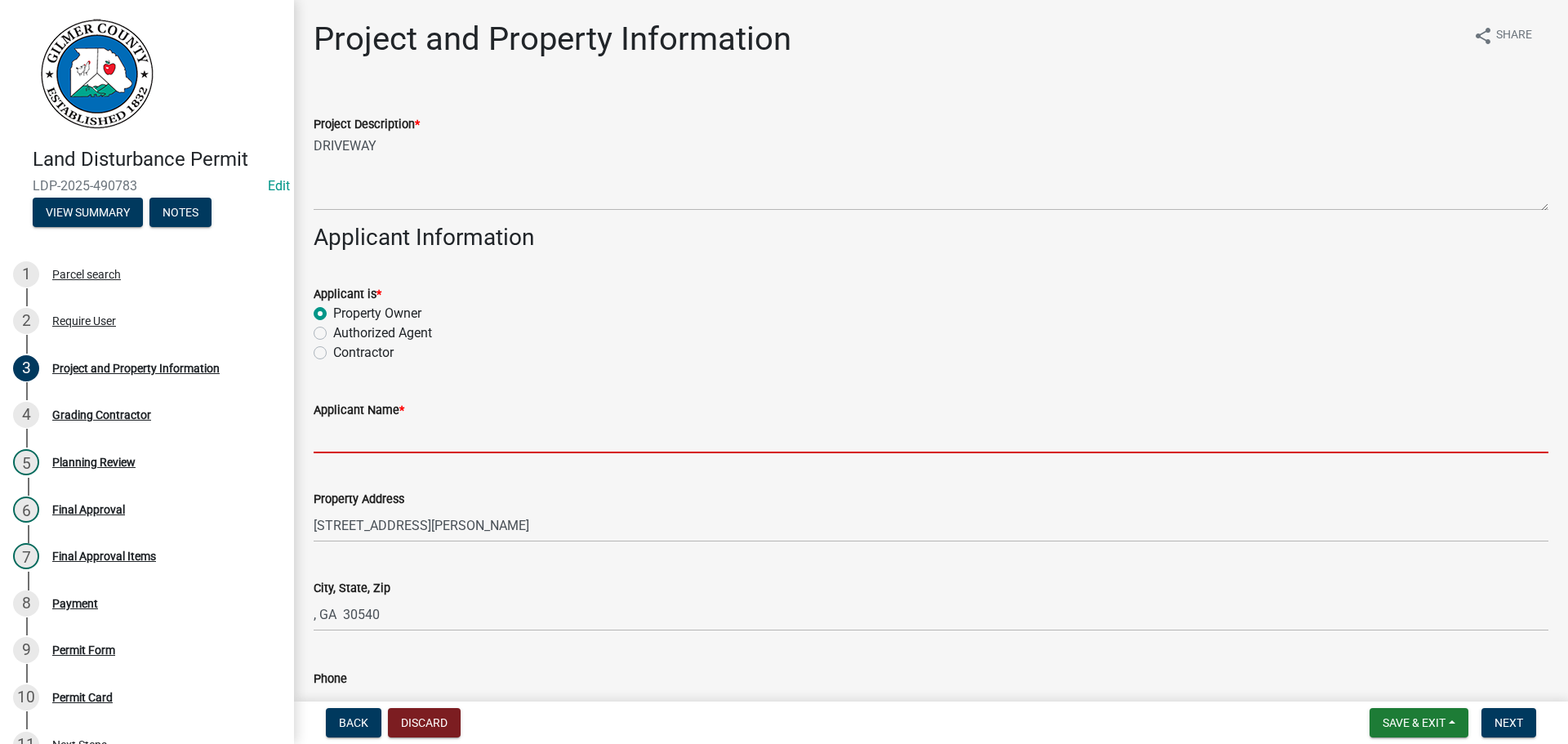
drag, startPoint x: 409, startPoint y: 433, endPoint x: 399, endPoint y: 426, distance: 12.2
click at [409, 433] on input "Applicant Name *" at bounding box center [931, 436] width 1235 height 34
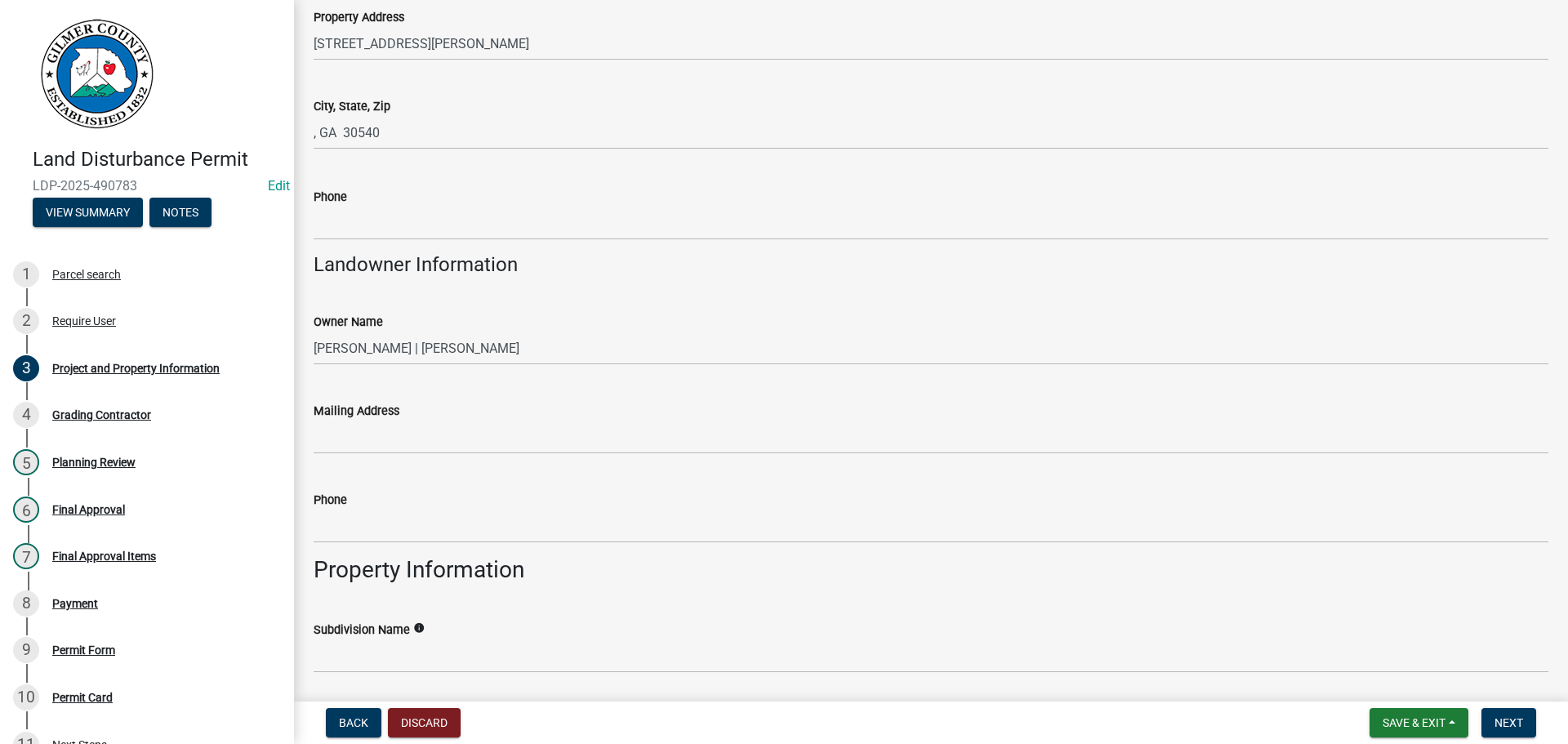
scroll to position [490, 0]
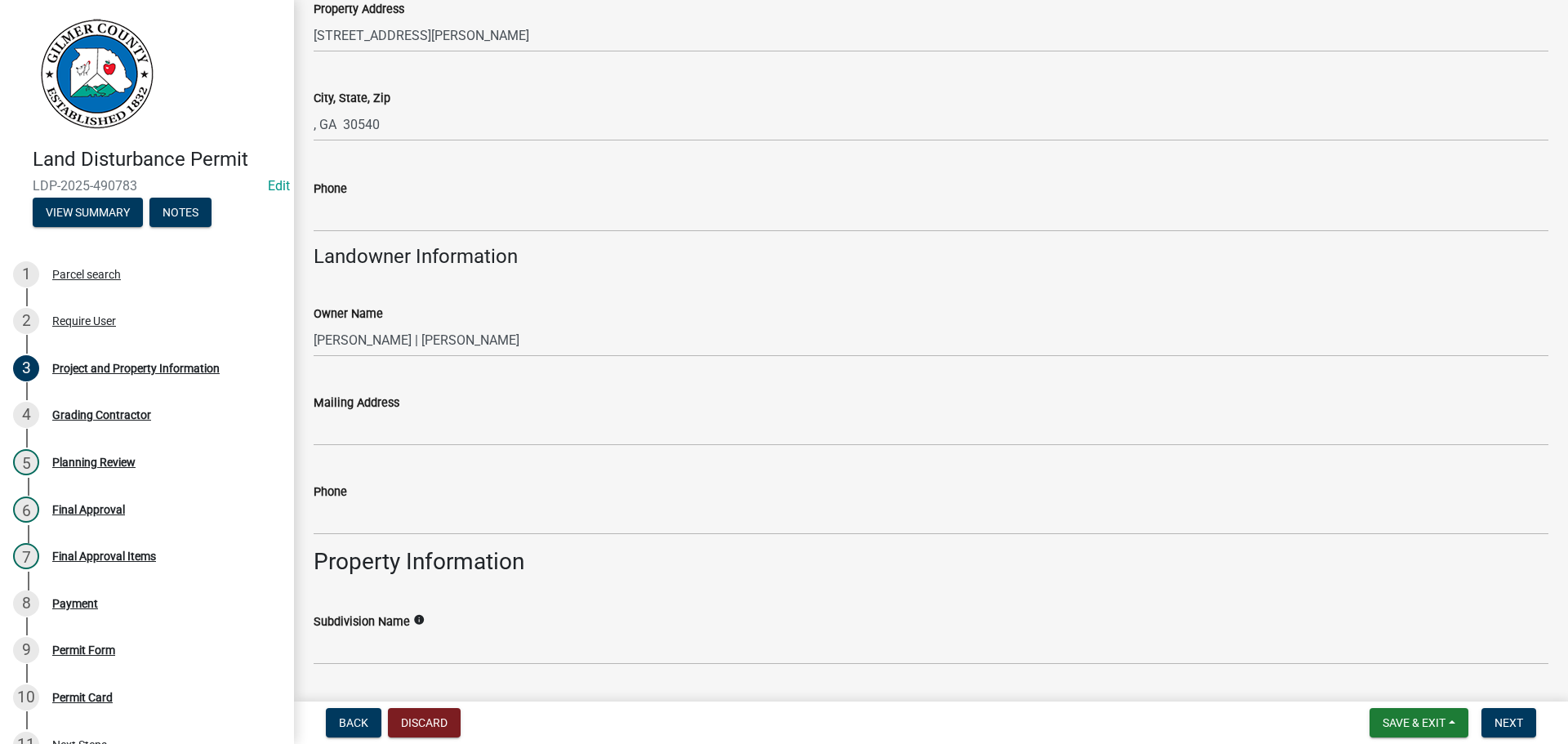
type input "RONALD HOLBROOK"
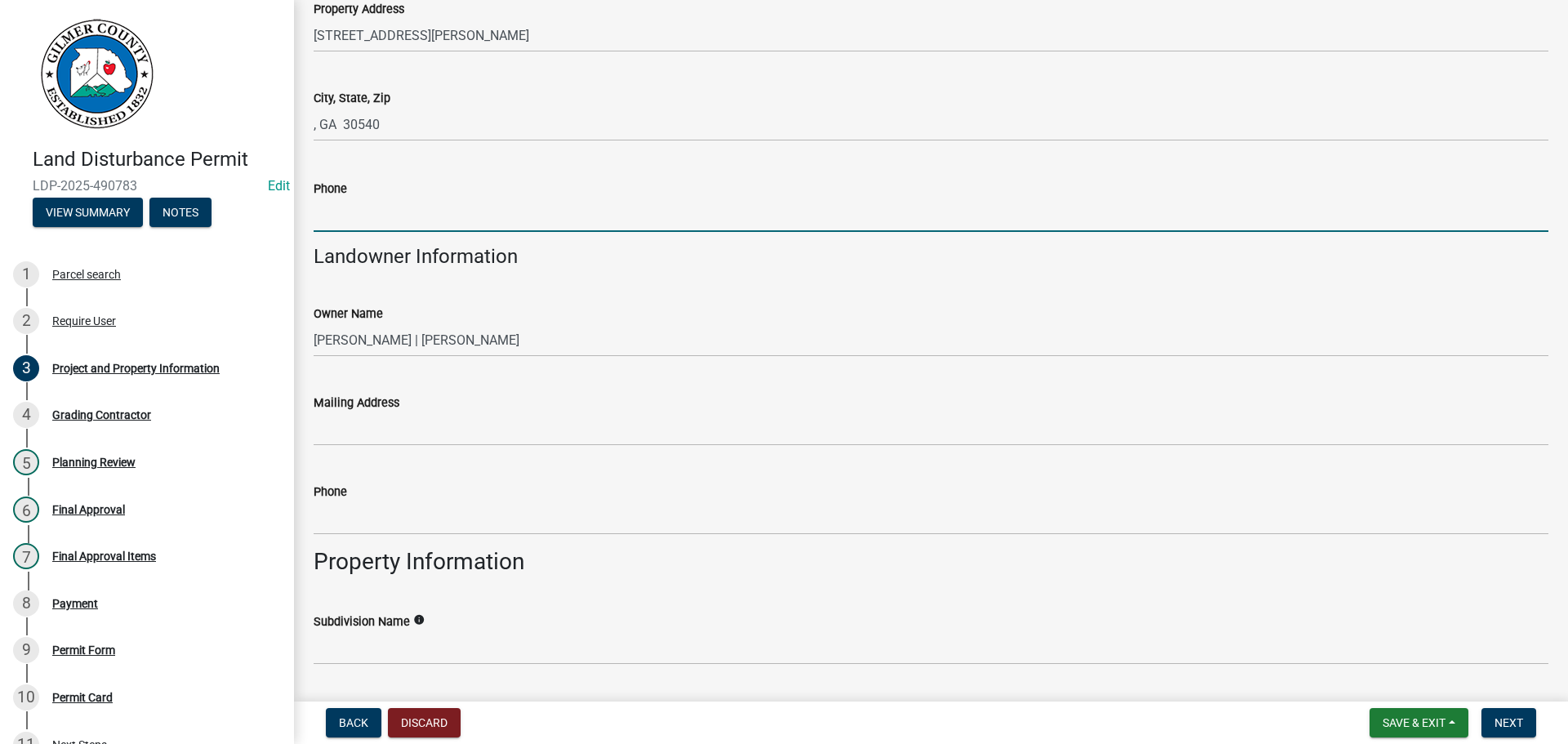
click at [340, 217] on input "Phone" at bounding box center [931, 215] width 1235 height 34
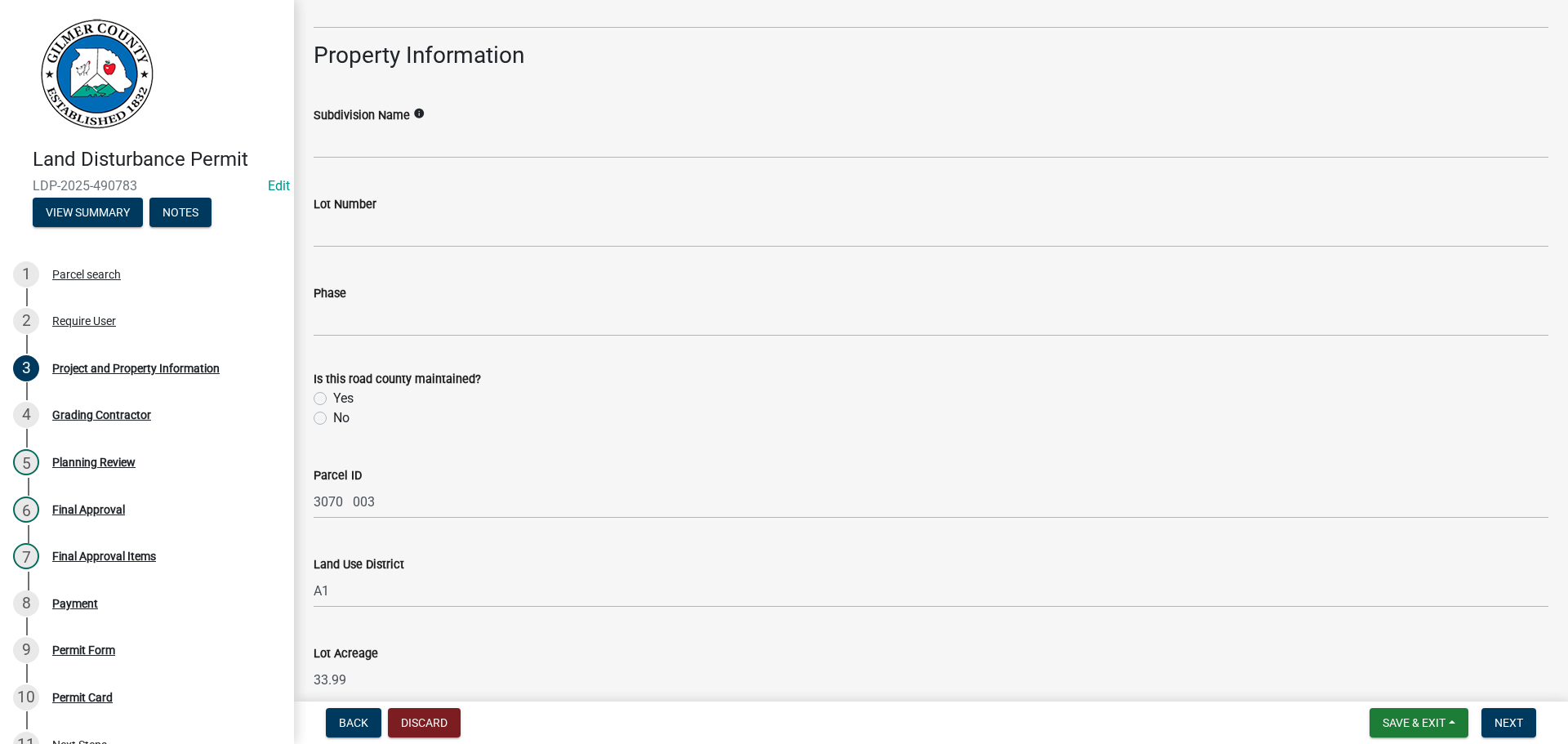
scroll to position [1143, 0]
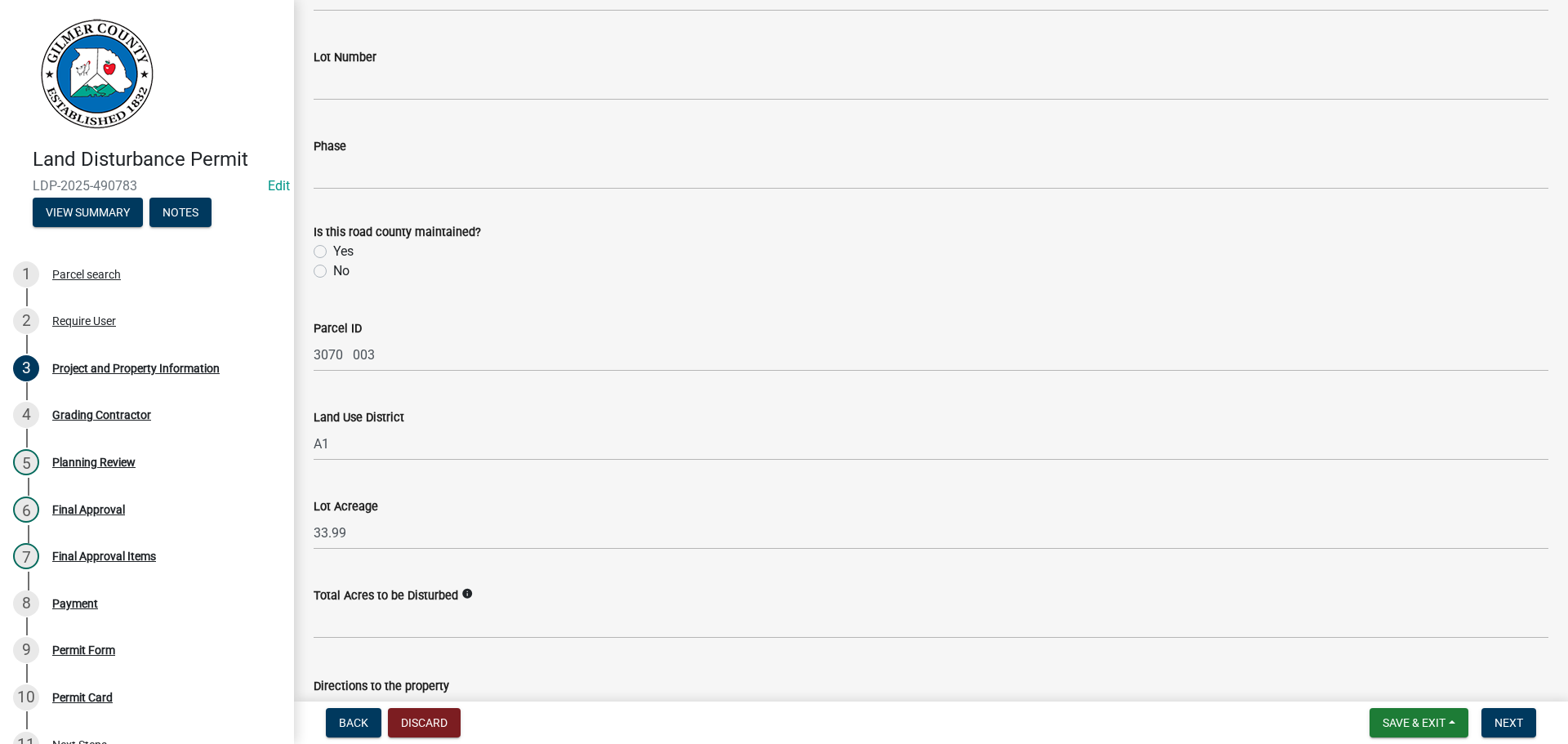
type input "404-550-8911"
click at [334, 250] on label "Yes" at bounding box center [343, 251] width 20 height 19
click at [334, 250] on input "Yes" at bounding box center [339, 247] width 11 height 11
radio input "true"
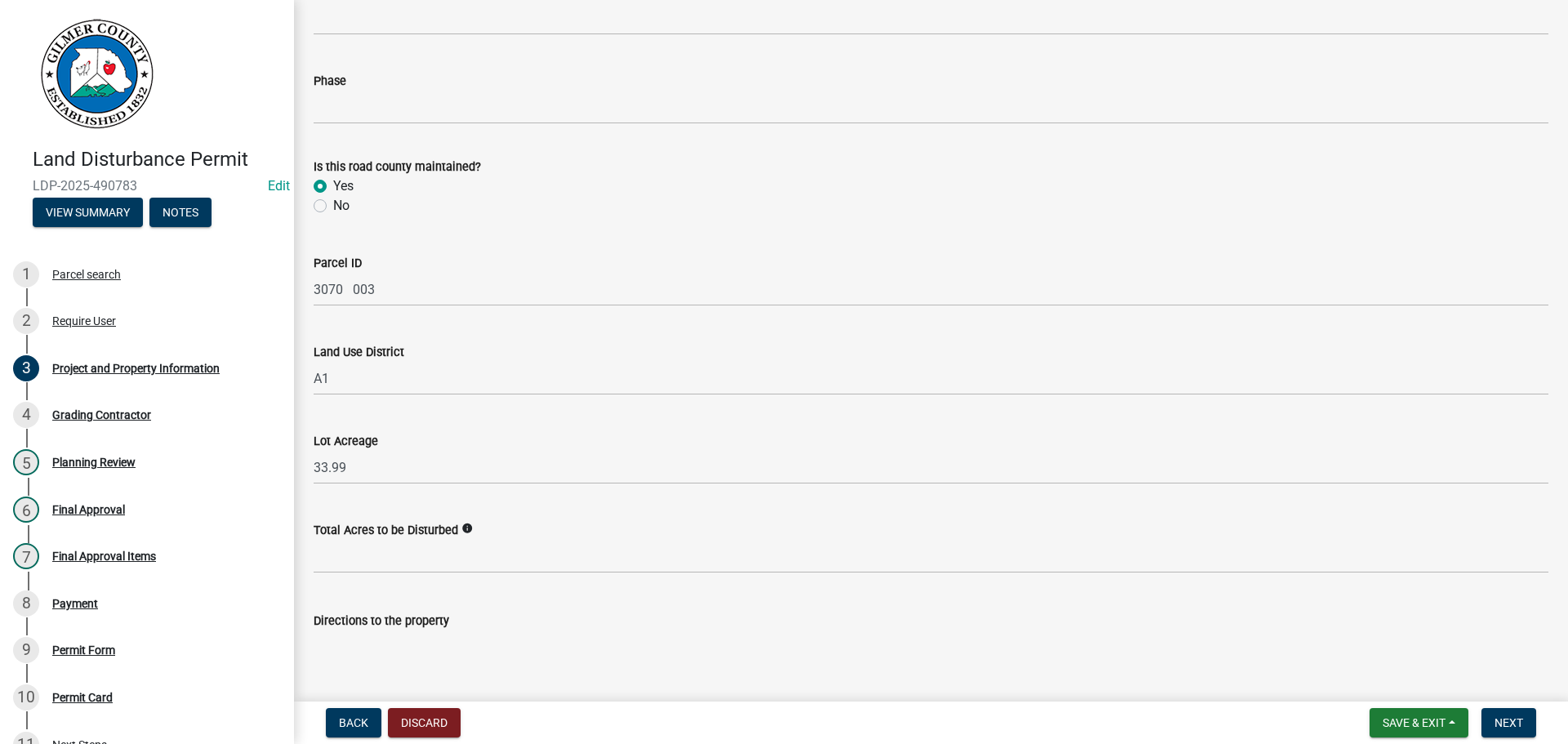
scroll to position [1298, 0]
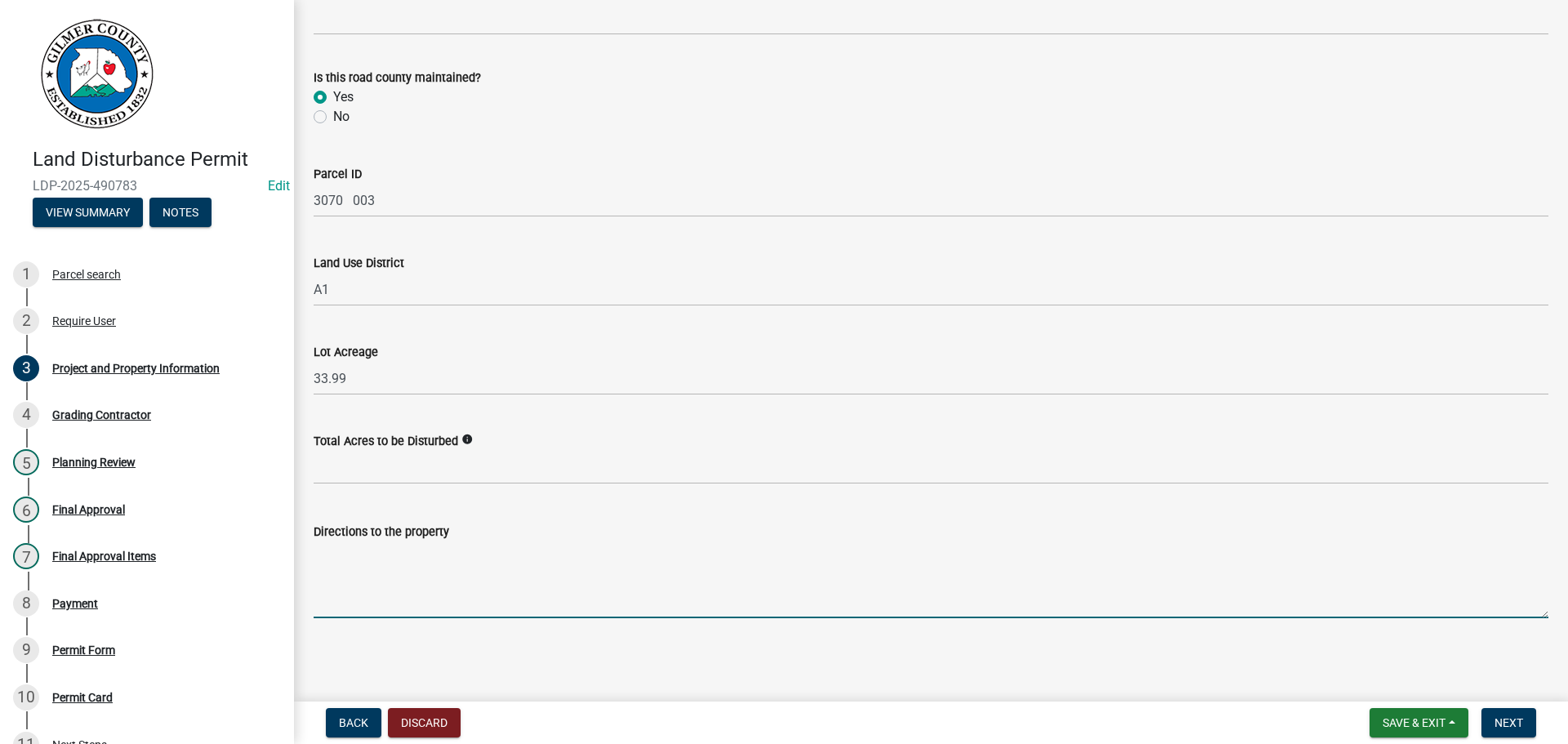
click at [366, 570] on textarea "Directions to the property" at bounding box center [931, 579] width 1235 height 77
type textarea "JO9HN CALL RD TO DAM"
click at [1490, 716] on button "Next" at bounding box center [1509, 722] width 55 height 29
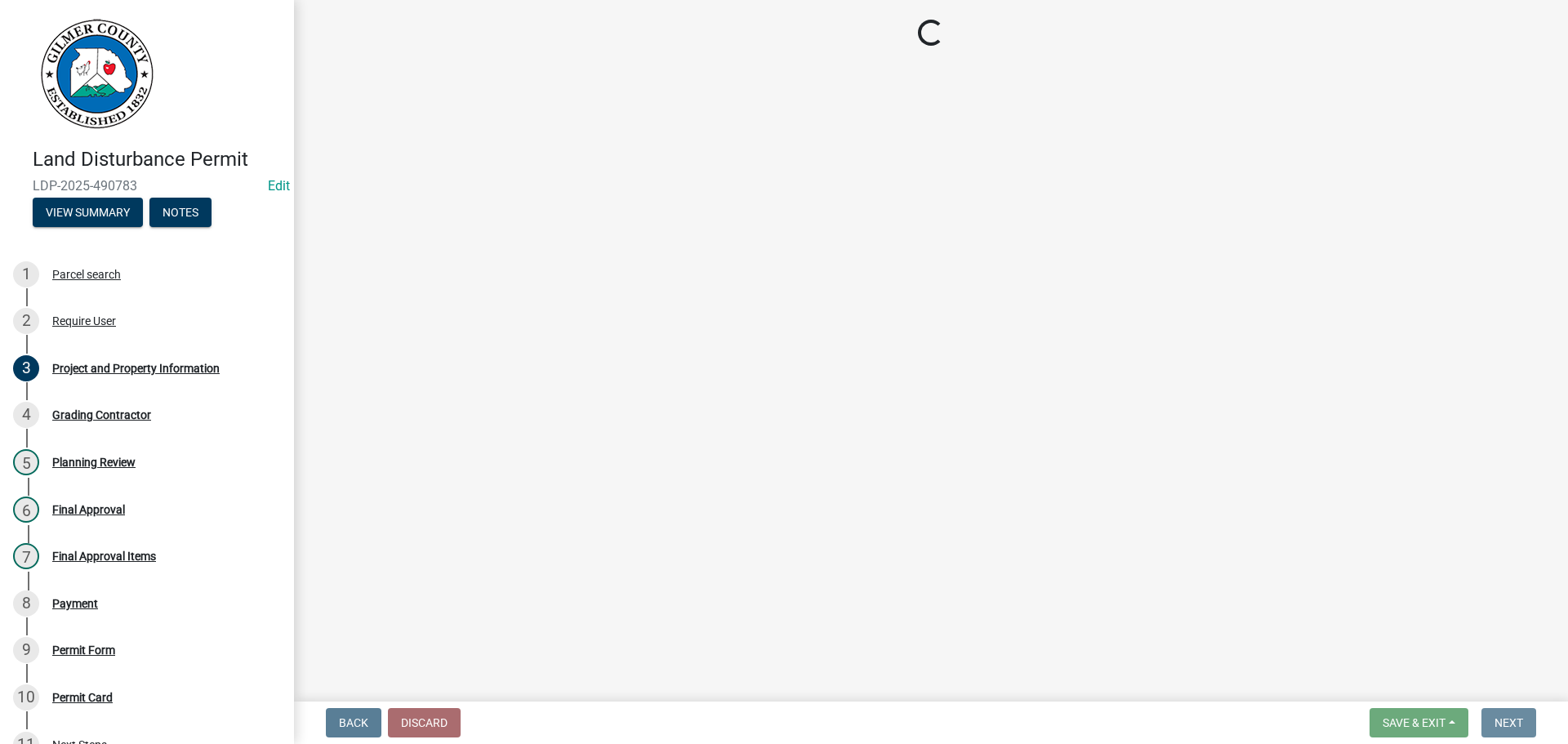
scroll to position [0, 0]
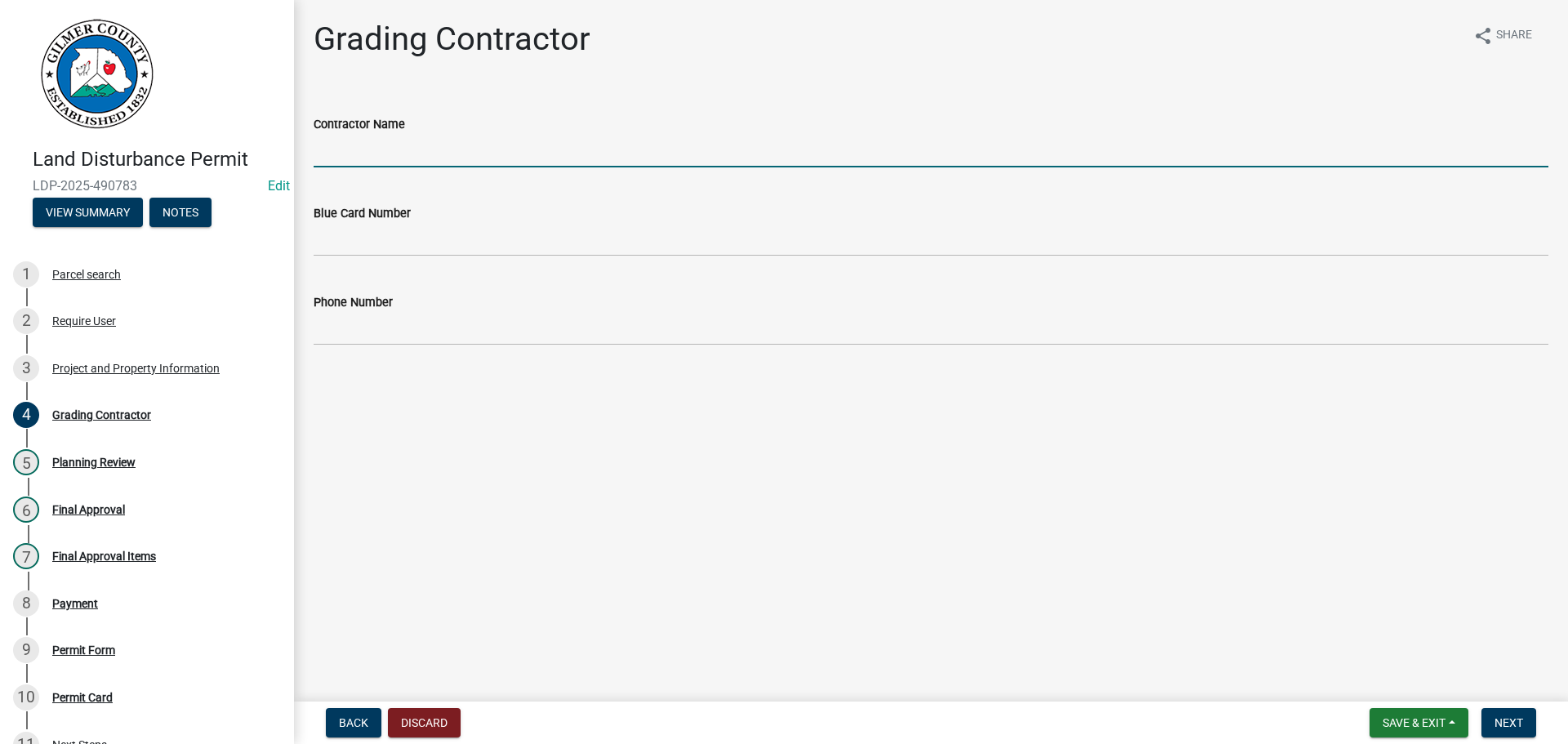
click at [422, 146] on input "Contractor Name" at bounding box center [931, 150] width 1235 height 34
click at [384, 143] on input "CHARLES IWELLS" at bounding box center [931, 150] width 1235 height 34
type input "CHARLES WELLS"
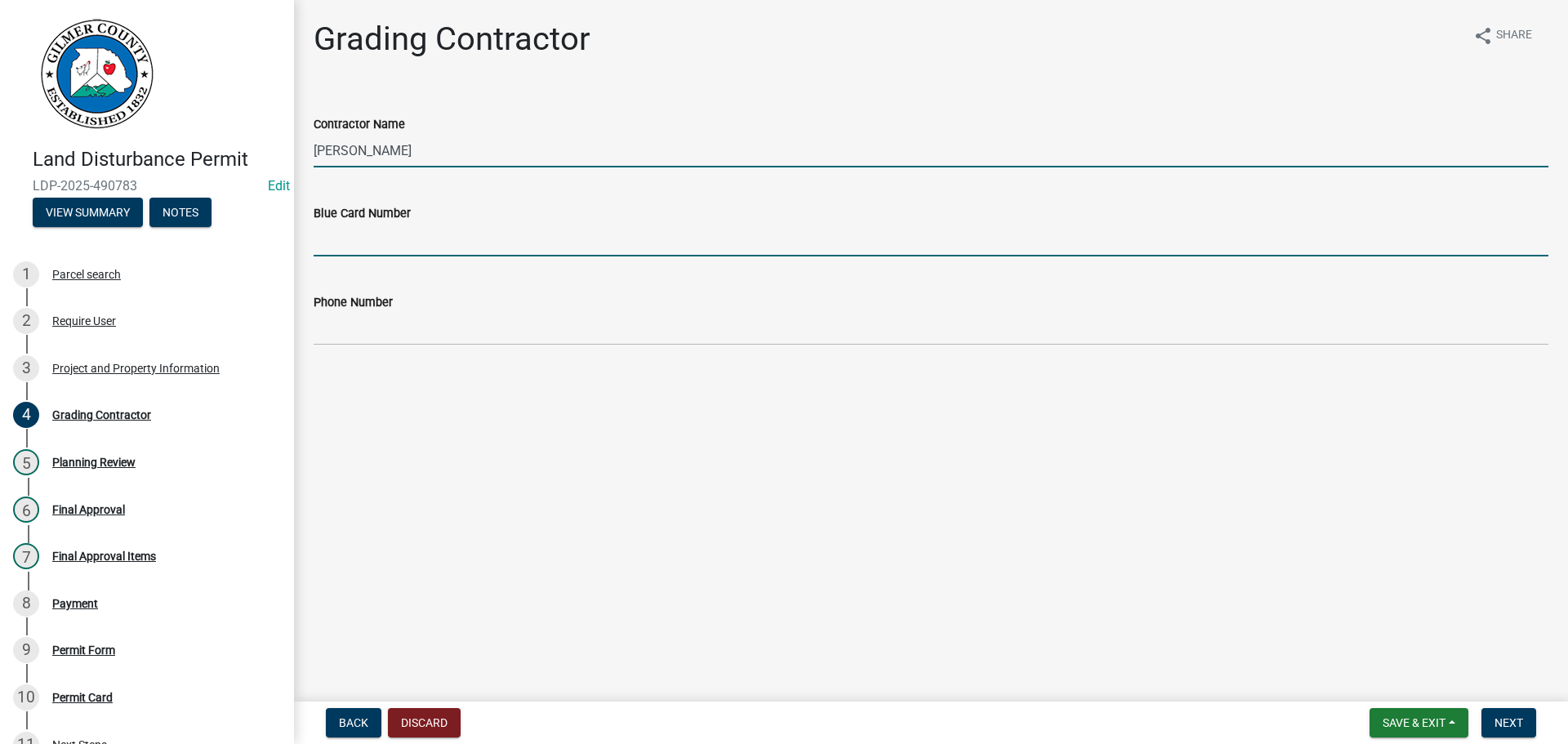
click at [369, 241] on input "Blue Card Number" at bounding box center [931, 240] width 1235 height 34
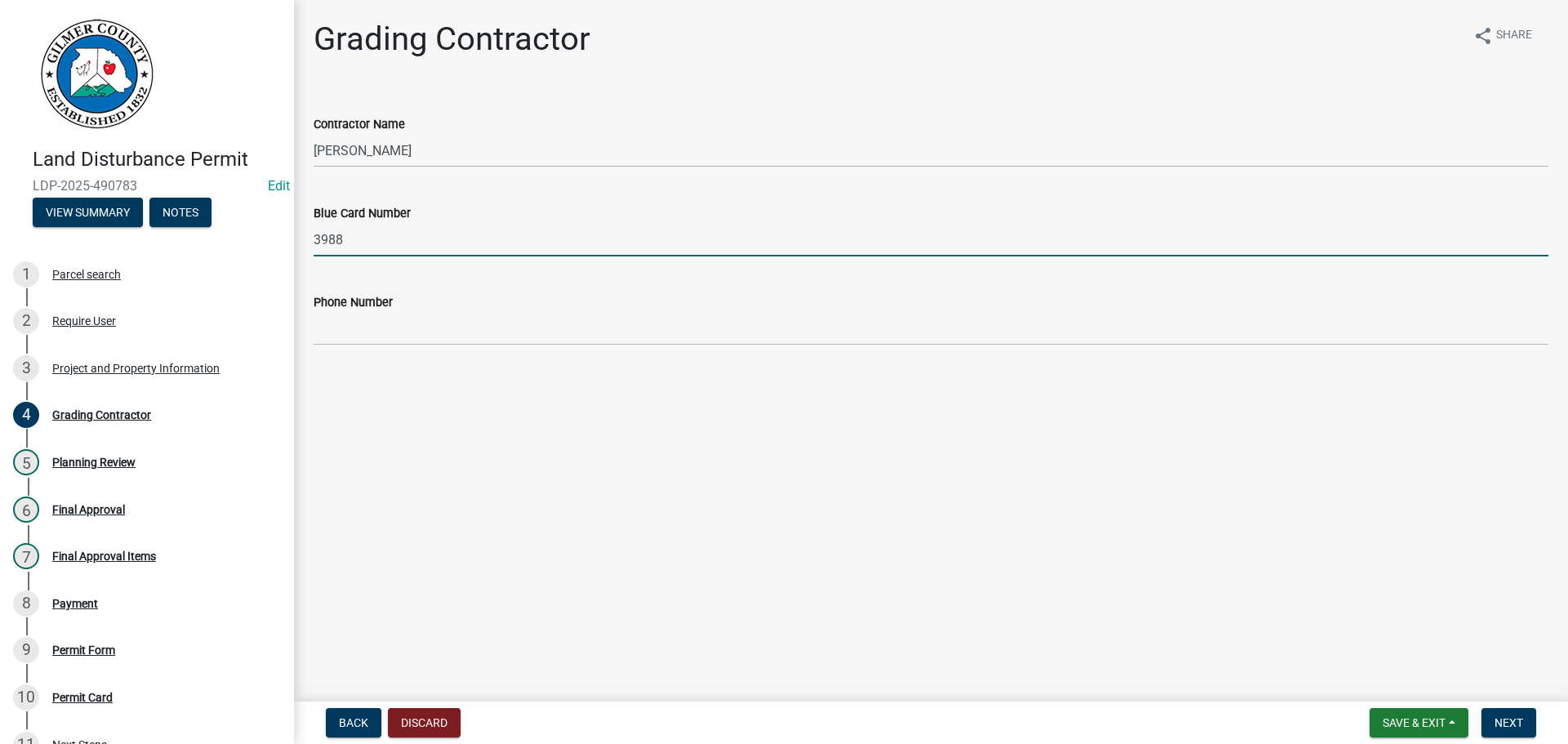
type input "3988"
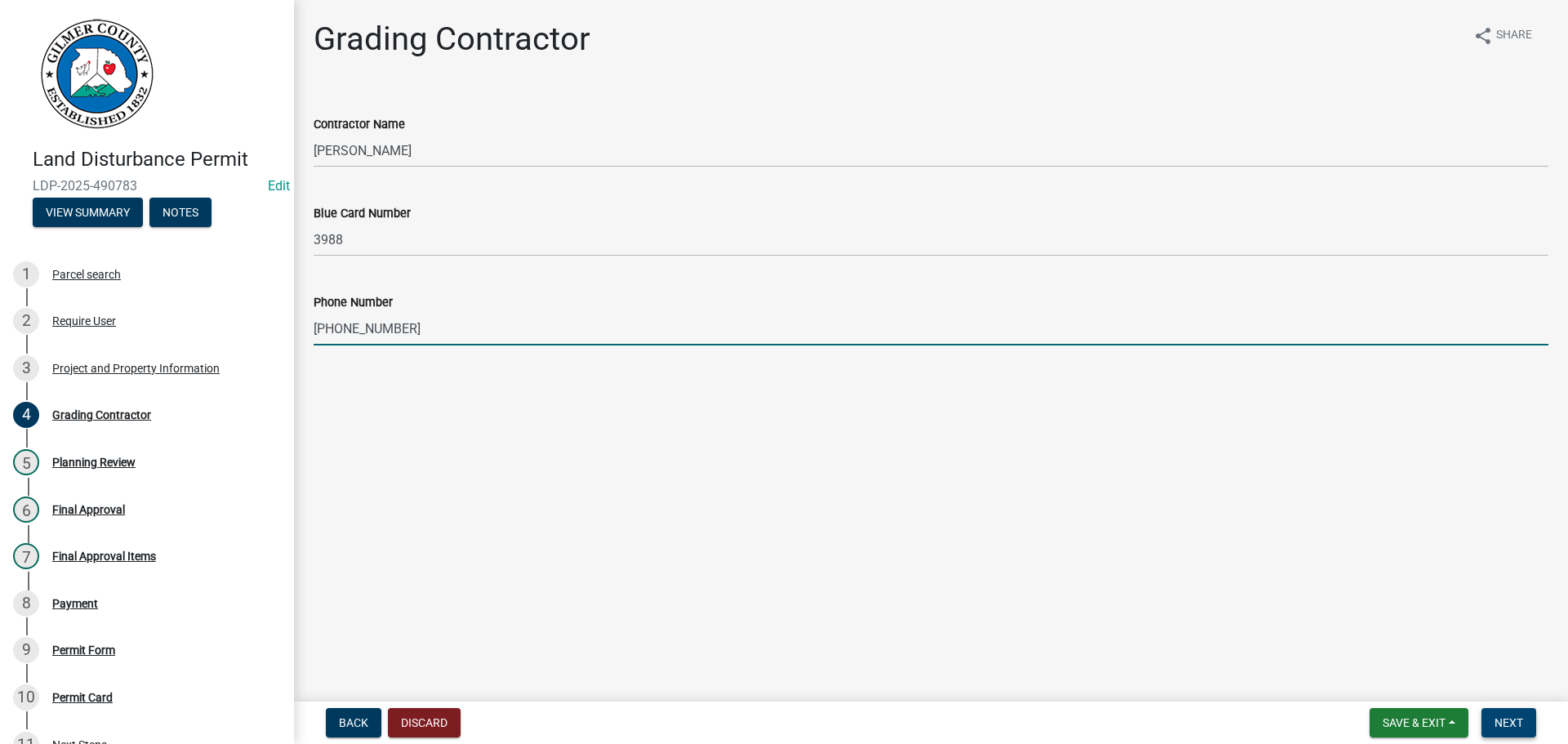
type input "706-273-0600"
click at [1516, 726] on span "Next" at bounding box center [1509, 722] width 28 height 13
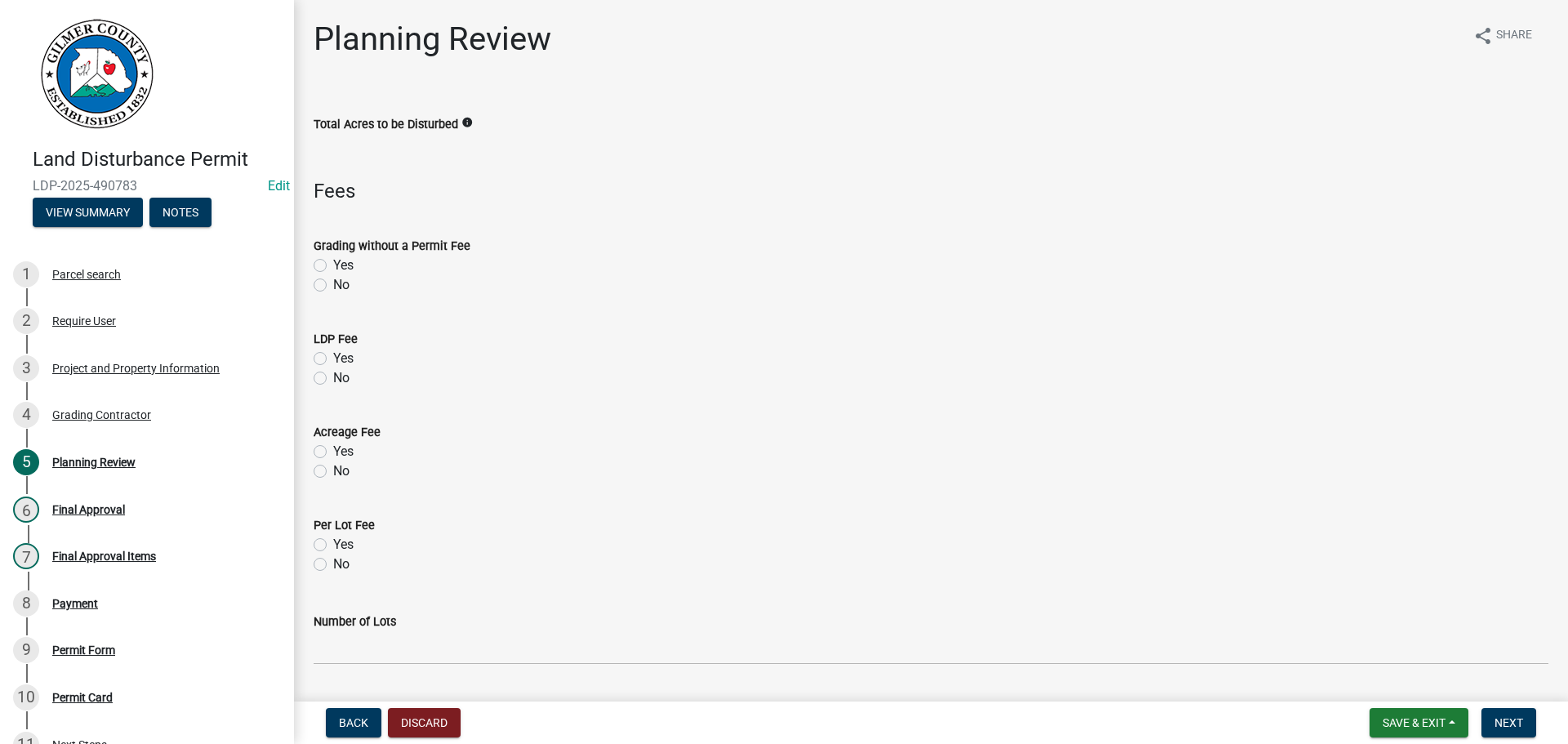
click at [334, 359] on label "Yes" at bounding box center [343, 358] width 20 height 19
click at [334, 359] on input "Yes" at bounding box center [339, 354] width 11 height 11
radio input "true"
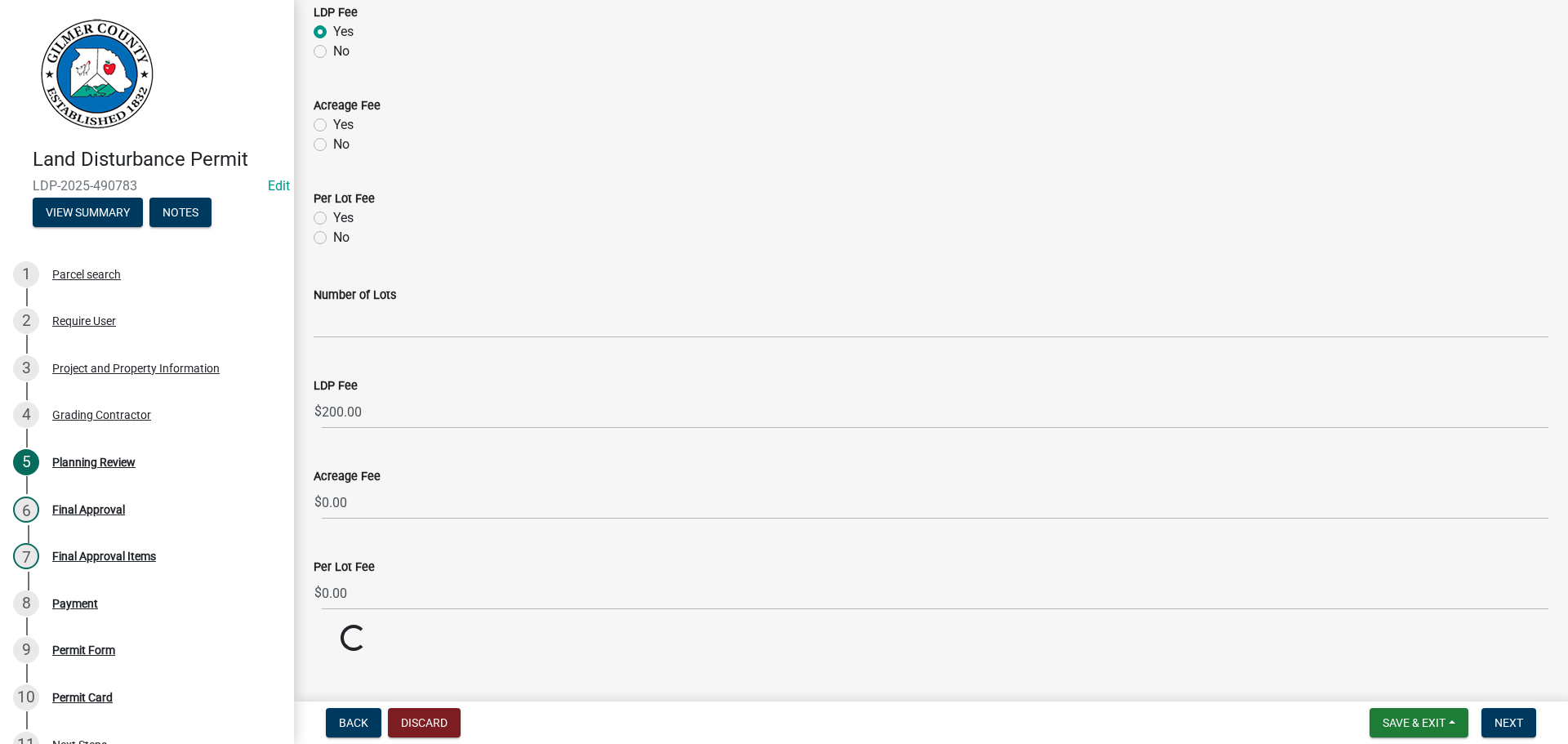
scroll to position [349, 0]
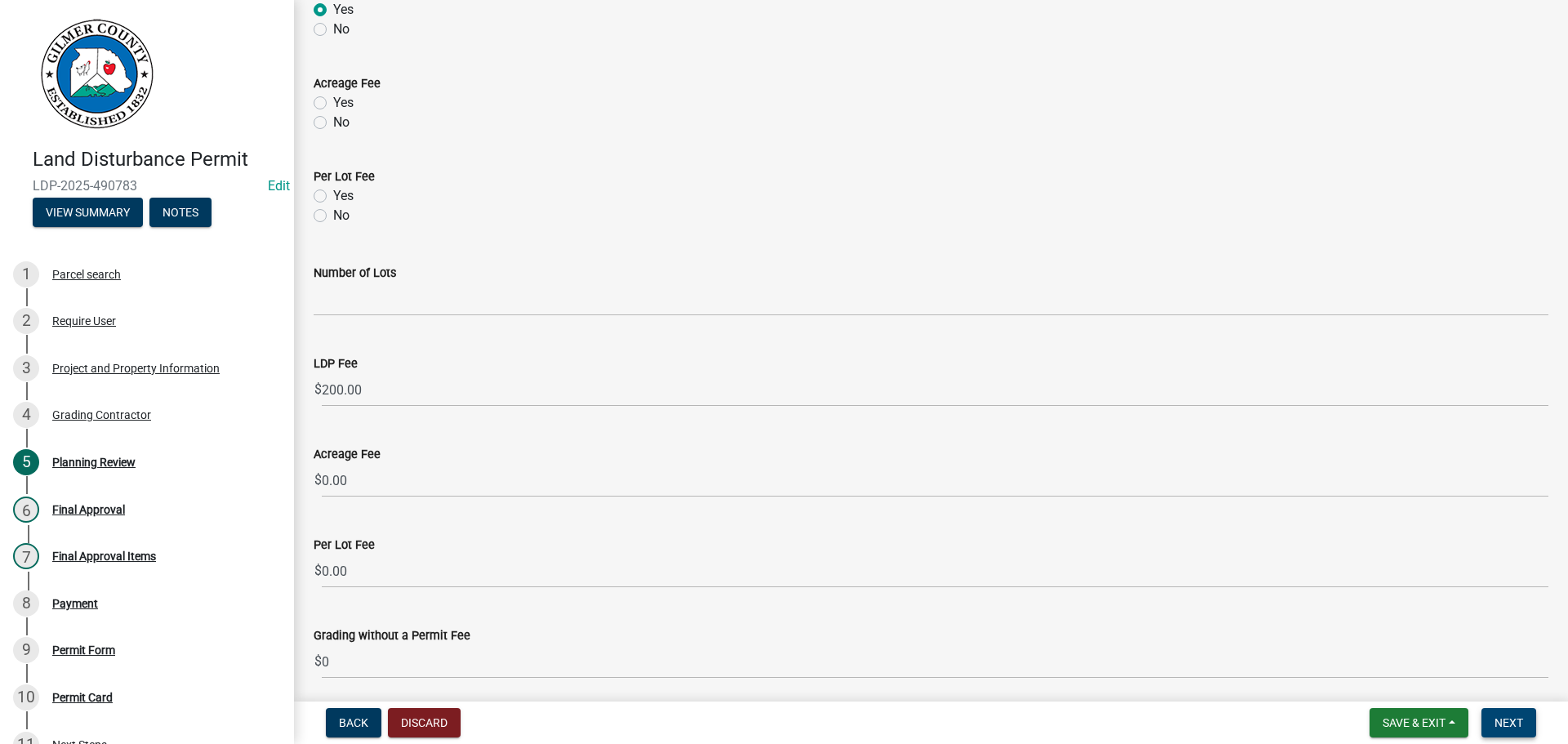
click at [1497, 719] on span "Next" at bounding box center [1509, 722] width 28 height 13
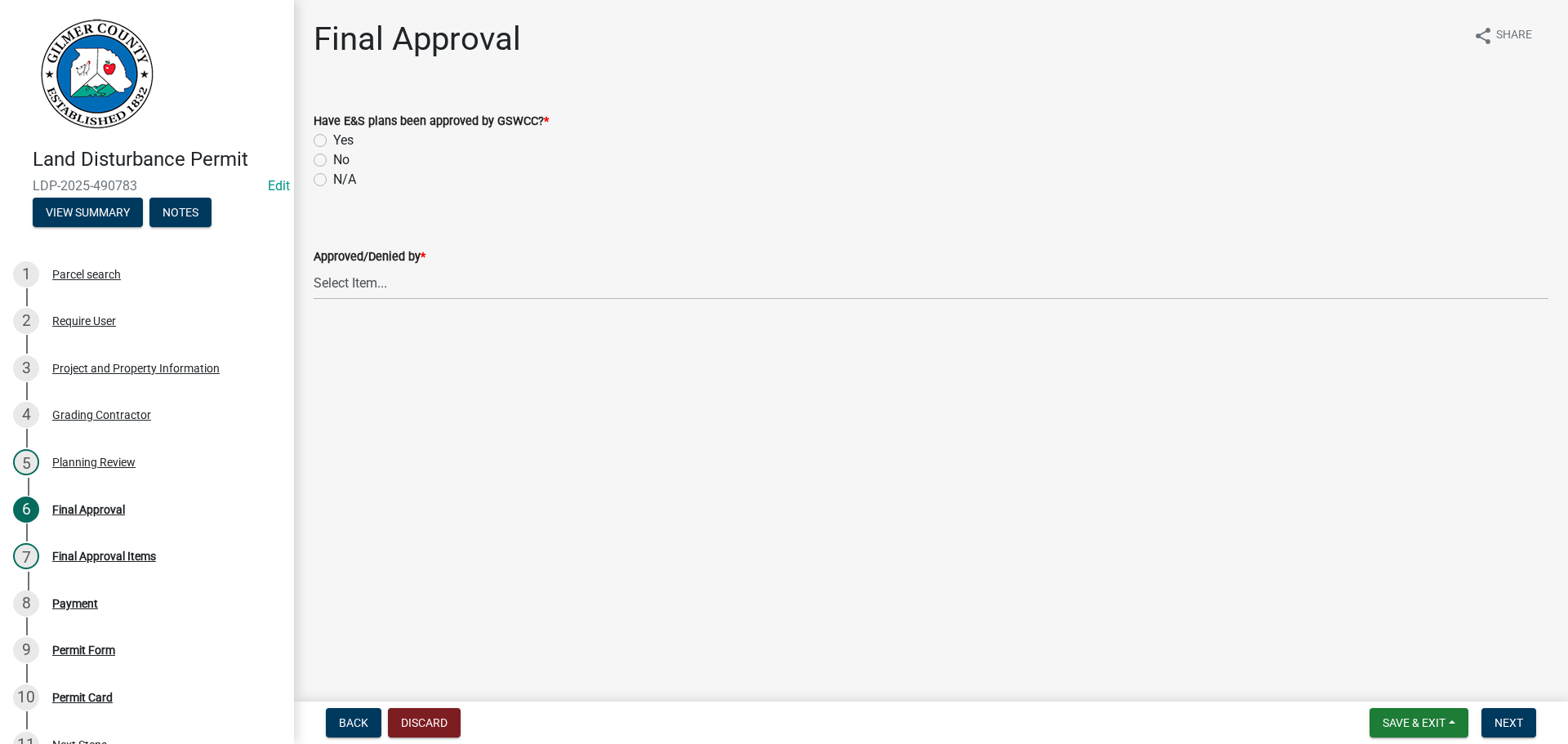
click at [334, 180] on label "N/A" at bounding box center [345, 180] width 23 height 19
click at [334, 180] on input "N/A" at bounding box center [339, 175] width 11 height 11
radio input "true"
click at [375, 285] on select "Select Item... [PERSON_NAME] [PERSON_NAME] [PERSON_NAME] [PERSON_NAME] [PERSON_…" at bounding box center [931, 283] width 1235 height 34
click at [313, 266] on select "Select Item... [PERSON_NAME] [PERSON_NAME] [PERSON_NAME] [PERSON_NAME] [PERSON_…" at bounding box center [931, 283] width 1235 height 34
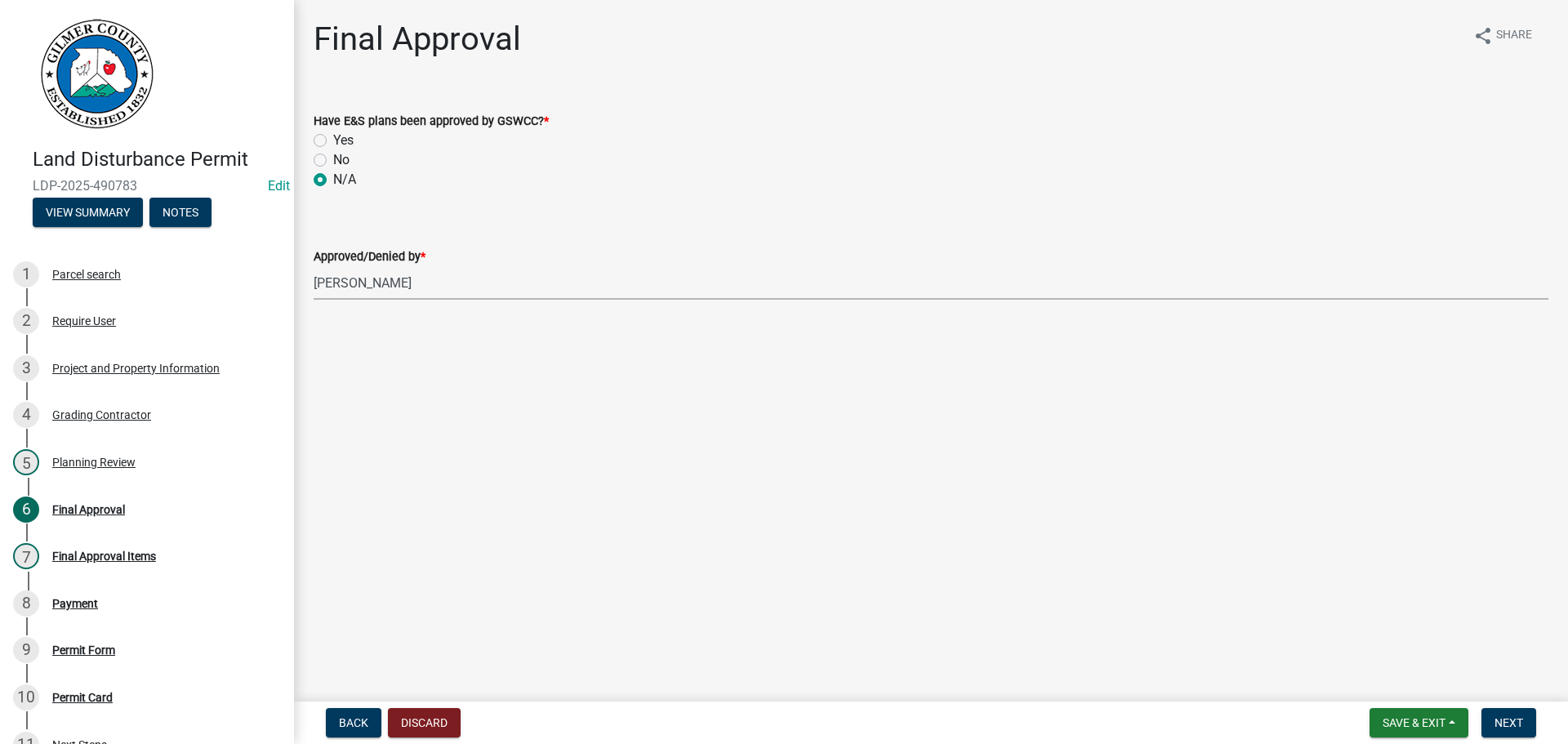
select select "f66b4cef-93c9-440c-84d8-a2c8d35cb7c1"
click at [1511, 723] on span "Next" at bounding box center [1509, 722] width 28 height 13
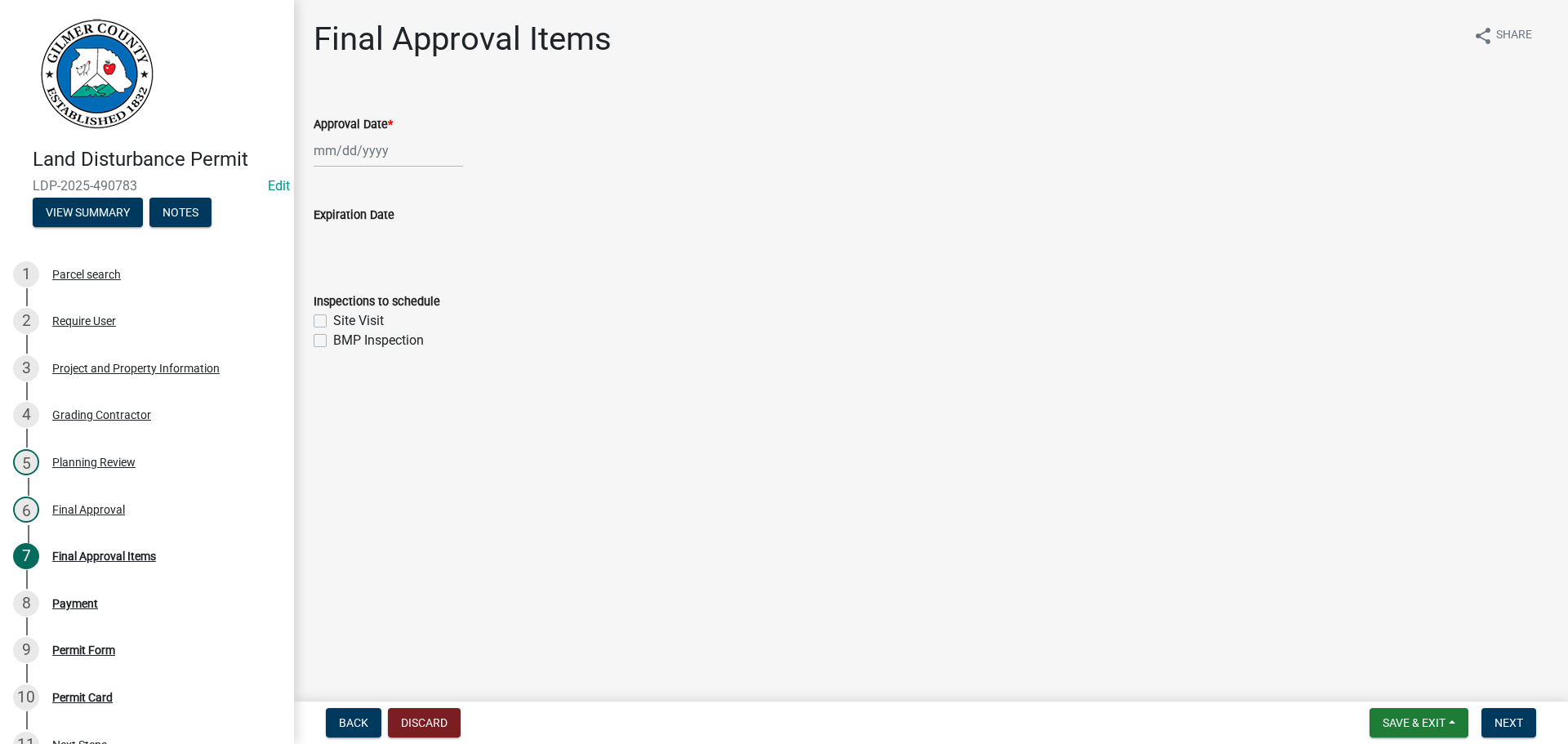
click at [357, 140] on div at bounding box center [388, 150] width 150 height 34
select select "10"
select select "2025"
click at [432, 257] on div "10" at bounding box center [434, 264] width 27 height 27
type input "[DATE]"
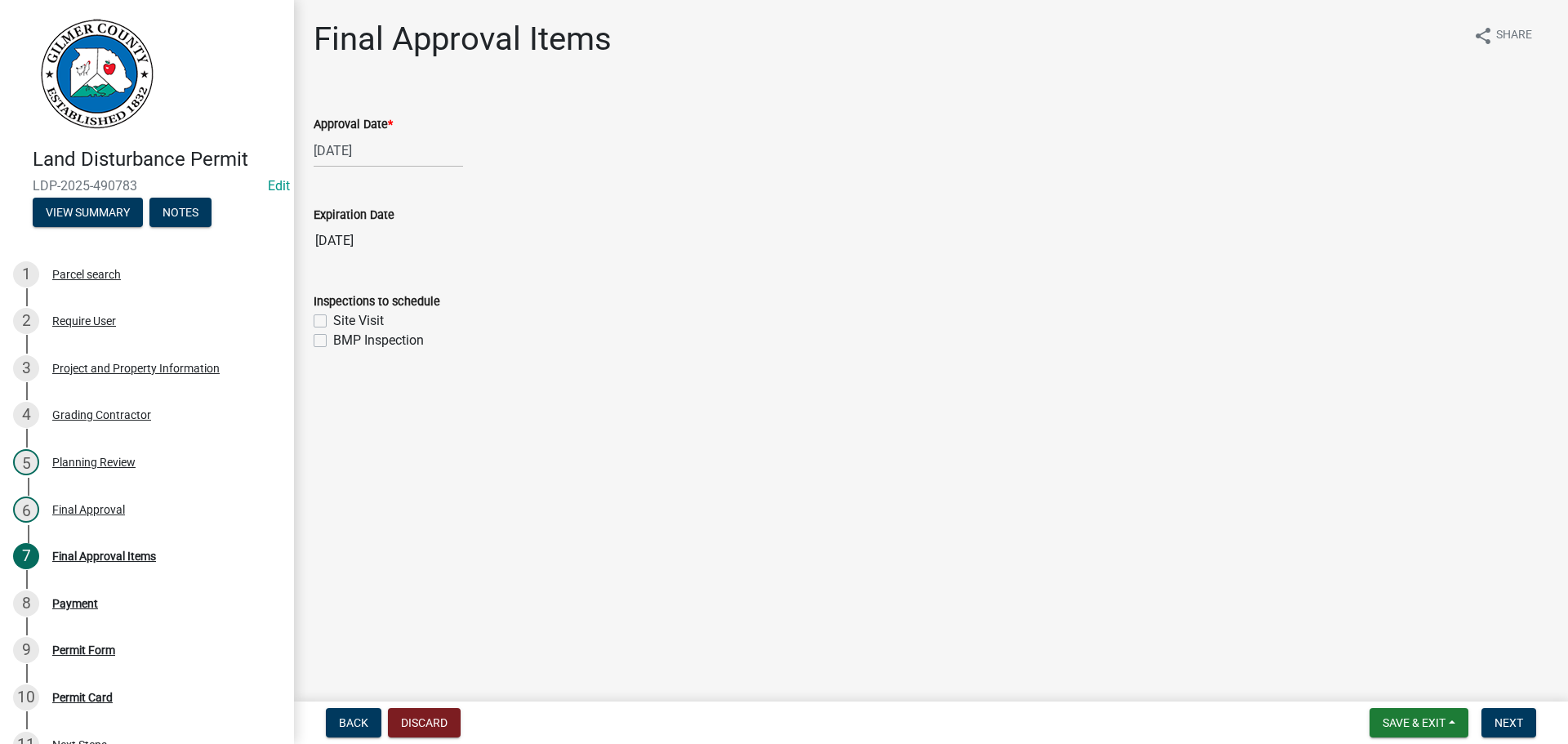
click at [324, 265] on wm-data-entity-input "Expiration Date 10/10/2028" at bounding box center [931, 227] width 1235 height 90
drag, startPoint x: 320, startPoint y: 318, endPoint x: 325, endPoint y: 345, distance: 27.5
click at [323, 328] on div "Site Visit" at bounding box center [931, 321] width 1235 height 19
click at [334, 341] on label "BMP Inspection" at bounding box center [379, 341] width 90 height 19
click at [334, 341] on input "BMP Inspection" at bounding box center [339, 336] width 11 height 11
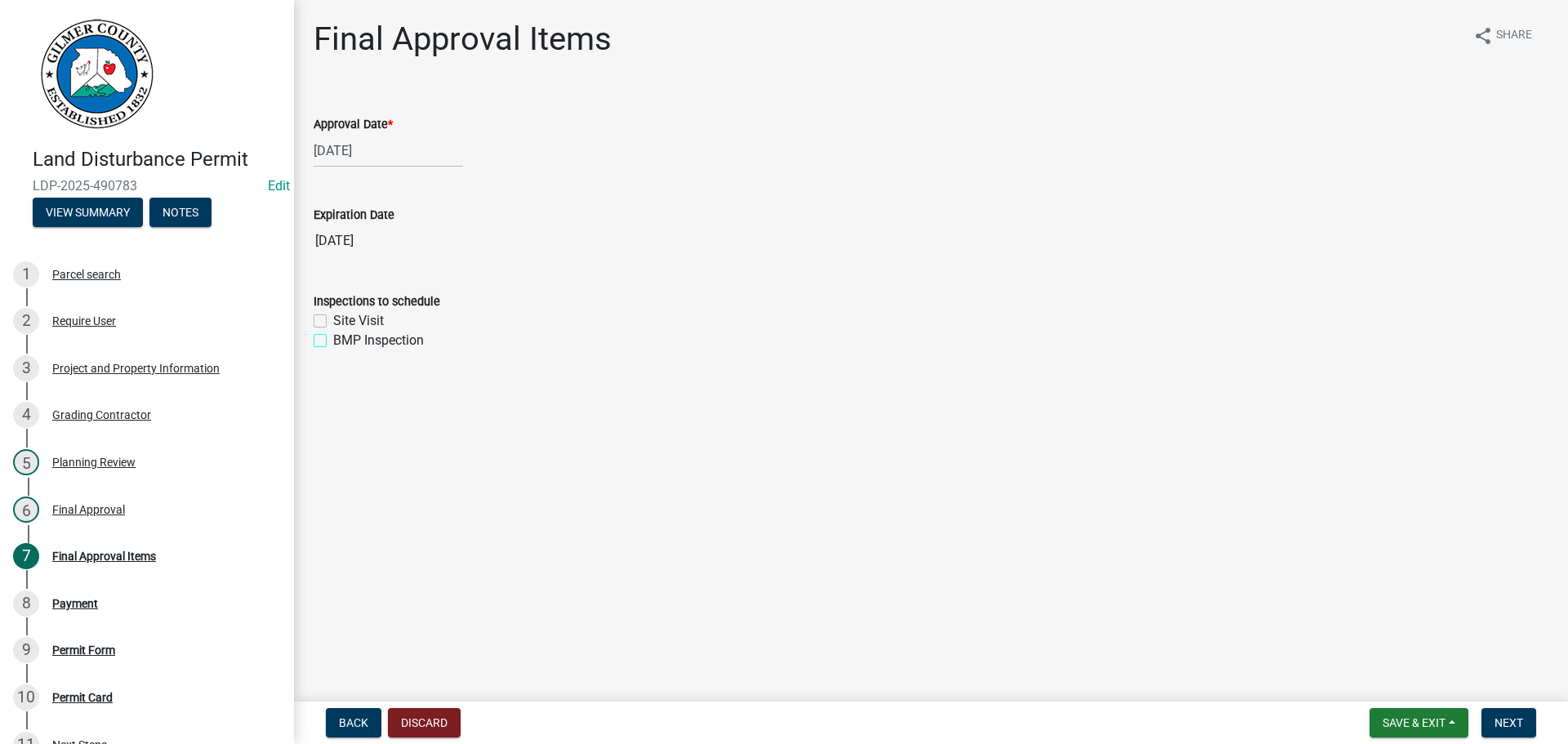
checkbox input "true"
checkbox input "false"
checkbox input "true"
click at [334, 318] on label "Site Visit" at bounding box center [358, 321] width 50 height 19
click at [334, 318] on input "Site Visit" at bounding box center [339, 317] width 11 height 11
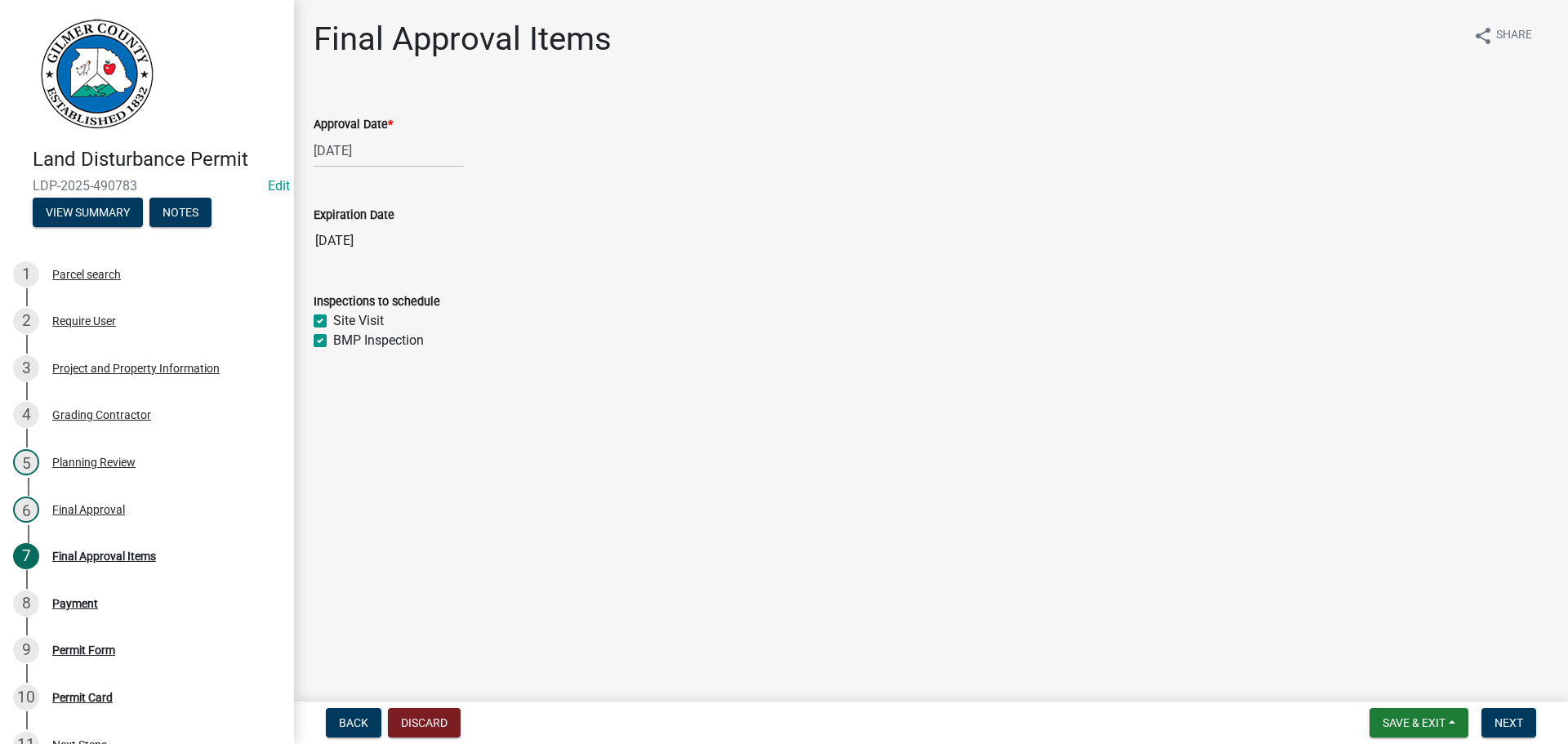
checkbox input "true"
click at [1505, 718] on span "Next" at bounding box center [1509, 722] width 28 height 13
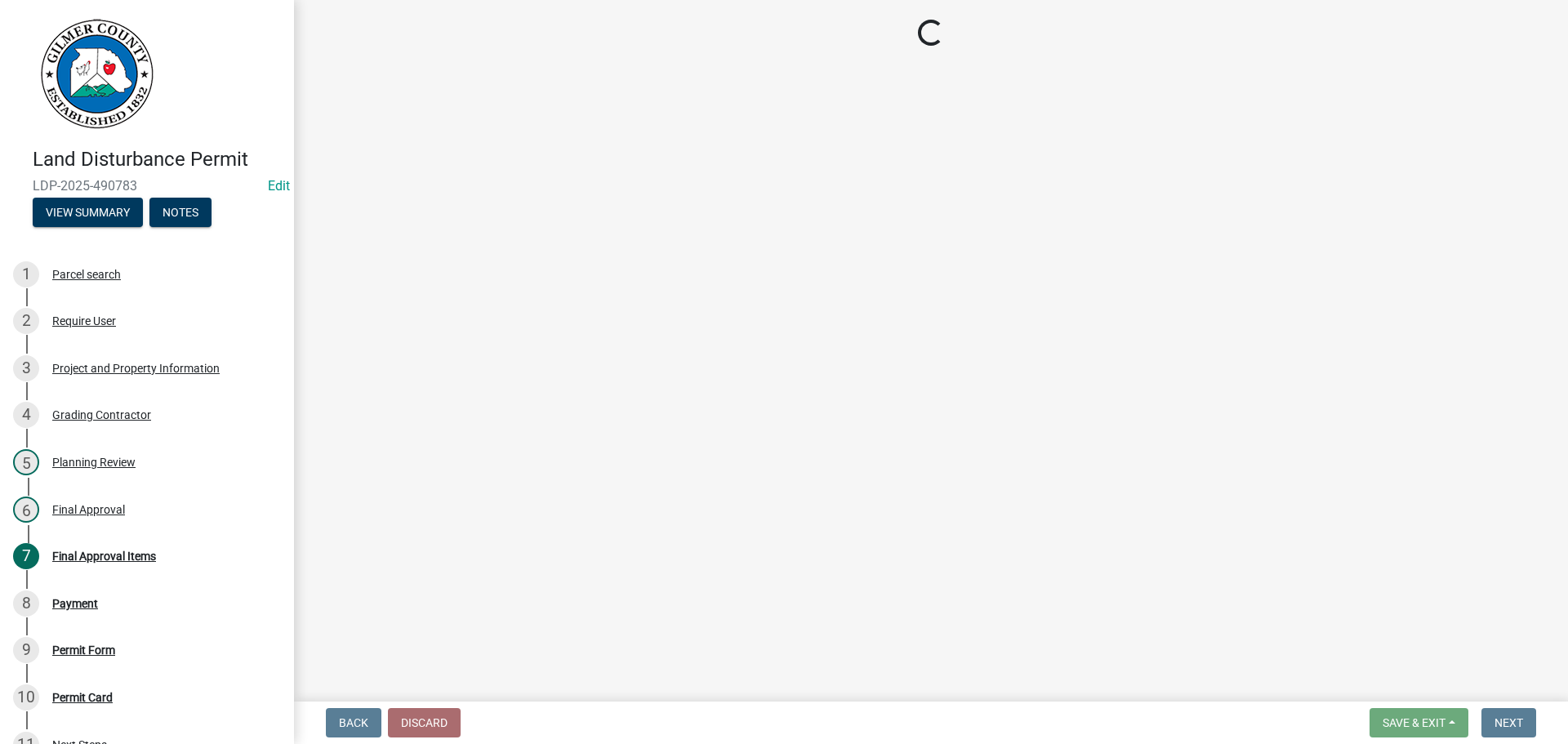
select select "2: 1"
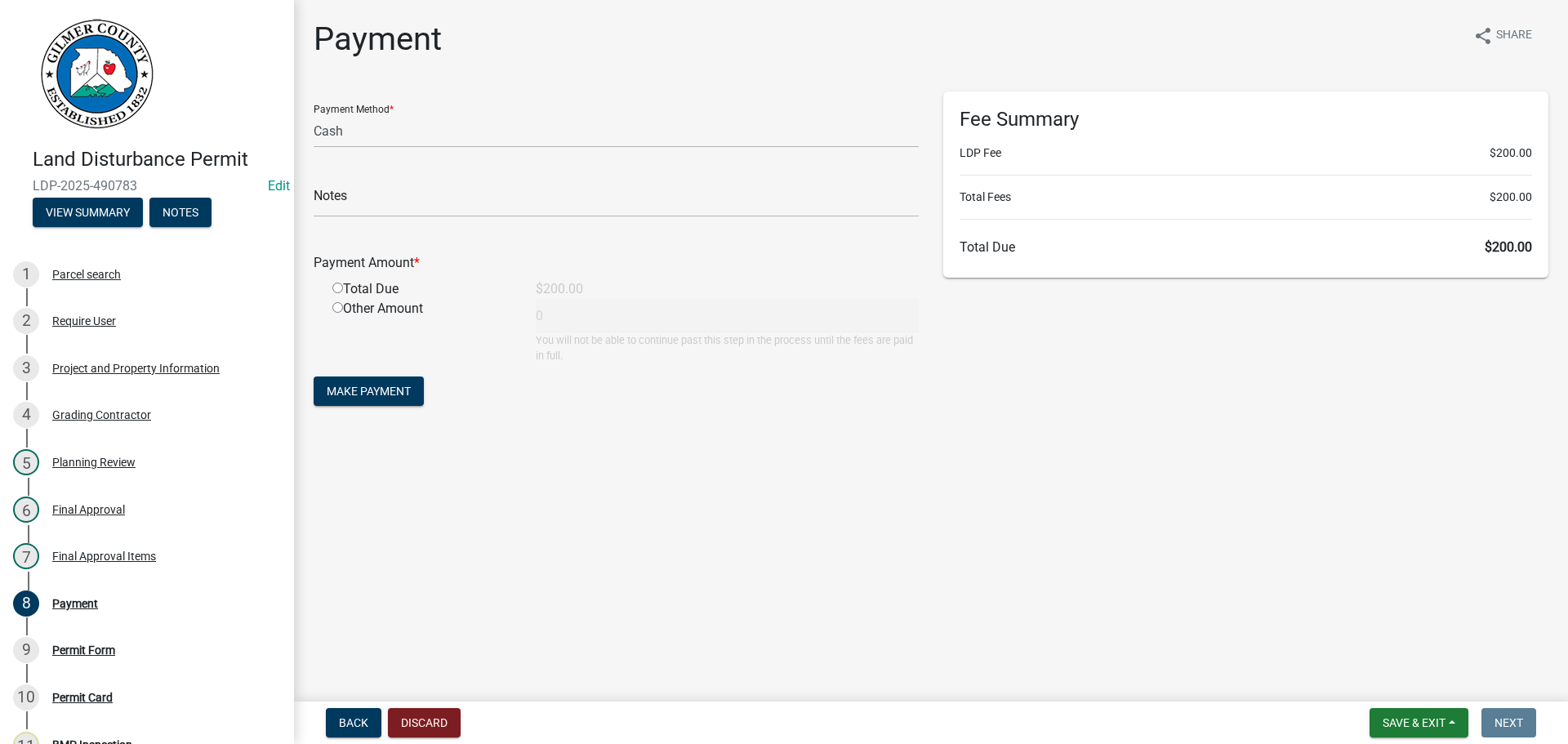
drag, startPoint x: 337, startPoint y: 285, endPoint x: 346, endPoint y: 314, distance: 30.4
click at [338, 285] on input "radio" at bounding box center [338, 288] width 11 height 11
radio input "true"
type input "200"
click at [374, 385] on span "Make Payment" at bounding box center [368, 391] width 84 height 13
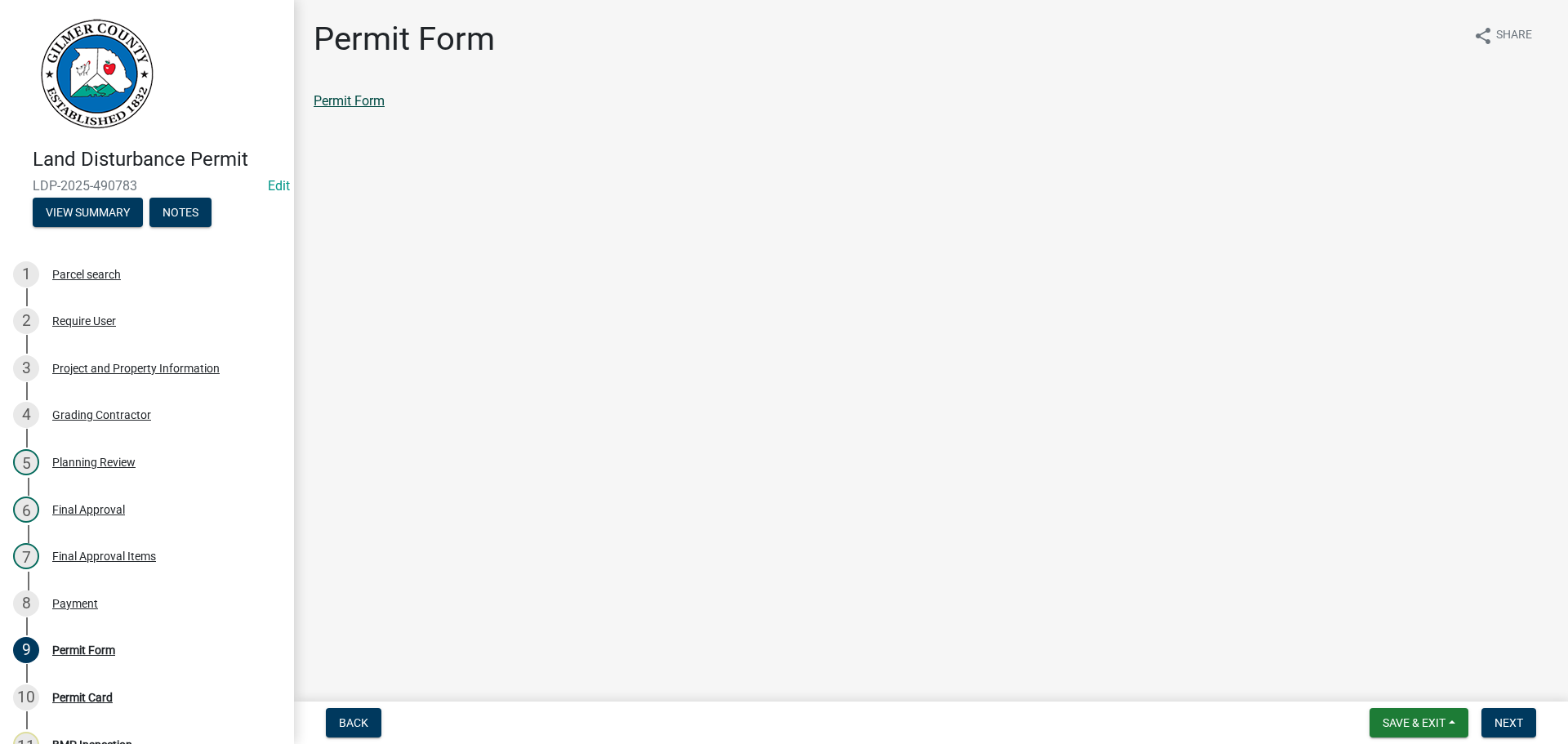
click at [377, 101] on link "Permit Form" at bounding box center [349, 101] width 71 height 16
click at [81, 689] on div "10 Permit Card" at bounding box center [141, 697] width 255 height 27
drag, startPoint x: 1491, startPoint y: 714, endPoint x: 1502, endPoint y: 711, distance: 11.4
click at [1492, 714] on button "Next" at bounding box center [1509, 722] width 55 height 29
click at [376, 102] on link "Permit Card" at bounding box center [347, 101] width 68 height 16
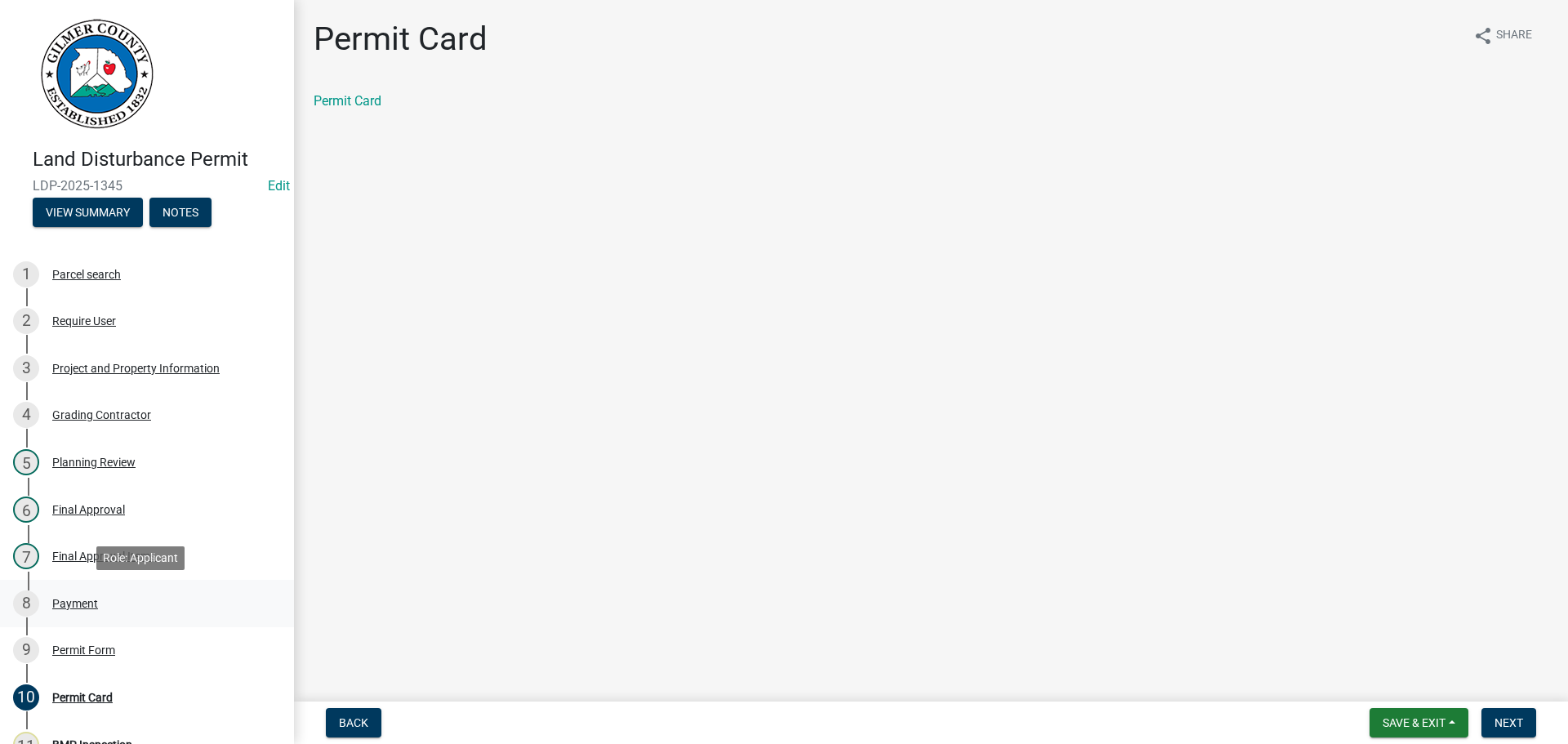
click at [105, 604] on div "8 Payment" at bounding box center [141, 603] width 255 height 27
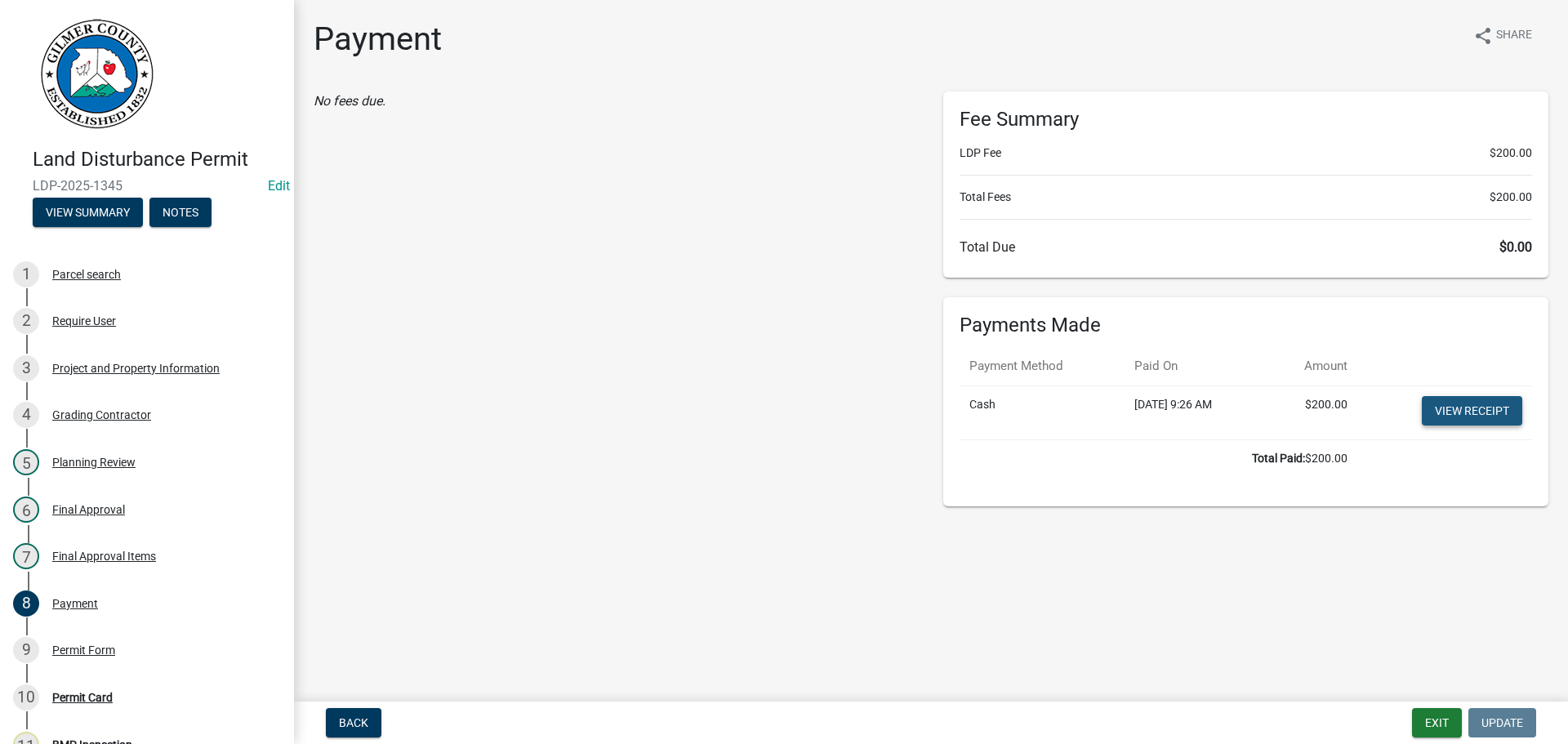
click at [1471, 411] on link "View receipt" at bounding box center [1472, 410] width 101 height 29
click at [684, 549] on main "Payment share Share No fees due. Fee Summary LDP Fee $200.00 Total Fees $200.00…" at bounding box center [931, 347] width 1274 height 694
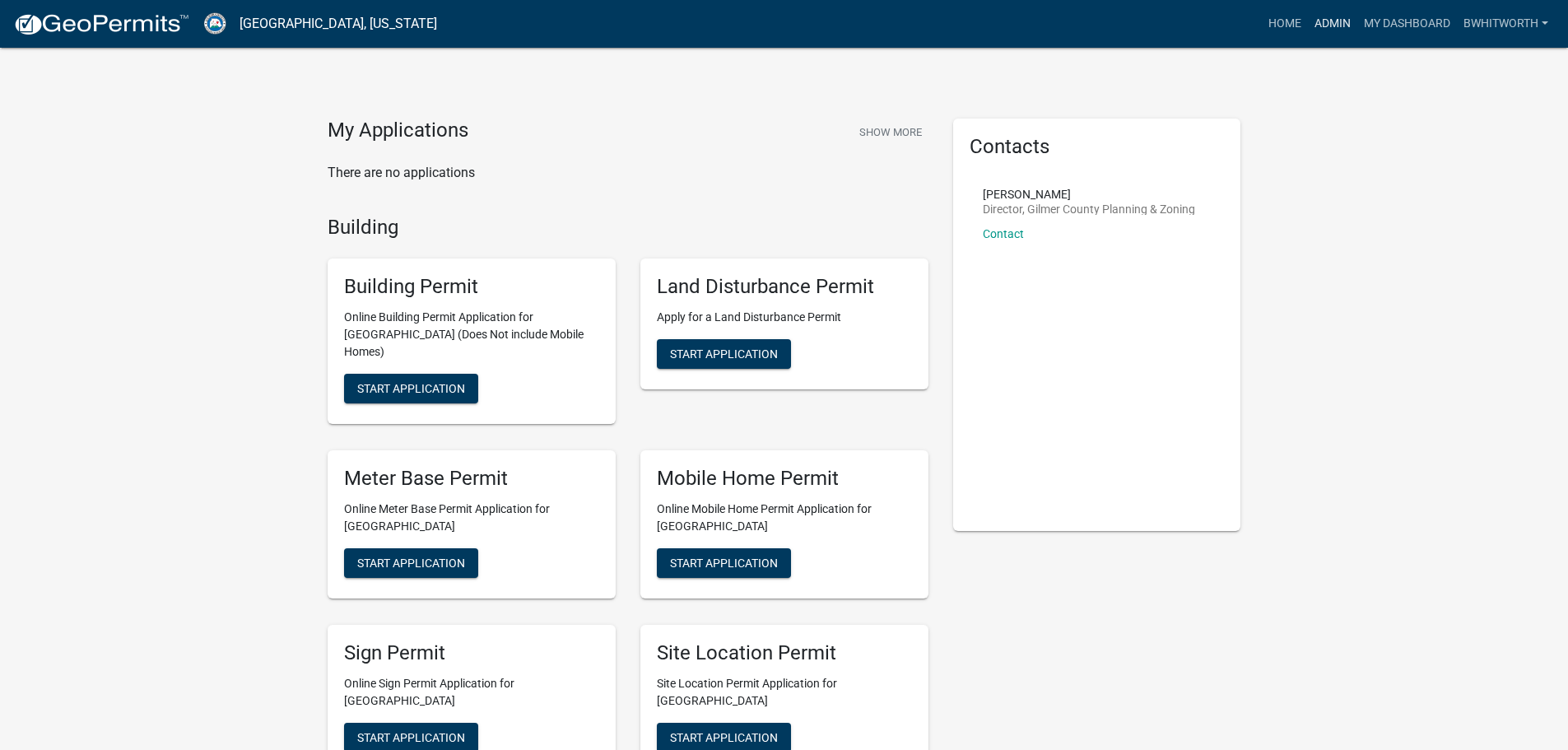
click at [1325, 21] on link "Admin" at bounding box center [1333, 23] width 49 height 31
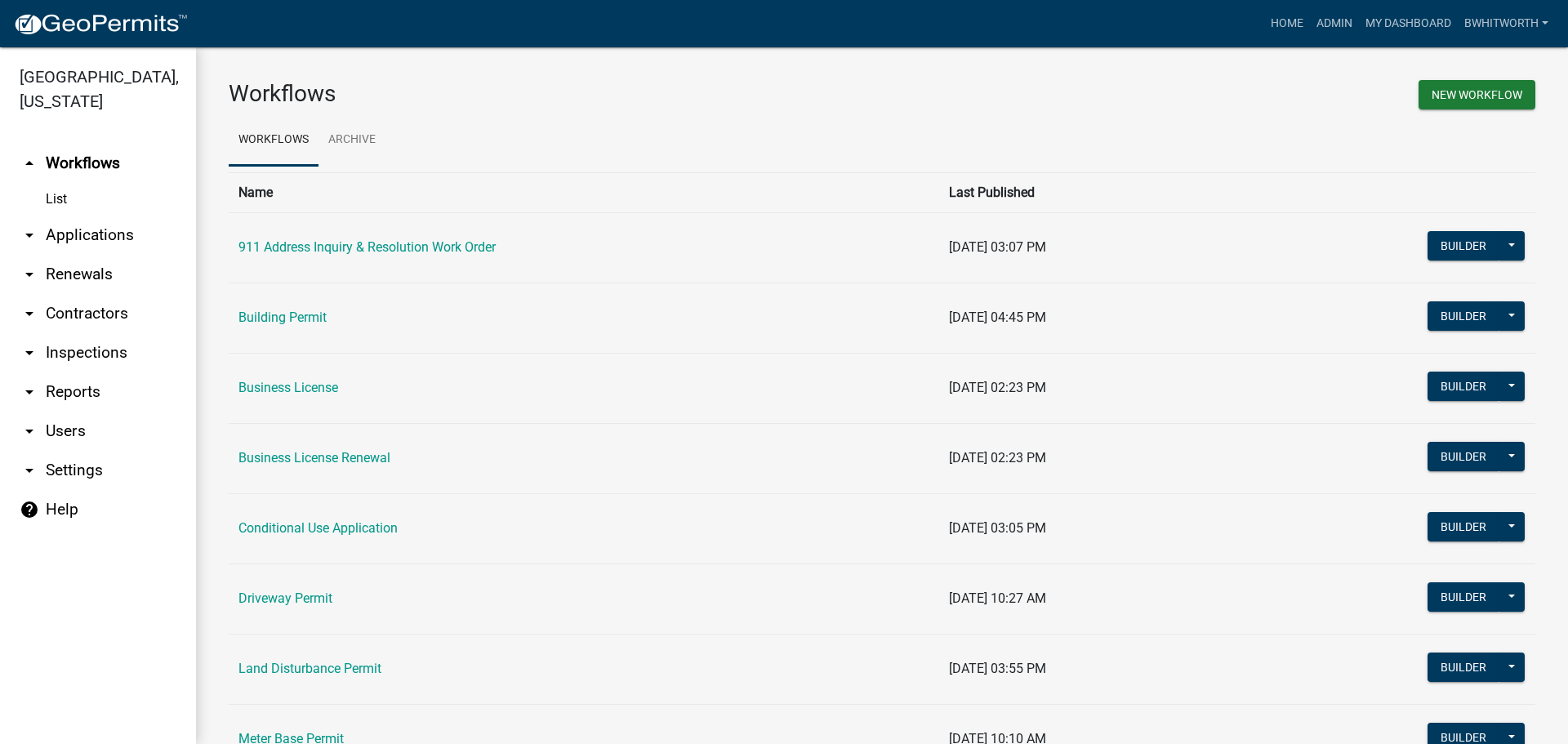
click at [76, 236] on link "arrow_drop_down Applications" at bounding box center [98, 235] width 196 height 39
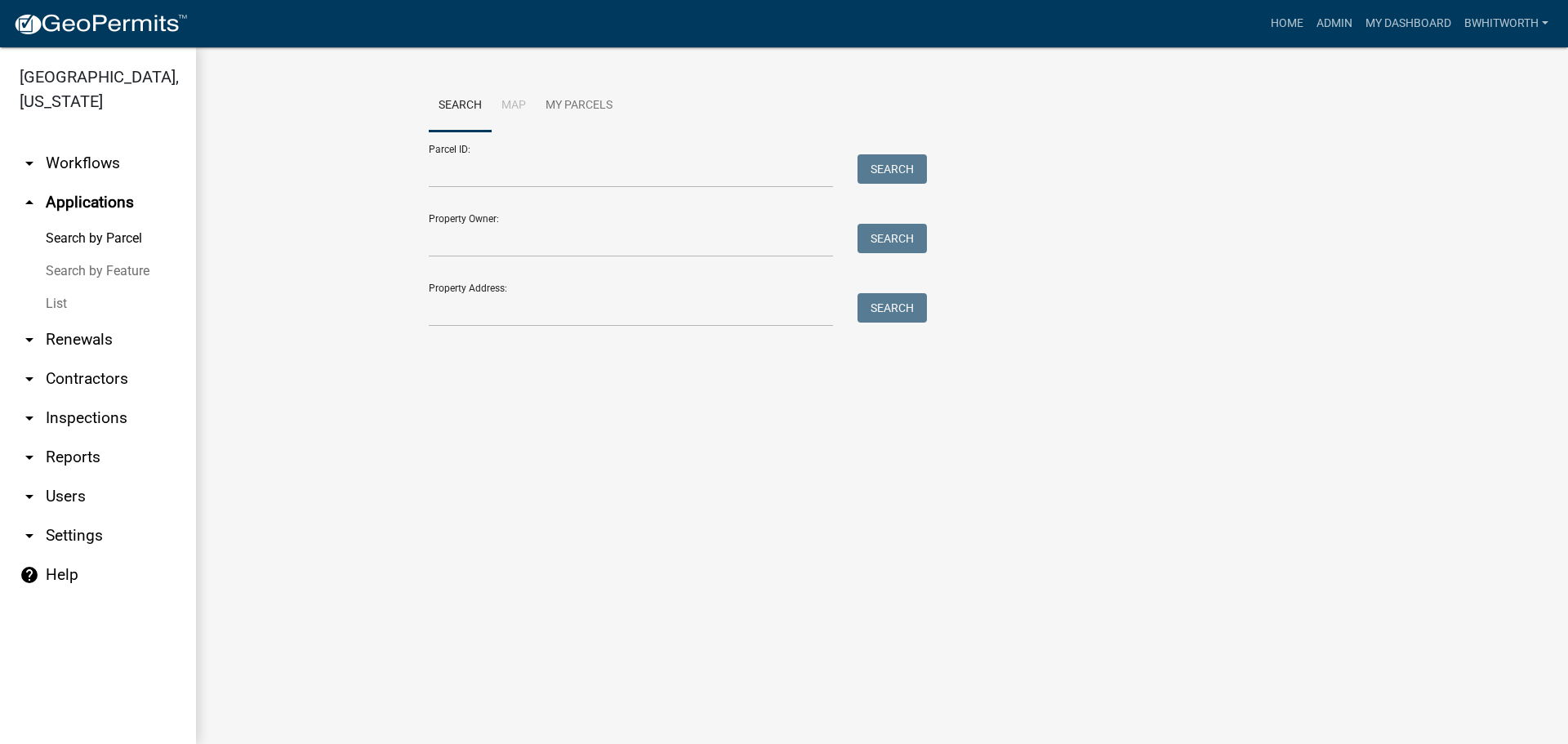
click at [54, 297] on link "List" at bounding box center [98, 303] width 196 height 33
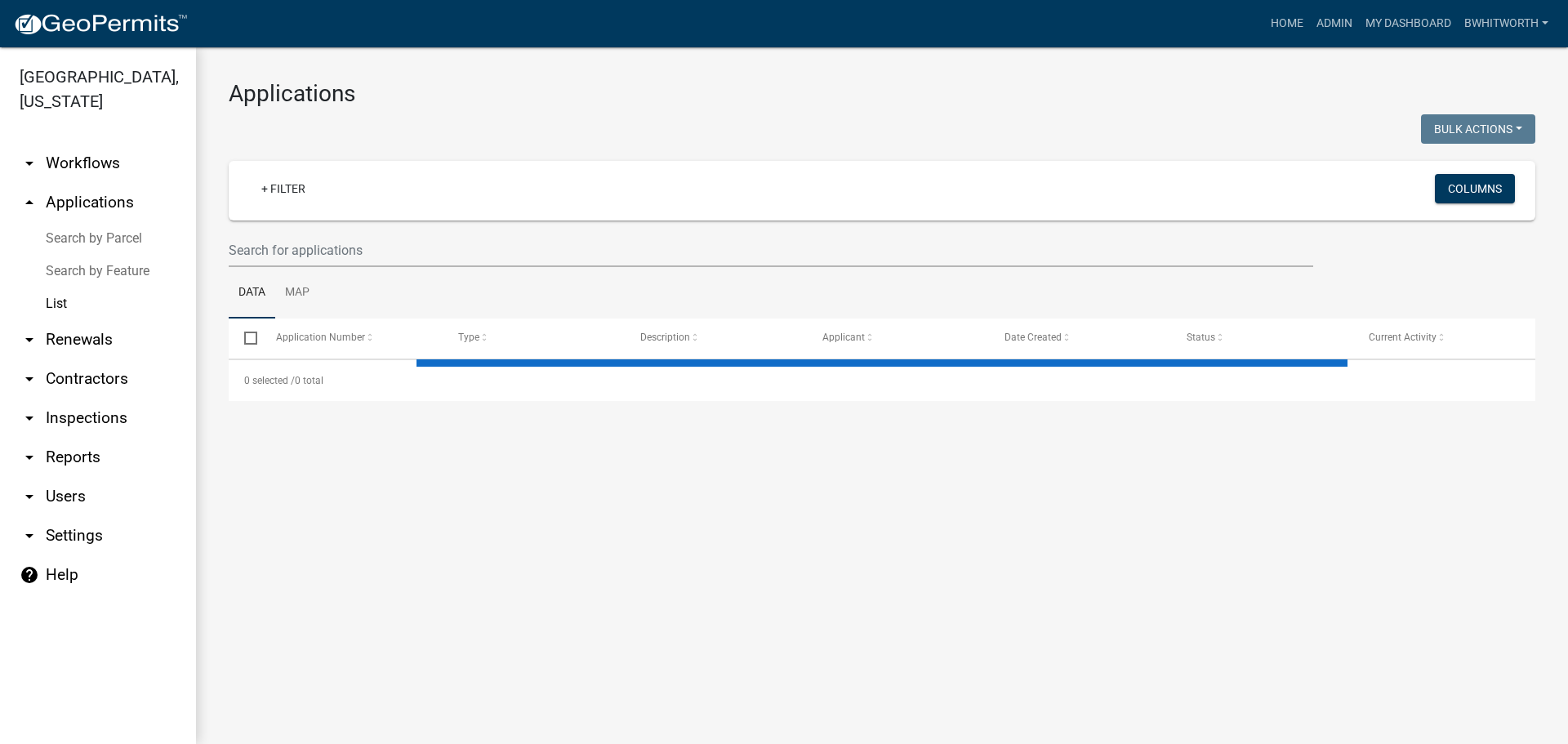
select select "3: 100"
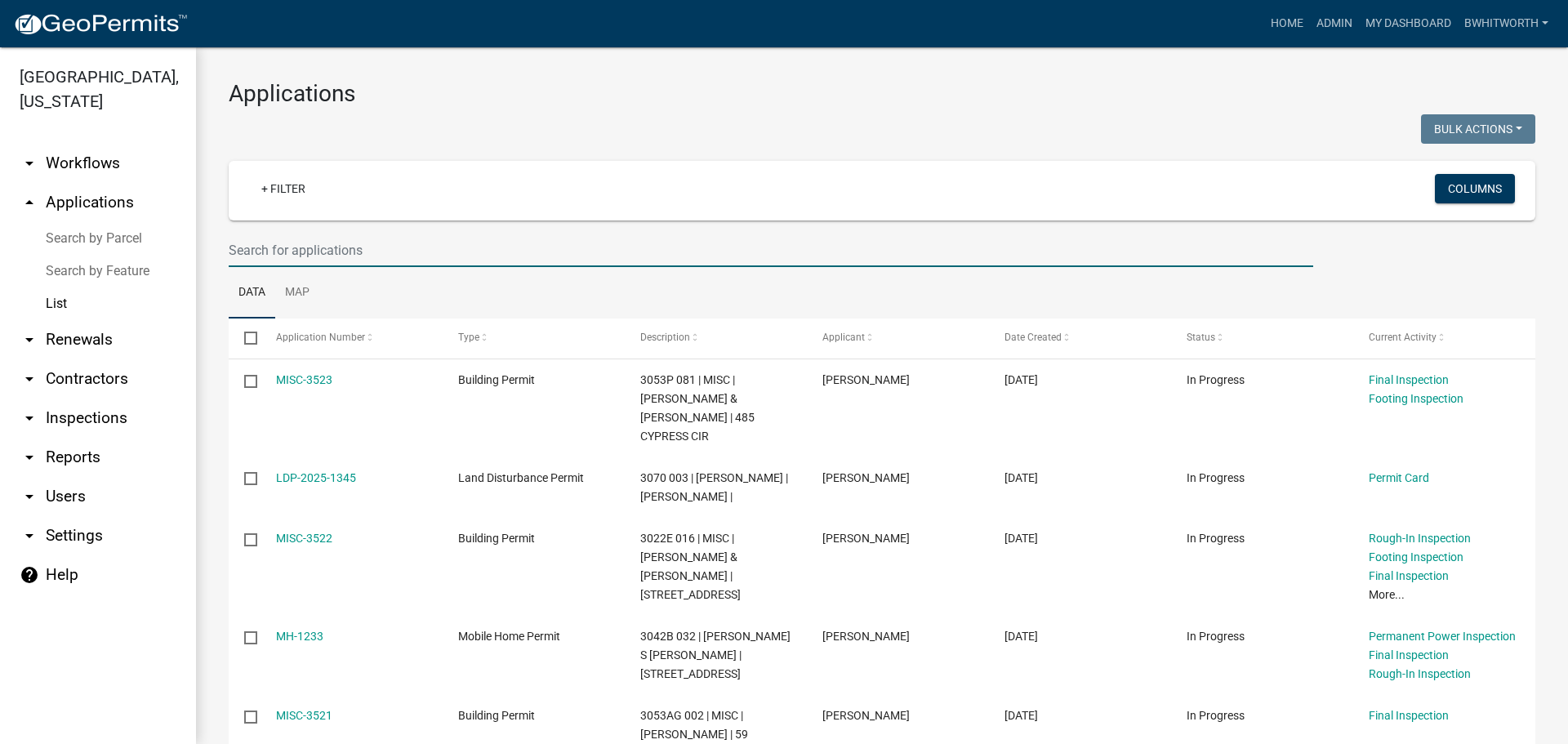
drag, startPoint x: 357, startPoint y: 241, endPoint x: 303, endPoint y: 233, distance: 54.6
click at [357, 241] on input "text" at bounding box center [771, 250] width 1085 height 34
type input "489668"
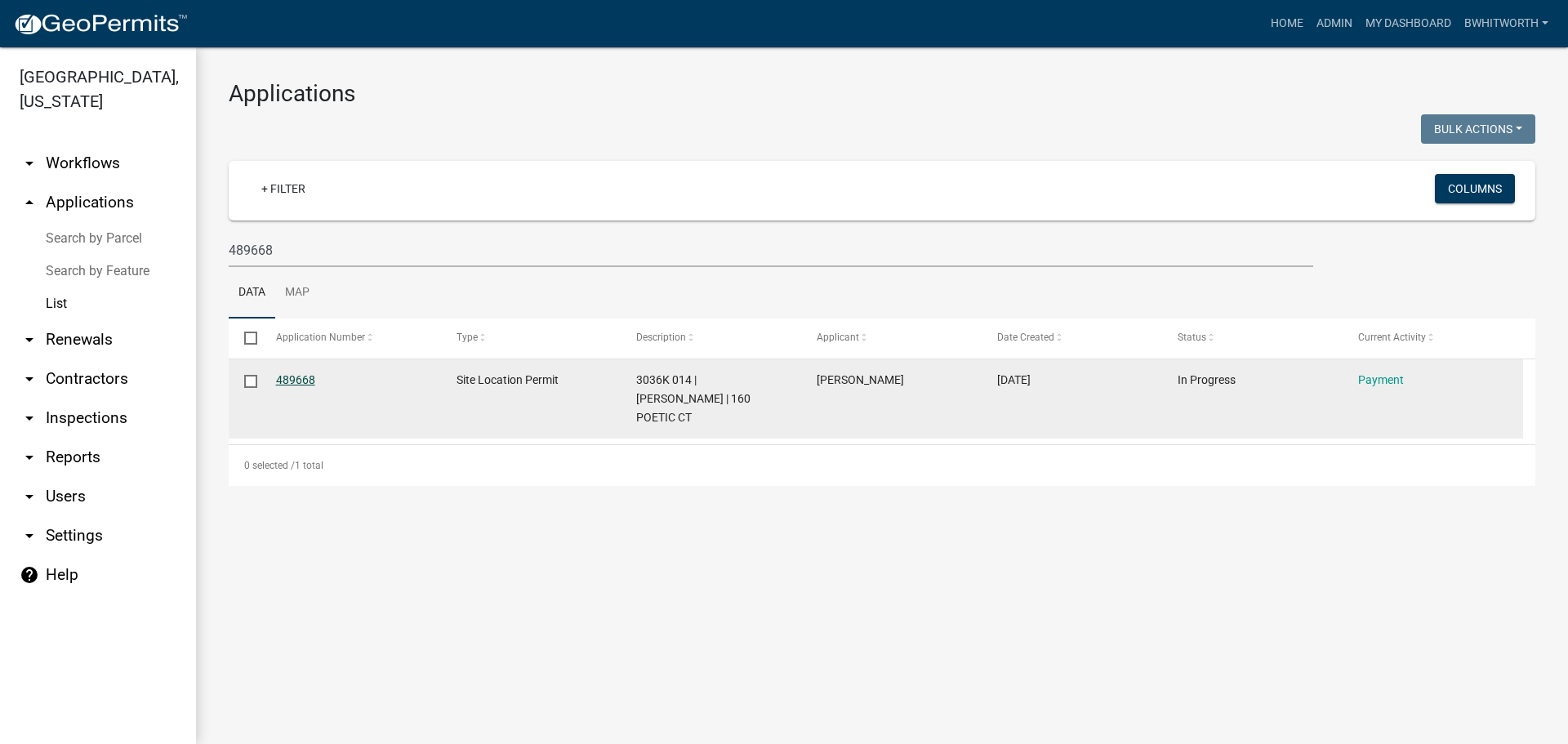
click at [296, 373] on link "489668" at bounding box center [296, 380] width 39 height 13
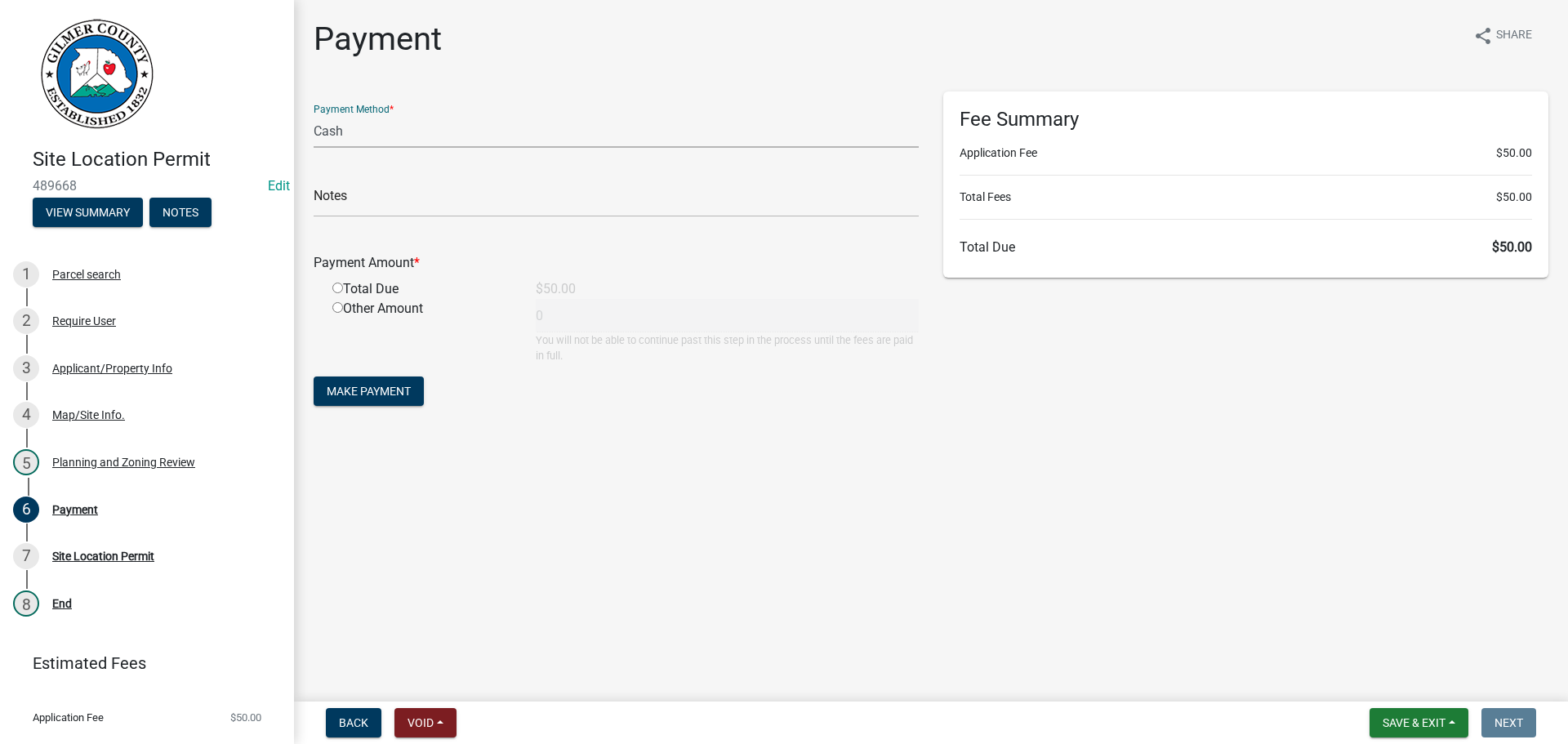
click at [348, 130] on select "Credit Card POS Check Cash" at bounding box center [616, 131] width 605 height 34
select select "1: 0"
click at [313, 114] on select "Credit Card POS Check Cash" at bounding box center [616, 131] width 605 height 34
click at [362, 203] on input "text" at bounding box center [616, 201] width 605 height 34
type input "1532"
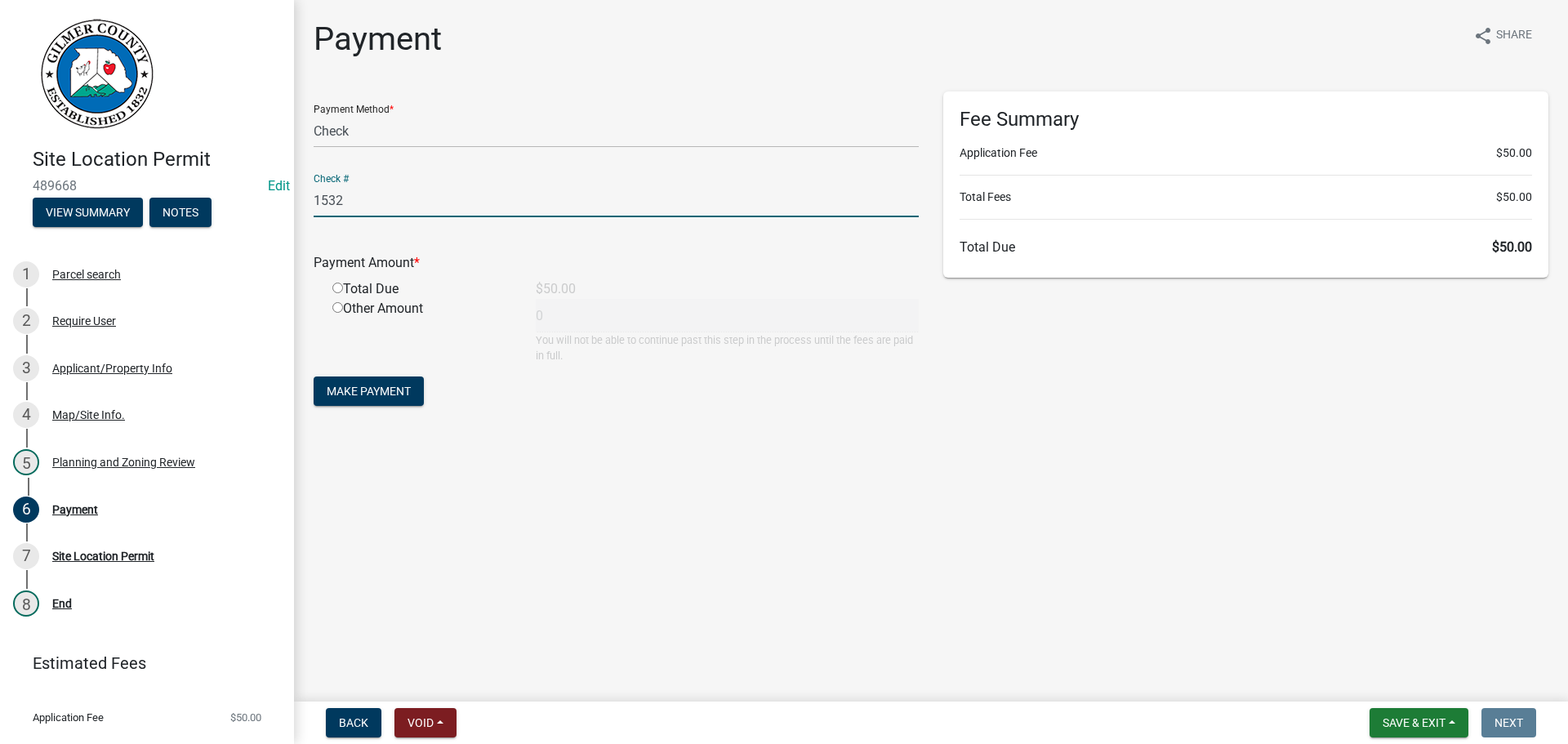
click at [338, 288] on input "radio" at bounding box center [338, 288] width 11 height 11
radio input "true"
type input "50"
click at [382, 385] on span "Make Payment" at bounding box center [368, 391] width 84 height 13
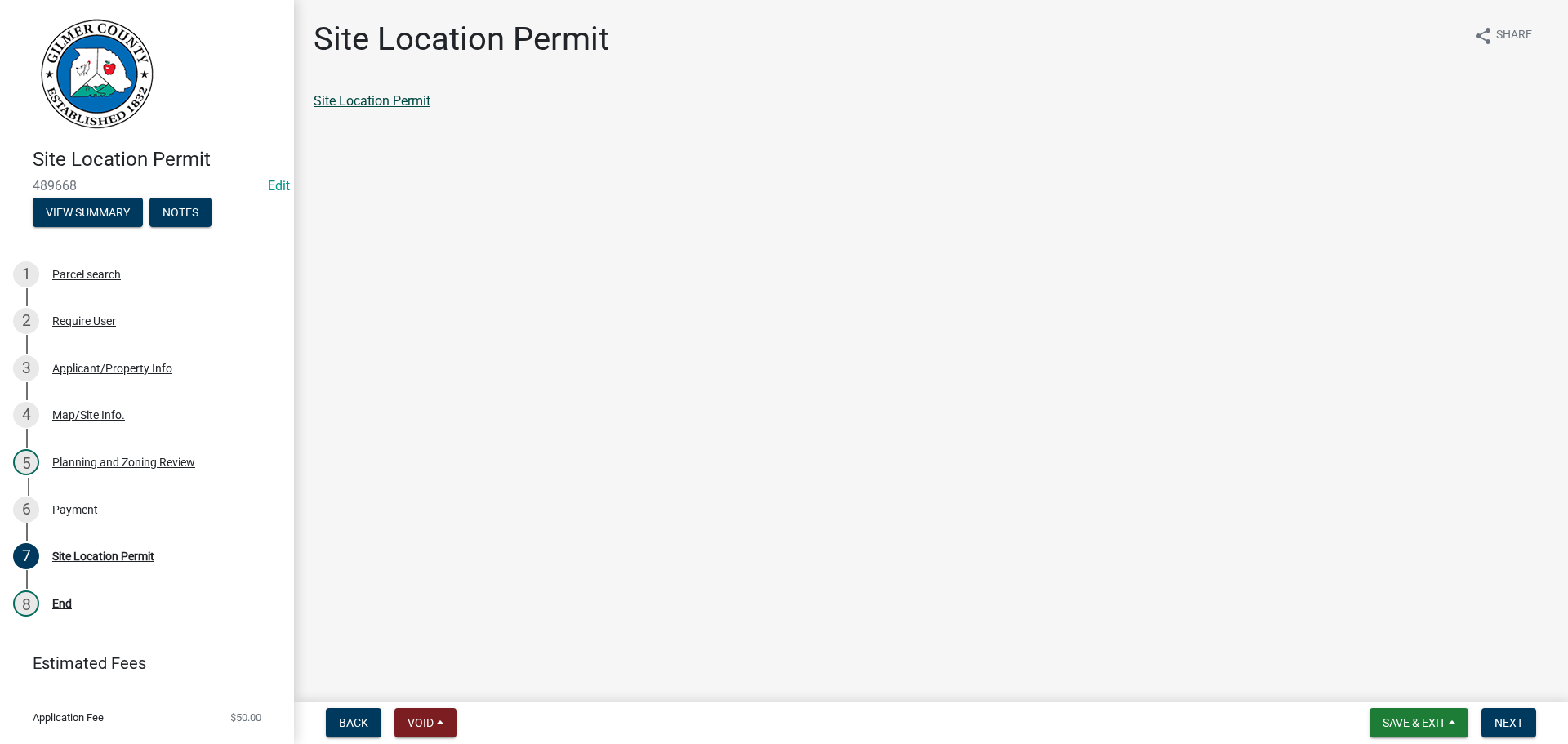
click at [428, 101] on link "Site Location Permit" at bounding box center [372, 101] width 117 height 16
click at [386, 99] on link "Site Location Permit" at bounding box center [372, 101] width 117 height 16
click at [69, 509] on div "Payment" at bounding box center [75, 509] width 46 height 12
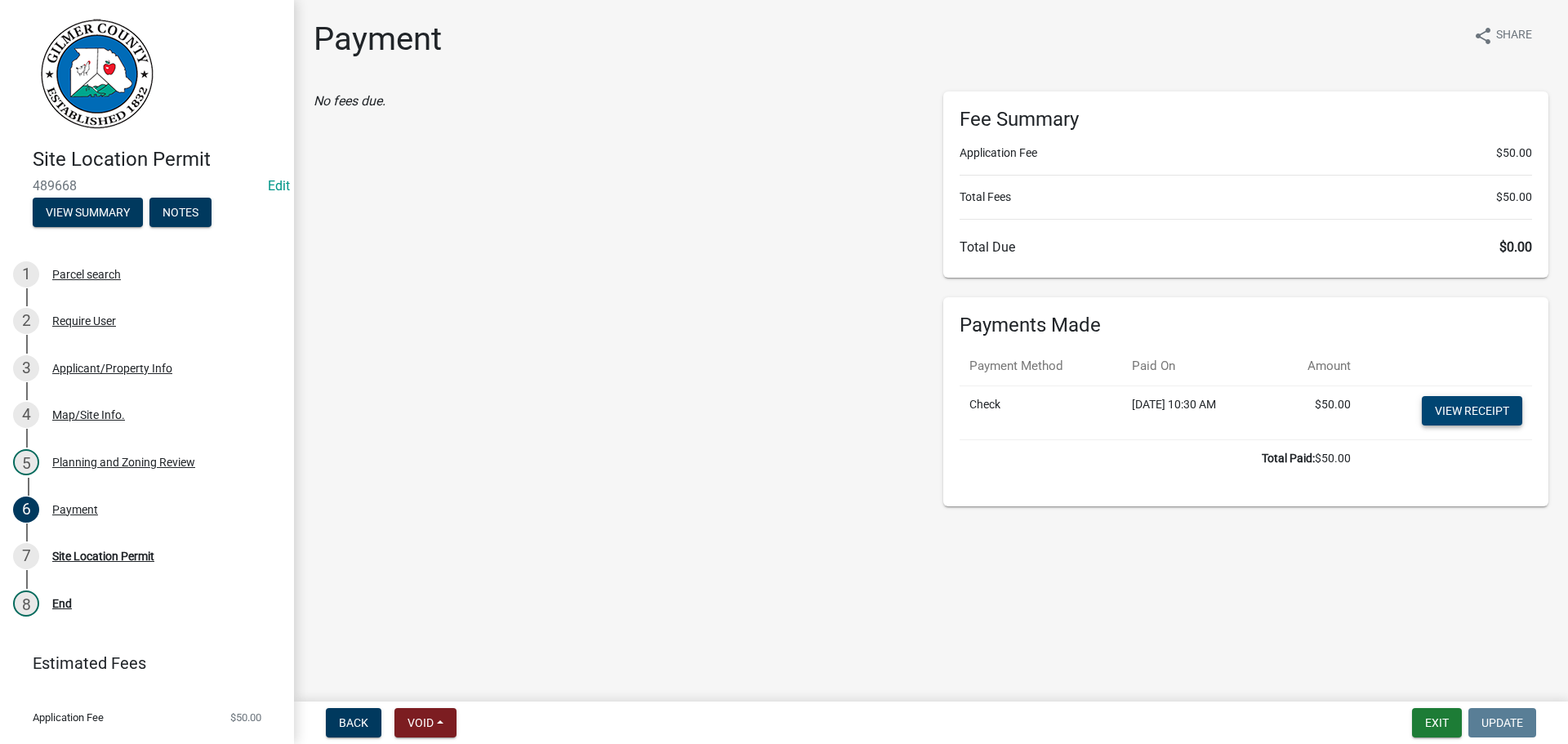
click at [1472, 412] on link "View receipt" at bounding box center [1472, 410] width 101 height 29
click at [58, 551] on div "Site Location Permit" at bounding box center [103, 556] width 102 height 12
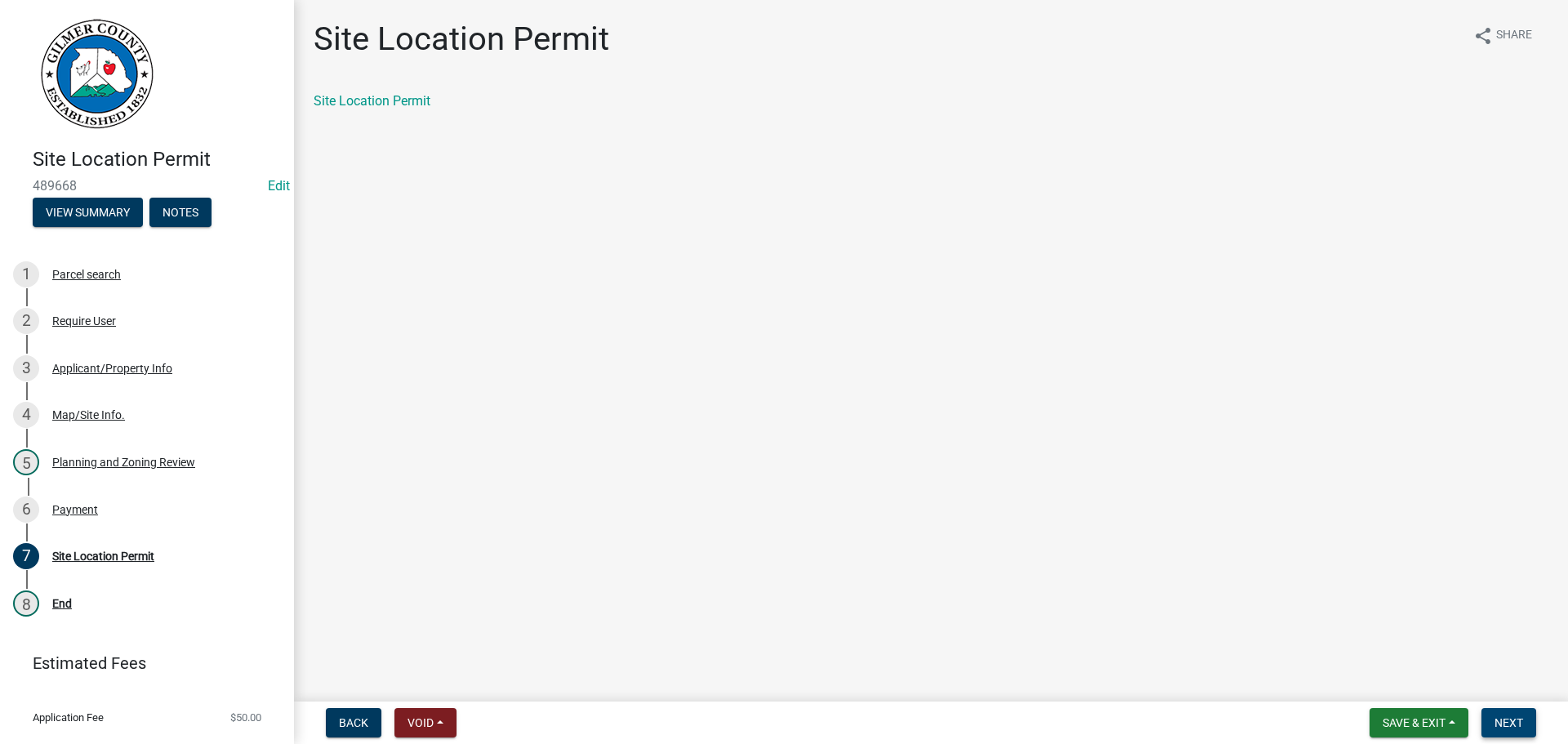
click at [1500, 718] on span "Next" at bounding box center [1509, 722] width 28 height 13
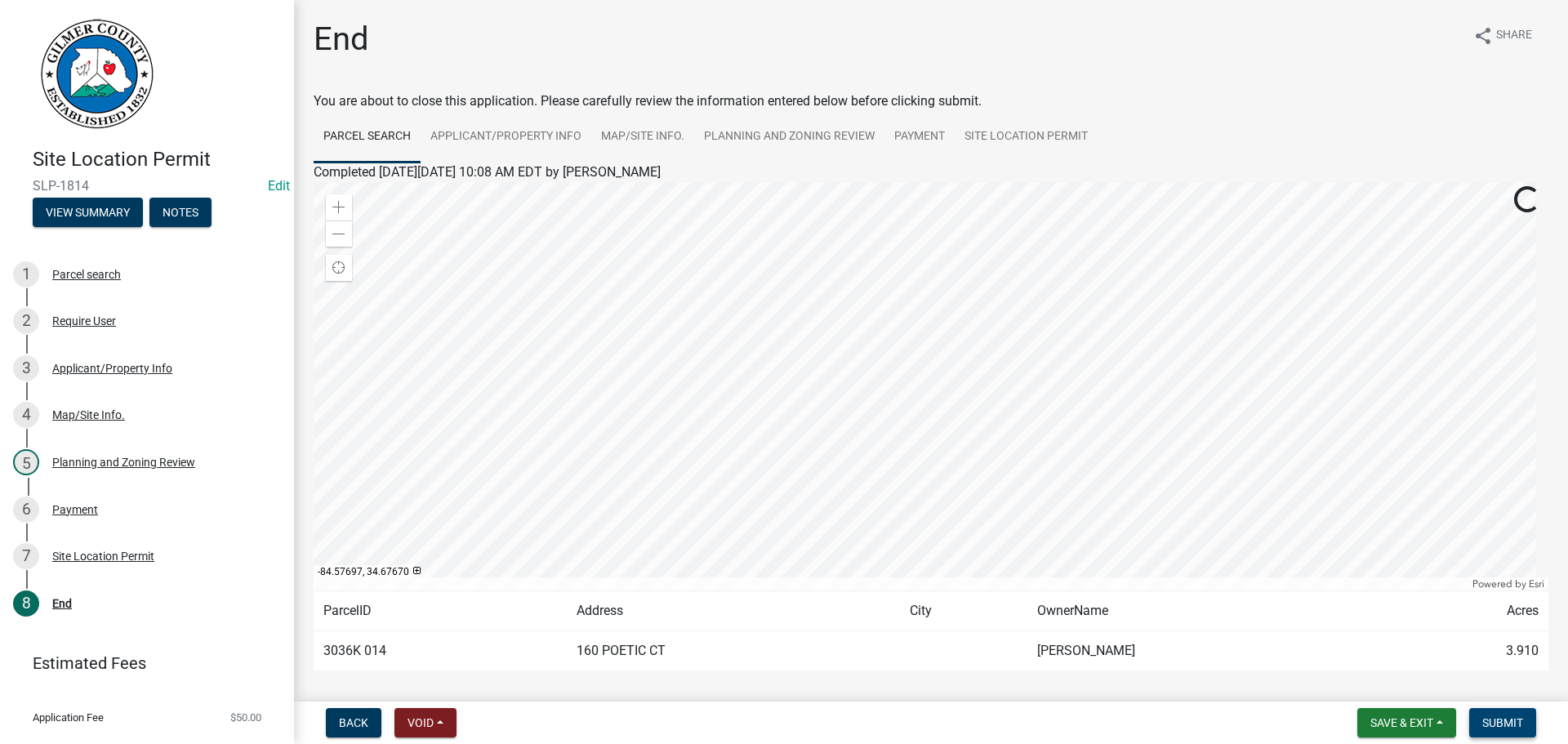
click at [1503, 717] on span "Submit" at bounding box center [1503, 722] width 41 height 13
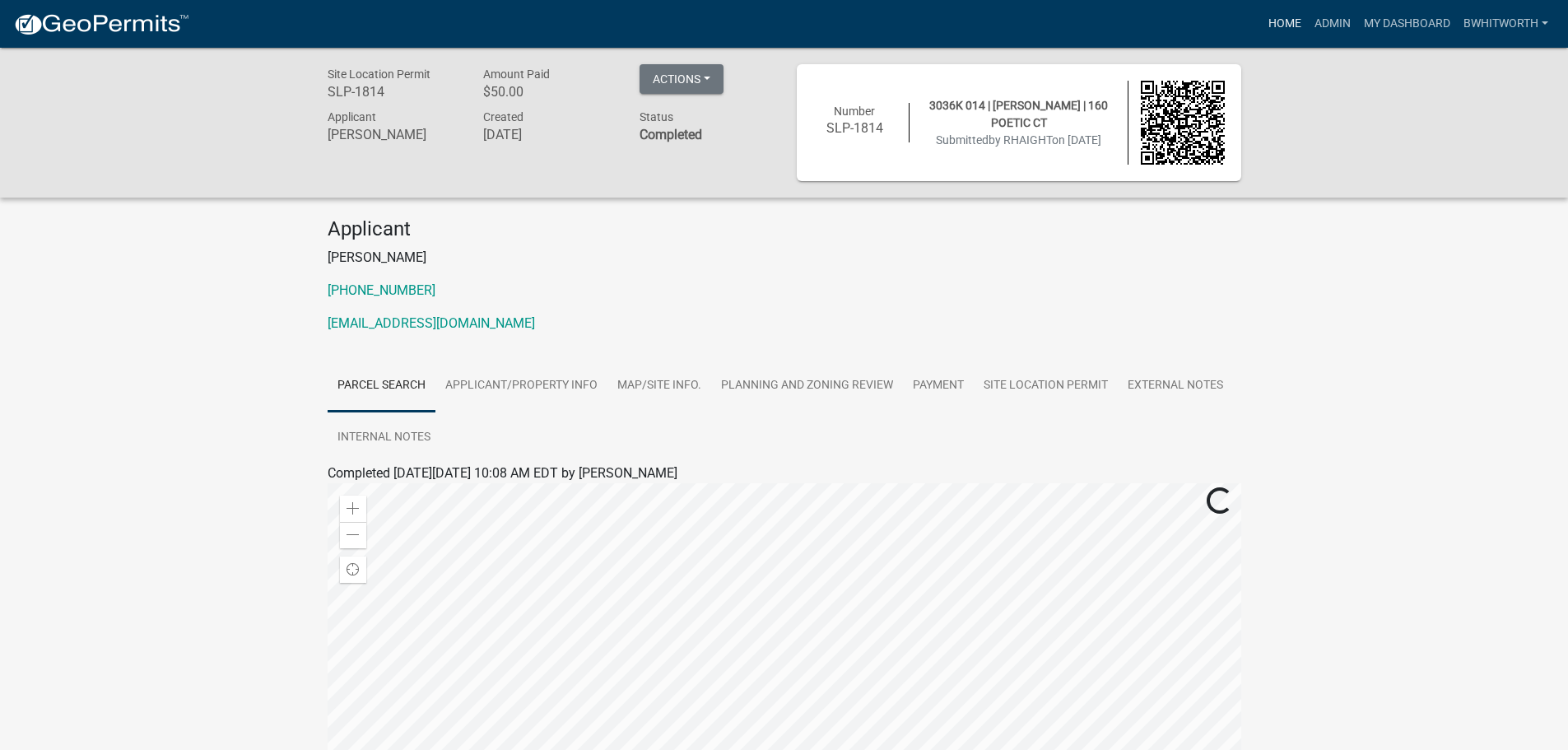
click at [1288, 22] on link "Home" at bounding box center [1285, 23] width 46 height 31
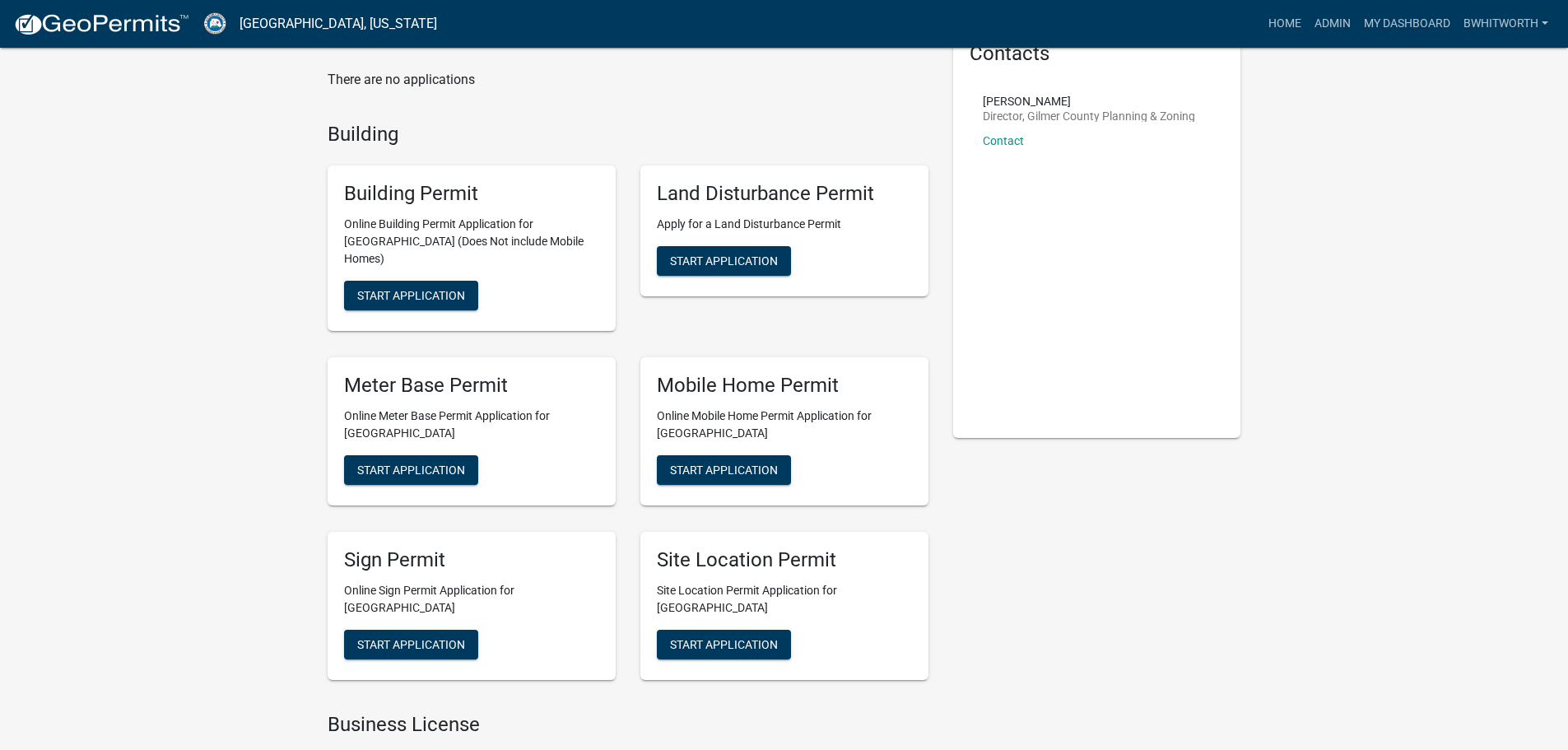
scroll to position [247, 0]
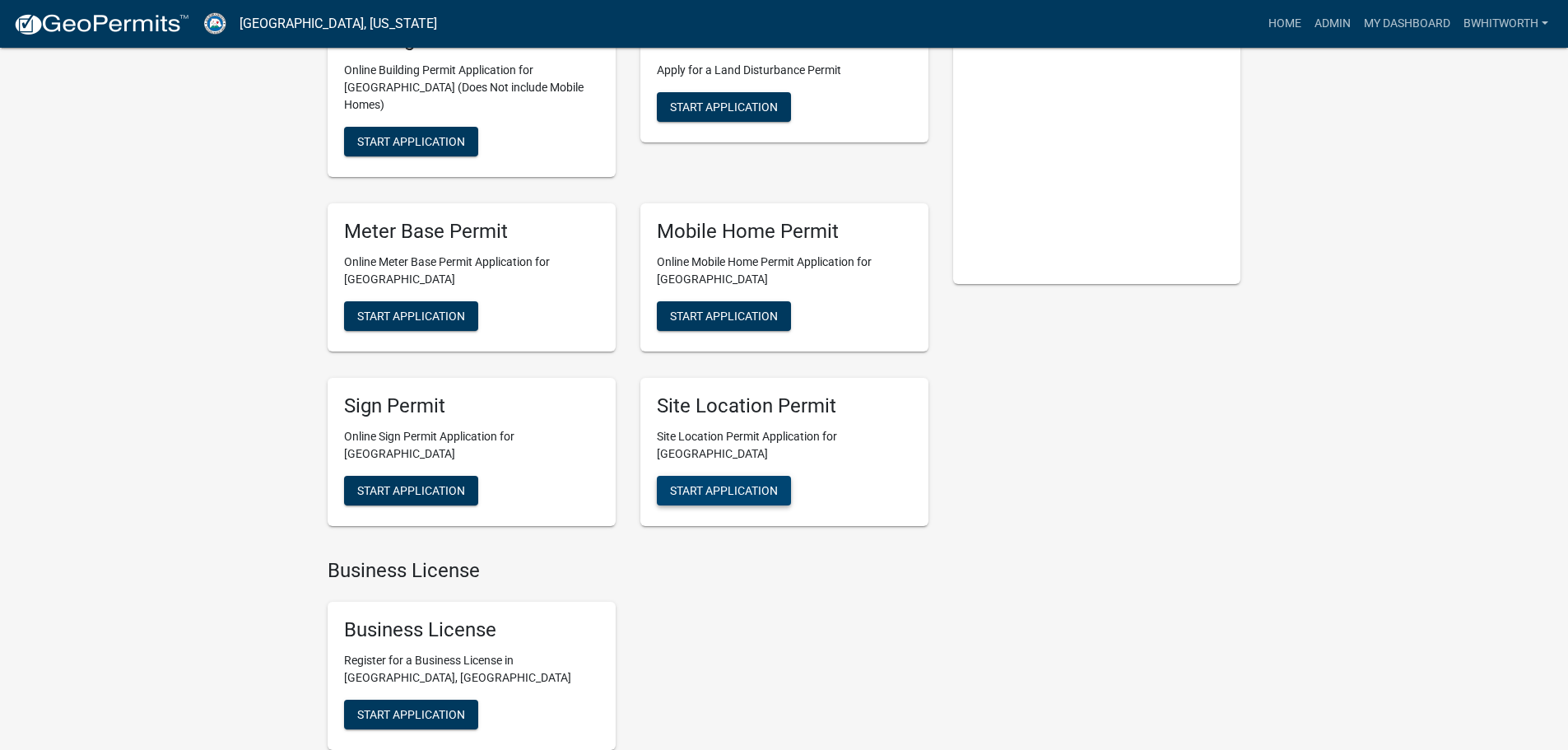
click at [706, 476] on button "Start Application" at bounding box center [724, 490] width 134 height 29
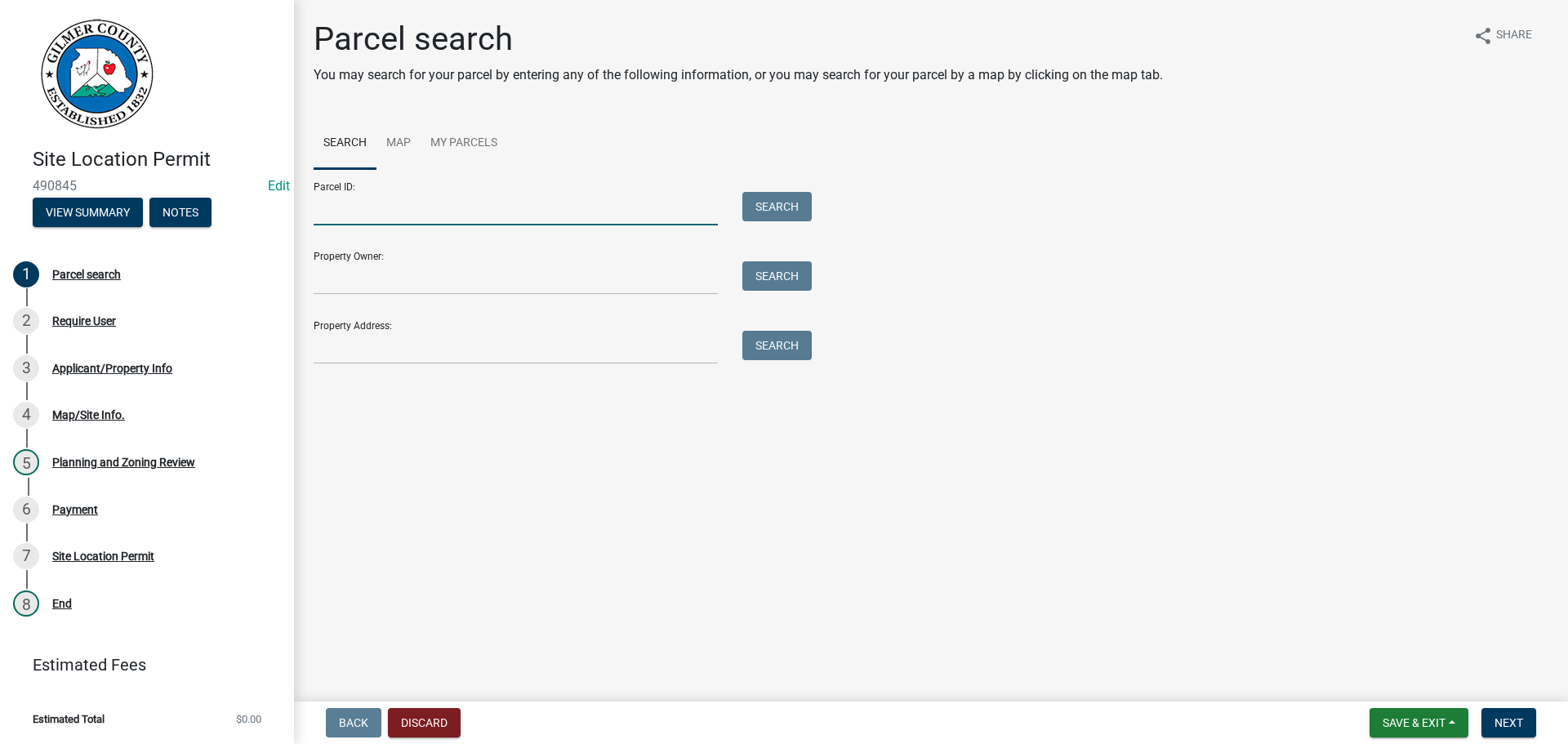
drag, startPoint x: 436, startPoint y: 205, endPoint x: 373, endPoint y: 195, distance: 63.8
click at [436, 205] on input "Parcel ID:" at bounding box center [515, 209] width 404 height 34
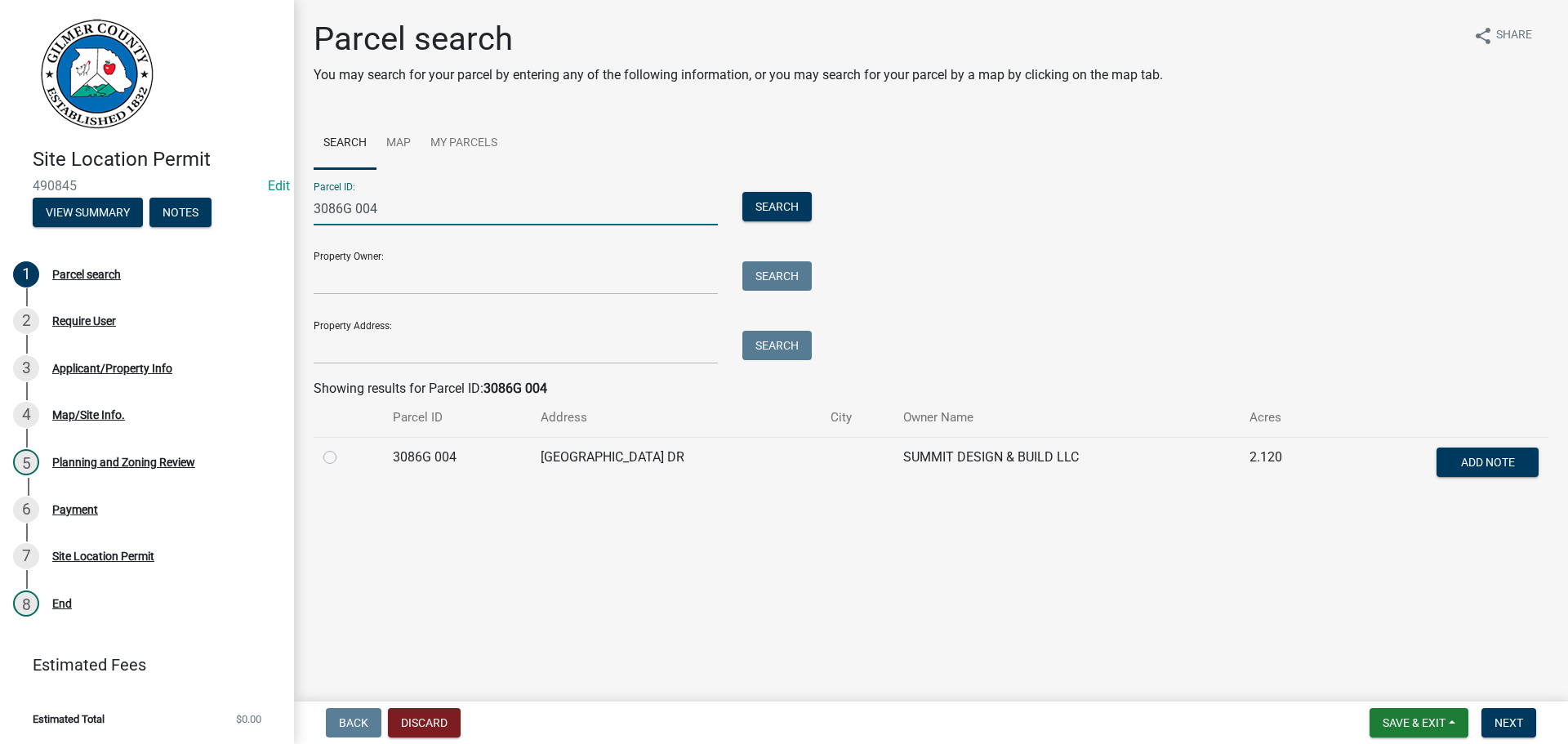
type input "3086G 004"
click at [343, 448] on label at bounding box center [343, 448] width 0 height 0
click at [343, 456] on 004 "radio" at bounding box center [349, 453] width 11 height 11
radio 004 "true"
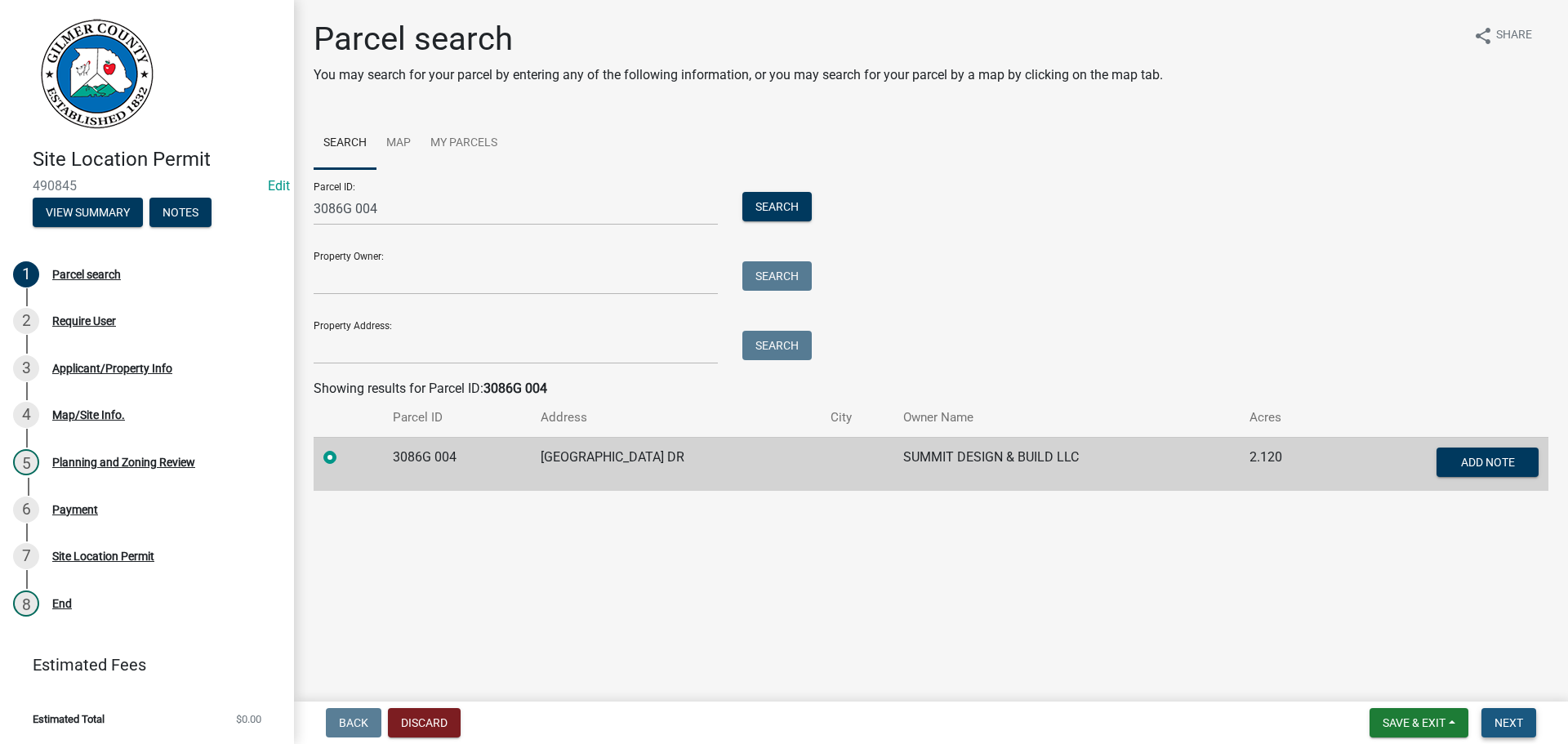
click at [1503, 715] on button "Next" at bounding box center [1509, 722] width 55 height 29
click at [1498, 721] on span "Next" at bounding box center [1509, 722] width 28 height 13
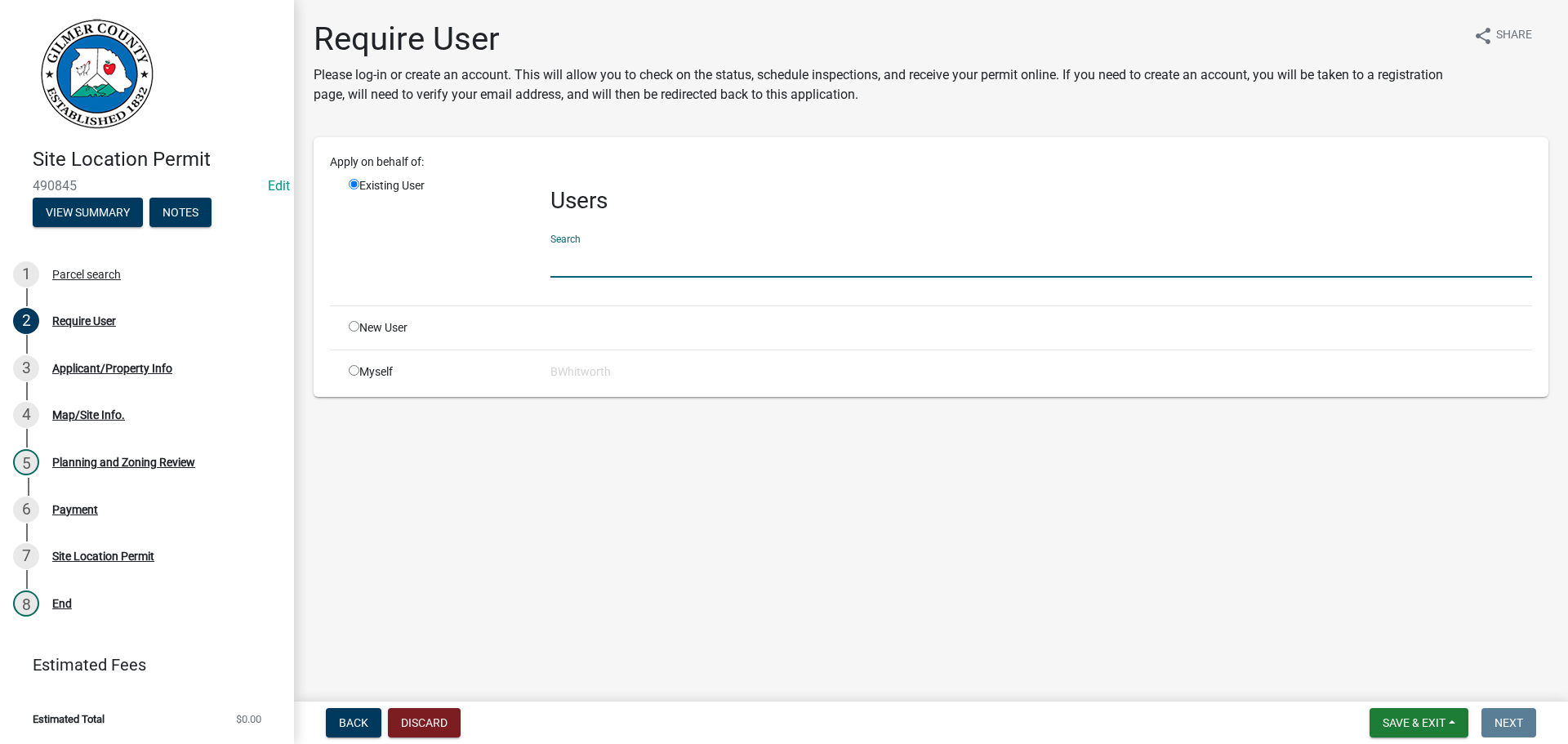
drag, startPoint x: 588, startPoint y: 261, endPoint x: 572, endPoint y: 258, distance: 16.3
click at [588, 261] on input "text" at bounding box center [1041, 261] width 981 height 34
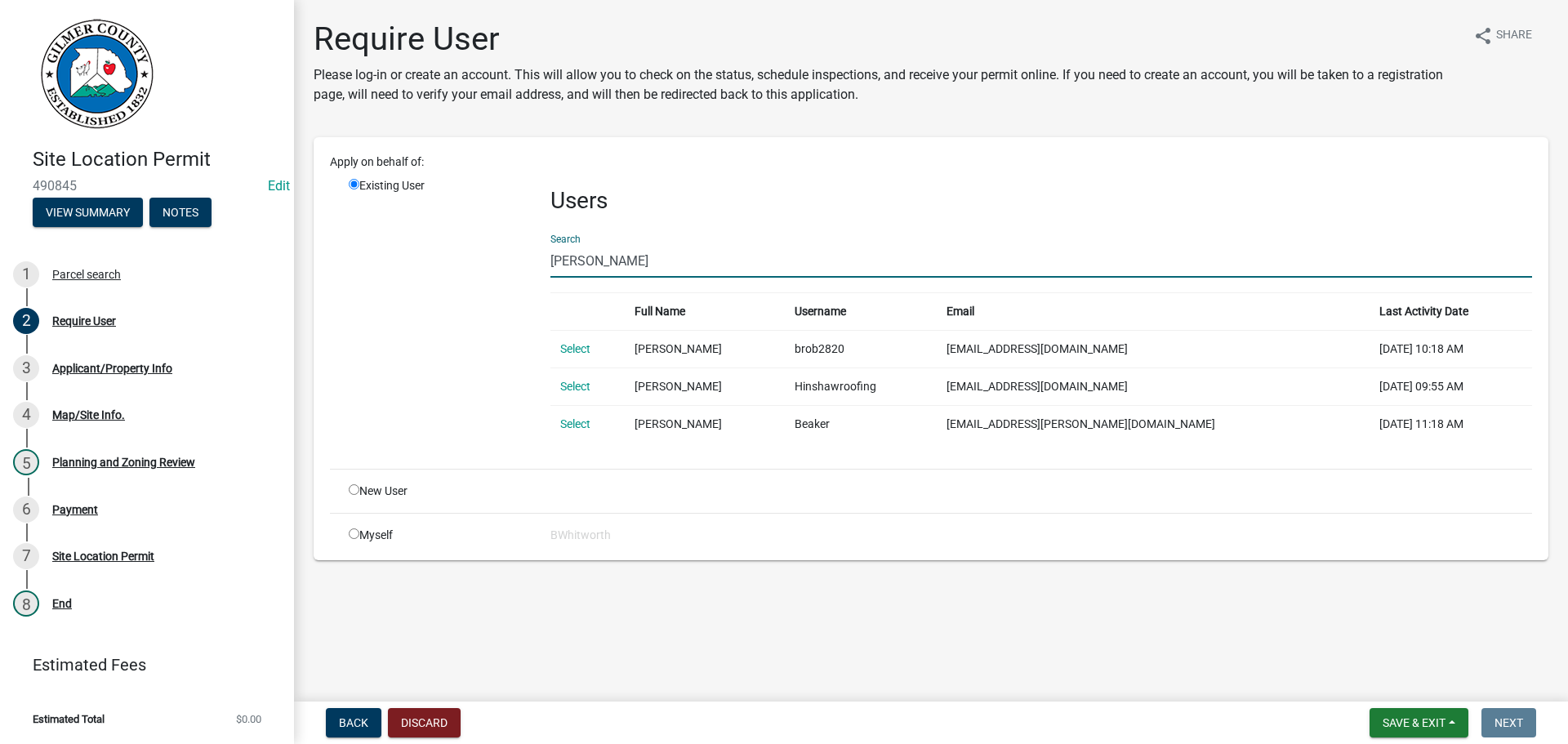
drag, startPoint x: 622, startPoint y: 250, endPoint x: 480, endPoint y: 226, distance: 144.0
click at [480, 226] on div "Existing User Users Search [PERSON_NAME] Full Name Username Email Last Activity…" at bounding box center [940, 316] width 1208 height 279
type input "[PERSON_NAME]"
click at [349, 489] on input "radio" at bounding box center [354, 489] width 11 height 11
radio input "true"
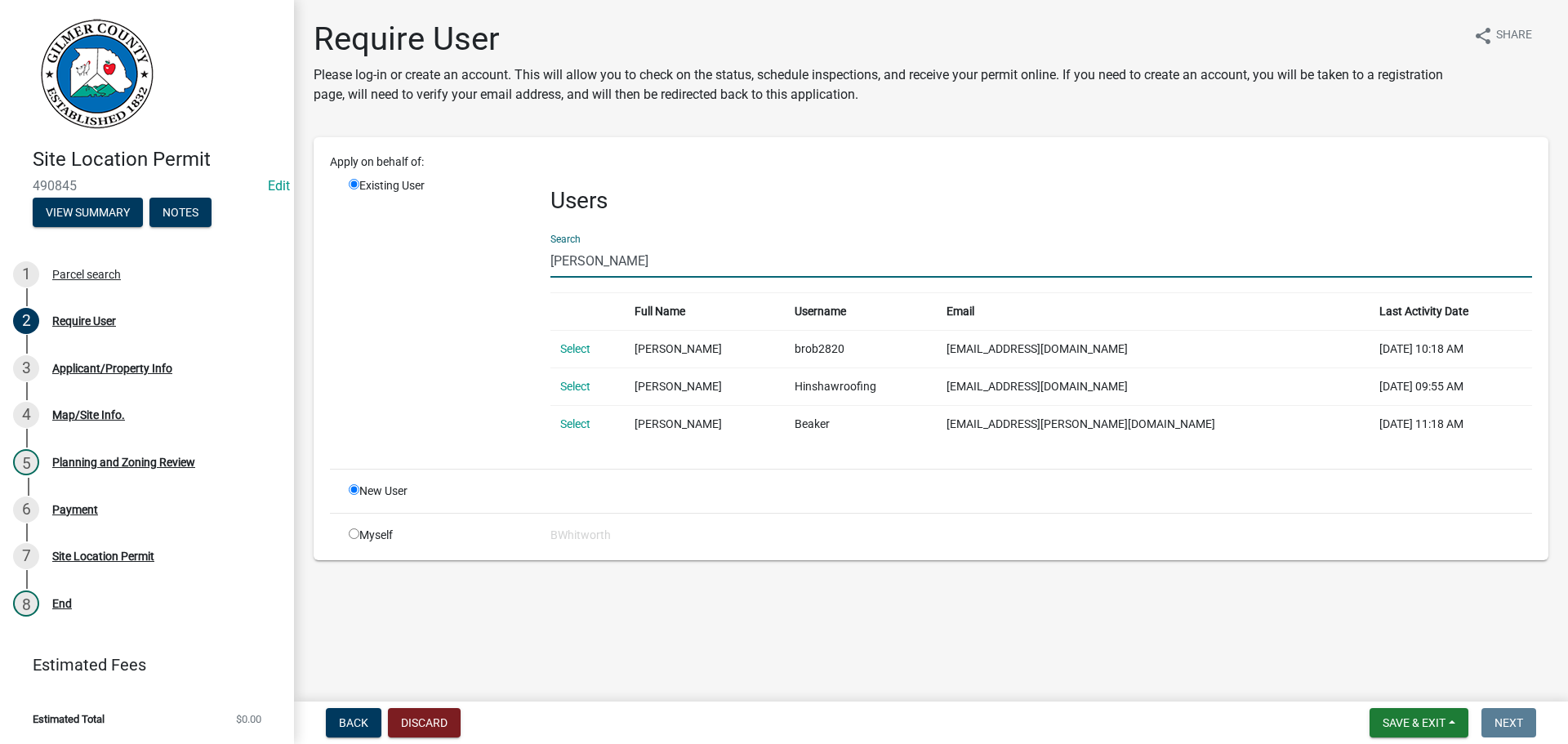
radio input "false"
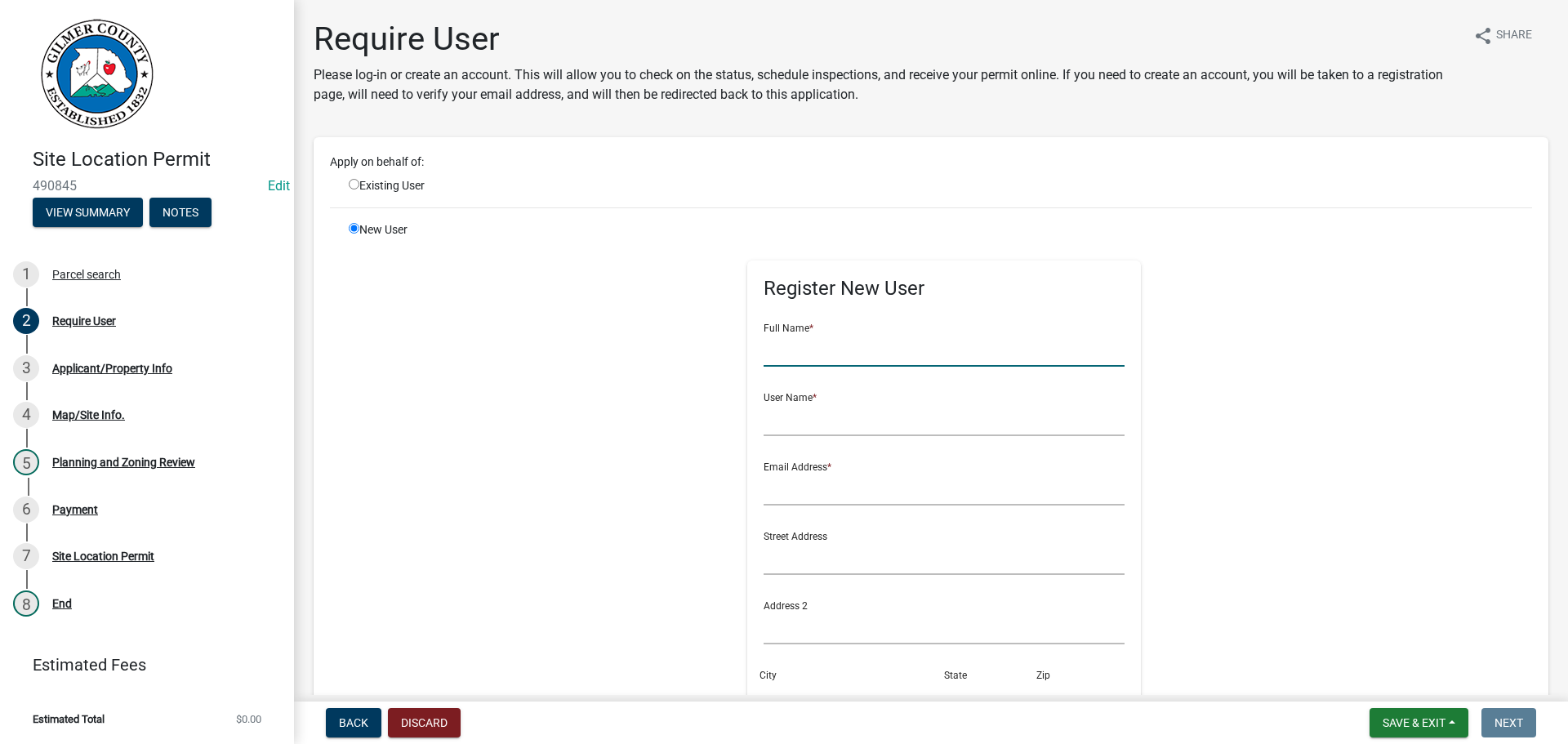
click at [764, 349] on input "text" at bounding box center [944, 350] width 362 height 34
paste input "[PERSON_NAME]"
type input "[PERSON_NAME]"
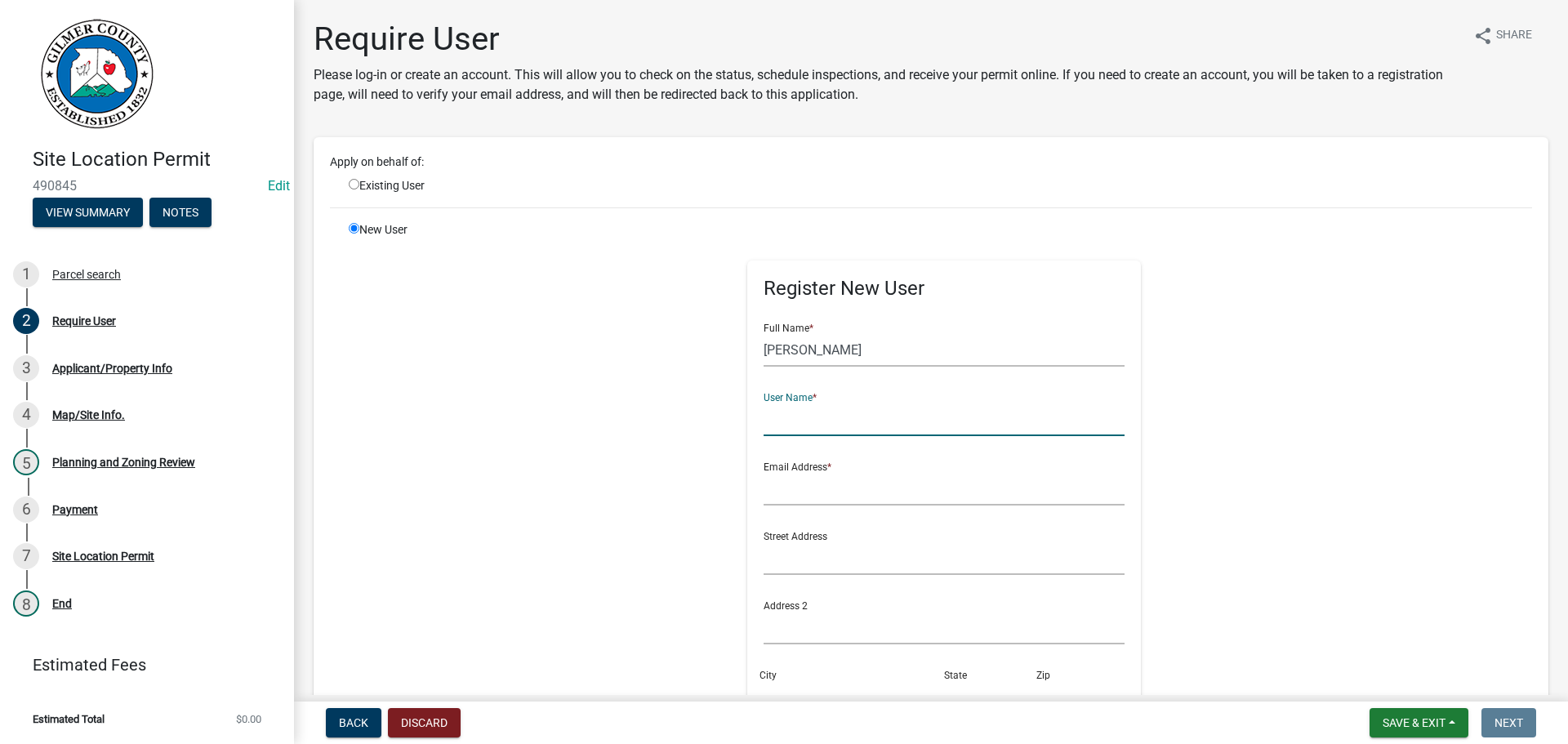
paste input "[PERSON_NAME]"
click at [796, 414] on input "[PERSON_NAME]" at bounding box center [944, 419] width 362 height 34
click at [874, 418] on input "BRIANROBINSON" at bounding box center [944, 419] width 362 height 34
type input "BRIANROBINSON*"
click at [881, 486] on input "text" at bounding box center [944, 489] width 362 height 34
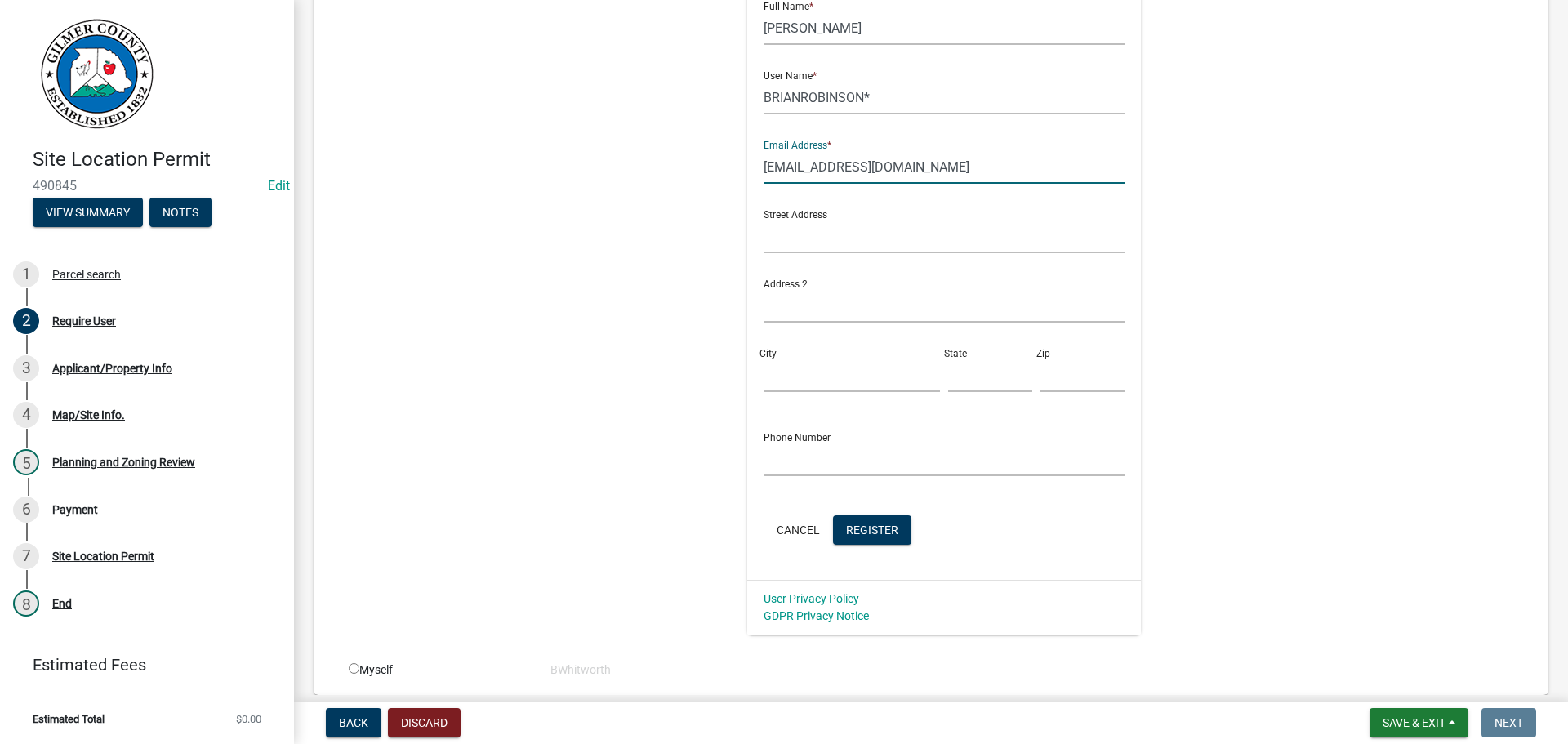
scroll to position [326, 0]
type input "[EMAIL_ADDRESS][DOMAIN_NAME]"
click at [849, 517] on button "Register" at bounding box center [872, 525] width 79 height 29
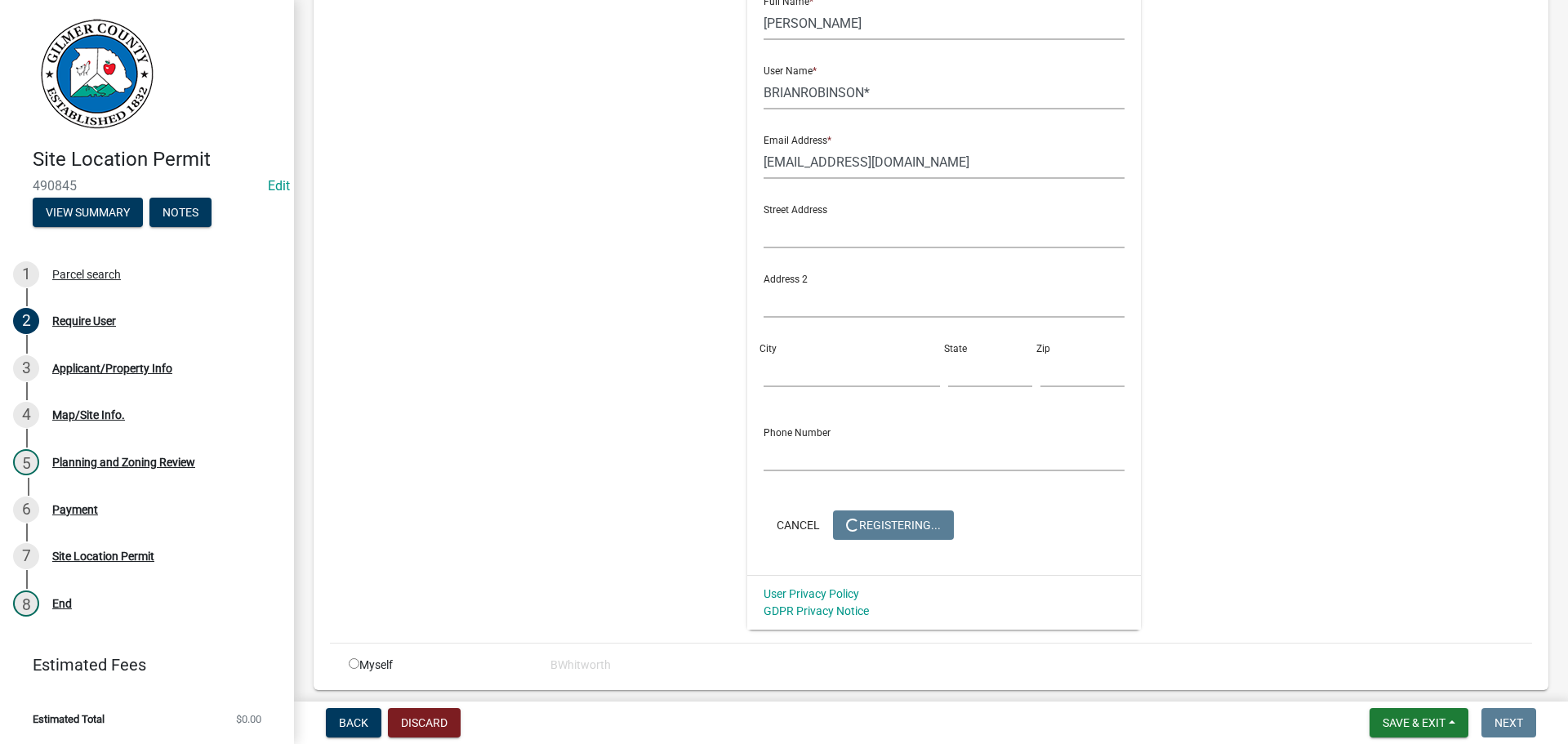
scroll to position [0, 0]
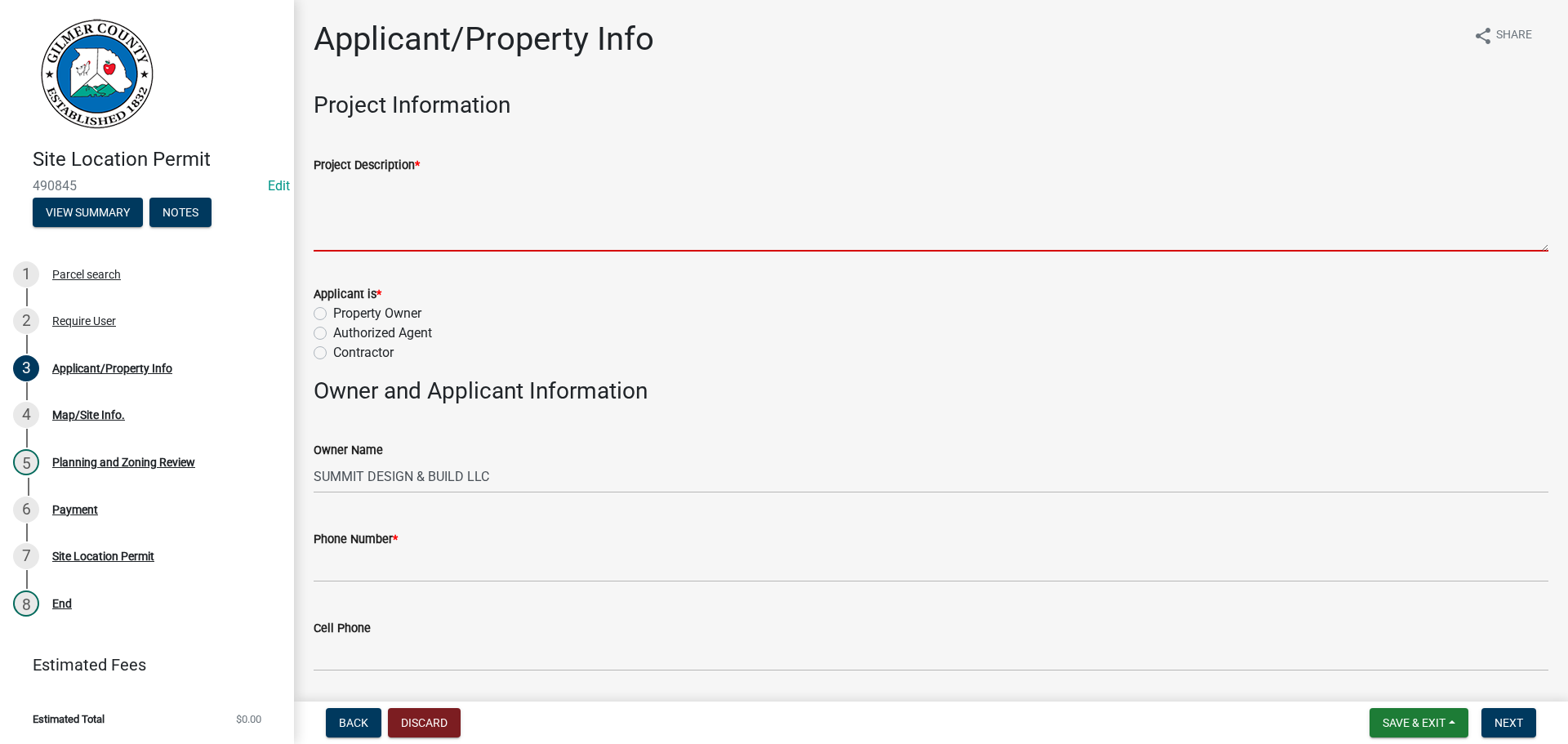
drag, startPoint x: 481, startPoint y: 233, endPoint x: 442, endPoint y: 203, distance: 49.2
click at [480, 232] on textarea "Project Description *" at bounding box center [931, 213] width 1235 height 77
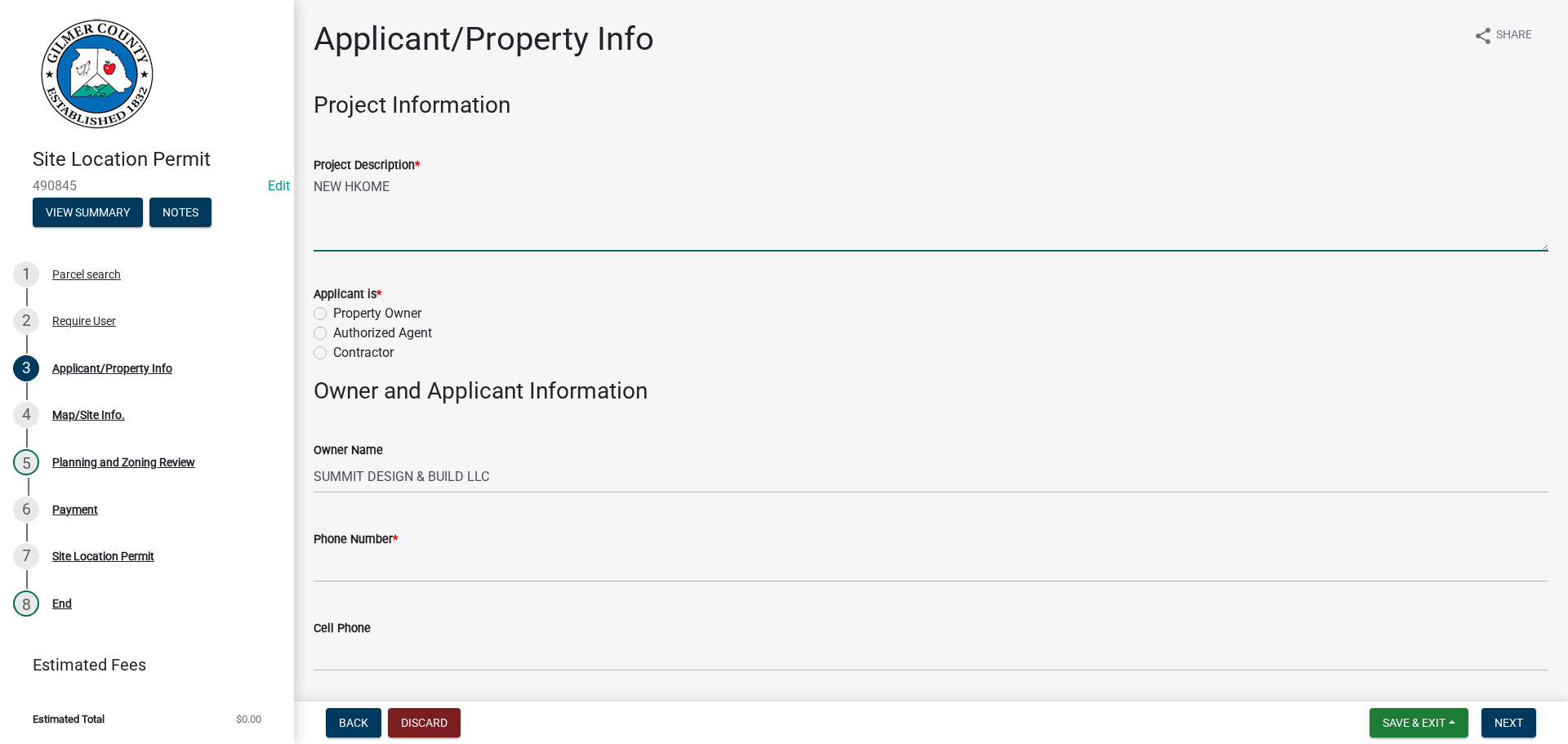
click at [359, 181] on textarea "NEW HKOME" at bounding box center [931, 213] width 1235 height 77
type textarea "NEW HOME"
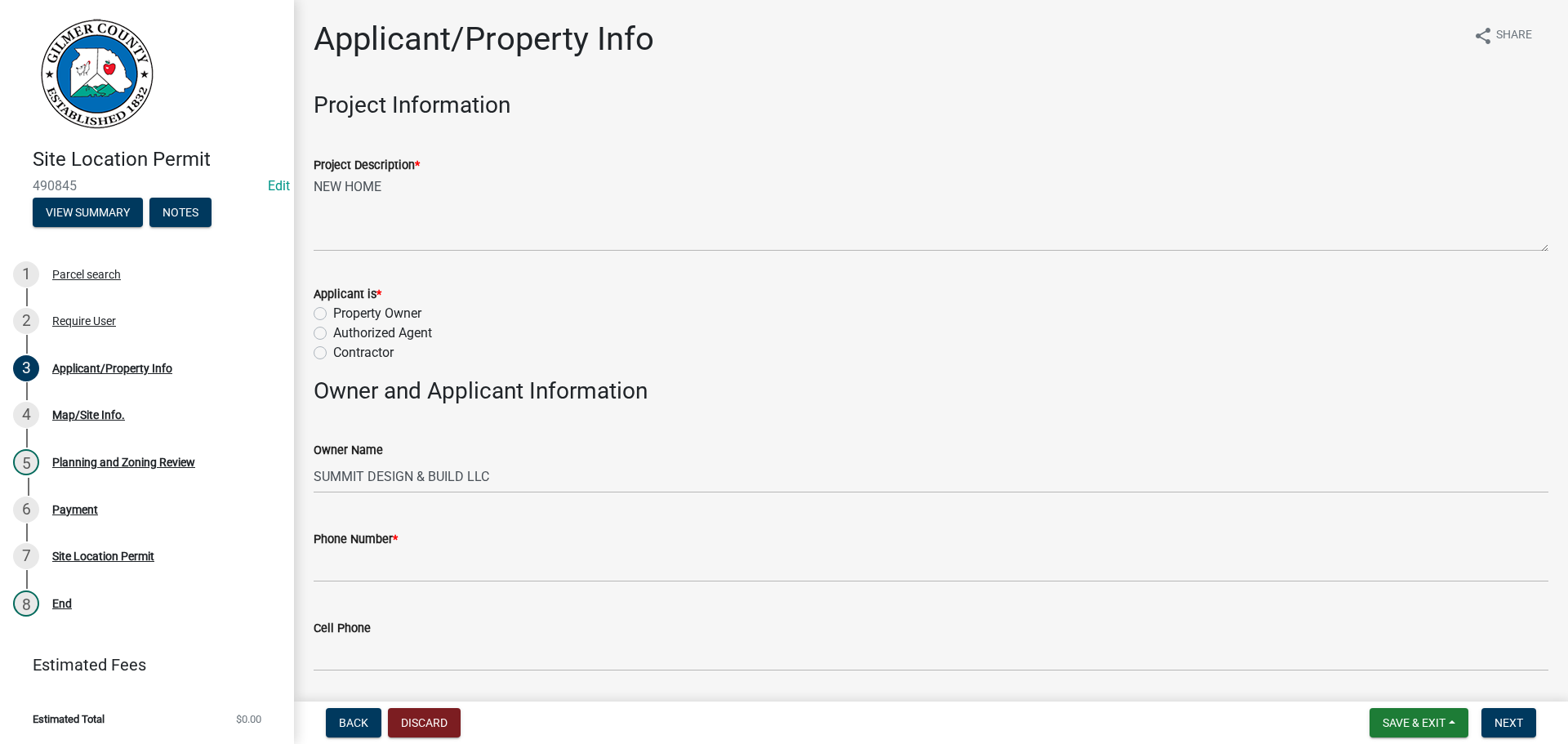
click at [334, 349] on label "Contractor" at bounding box center [364, 353] width 60 height 19
click at [334, 349] on input "Contractor" at bounding box center [339, 349] width 11 height 11
radio input "true"
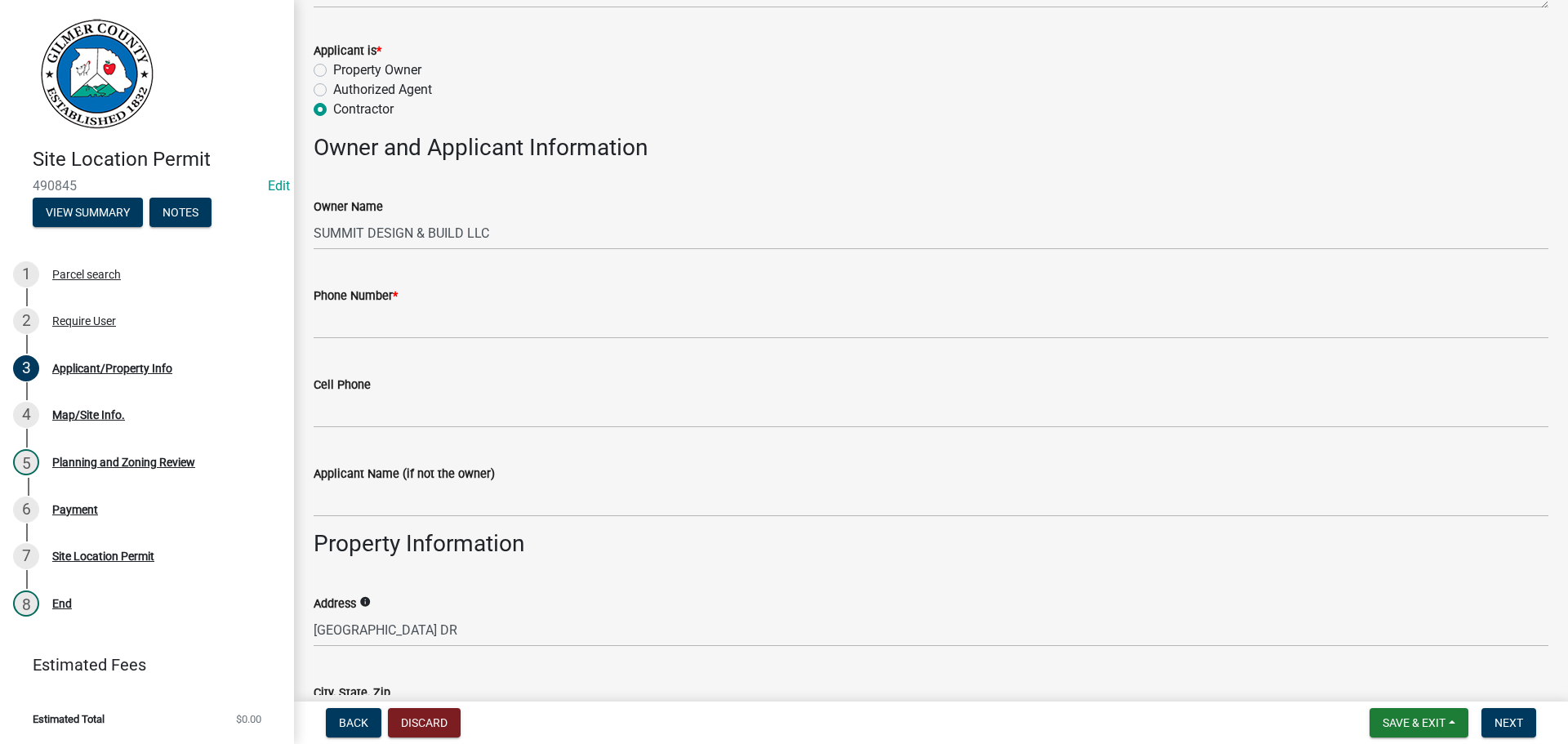
scroll to position [245, 0]
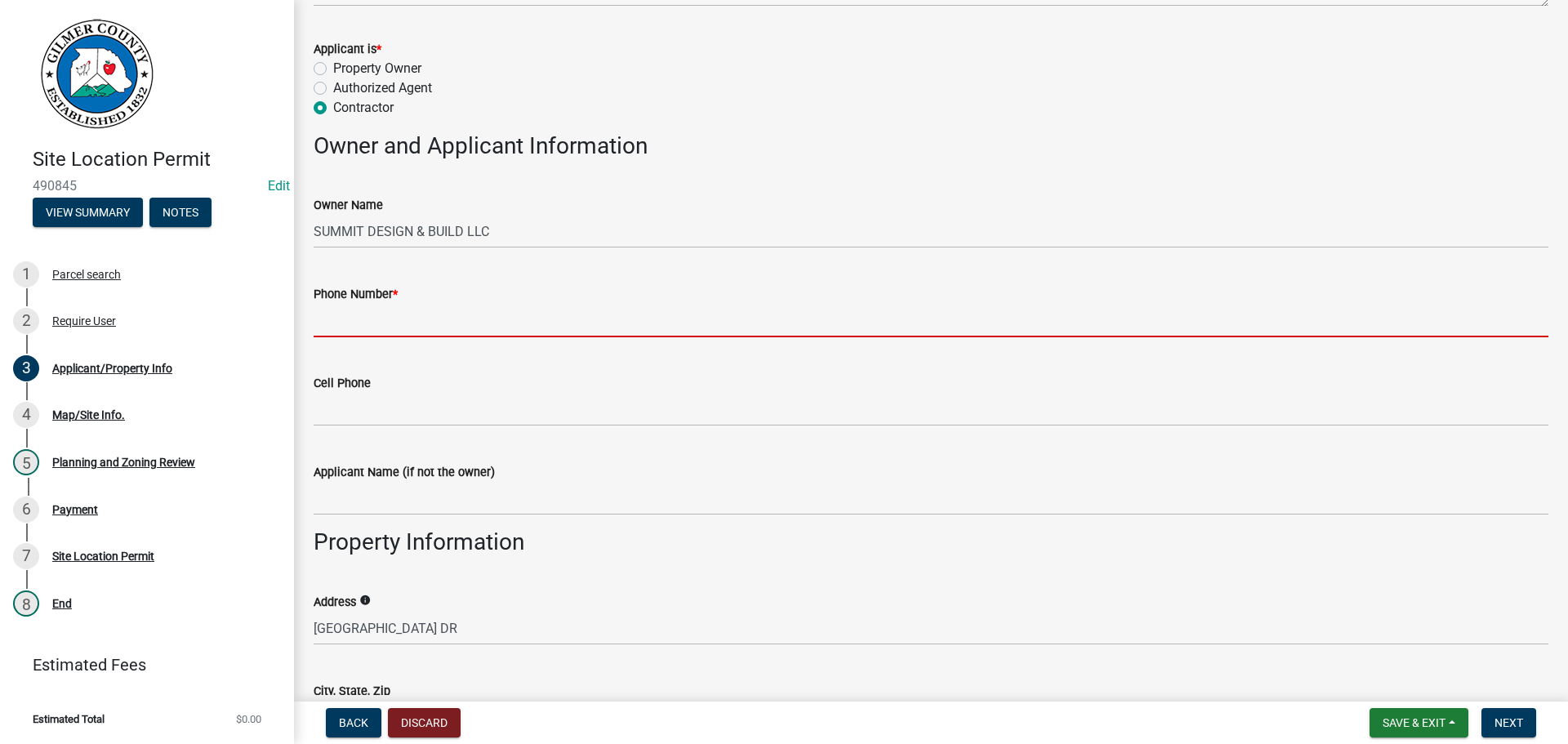
click at [377, 321] on input "Phone Number *" at bounding box center [931, 320] width 1235 height 34
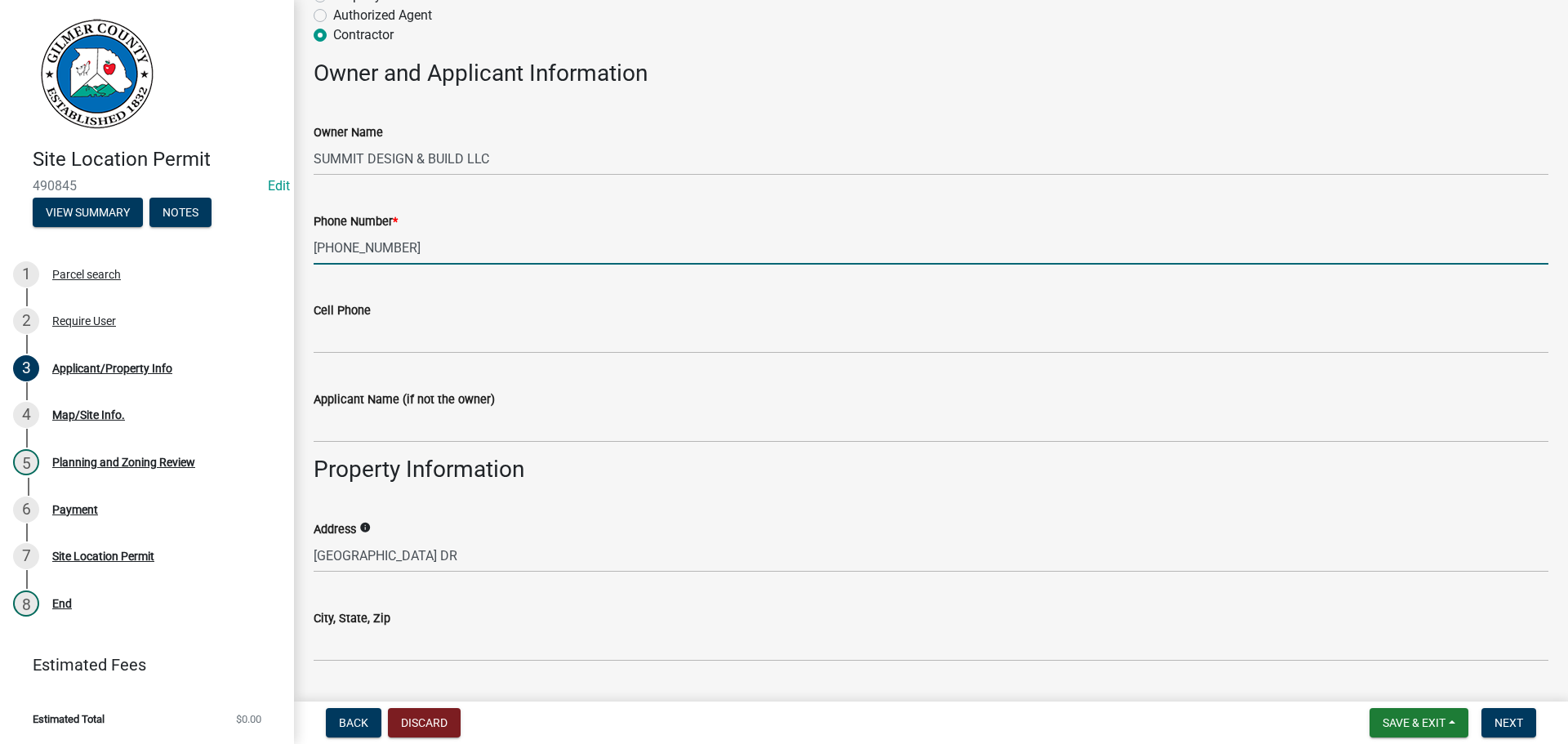
scroll to position [490, 0]
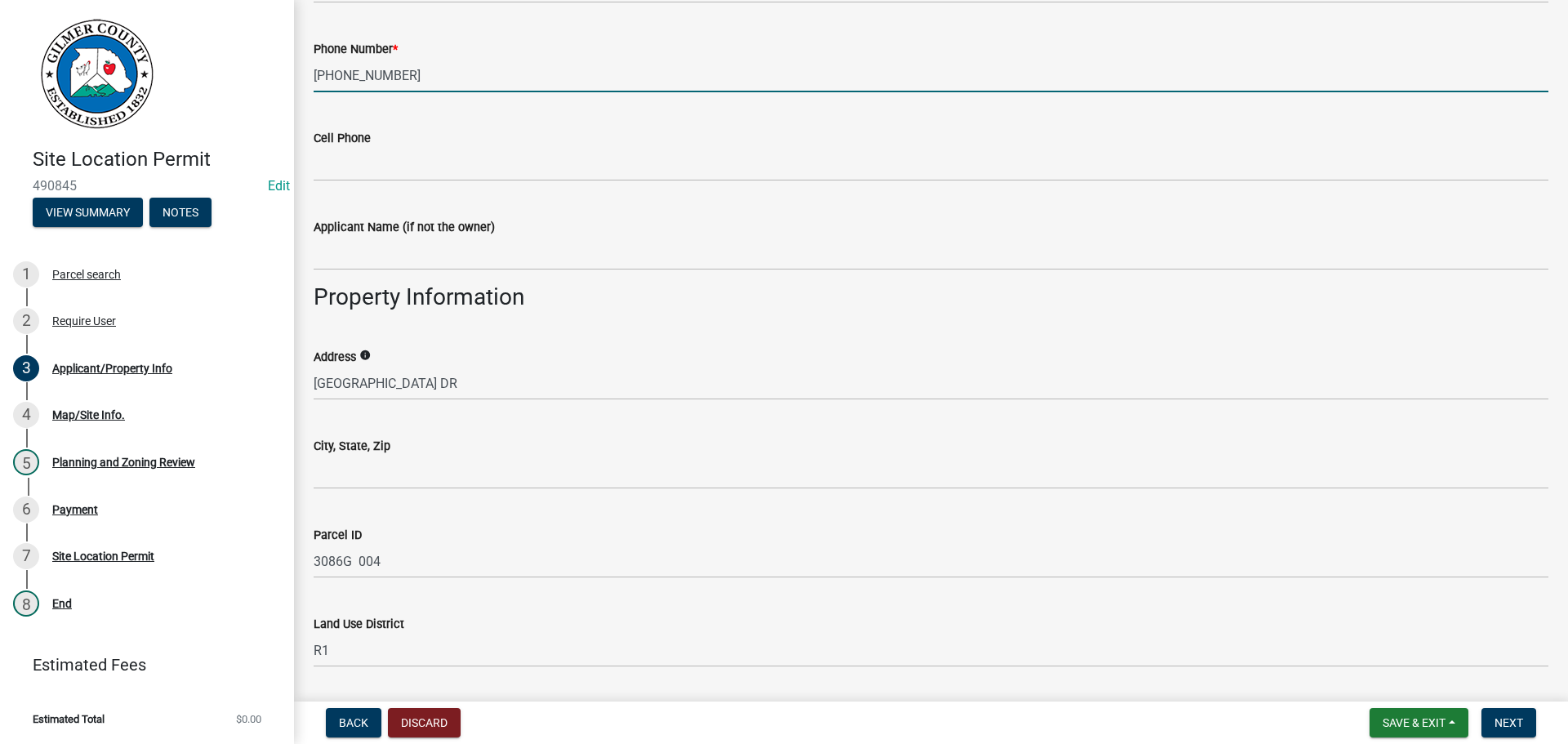
type input "[PHONE_NUMBER]"
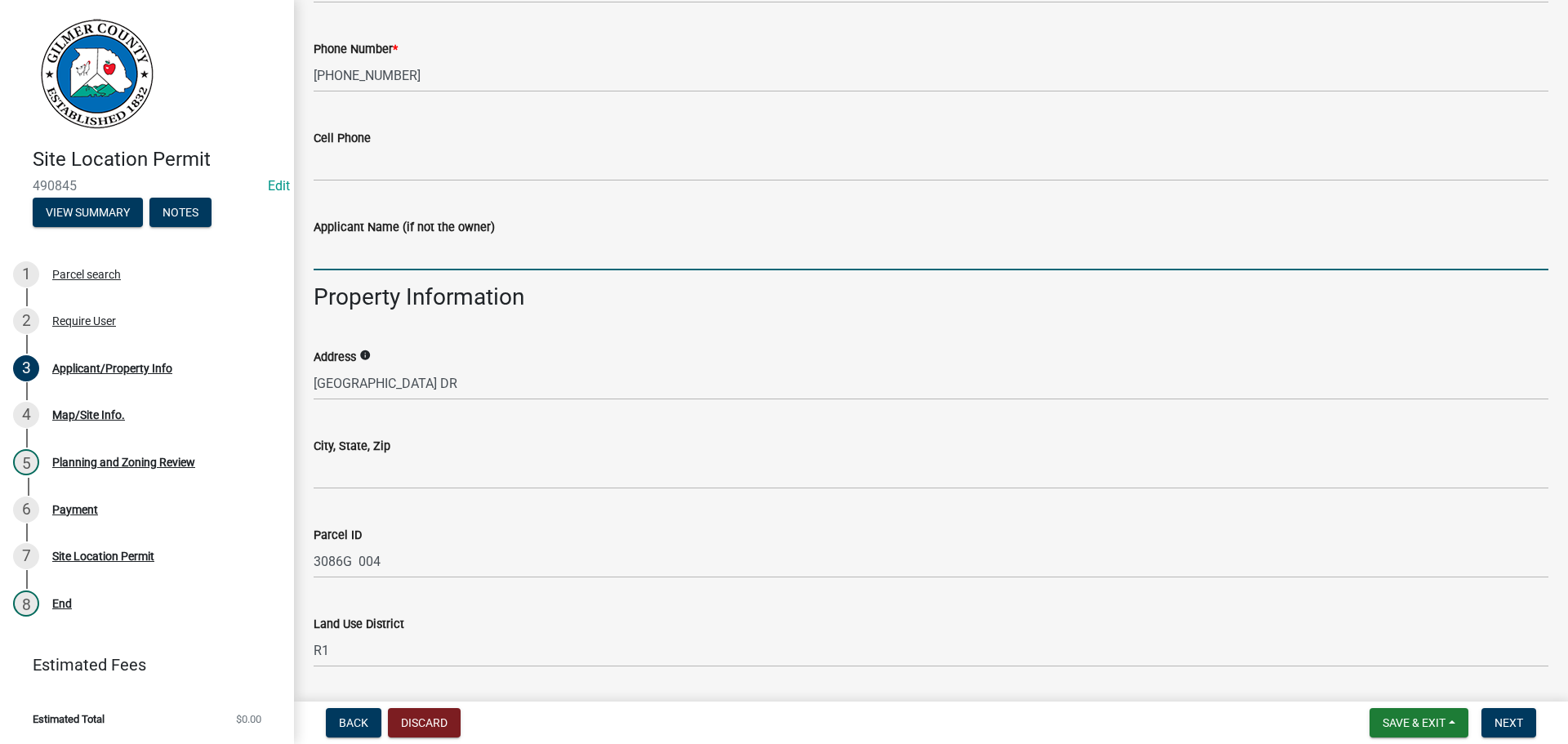
click at [353, 265] on input "Applicant Name (if not the owner)" at bounding box center [931, 254] width 1235 height 34
paste input "[PERSON_NAME]"
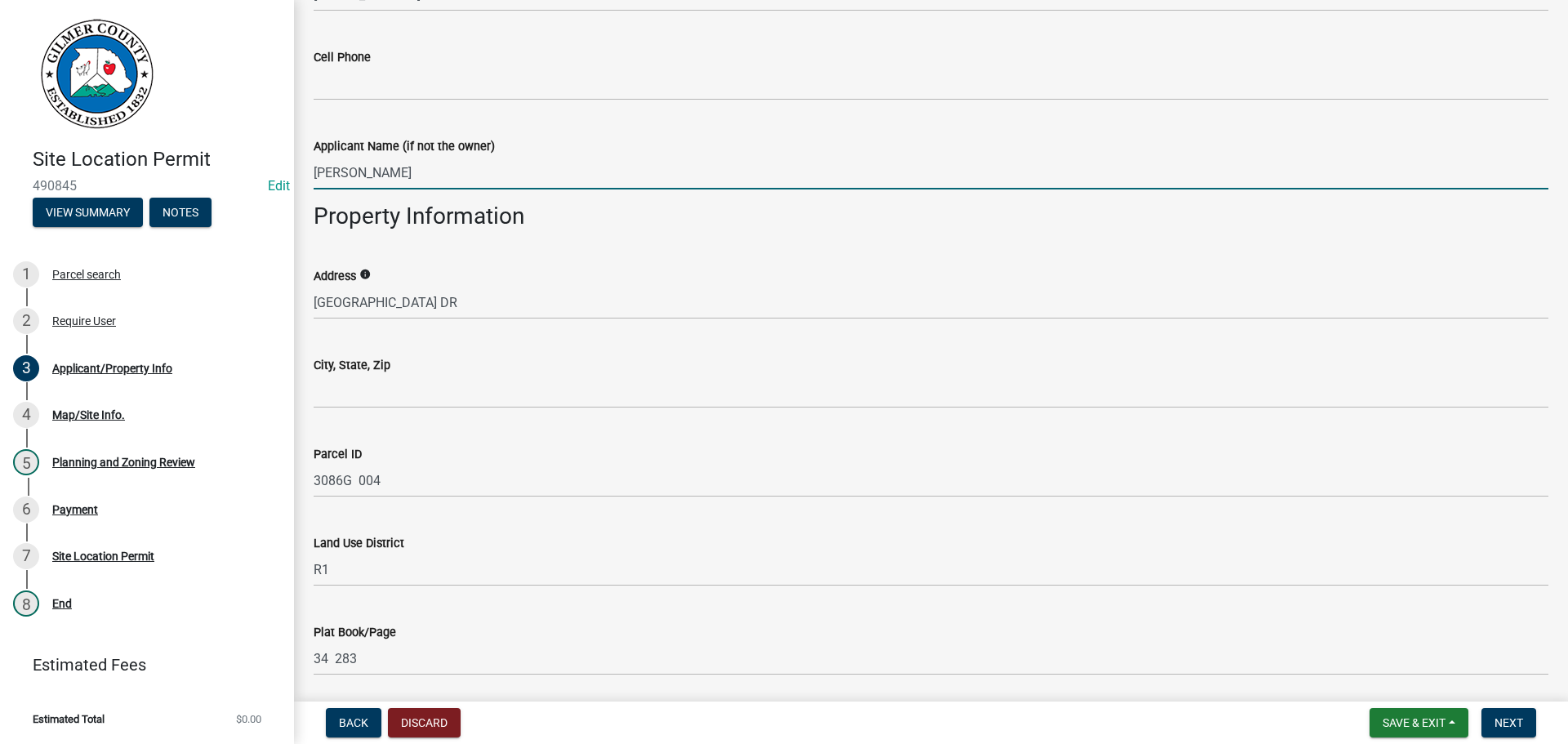
scroll to position [571, 0]
type input "[PERSON_NAME]"
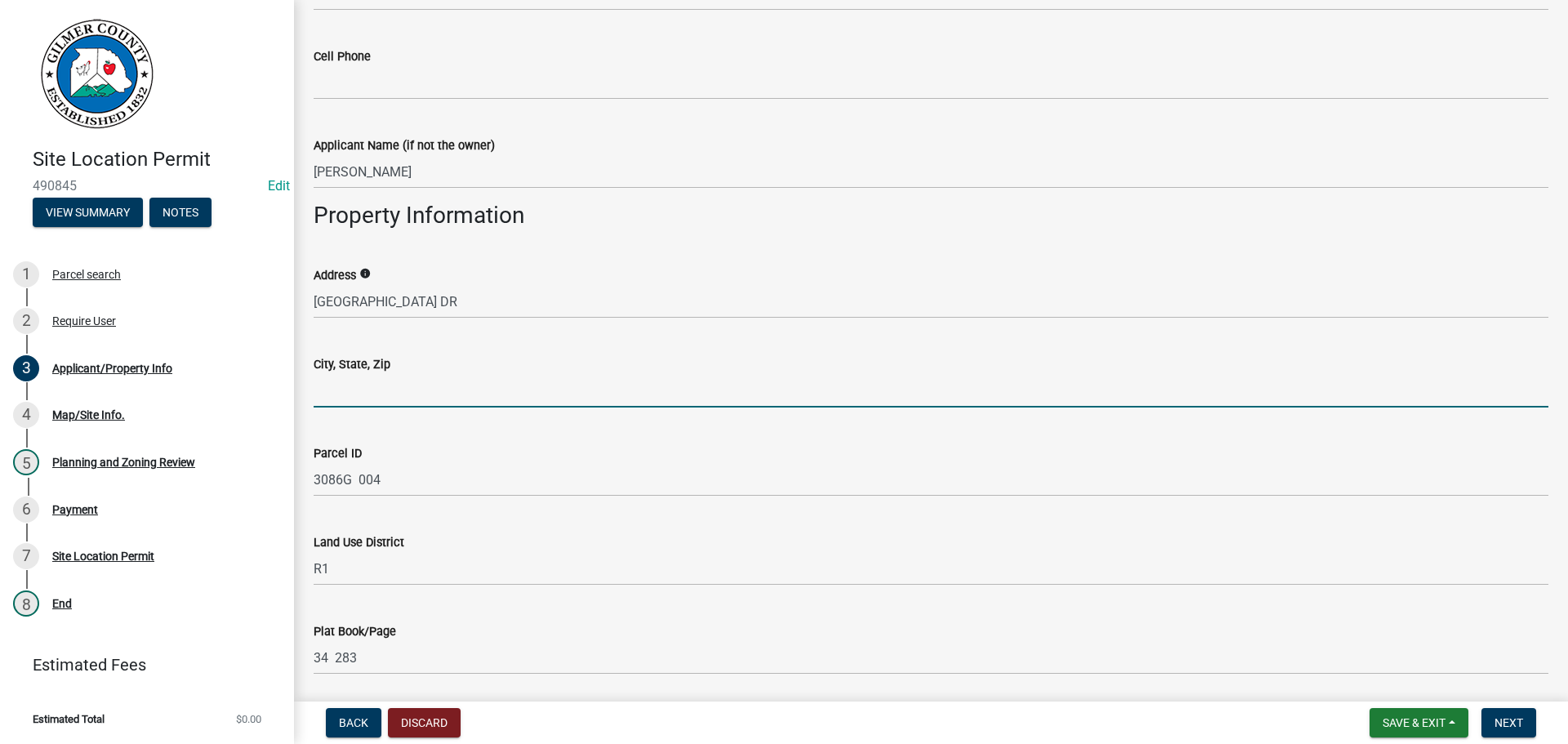
click at [372, 383] on input "City, State, Zip" at bounding box center [931, 391] width 1235 height 34
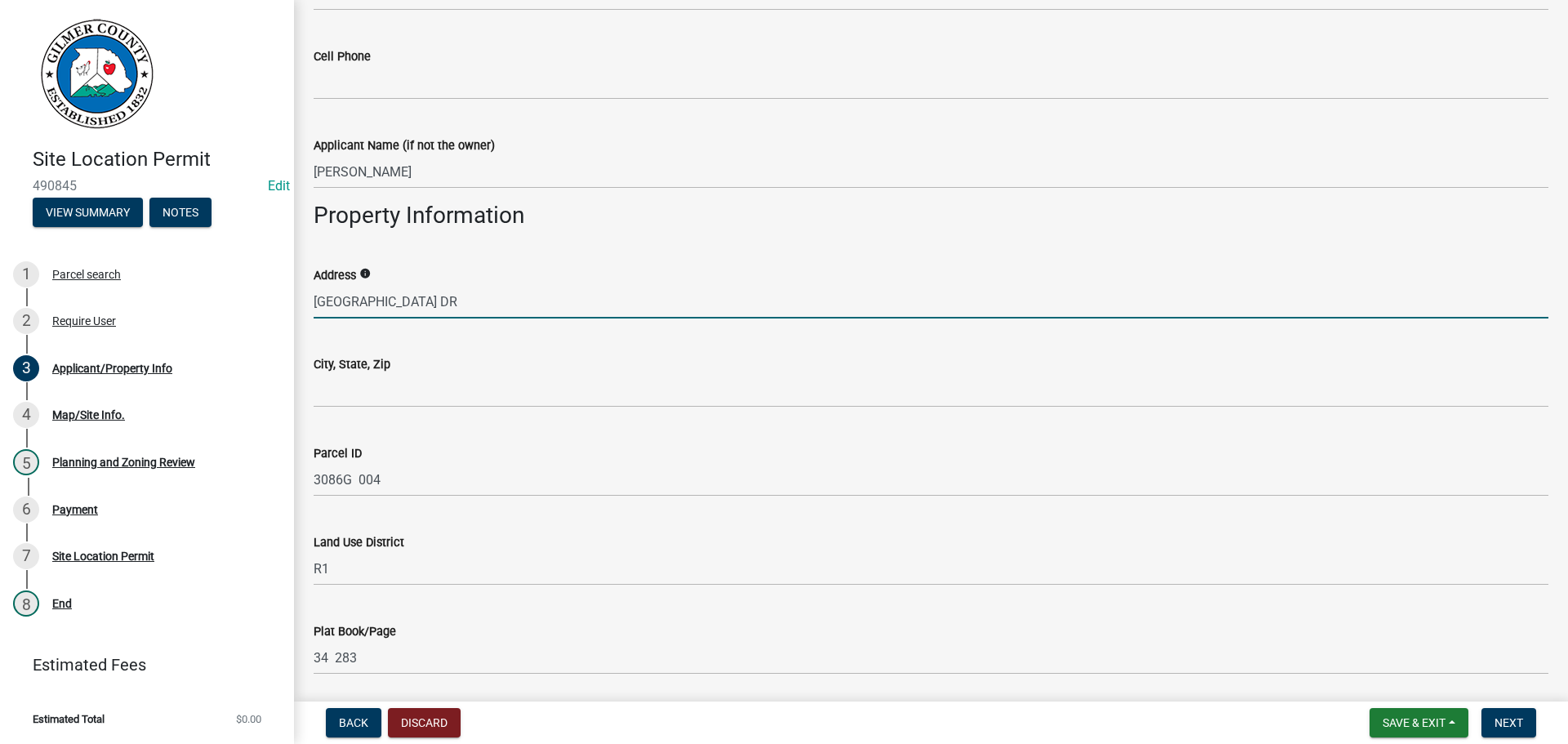
click at [316, 293] on input "[GEOGRAPHIC_DATA] DR" at bounding box center [931, 302] width 1235 height 34
type input "[STREET_ADDRESS]"
click at [341, 372] on div "City, State, Zip" at bounding box center [931, 364] width 1235 height 19
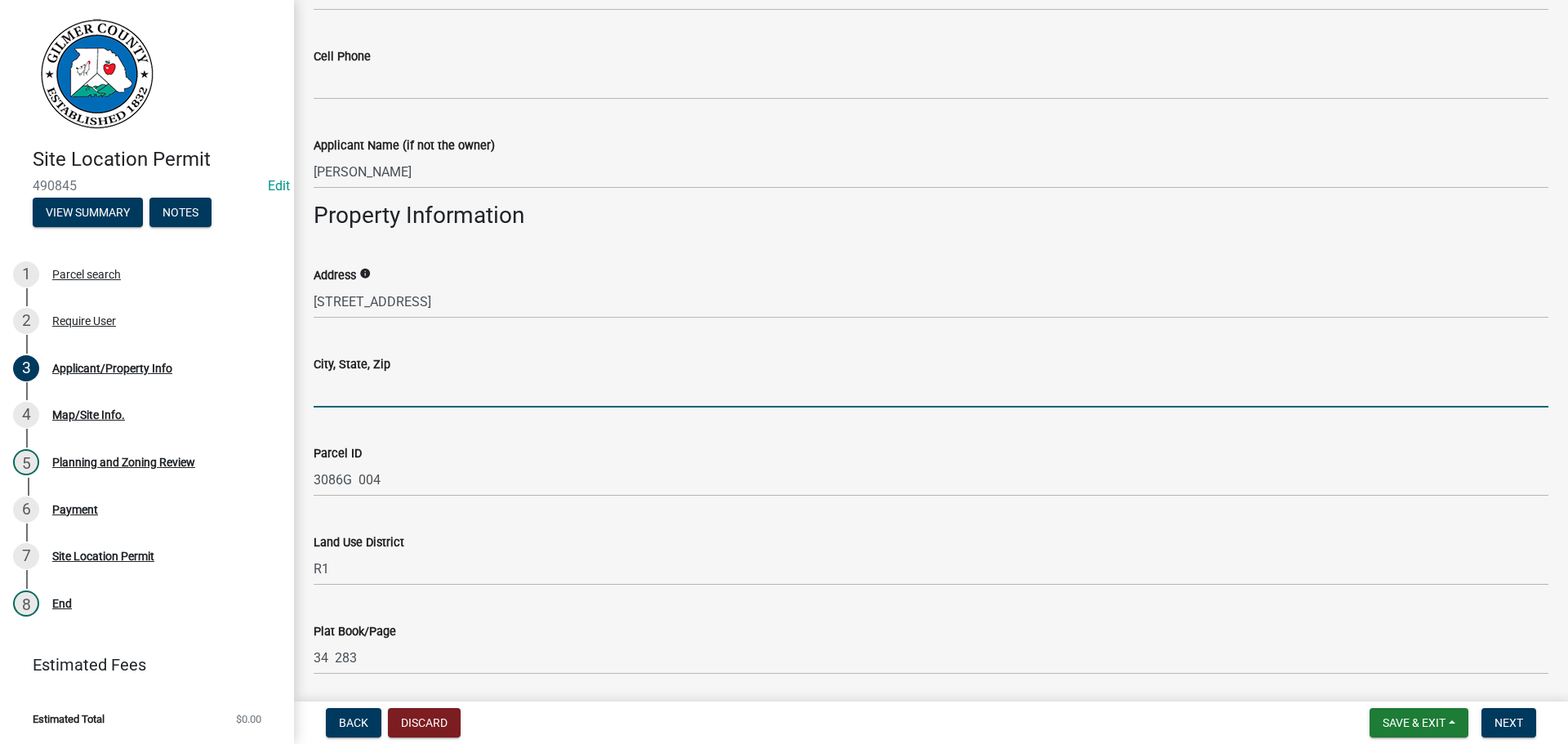
click at [329, 382] on input "City, State, Zip" at bounding box center [931, 391] width 1235 height 34
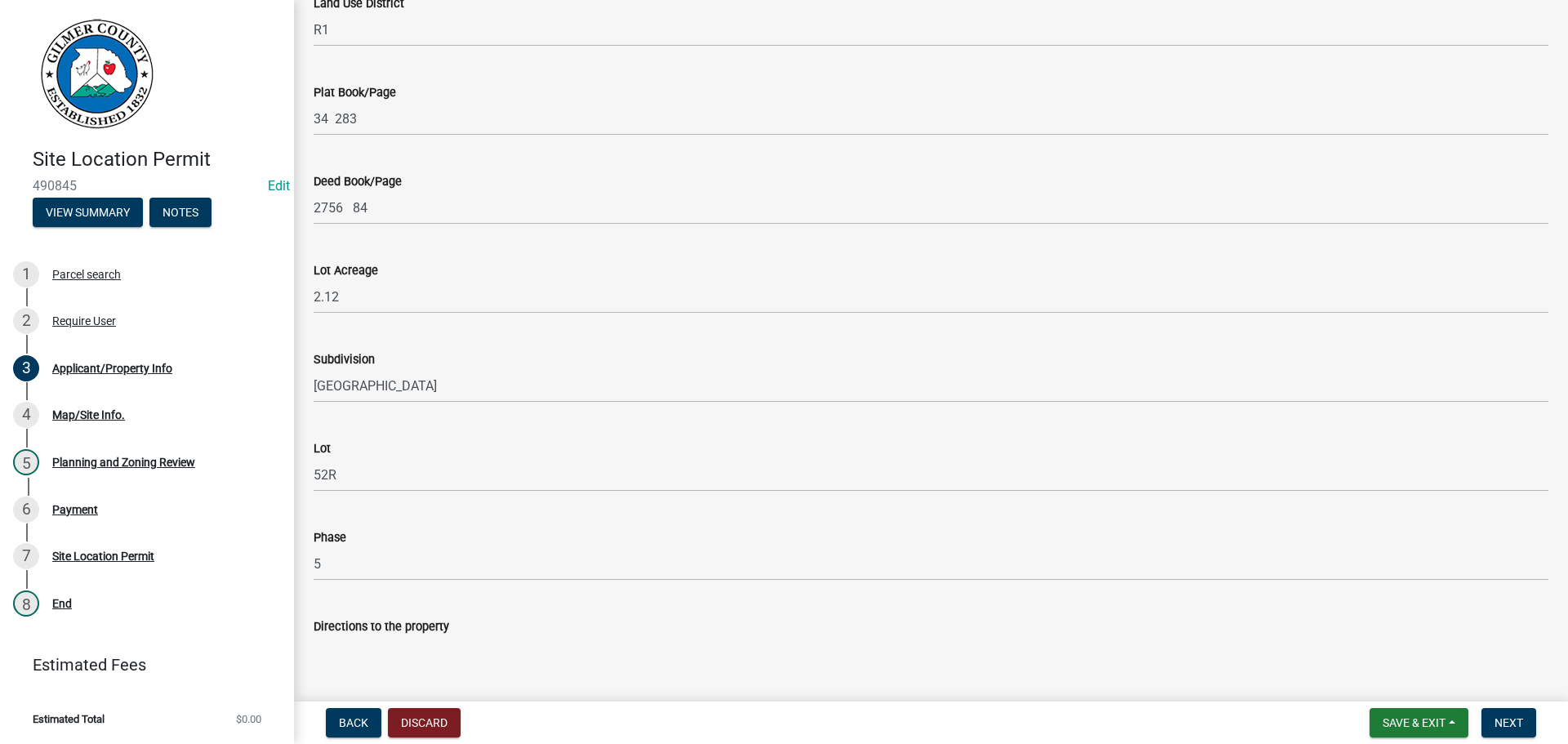
scroll to position [1143, 0]
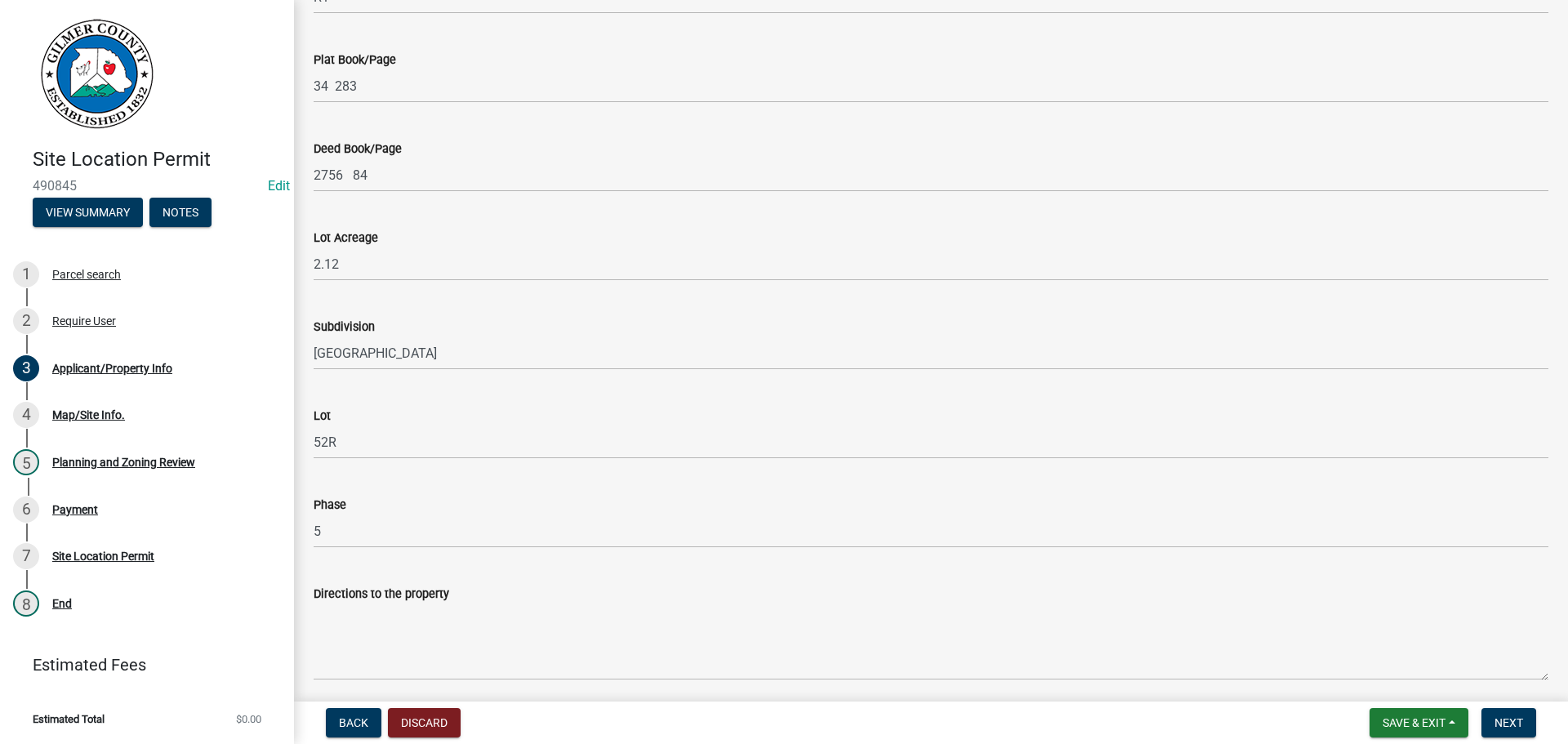
type input "TALKING ROCK 30175"
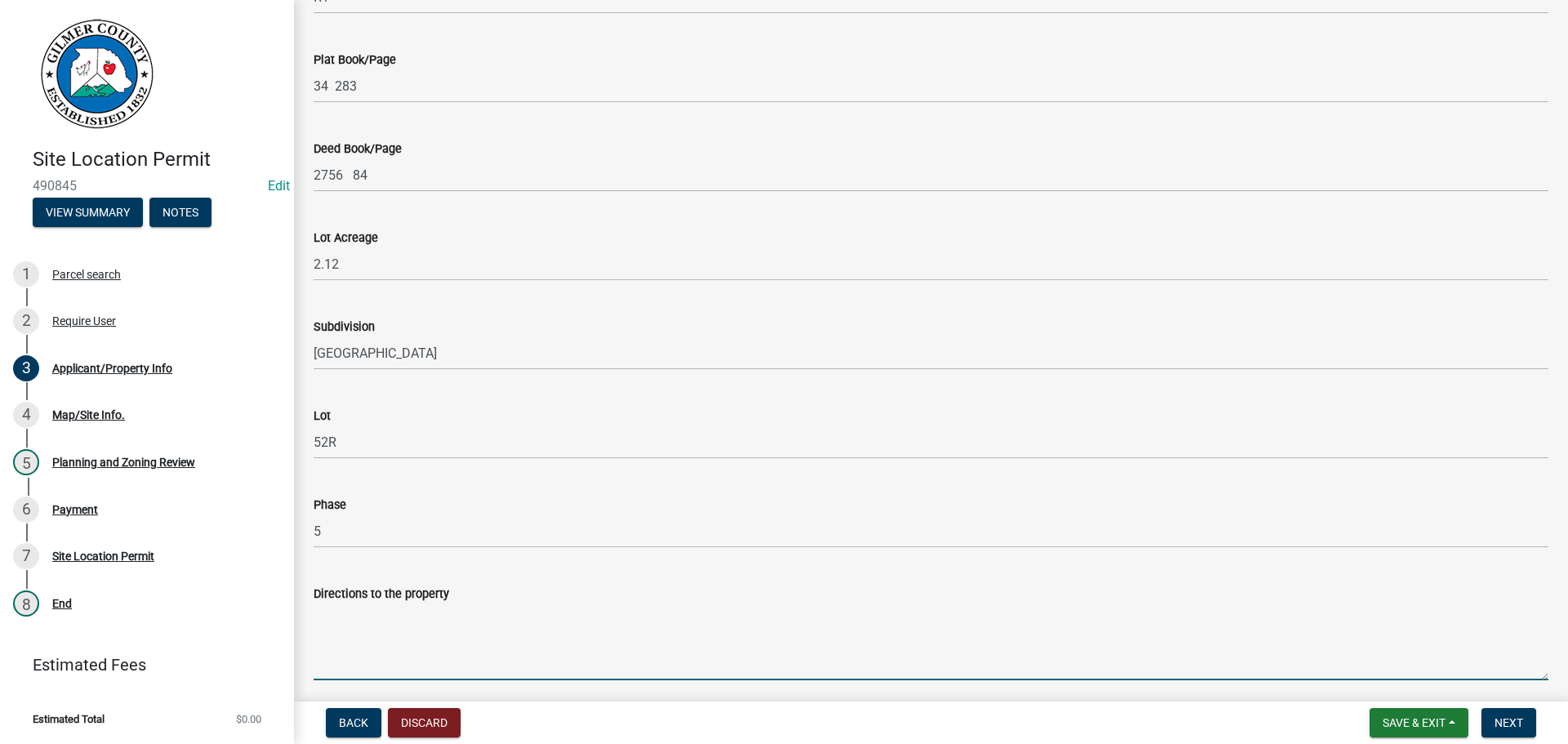
click at [365, 630] on textarea "Directions to the property" at bounding box center [931, 641] width 1235 height 77
type textarea "[GEOGRAPHIC_DATA], ,[STREET_ADDRESS]"
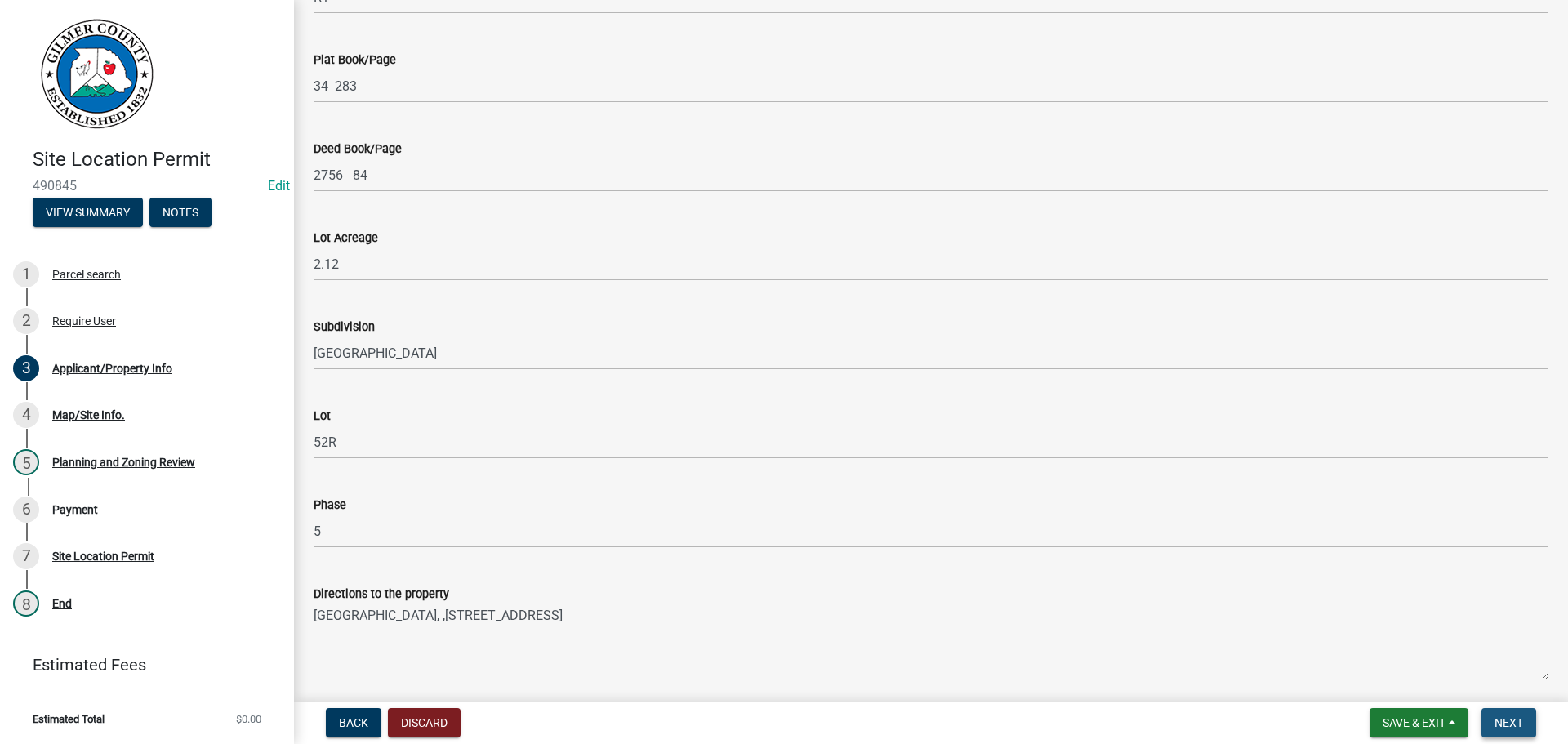
click at [1500, 725] on span "Next" at bounding box center [1509, 722] width 28 height 13
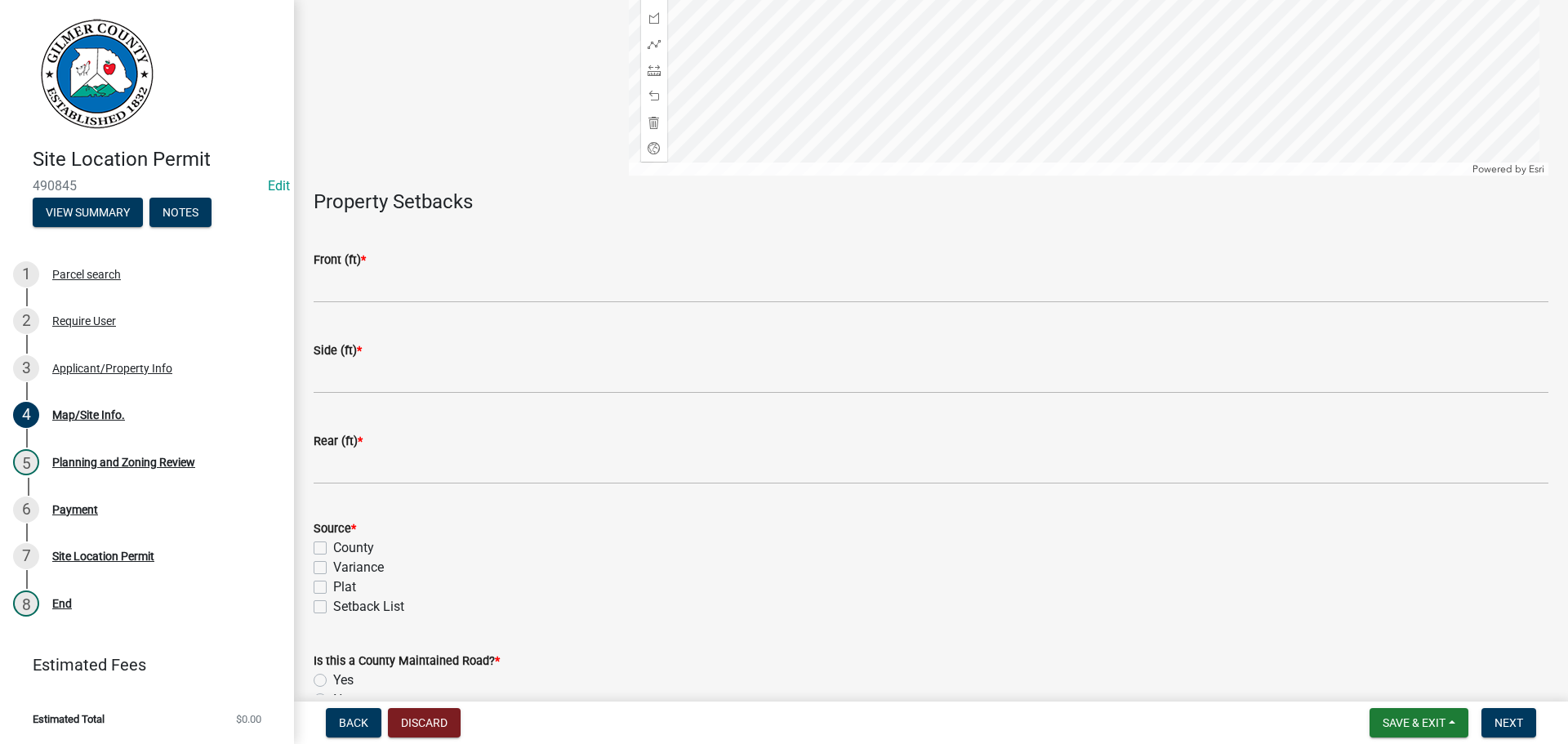
scroll to position [409, 0]
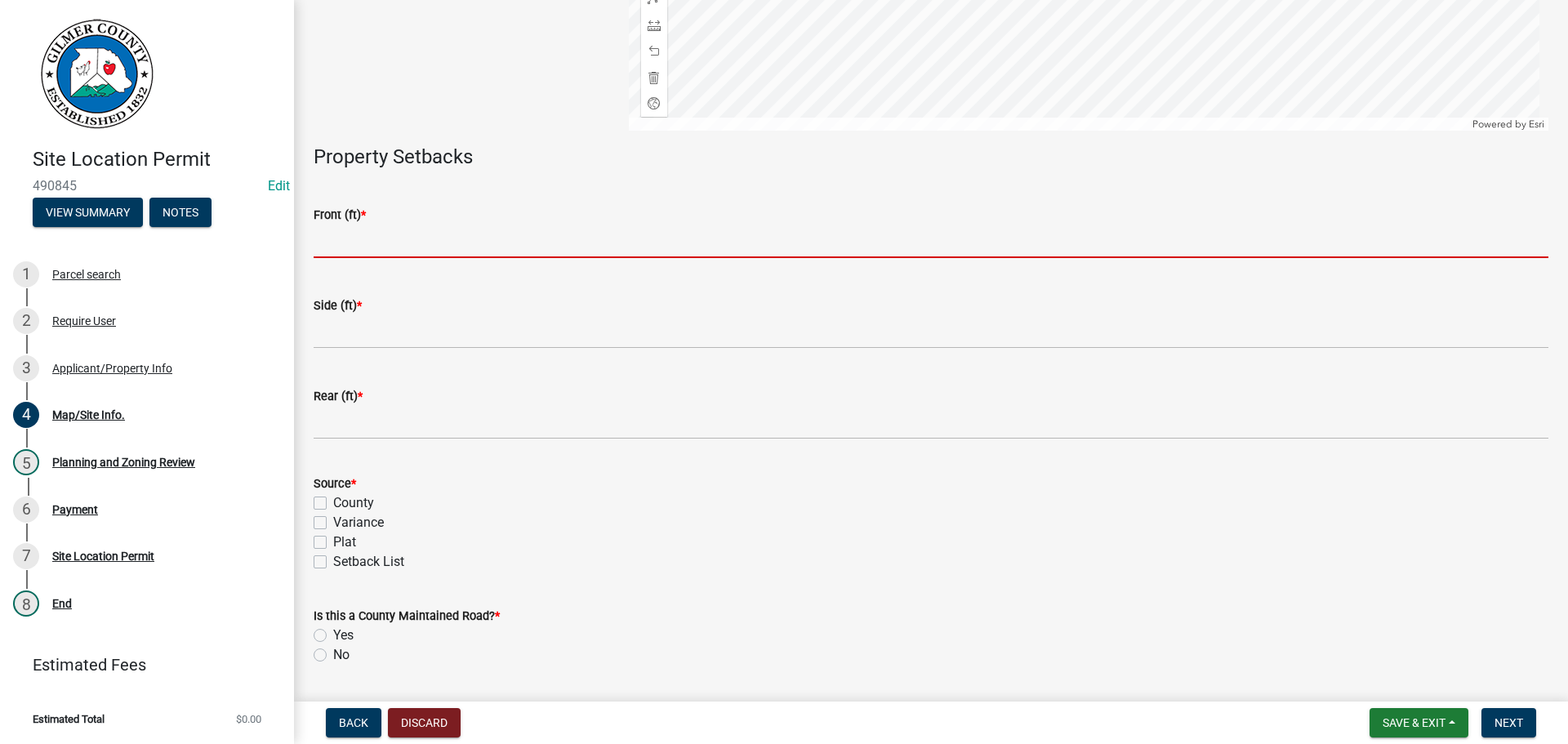
click at [433, 239] on input "text" at bounding box center [931, 242] width 1235 height 34
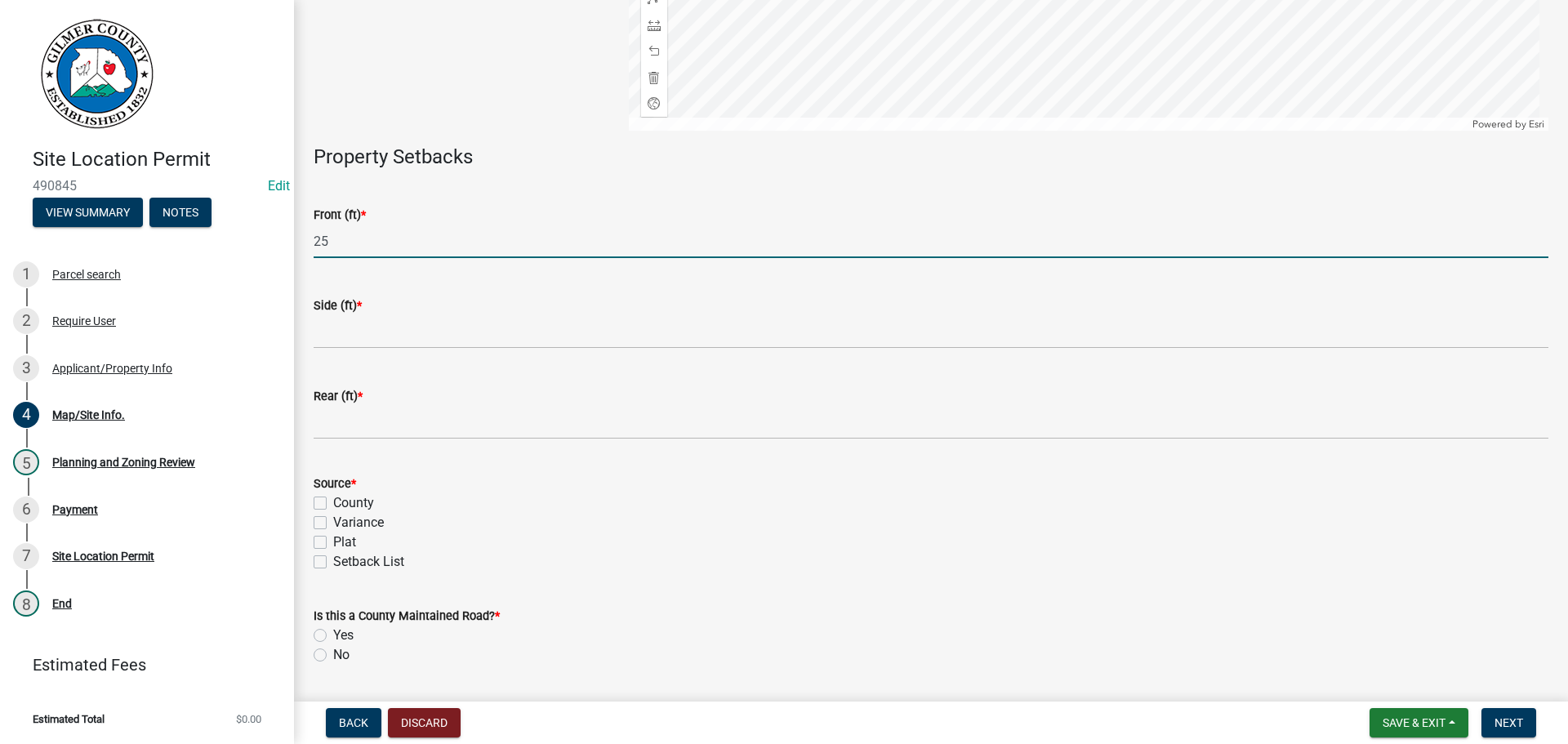
type input "25"
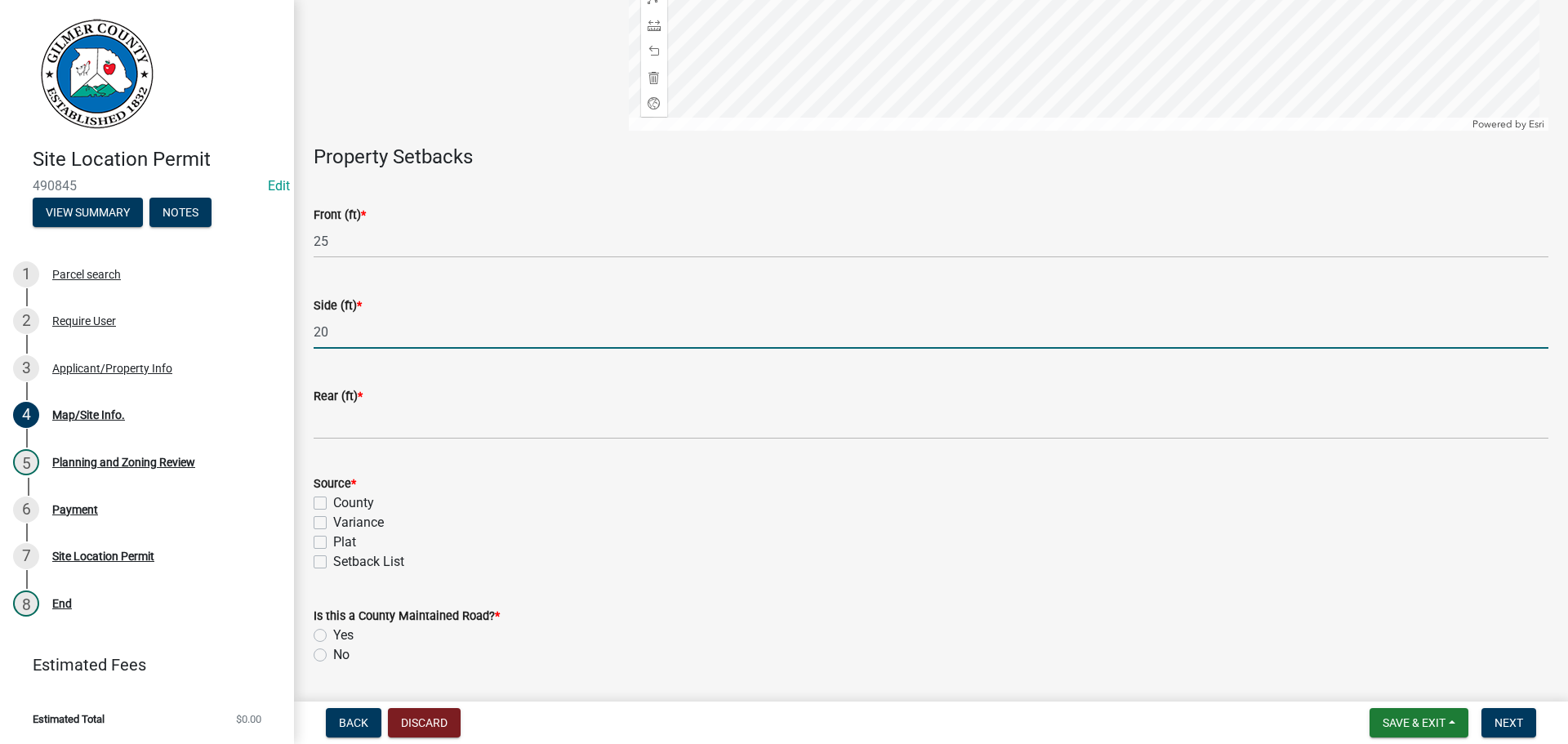
type input "20"
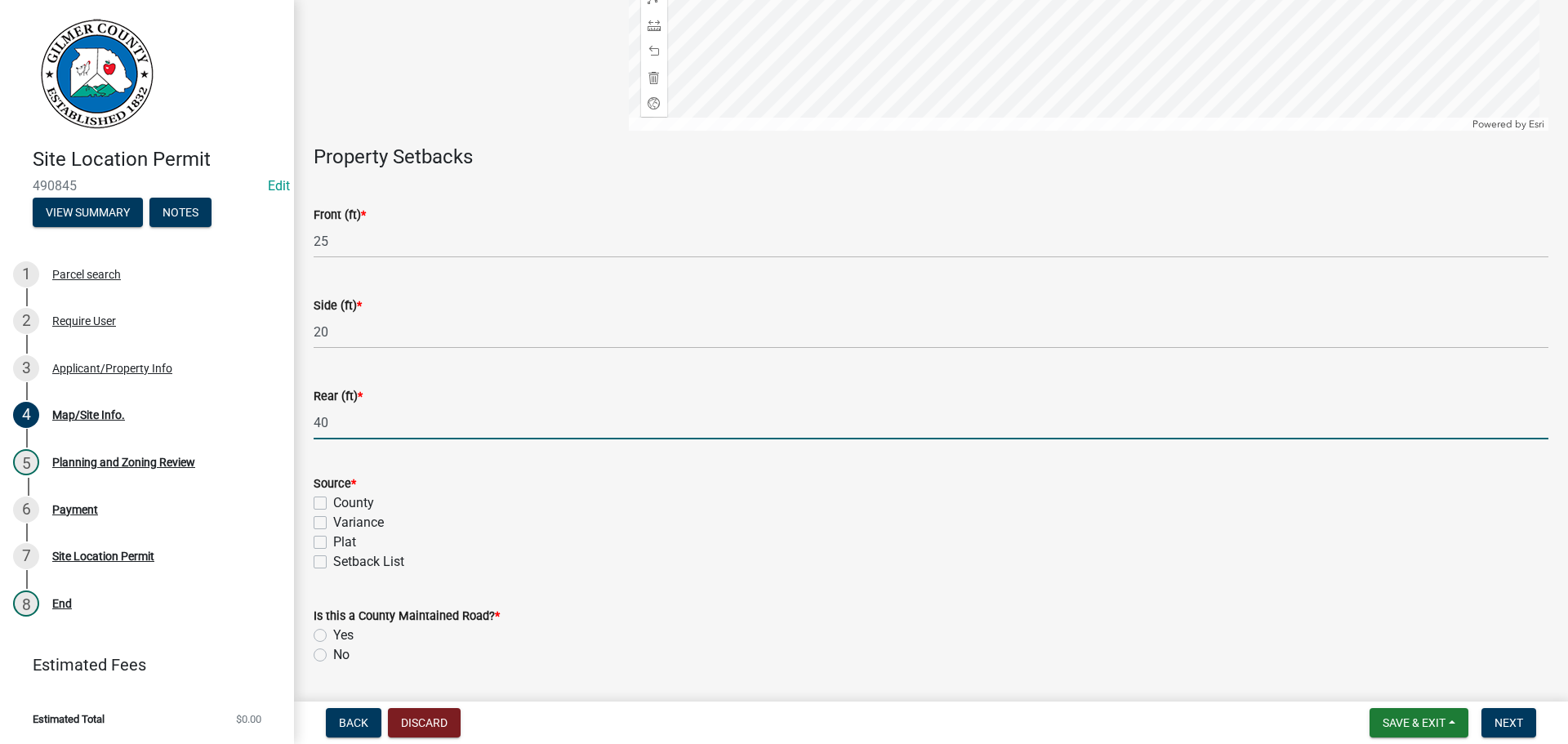
type input "40"
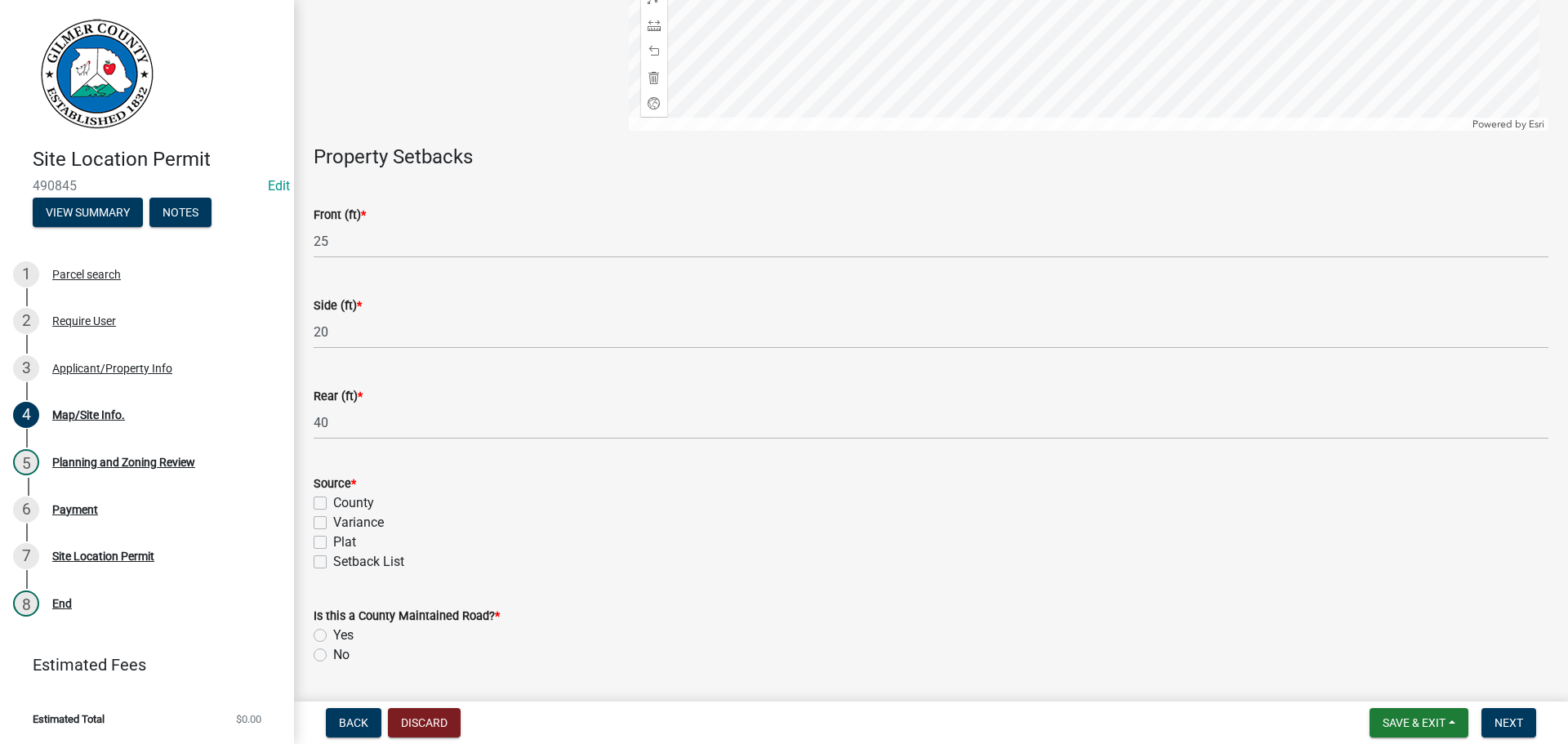
drag, startPoint x: 319, startPoint y: 563, endPoint x: 338, endPoint y: 564, distance: 19.0
click at [334, 563] on label "Setback List" at bounding box center [369, 562] width 71 height 19
click at [334, 563] on input "Setback List" at bounding box center [339, 557] width 11 height 11
checkbox input "true"
checkbox input "false"
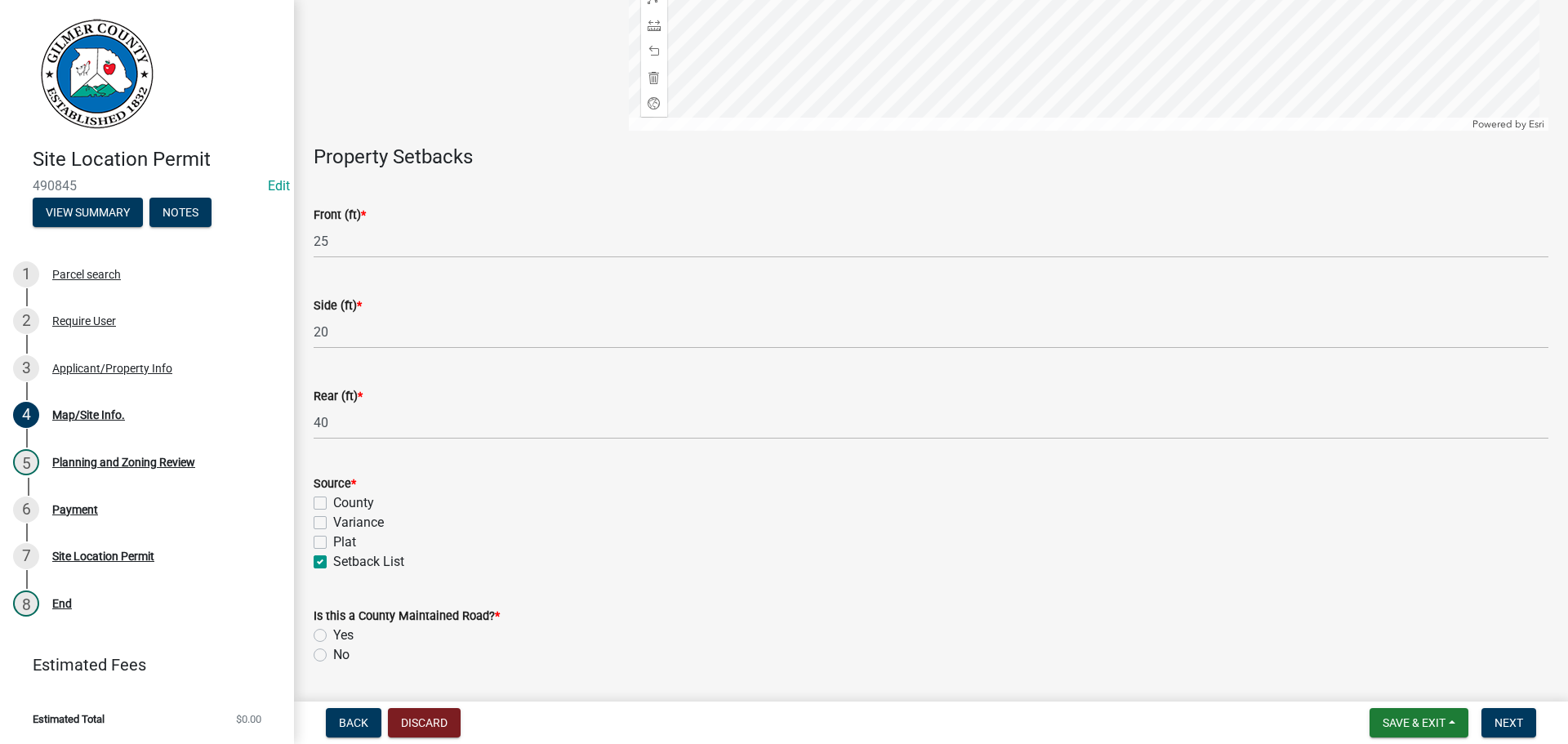
checkbox input "false"
checkbox input "true"
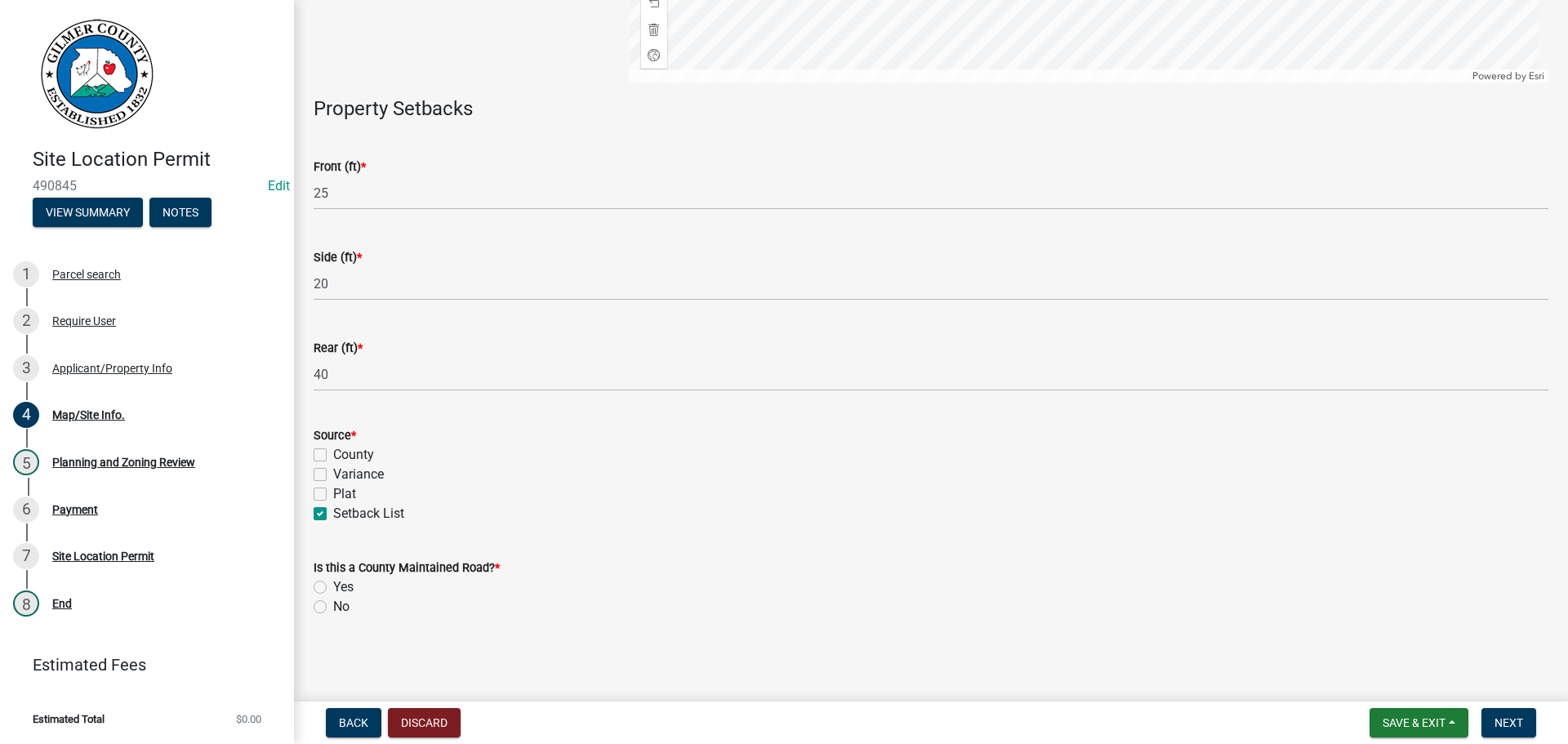
click at [334, 608] on label "No" at bounding box center [342, 607] width 16 height 19
click at [334, 608] on input "No" at bounding box center [339, 602] width 11 height 11
radio input "true"
click at [1507, 716] on span "Next" at bounding box center [1509, 722] width 28 height 13
click at [1493, 717] on button "Next" at bounding box center [1509, 722] width 55 height 29
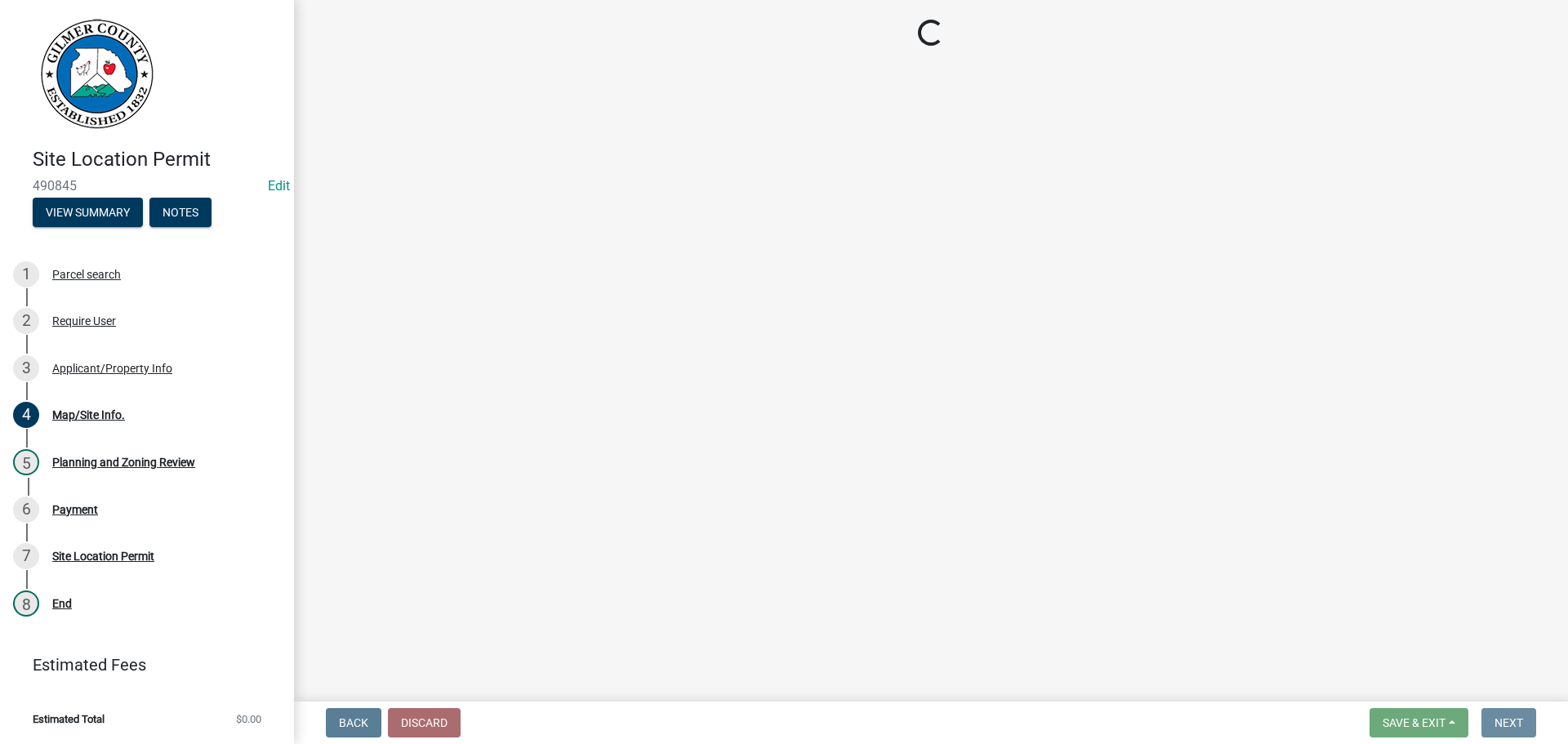
scroll to position [0, 0]
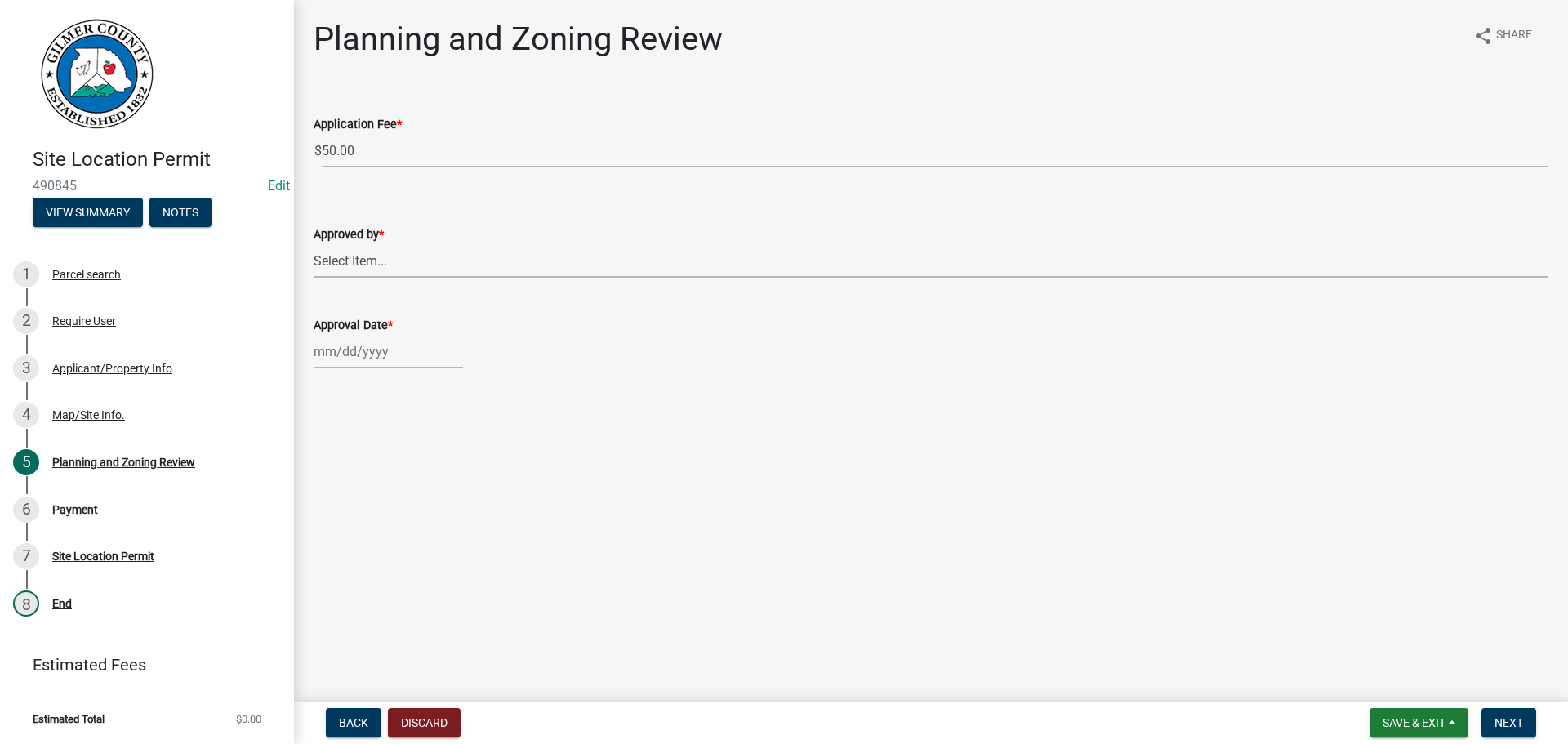
click at [375, 269] on select "Select Item... [PERSON_NAME] [PERSON_NAME] [PERSON_NAME] [PERSON_NAME] [PERSON_…" at bounding box center [931, 261] width 1235 height 34
click at [313, 244] on select "Select Item... [PERSON_NAME] [PERSON_NAME] [PERSON_NAME] [PERSON_NAME] [PERSON_…" at bounding box center [931, 261] width 1235 height 34
select select "f66b4cef-93c9-440c-84d8-a2c8d35cb7c1"
click at [371, 355] on div at bounding box center [388, 351] width 150 height 34
select select "10"
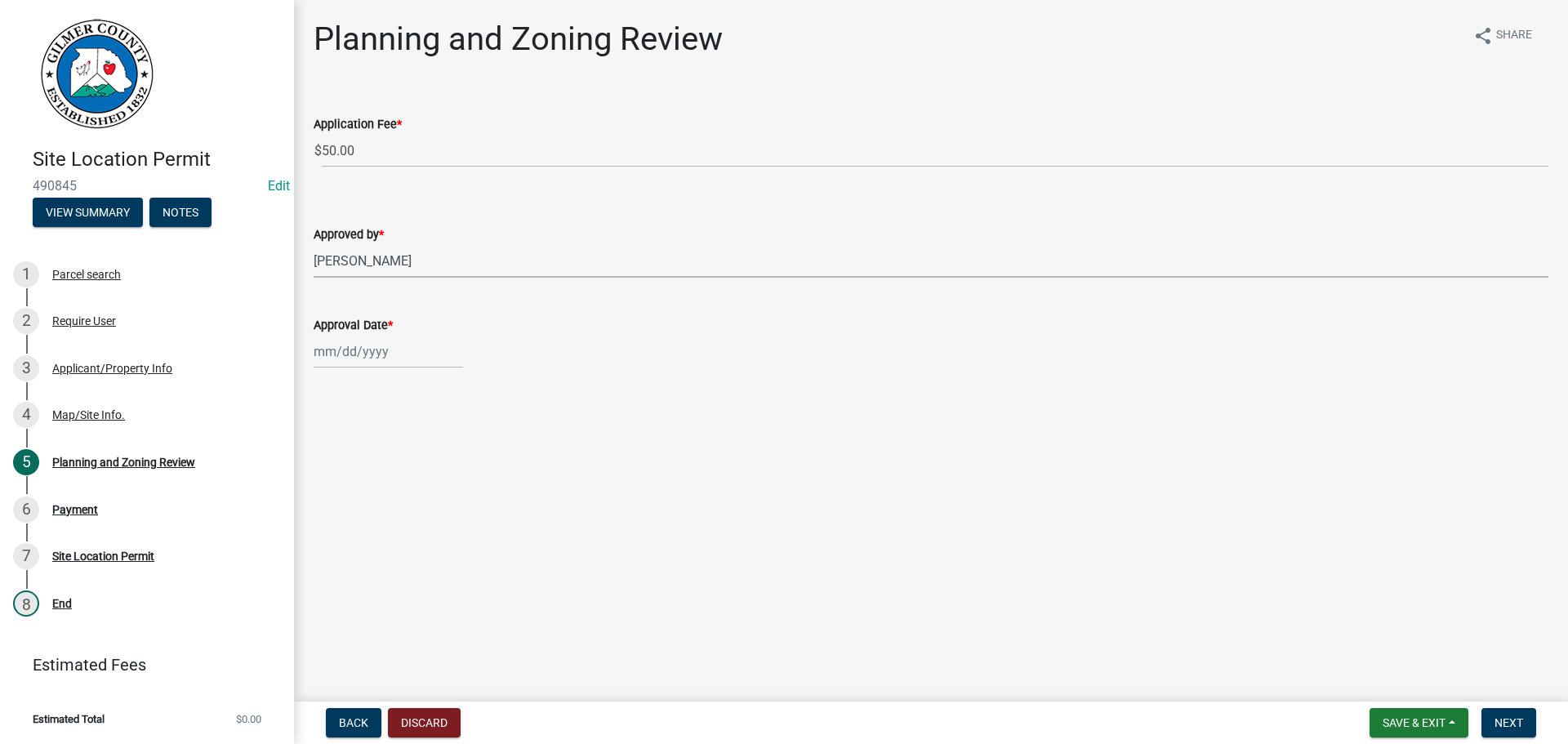
select select "2025"
click at [438, 460] on div "10" at bounding box center [434, 464] width 27 height 27
type input "[DATE]"
click at [1503, 727] on span "Next" at bounding box center [1509, 722] width 28 height 13
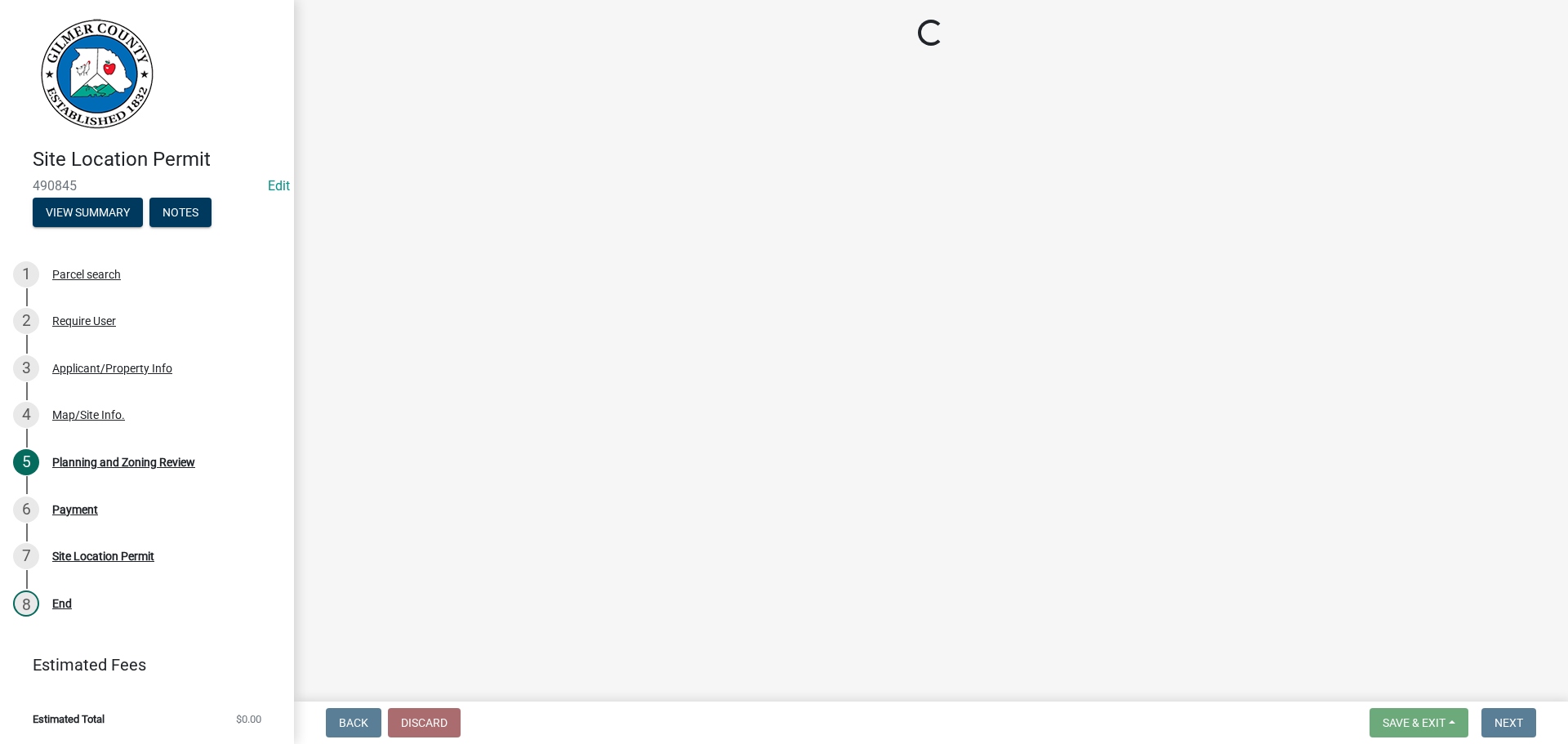
select select "2: 1"
